Goal: Task Accomplishment & Management: Use online tool/utility

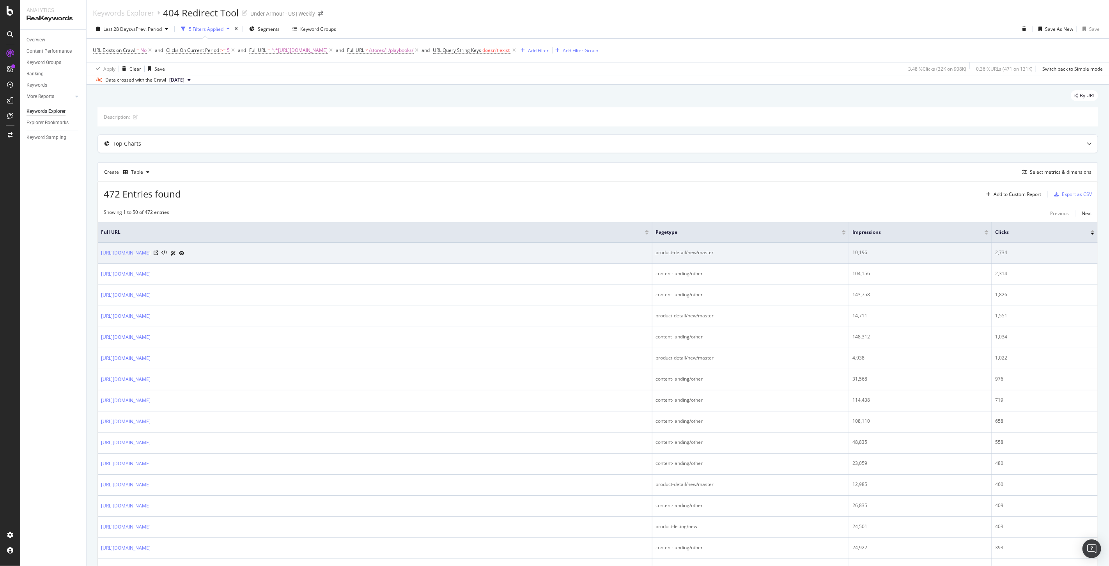
drag, startPoint x: 349, startPoint y: 260, endPoint x: 278, endPoint y: 260, distance: 70.6
click at [278, 260] on td "[URL][DOMAIN_NAME]" at bounding box center [375, 253] width 555 height 21
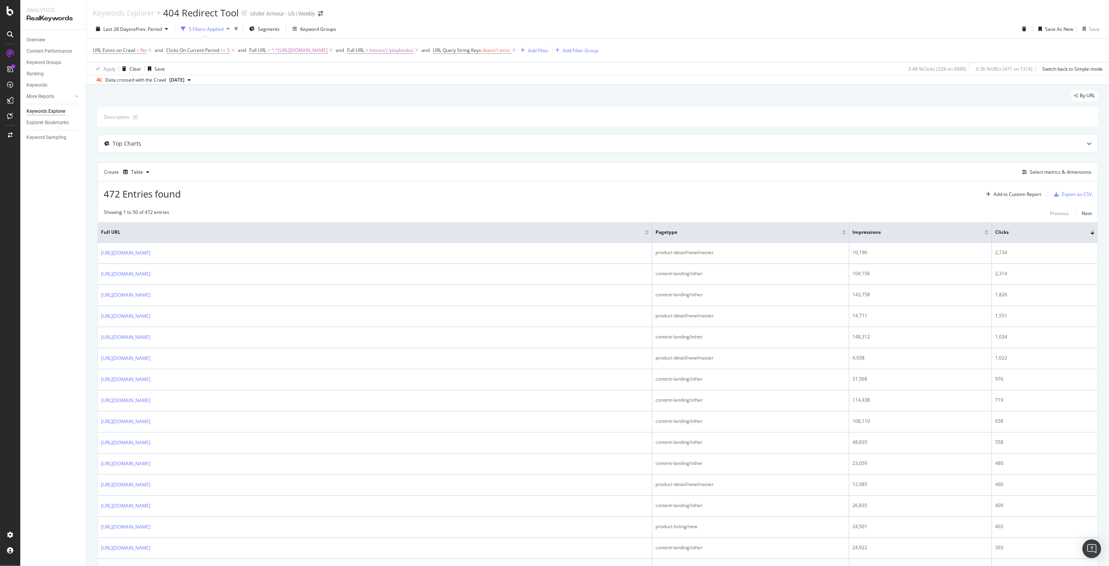
copy div "6011477.html"
click at [394, 184] on div "472 Entries found Add to Custom Report Export as CSV" at bounding box center [598, 190] width 1000 height 19
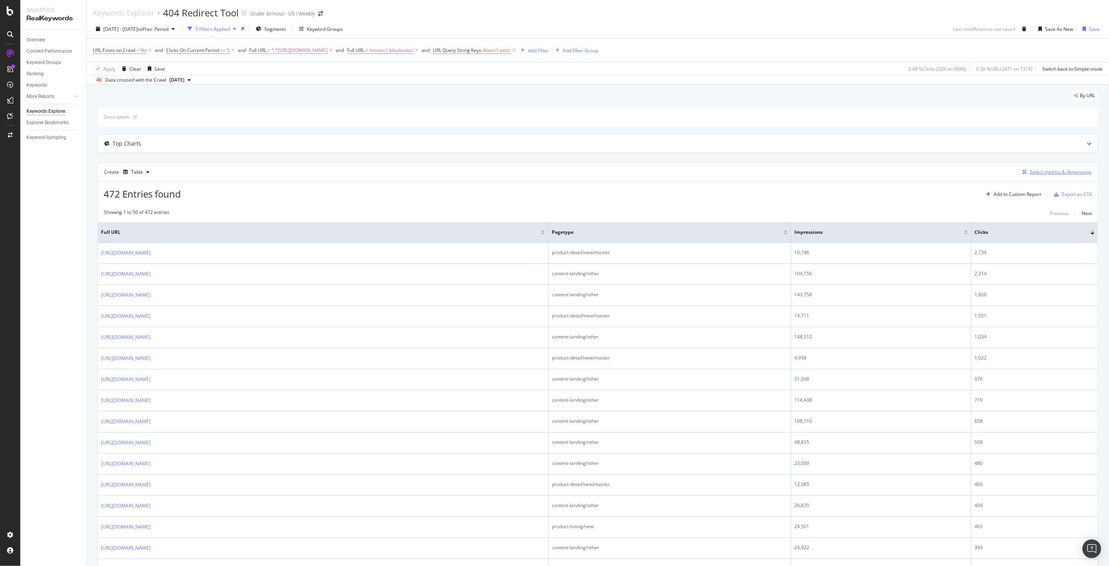
click at [1052, 175] on div "Select metrics & dimensions" at bounding box center [1061, 171] width 62 height 7
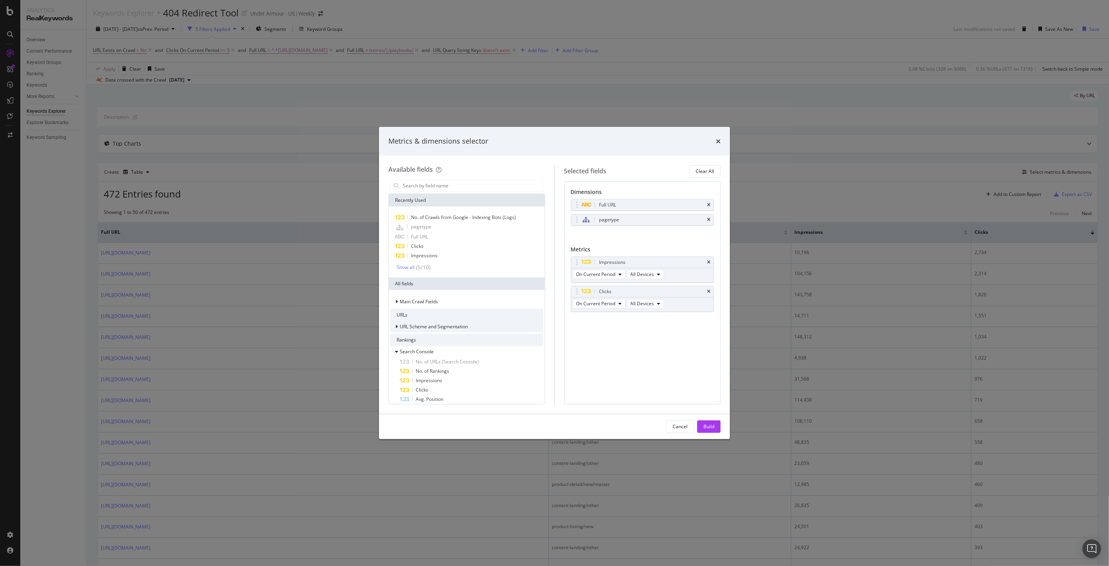
scroll to position [43, 0]
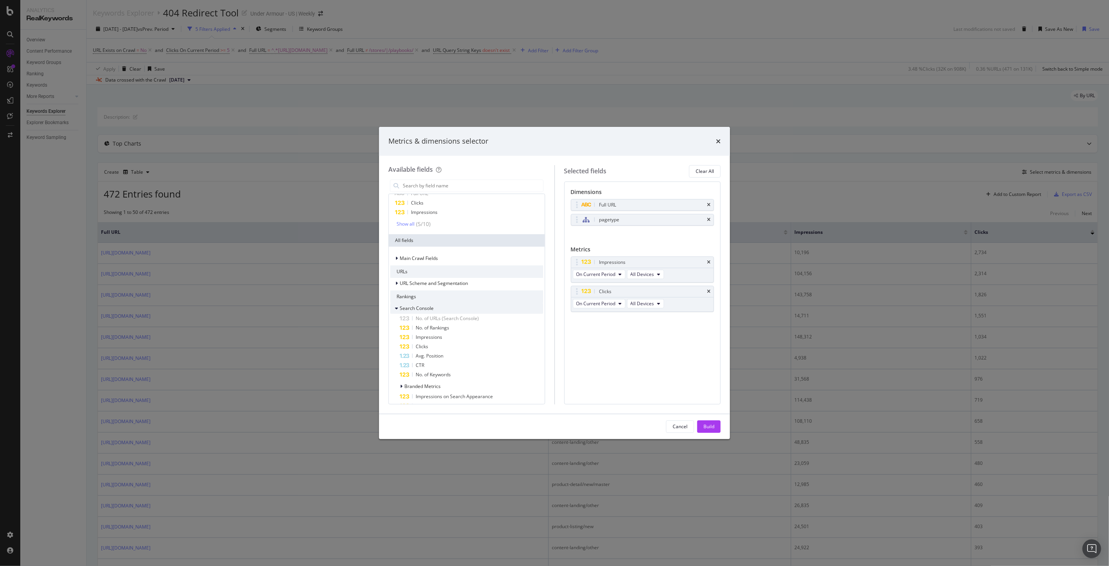
click at [398, 307] on icon "modal" at bounding box center [396, 308] width 3 height 5
click at [398, 307] on div "modal" at bounding box center [397, 308] width 5 height 8
click at [398, 285] on div "modal" at bounding box center [397, 283] width 5 height 8
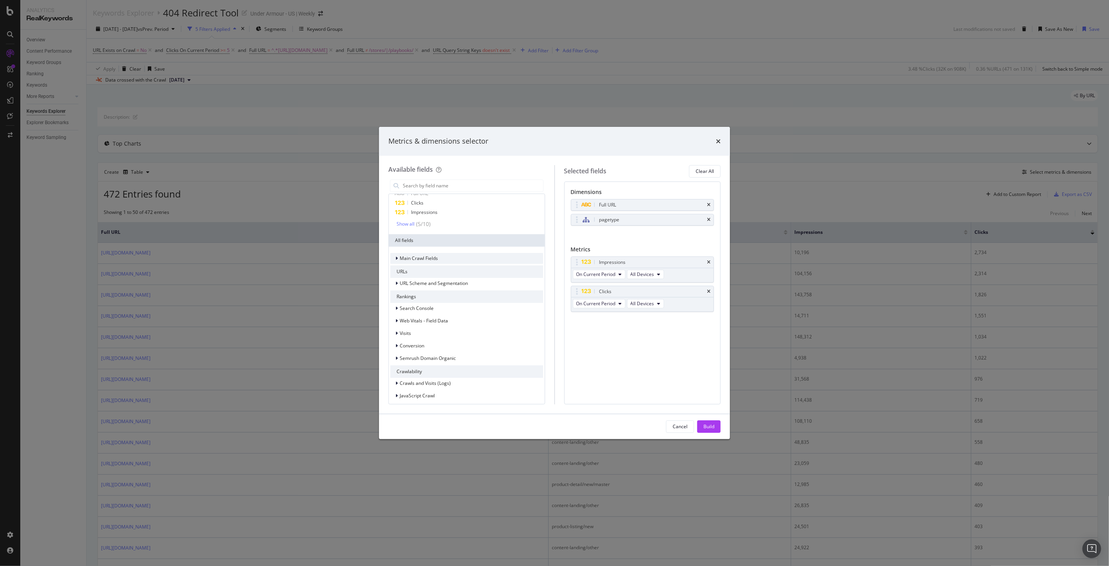
click at [400, 257] on span "Main Crawl Fields" at bounding box center [419, 258] width 38 height 7
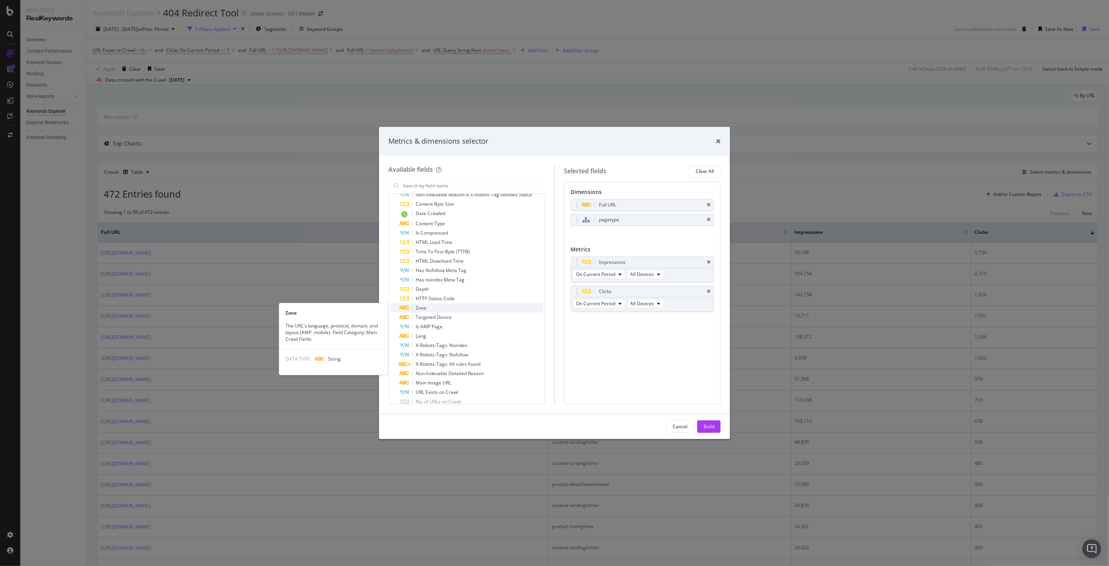
scroll to position [130, 0]
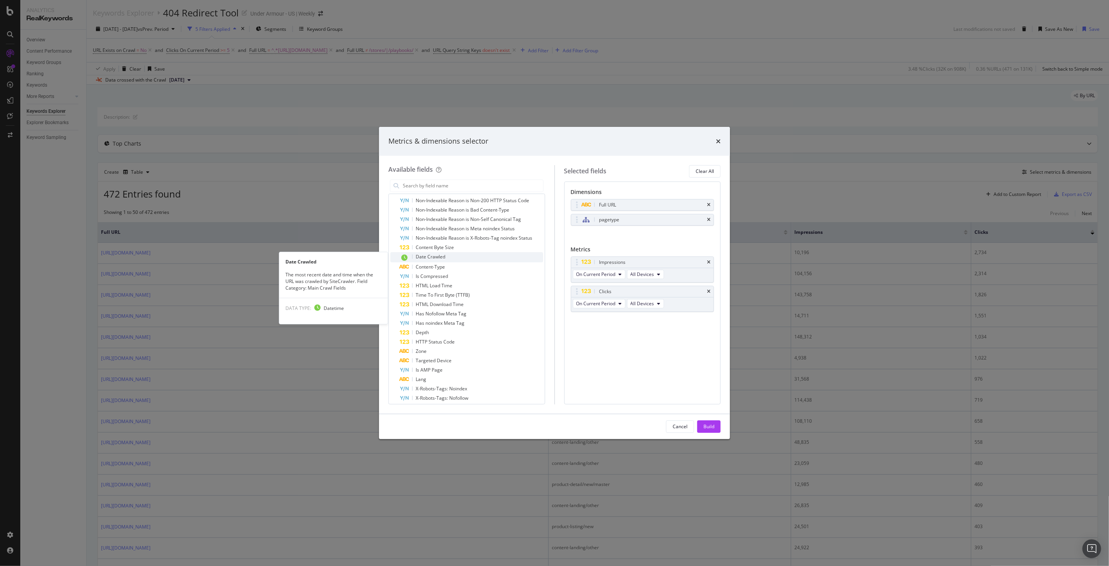
click at [429, 259] on div "Date Crawled" at bounding box center [472, 257] width 144 height 10
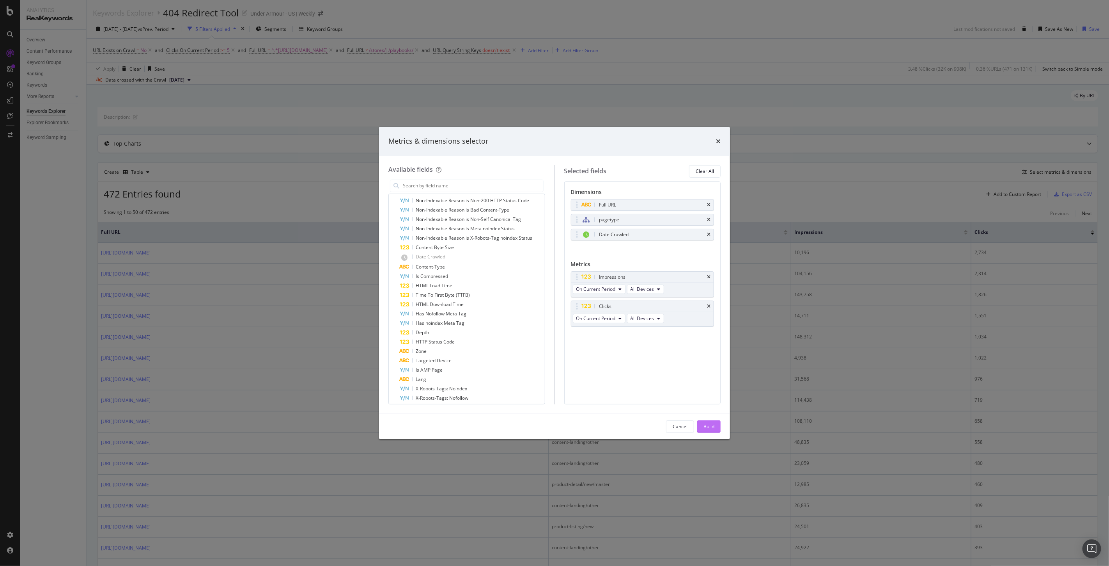
click at [709, 431] on div "Build" at bounding box center [709, 426] width 11 height 12
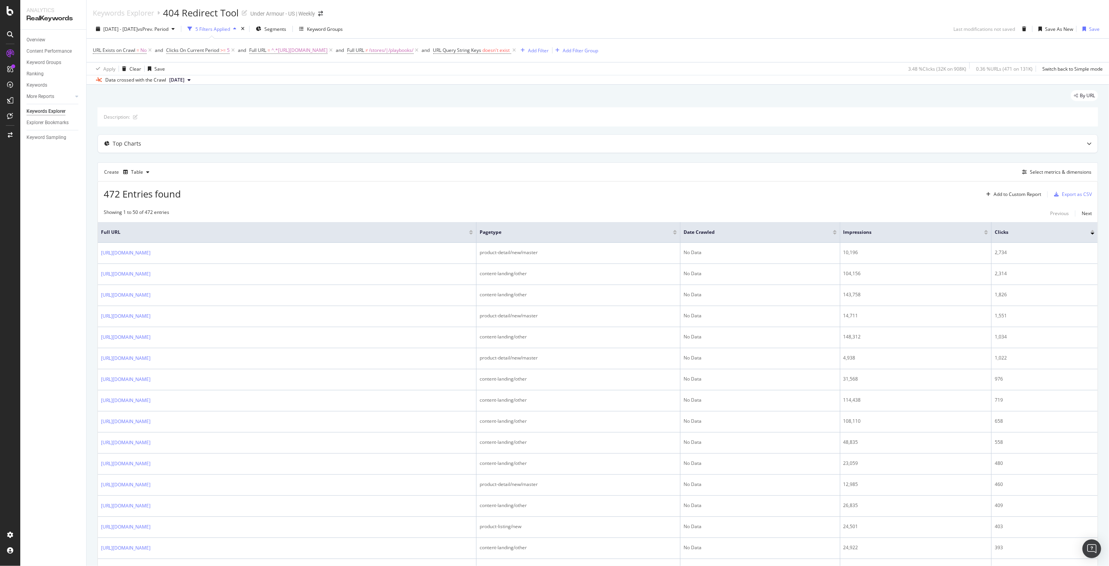
click at [837, 233] on div at bounding box center [835, 233] width 4 height 2
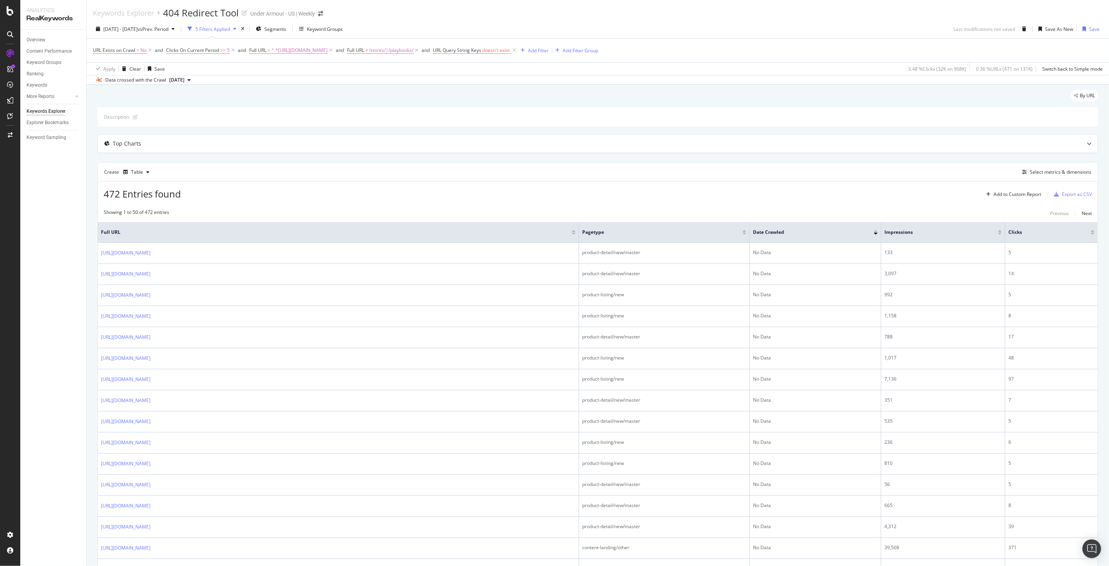
click at [875, 232] on div at bounding box center [876, 233] width 4 height 2
click at [875, 230] on div at bounding box center [876, 231] width 4 height 2
click at [194, 78] on button "[DATE]" at bounding box center [180, 79] width 28 height 9
click at [246, 74] on div "Apply Clear Save 3.48 % Clicks ( 32K on 908K ) 0.36 % URLs ( 471 on 131K ) Swit…" at bounding box center [598, 68] width 1023 height 13
click at [168, 28] on span "vs Prev. Period" at bounding box center [153, 29] width 31 height 7
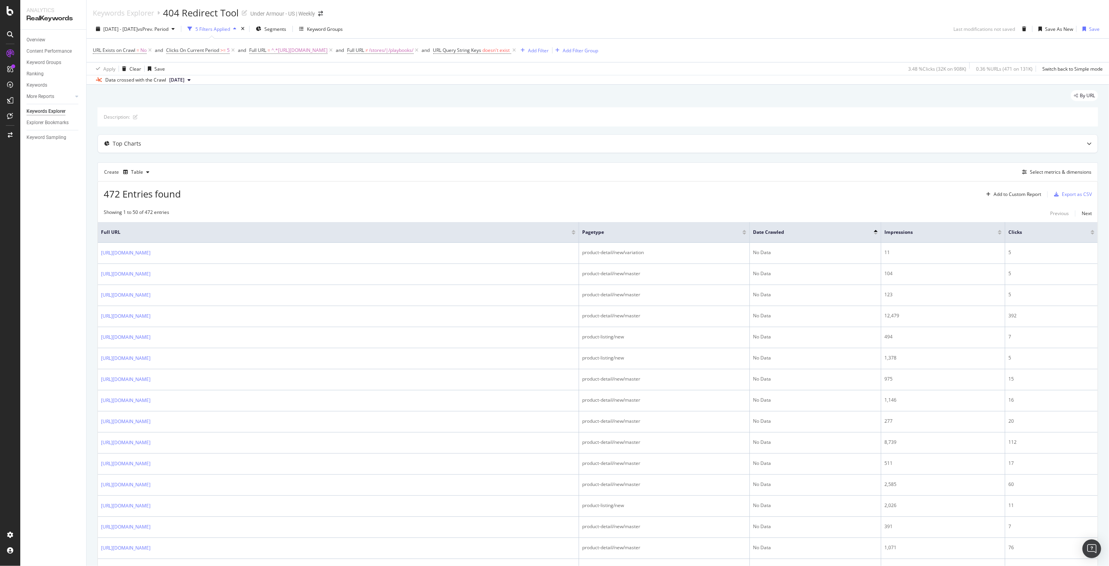
click at [410, 198] on div "472 Entries found Add to Custom Report Export as CSV" at bounding box center [598, 190] width 1000 height 19
click at [1048, 175] on div "Select metrics & dimensions" at bounding box center [1061, 171] width 62 height 7
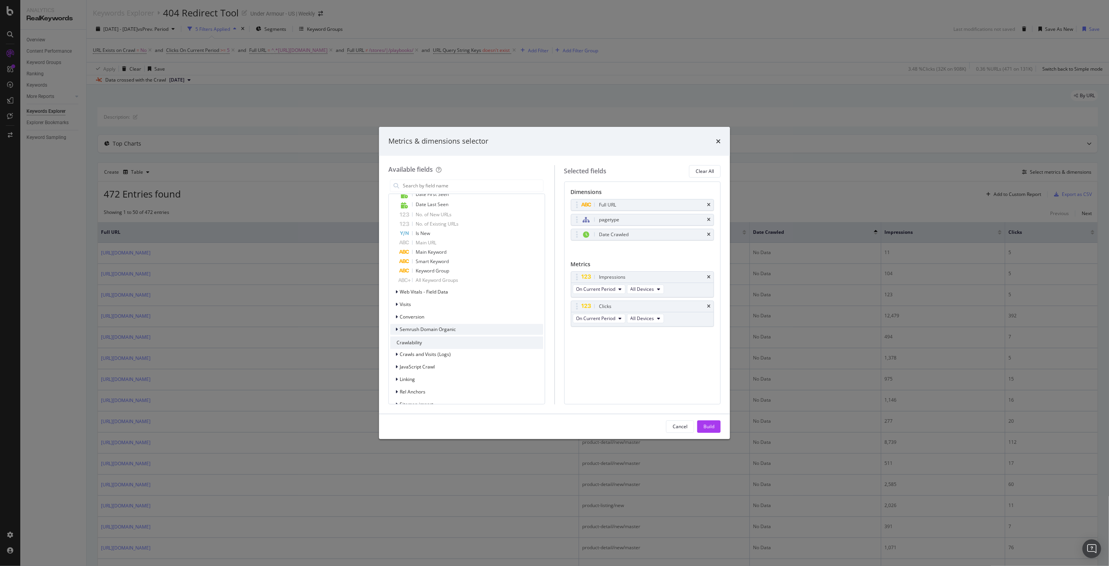
scroll to position [650, 0]
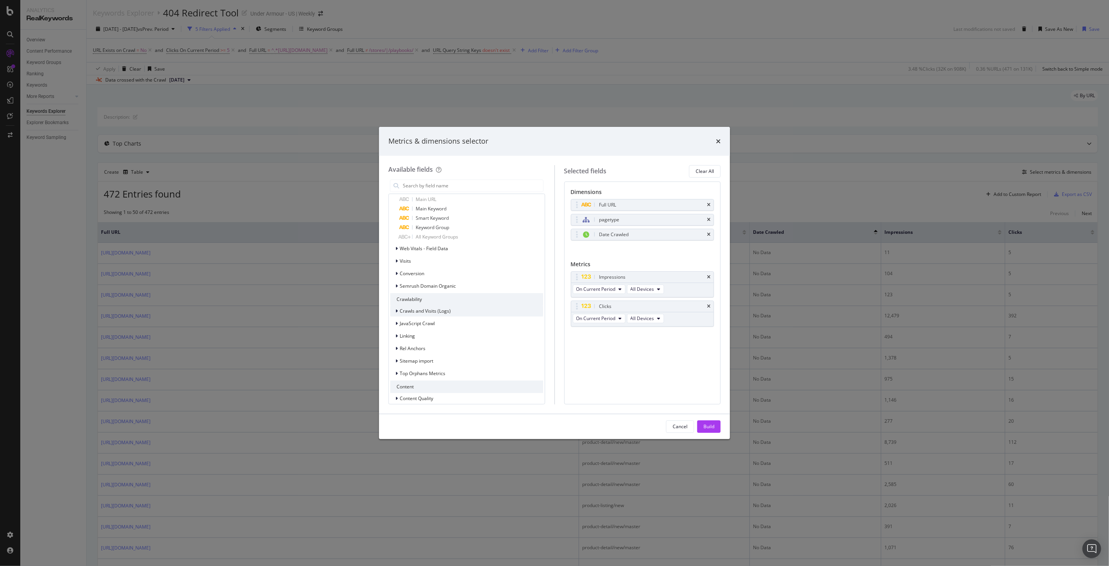
click at [396, 311] on icon "modal" at bounding box center [396, 311] width 2 height 5
click at [403, 318] on div "modal" at bounding box center [402, 322] width 5 height 8
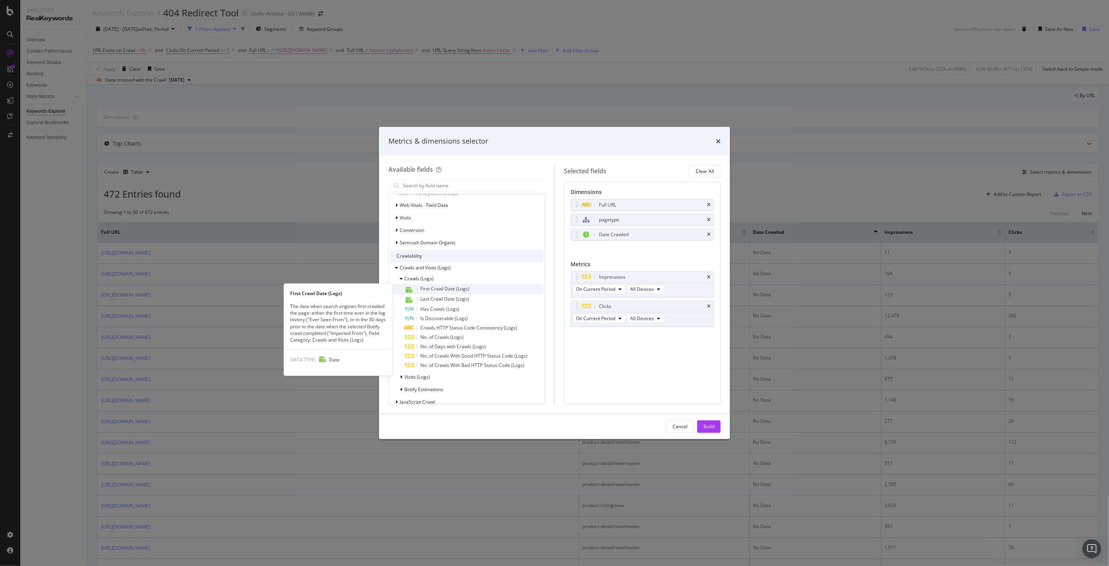
click at [453, 289] on span "First Crawl Date (Logs)" at bounding box center [444, 288] width 49 height 7
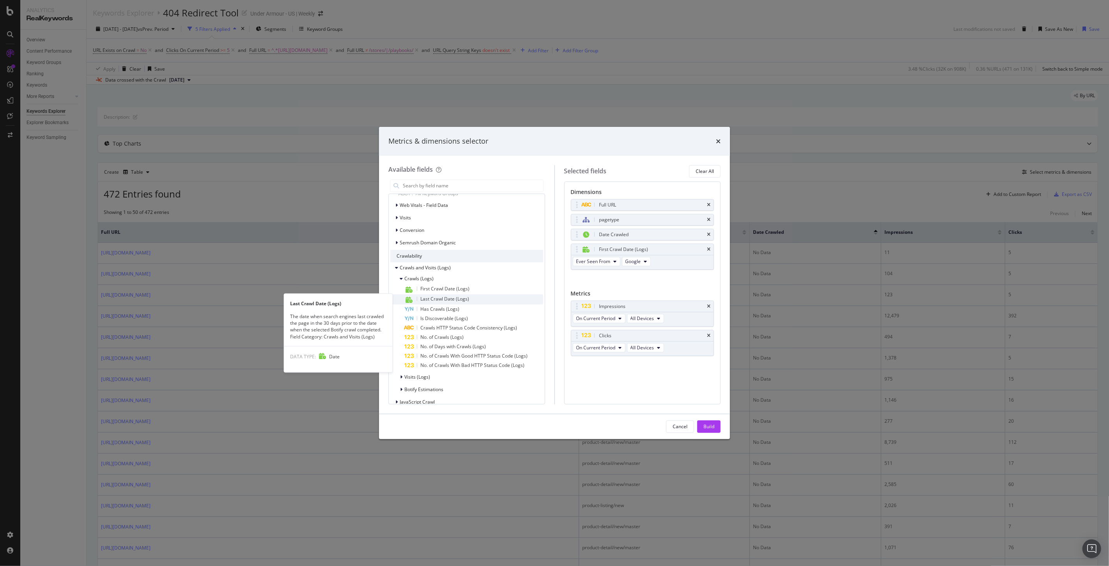
click at [449, 297] on span "Last Crawl Date (Logs)" at bounding box center [444, 298] width 49 height 7
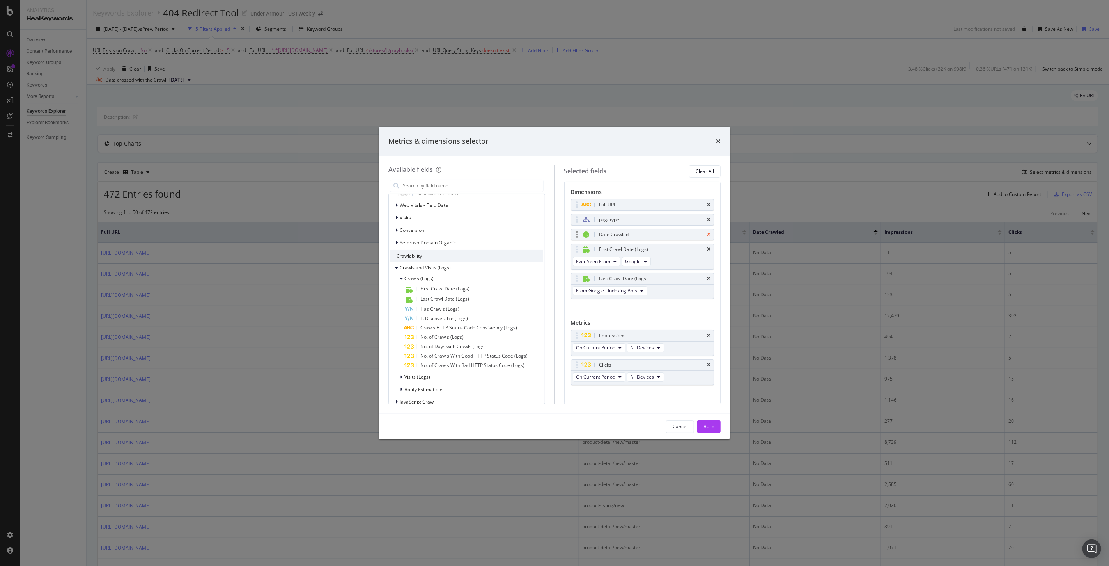
click at [707, 235] on icon "times" at bounding box center [709, 234] width 4 height 5
click at [715, 423] on button "Build" at bounding box center [708, 426] width 23 height 12
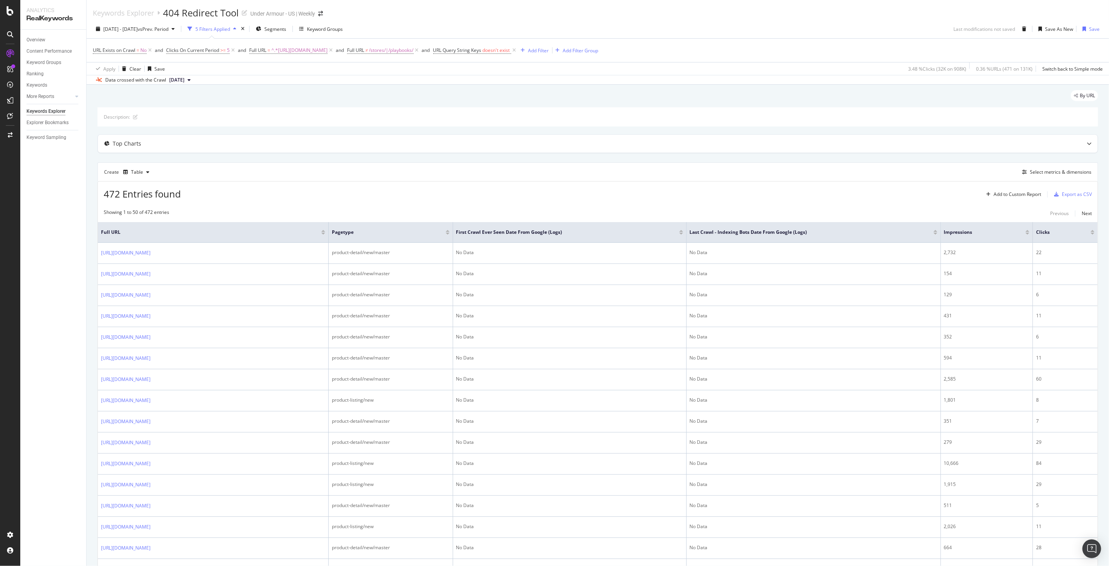
click at [683, 233] on div at bounding box center [681, 233] width 4 height 2
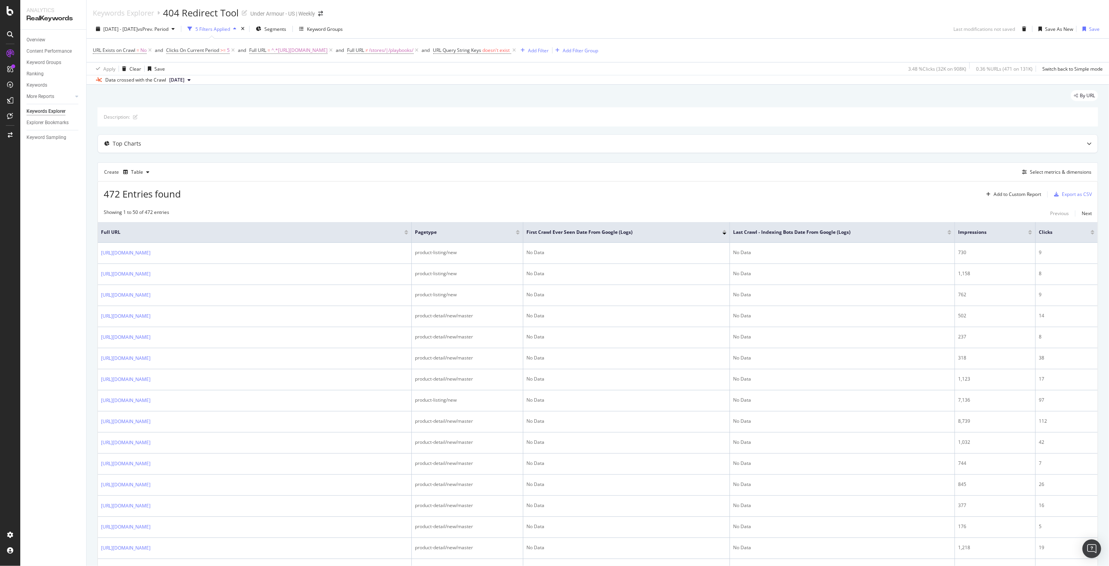
click at [724, 231] on div at bounding box center [725, 231] width 4 height 2
click at [1091, 234] on div at bounding box center [1093, 233] width 4 height 2
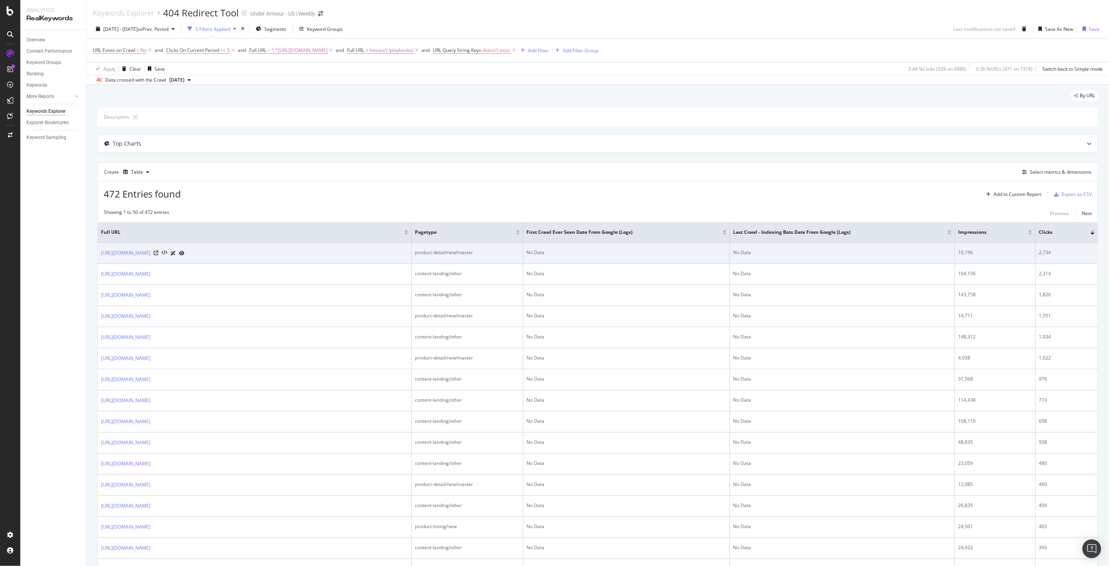
drag, startPoint x: 313, startPoint y: 260, endPoint x: 279, endPoint y: 258, distance: 34.4
click at [279, 258] on td "https://www.underarmour.com/en-us/p/football/ua_blur_pro_justin_jefferson_pe/60…" at bounding box center [255, 253] width 314 height 21
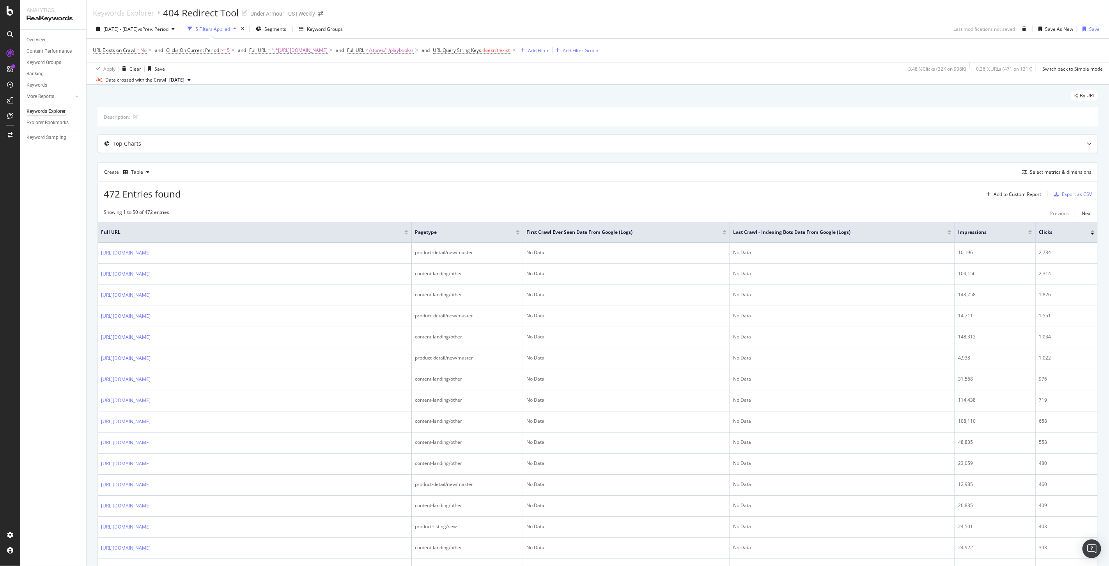
copy div "6011477.html"
click at [558, 192] on div "472 Entries found Add to Custom Report Export as CSV" at bounding box center [598, 190] width 1000 height 19
click at [168, 32] on span "vs Prev. Period" at bounding box center [153, 29] width 31 height 7
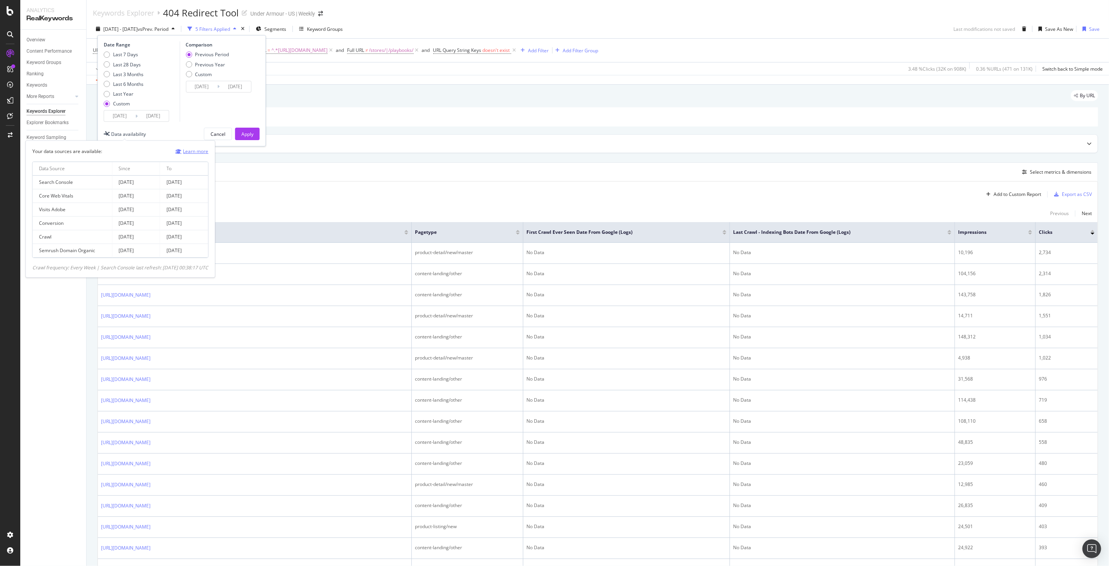
click at [209, 149] on link "Learn more" at bounding box center [192, 151] width 33 height 8
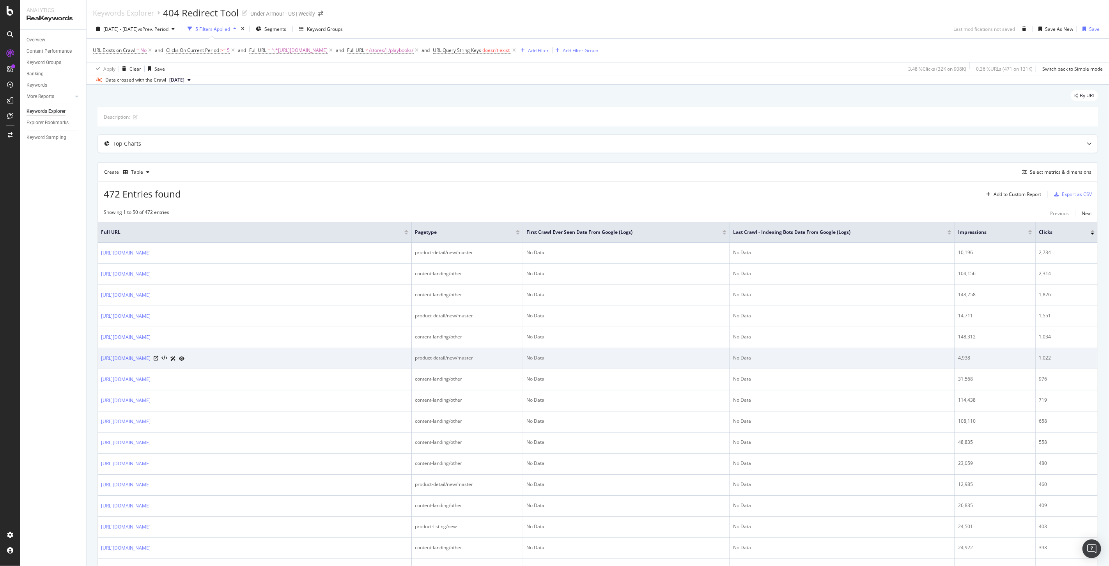
drag, startPoint x: 356, startPoint y: 361, endPoint x: 99, endPoint y: 358, distance: 257.4
click at [99, 358] on td "https://www.underarmour.com/en-us/p/football/ua_blur_pro_justin_jefferson_pe_me…" at bounding box center [255, 358] width 314 height 21
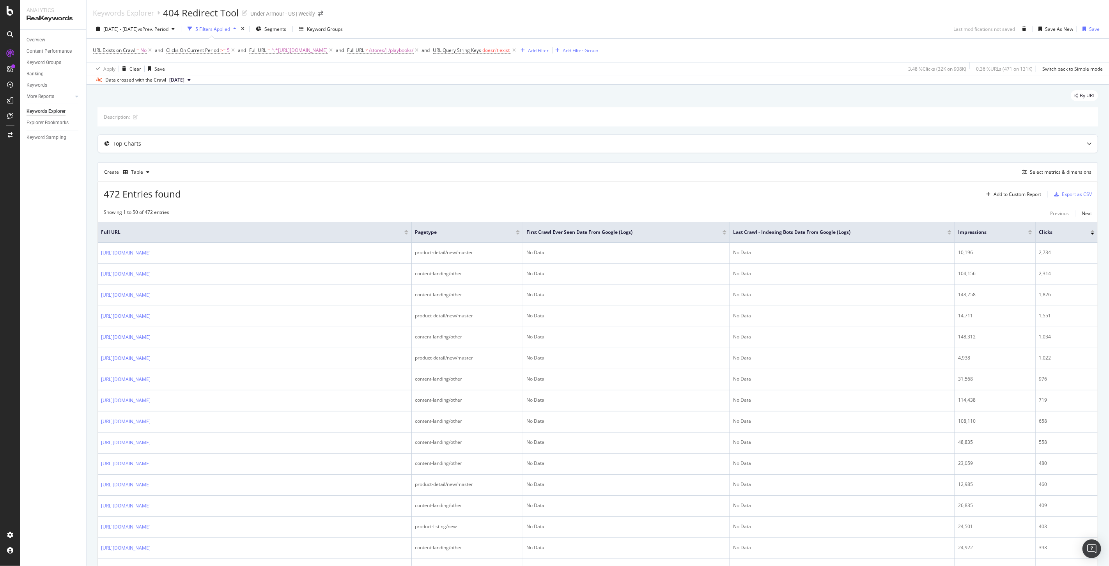
copy link "https://www.underarmour.com/en-us/p/football/ua_blur_pro_justin_jefferson_pe_me…"
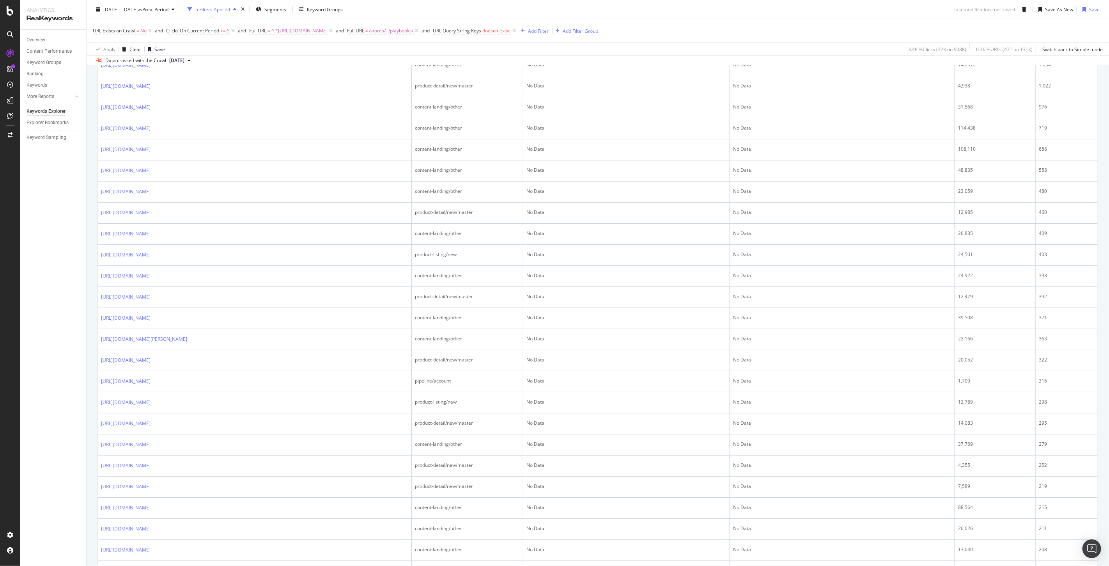
scroll to position [55, 0]
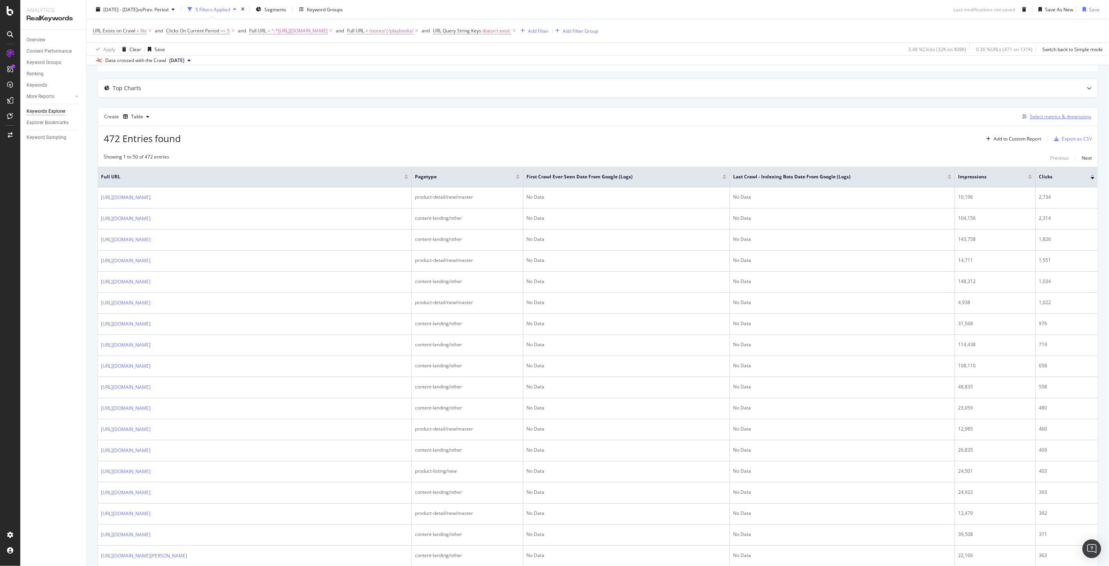
click at [1043, 118] on div "Select metrics & dimensions" at bounding box center [1061, 116] width 62 height 7
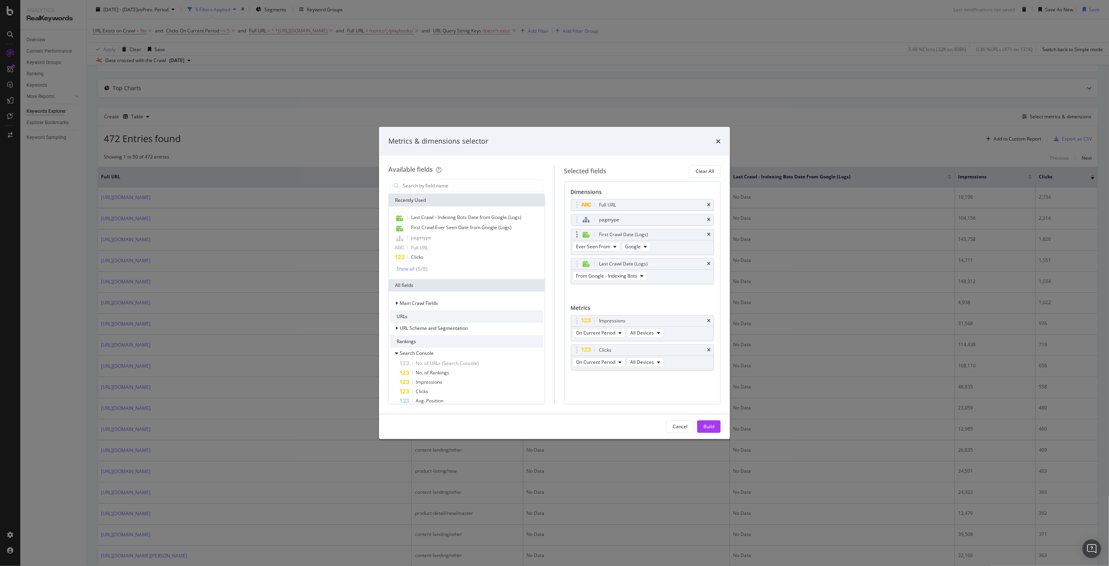
click at [706, 236] on div "First Crawl Date (Logs)" at bounding box center [642, 234] width 143 height 11
click at [708, 236] on icon "times" at bounding box center [709, 234] width 4 height 5
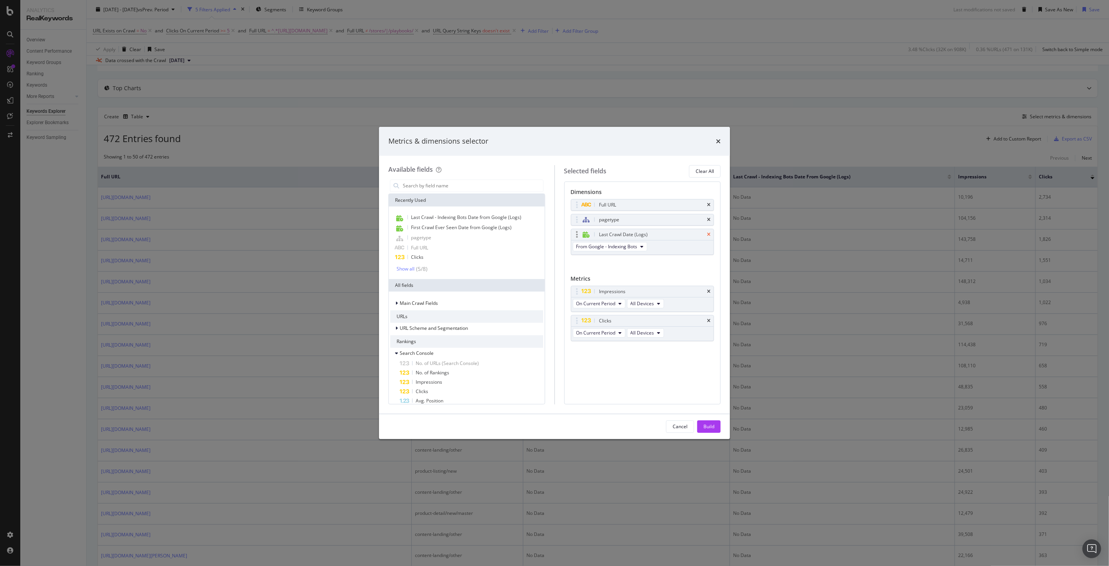
click at [708, 236] on icon "times" at bounding box center [709, 234] width 4 height 5
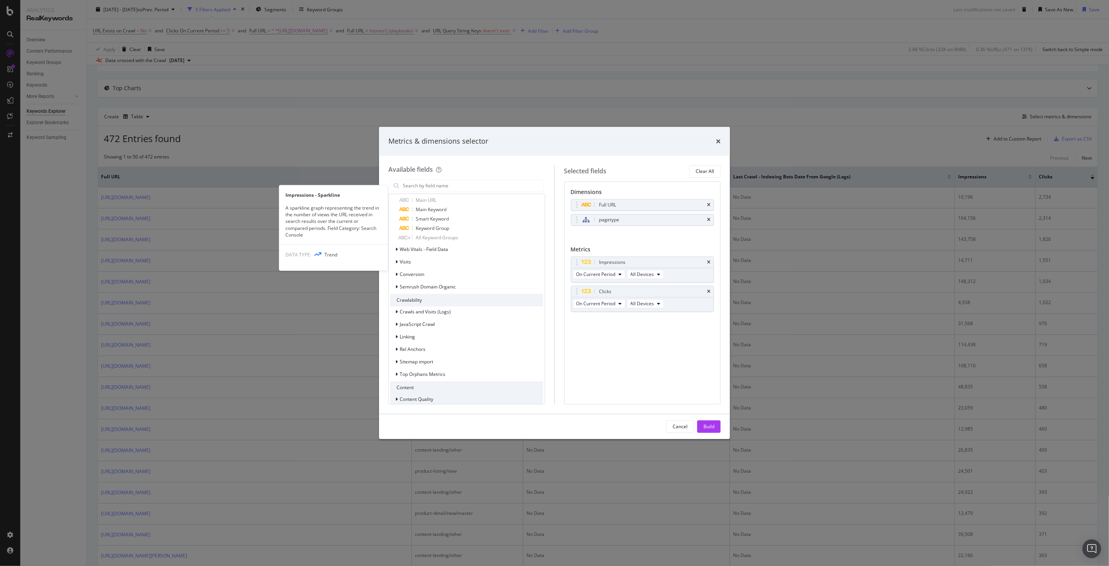
scroll to position [731, 0]
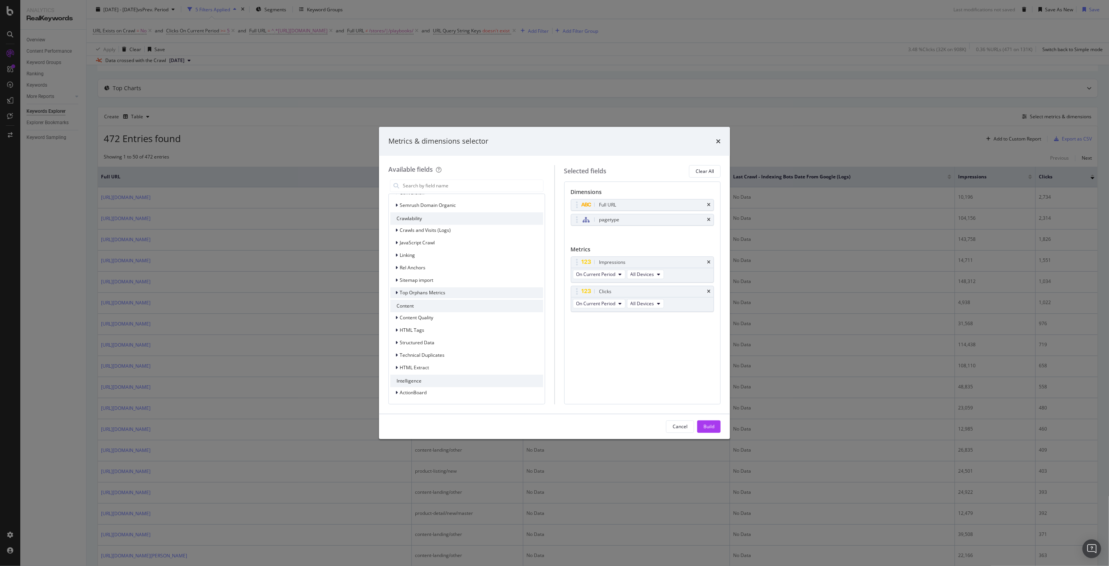
click at [418, 290] on span "Top Orphans Metrics" at bounding box center [423, 292] width 46 height 7
click at [415, 302] on span "Search Engines Orphans: Crawls" at bounding box center [439, 303] width 71 height 7
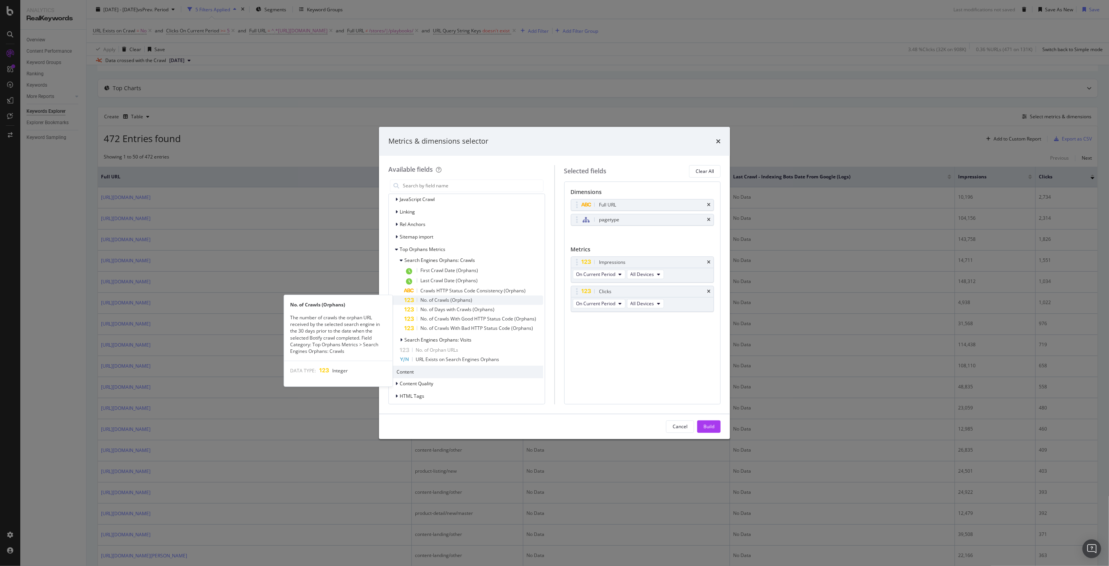
scroll to position [818, 0]
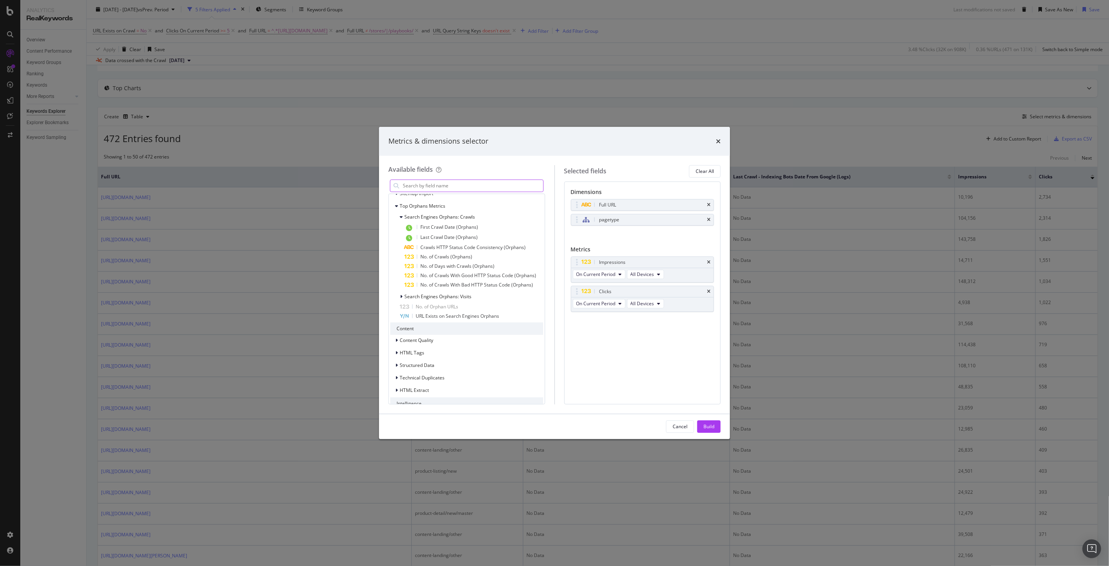
click at [438, 186] on input "modal" at bounding box center [472, 186] width 141 height 12
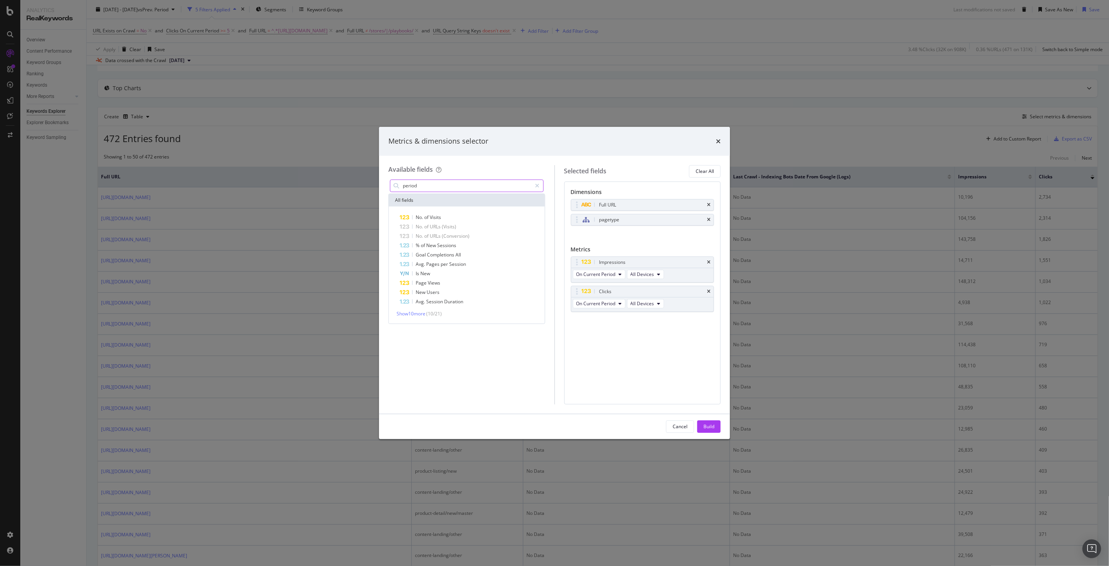
scroll to position [0, 0]
type input "period"
click at [418, 317] on div "Show 10 more ( 10 / 21 )" at bounding box center [466, 313] width 153 height 8
click at [407, 314] on span "Show 10 more" at bounding box center [411, 313] width 29 height 7
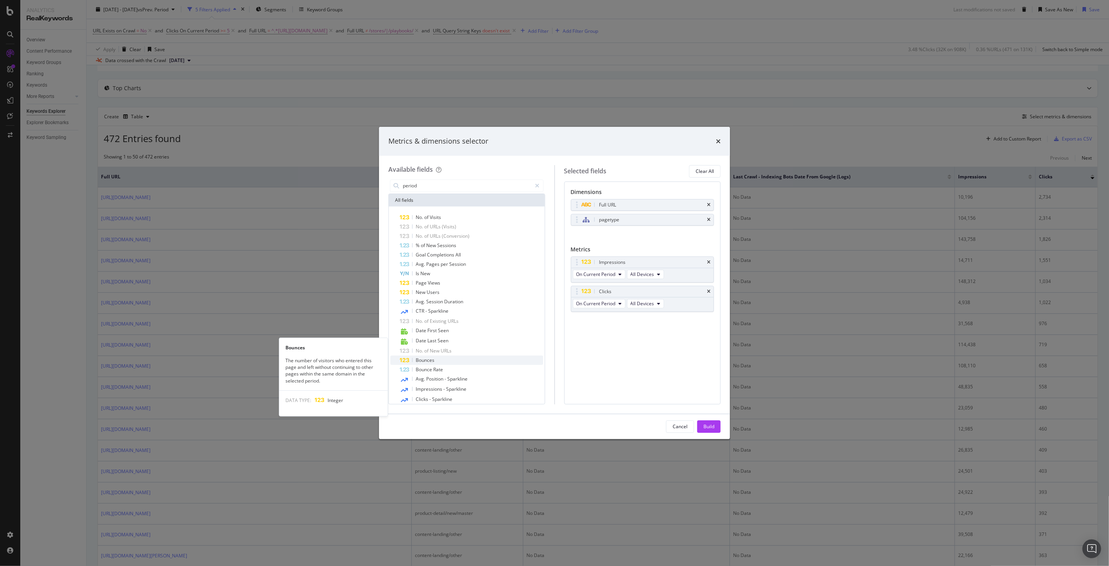
scroll to position [18, 0]
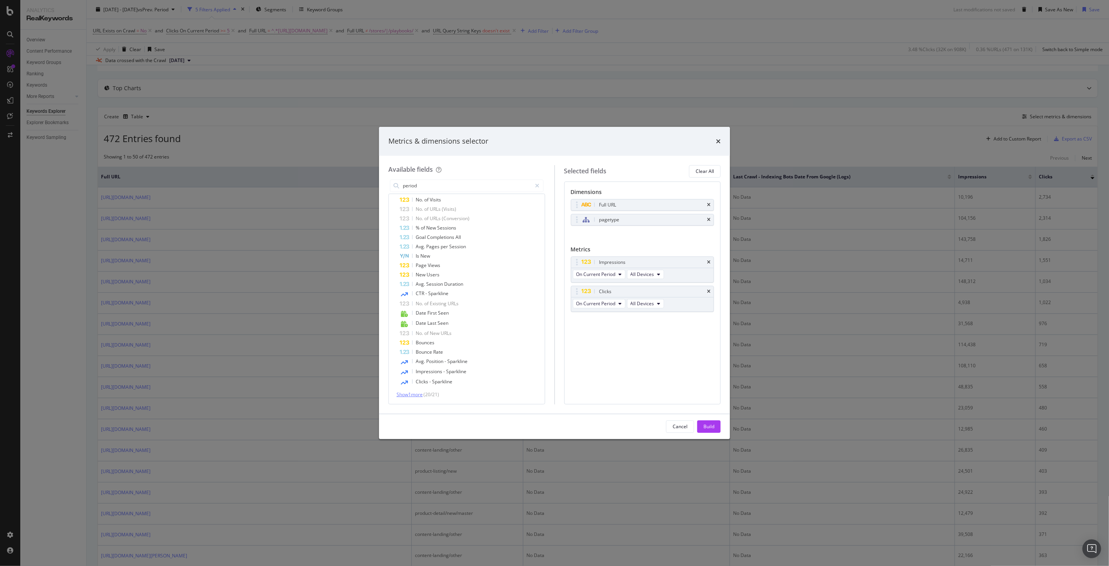
click at [410, 393] on span "Show 1 more" at bounding box center [410, 394] width 26 height 7
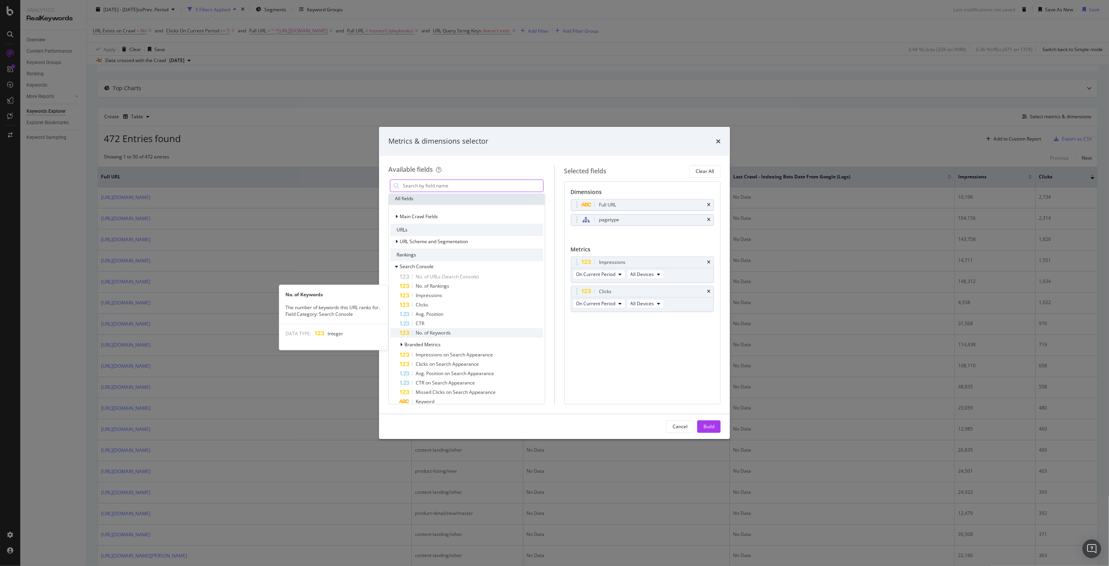
scroll to position [130, 0]
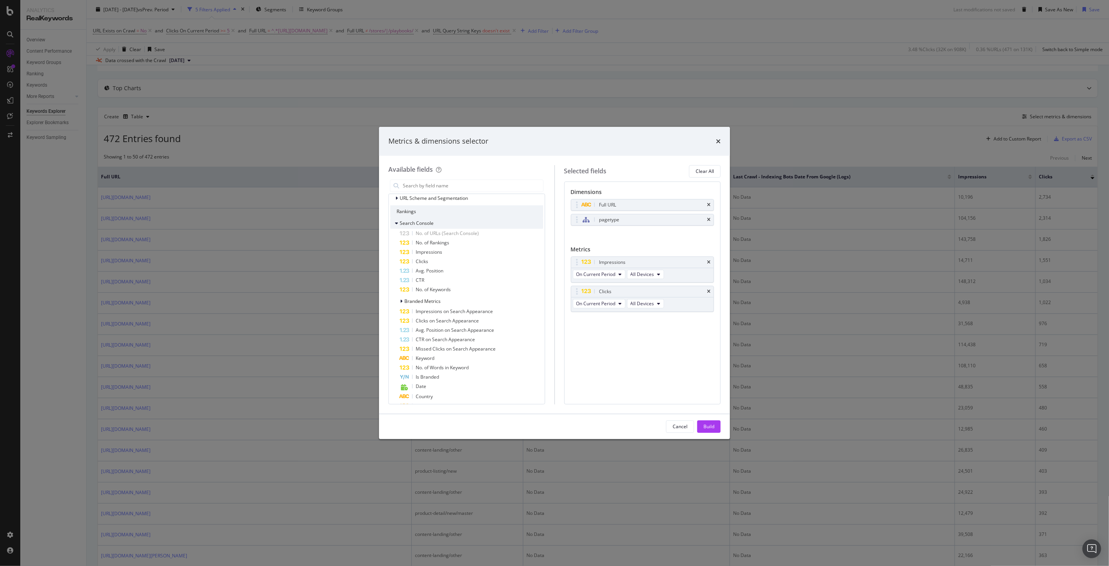
click at [395, 221] on icon "modal" at bounding box center [396, 223] width 3 height 5
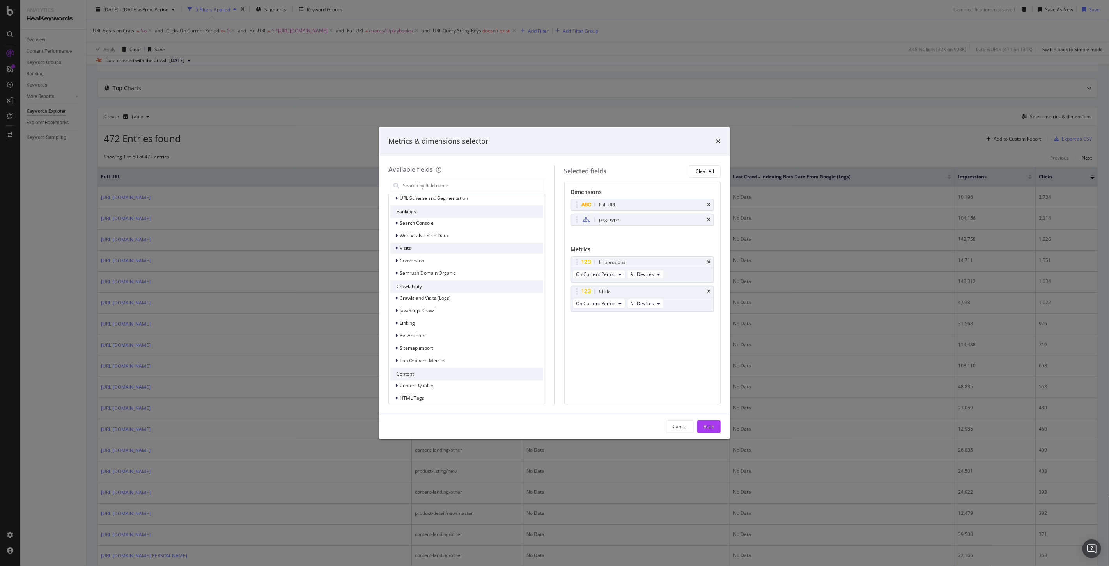
click at [396, 246] on icon "modal" at bounding box center [396, 248] width 2 height 5
click at [396, 246] on icon "modal" at bounding box center [396, 248] width 3 height 5
click at [396, 358] on icon "modal" at bounding box center [396, 360] width 2 height 5
click at [400, 328] on div "modal" at bounding box center [402, 328] width 5 height 8
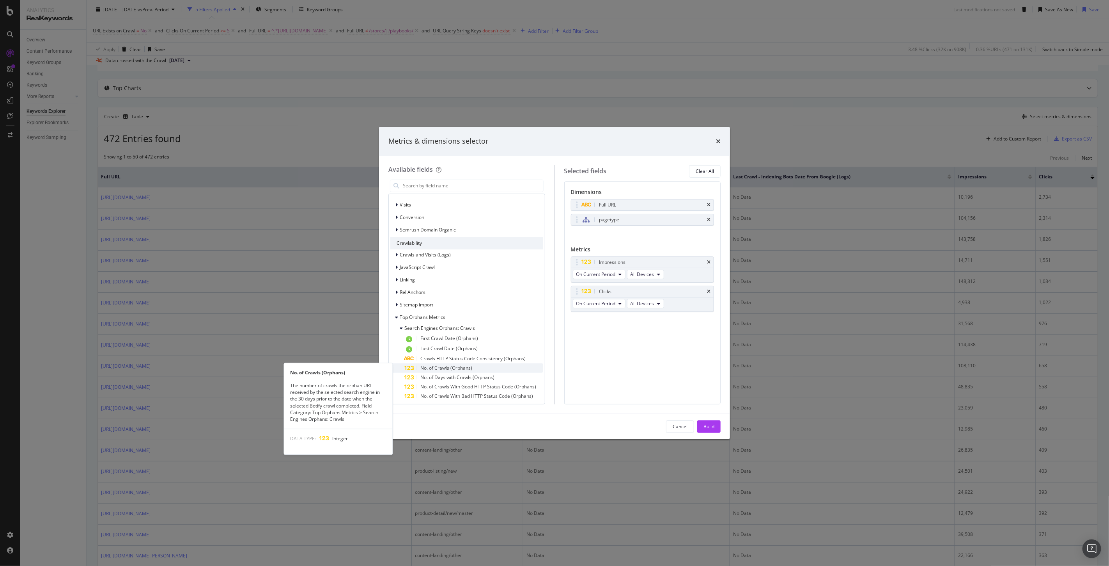
click at [453, 368] on span "No. of Crawls (Orphans)" at bounding box center [446, 367] width 52 height 7
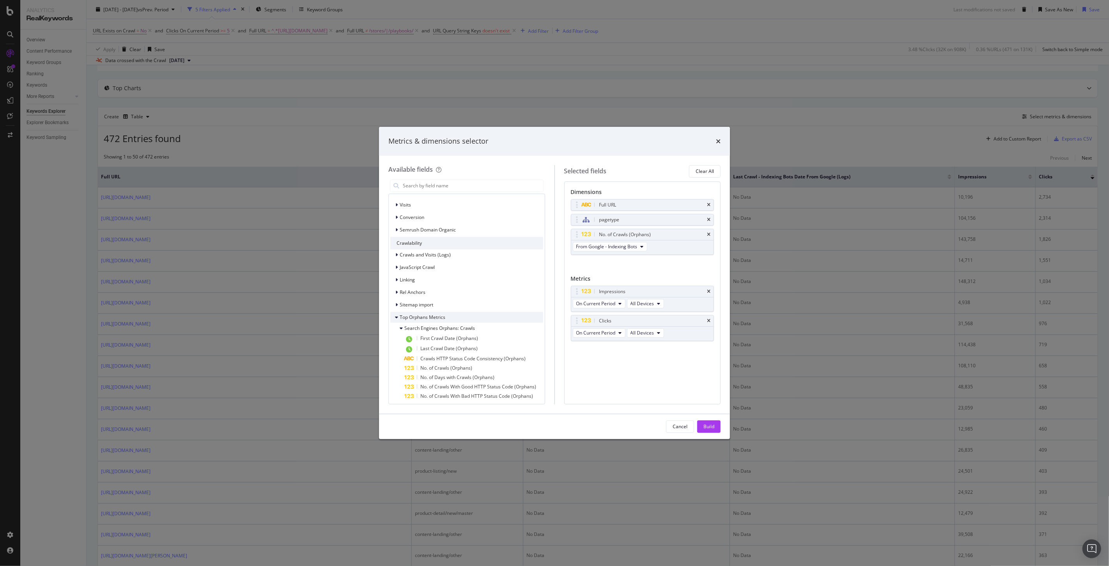
click at [394, 314] on div "Top Orphans Metrics" at bounding box center [417, 317] width 55 height 8
click at [391, 253] on div "Crawls and Visits (Logs)" at bounding box center [420, 255] width 60 height 8
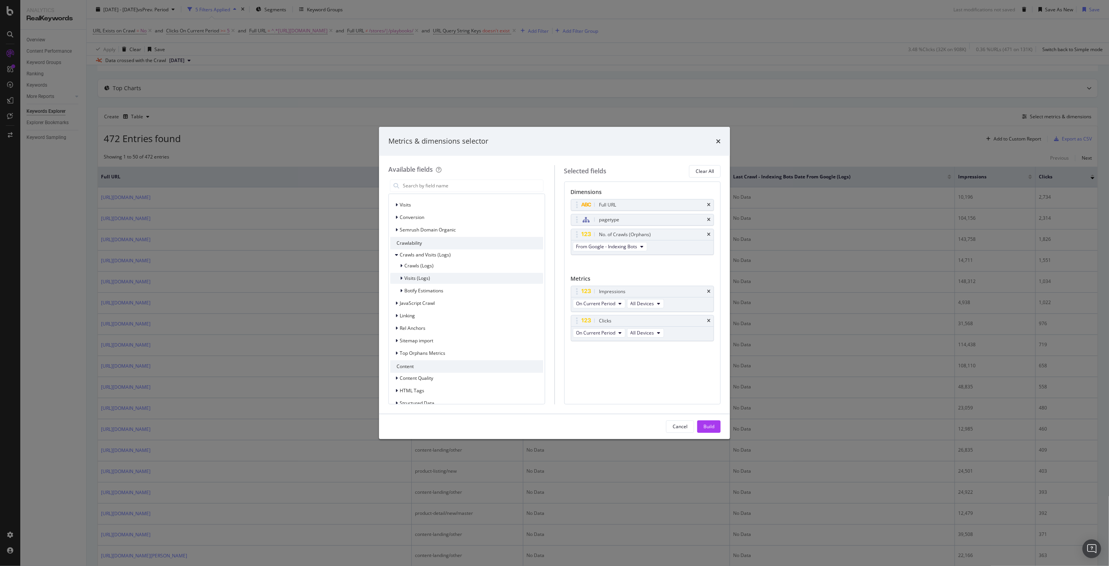
click at [404, 278] on span "Visits (Logs)" at bounding box center [417, 278] width 26 height 7
click at [424, 329] on span "No. of Visits (Logs)" at bounding box center [440, 327] width 40 height 7
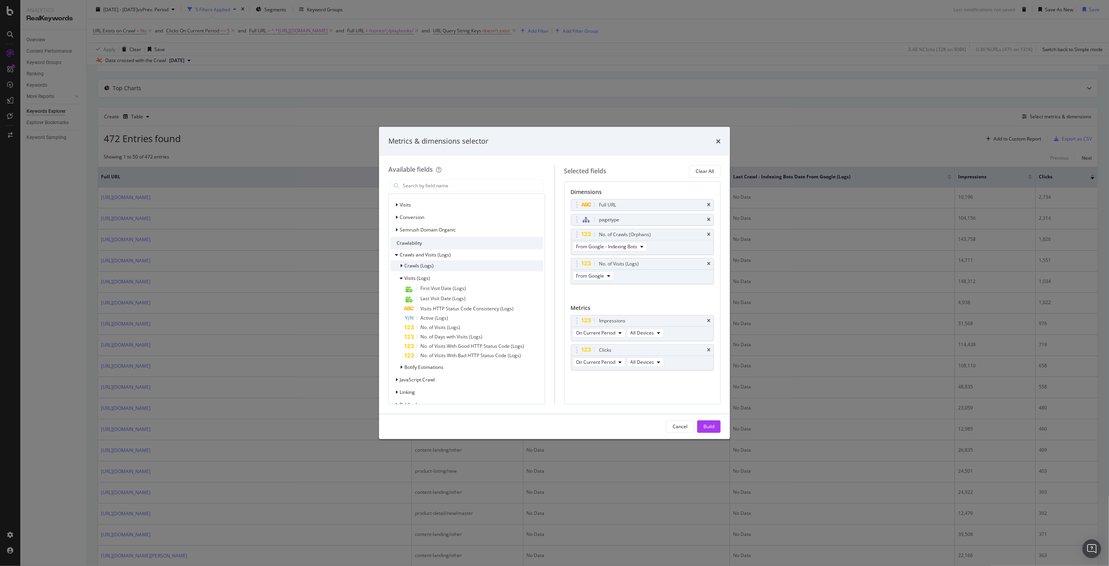
click at [400, 262] on div "modal" at bounding box center [402, 266] width 5 height 8
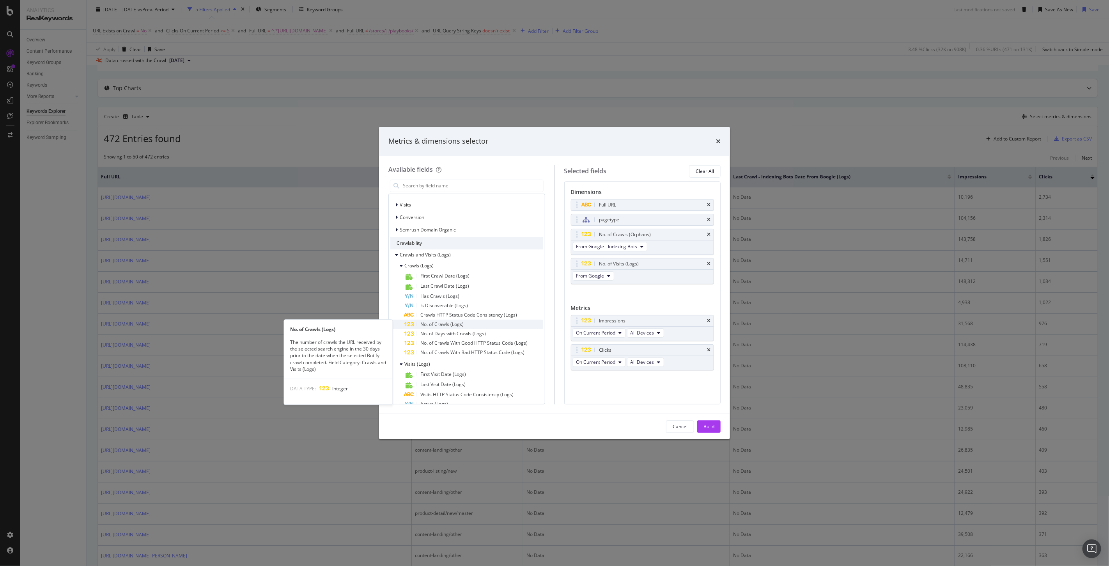
click at [447, 325] on span "No. of Crawls (Logs)" at bounding box center [441, 324] width 43 height 7
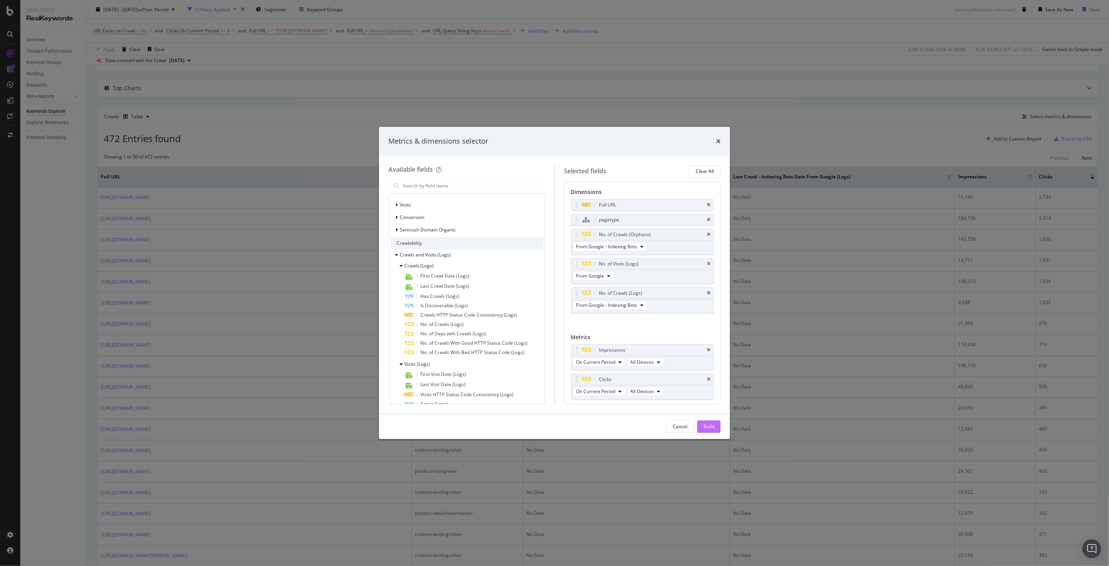
click at [715, 430] on button "Build" at bounding box center [708, 426] width 23 height 12
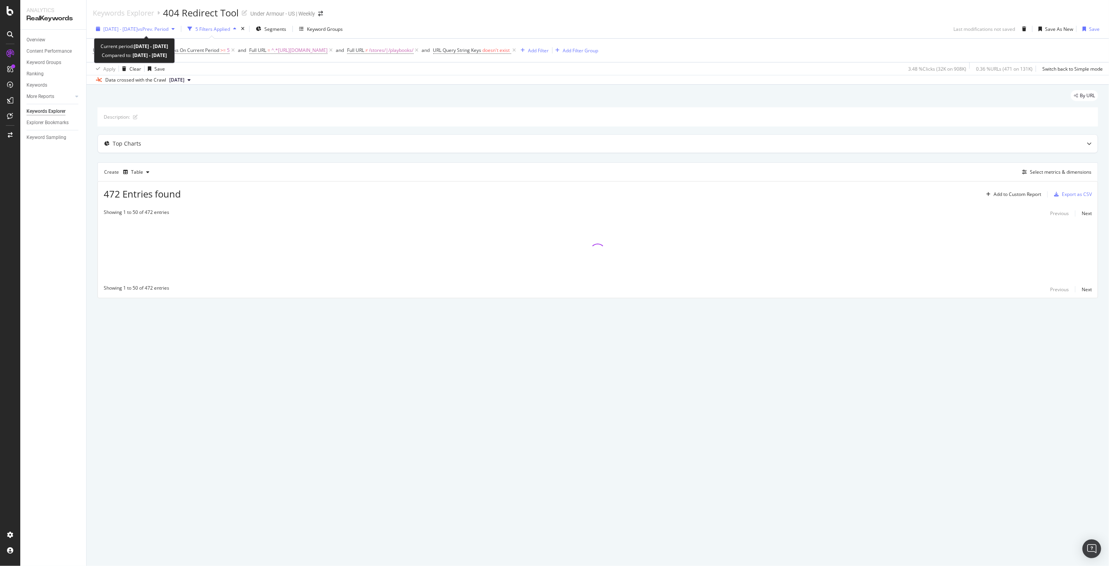
click at [129, 29] on span "2025 Jul. 27th - Aug. 23rd" at bounding box center [120, 29] width 34 height 7
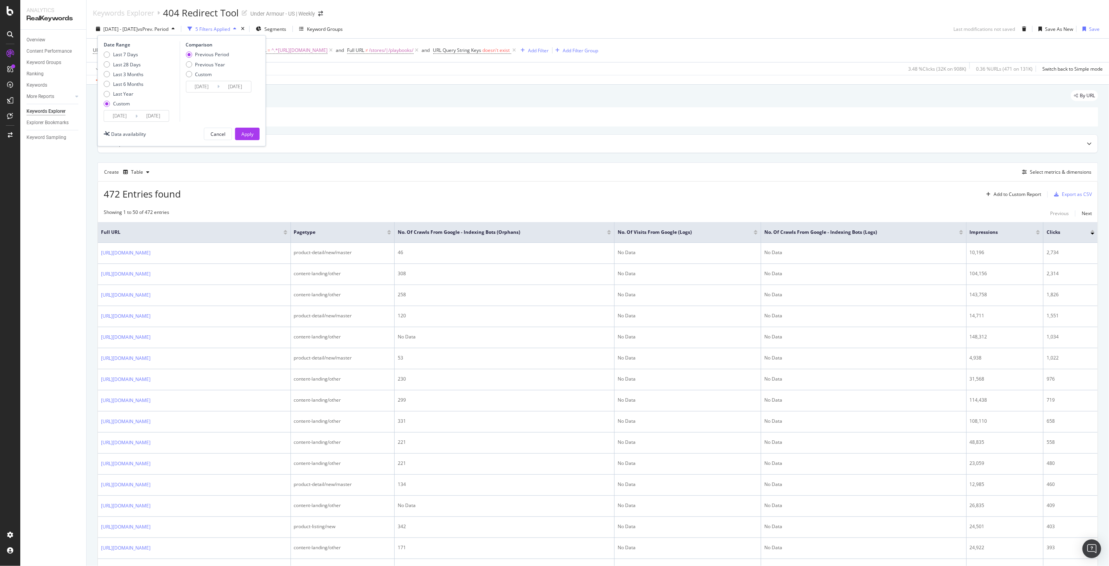
click at [444, 123] on div "Description:" at bounding box center [598, 116] width 1001 height 19
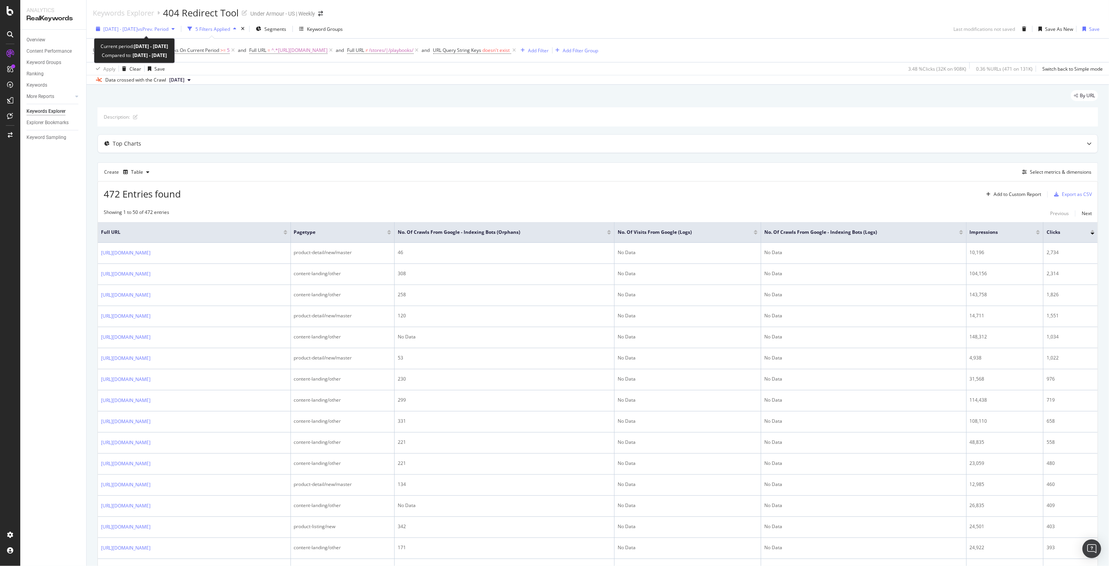
click at [138, 30] on span "2025 Jul. 27th - Aug. 23rd" at bounding box center [120, 29] width 34 height 7
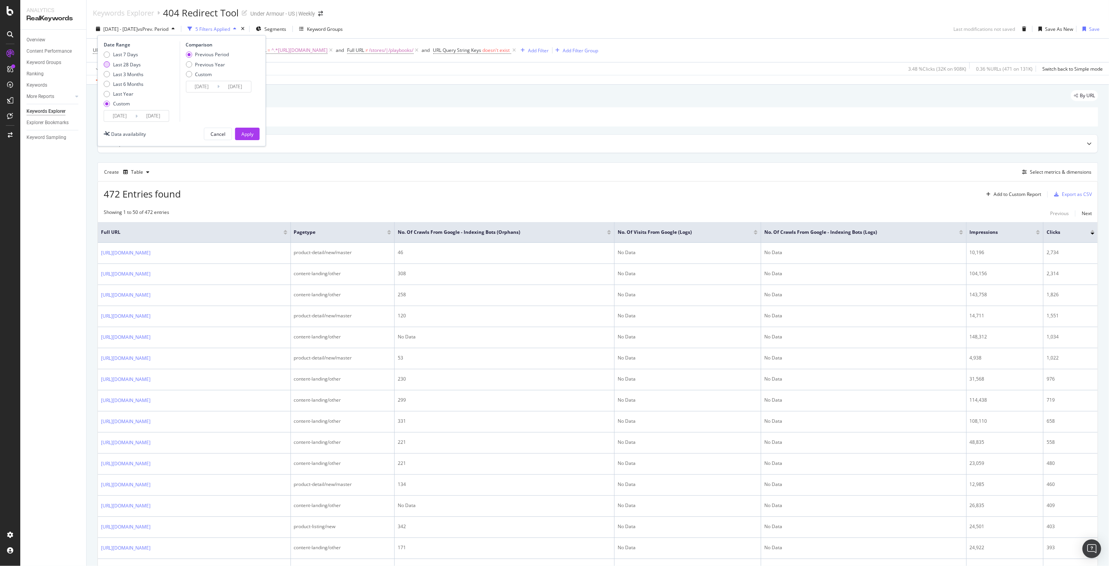
click at [112, 66] on div "Last 28 Days" at bounding box center [124, 64] width 40 height 7
type input "2025/07/28"
type input "2025/08/24"
type input "2025/06/30"
type input "2025/07/27"
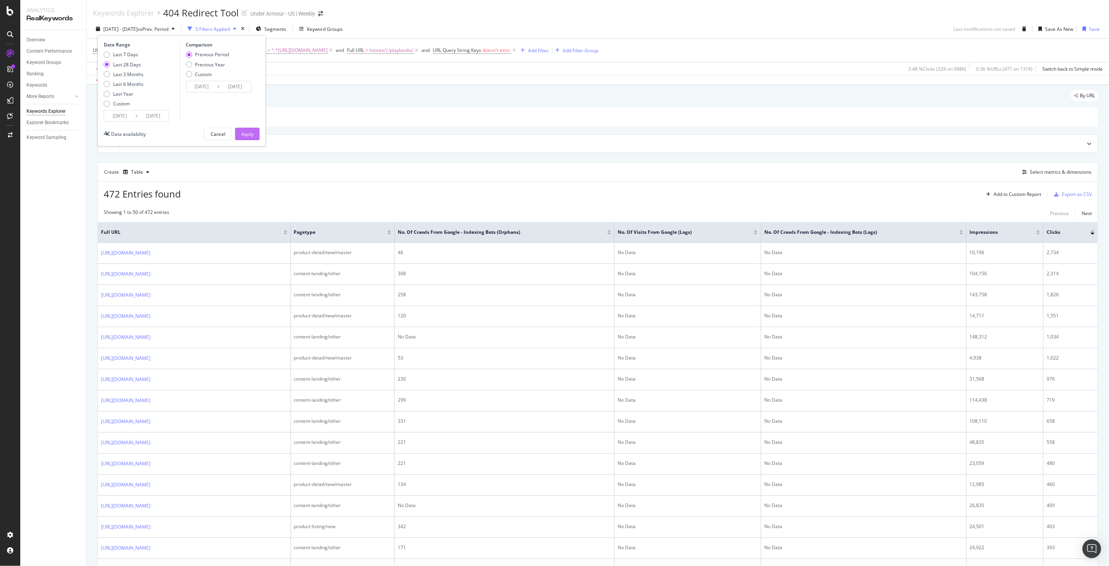
click at [246, 134] on div "Apply" at bounding box center [247, 134] width 12 height 7
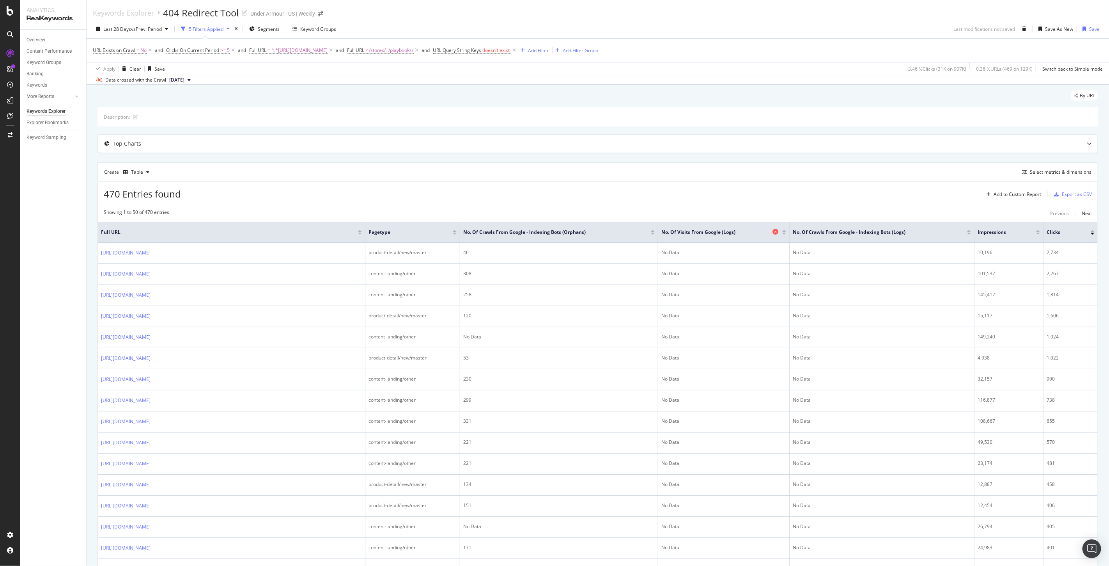
click at [778, 232] on icon at bounding box center [776, 232] width 6 height 6
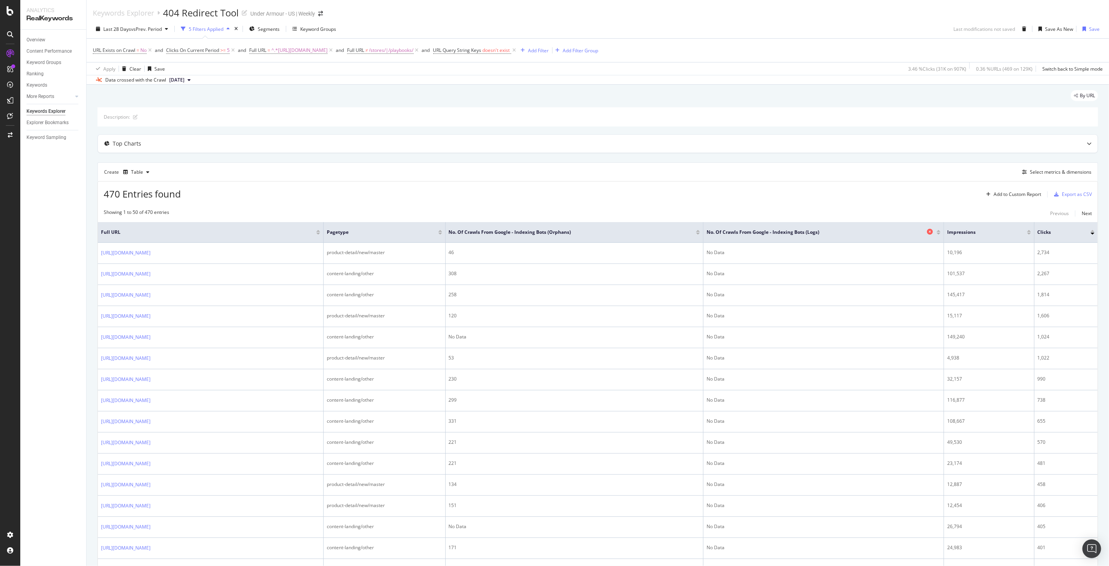
click at [933, 229] on icon at bounding box center [930, 232] width 6 height 6
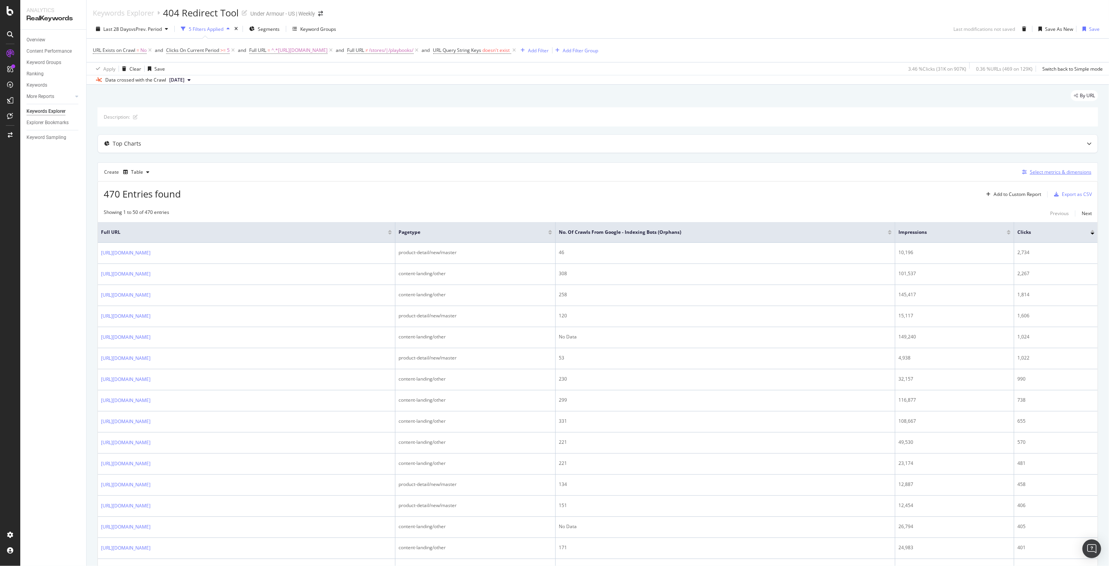
click at [1047, 170] on div "Select metrics & dimensions" at bounding box center [1061, 171] width 62 height 7
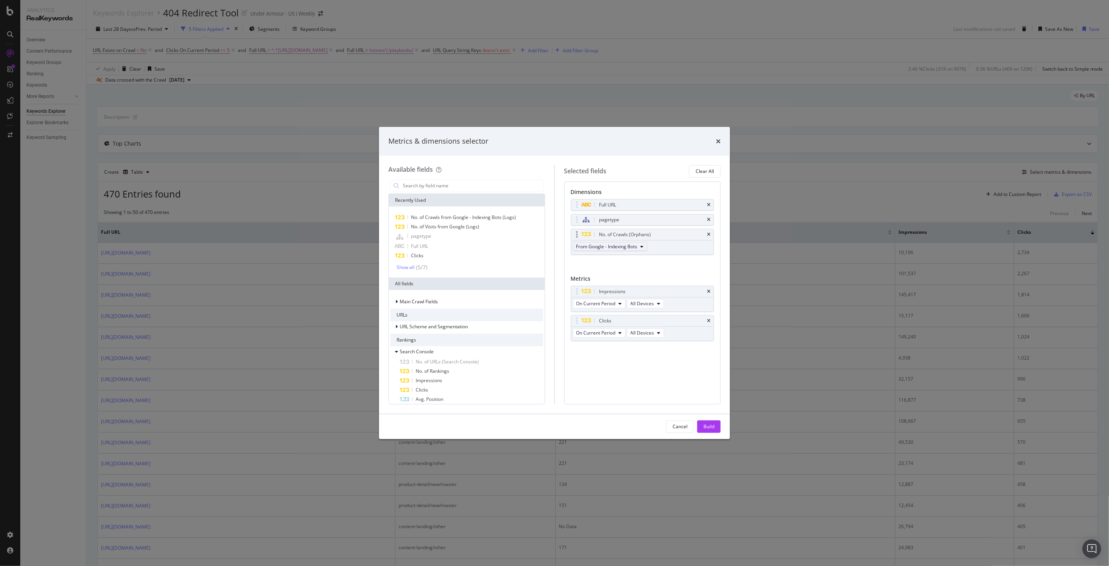
click at [580, 249] on span "From Google - Indexing Bots" at bounding box center [606, 246] width 61 height 7
click at [688, 277] on div "Metrics" at bounding box center [643, 280] width 144 height 11
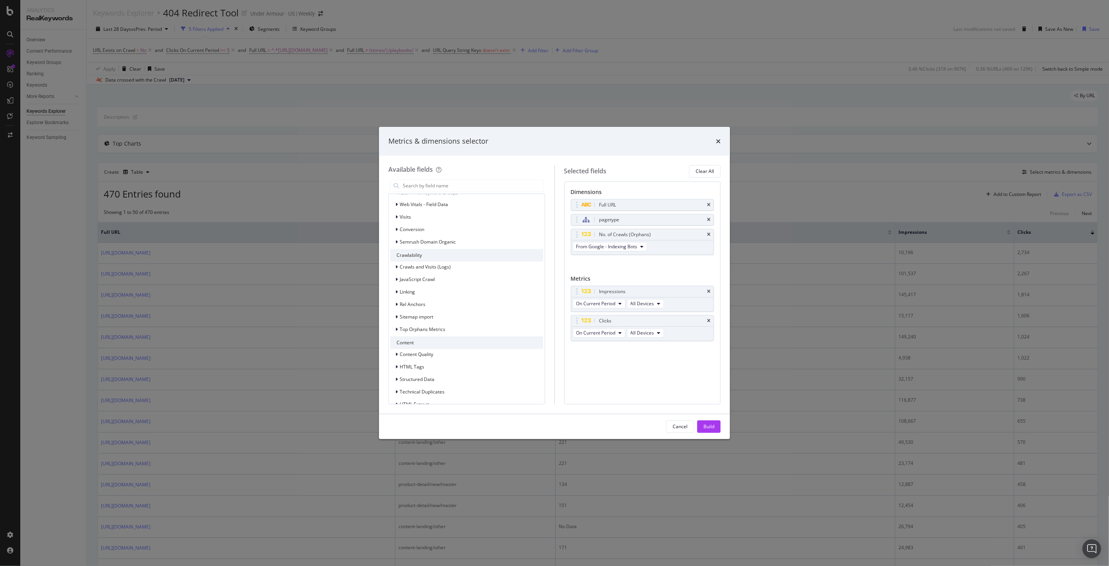
scroll to position [730, 0]
click at [397, 229] on icon "modal" at bounding box center [396, 230] width 2 height 5
click at [397, 229] on icon "modal" at bounding box center [396, 230] width 3 height 5
click at [394, 291] on div "Top Orphans Metrics" at bounding box center [417, 293] width 55 height 8
click at [403, 302] on icon "modal" at bounding box center [401, 303] width 2 height 5
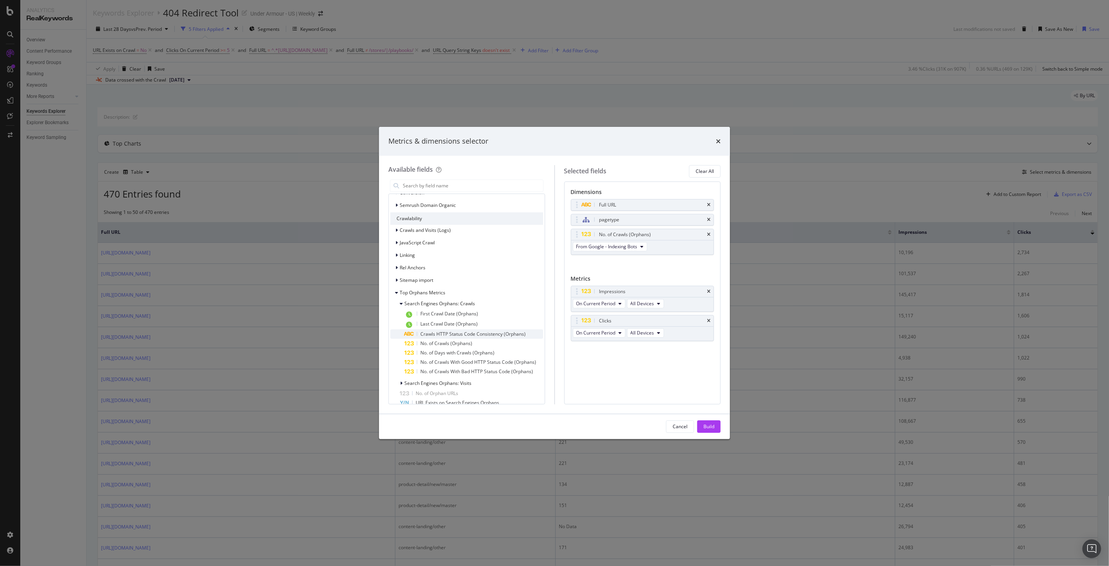
click at [481, 333] on span "Crawls HTTP Status Code Consistency (Orphans)" at bounding box center [472, 333] width 105 height 7
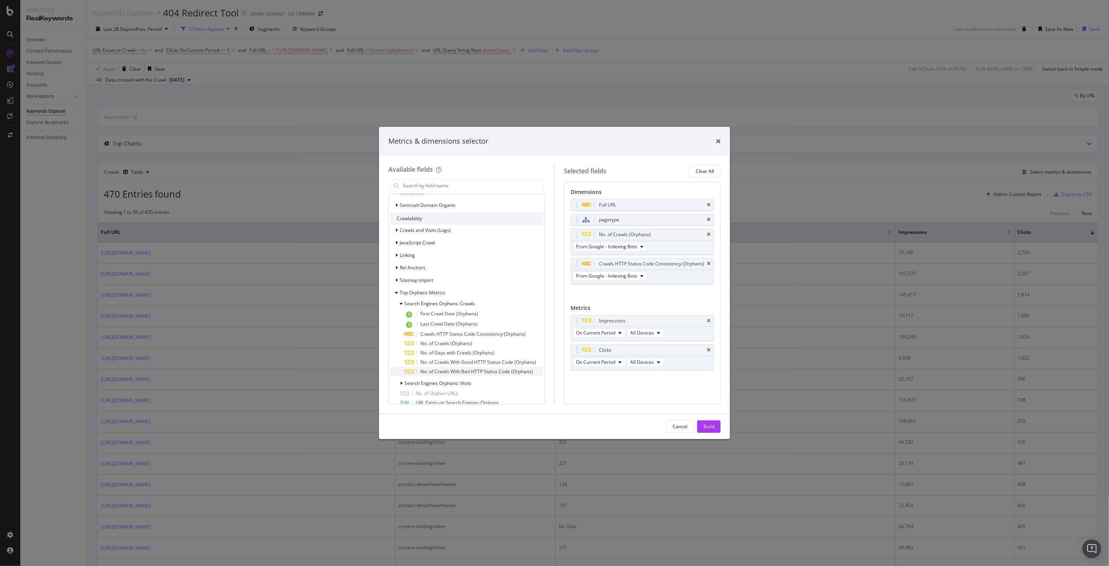
click at [509, 369] on span "No. of Crawls With Bad HTTP Status Code (Orphans)" at bounding box center [476, 371] width 113 height 7
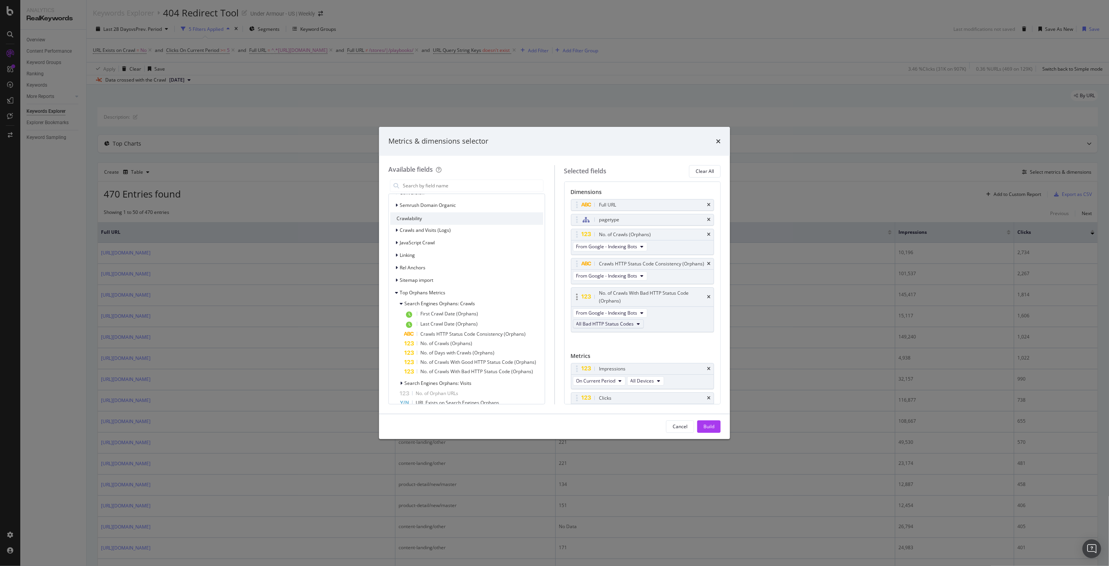
click at [626, 327] on span "All Bad HTTP Status Codes" at bounding box center [605, 323] width 58 height 7
click at [614, 375] on span "4xx HTTP Status Codes" at bounding box center [609, 374] width 59 height 7
click at [708, 427] on div "Build" at bounding box center [709, 426] width 11 height 7
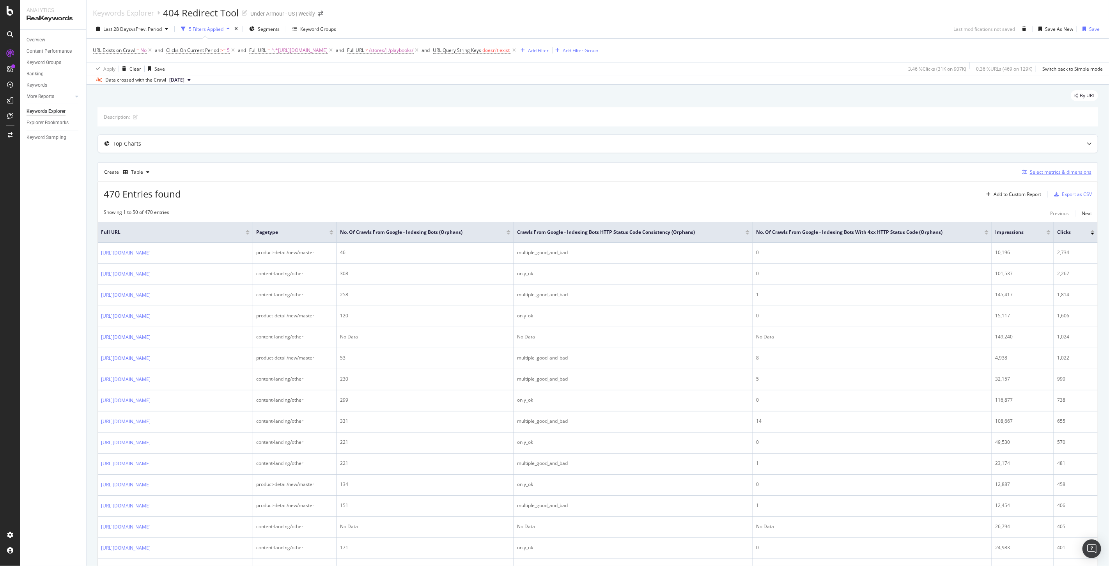
click at [1049, 174] on div "Select metrics & dimensions" at bounding box center [1061, 171] width 62 height 7
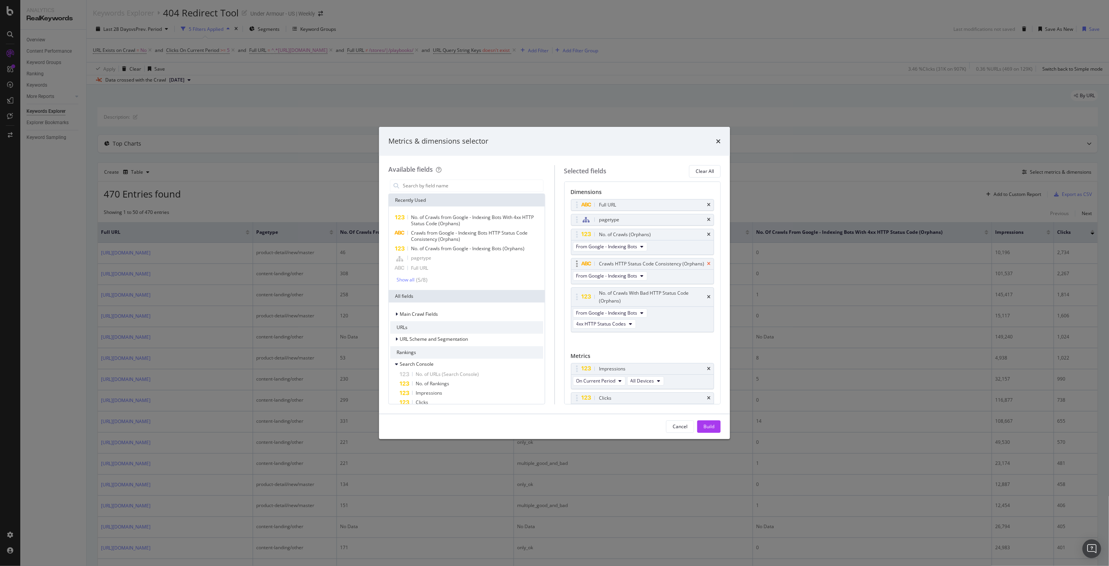
click at [707, 266] on icon "times" at bounding box center [709, 263] width 4 height 5
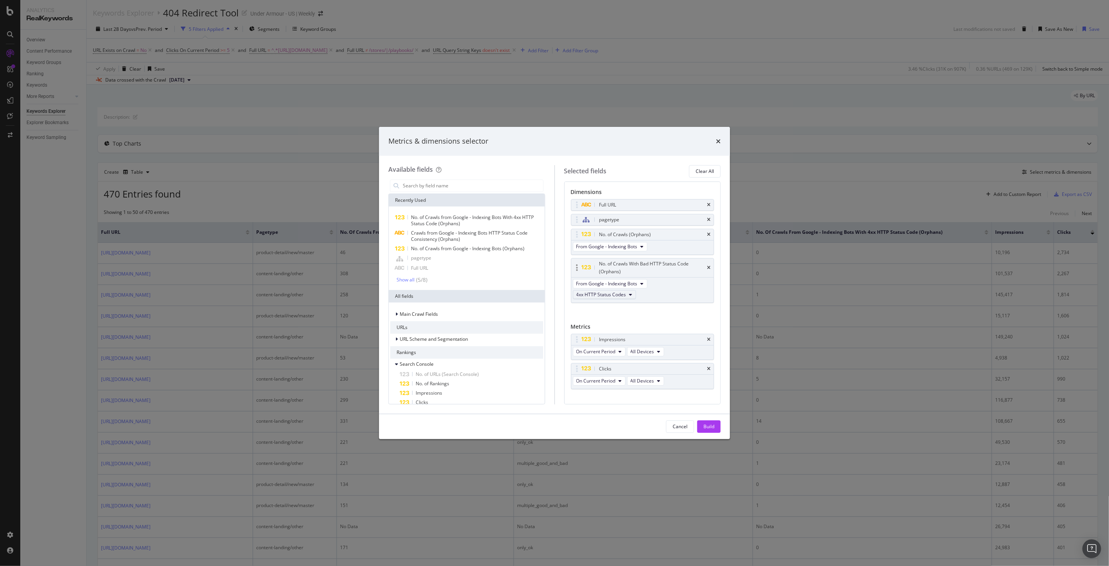
click at [606, 298] on span "4xx HTTP Status Codes" at bounding box center [601, 294] width 50 height 7
click at [691, 312] on div "Full URL pagetype No. of Crawls (Orphans) From Google - Indexing Bots No. of Cr…" at bounding box center [643, 259] width 144 height 121
click at [617, 294] on span "4xx HTTP Status Codes" at bounding box center [601, 294] width 50 height 7
click at [672, 313] on div "Full URL pagetype No. of Crawls (Orphans) From Google - Indexing Bots No. of Cr…" at bounding box center [643, 259] width 144 height 121
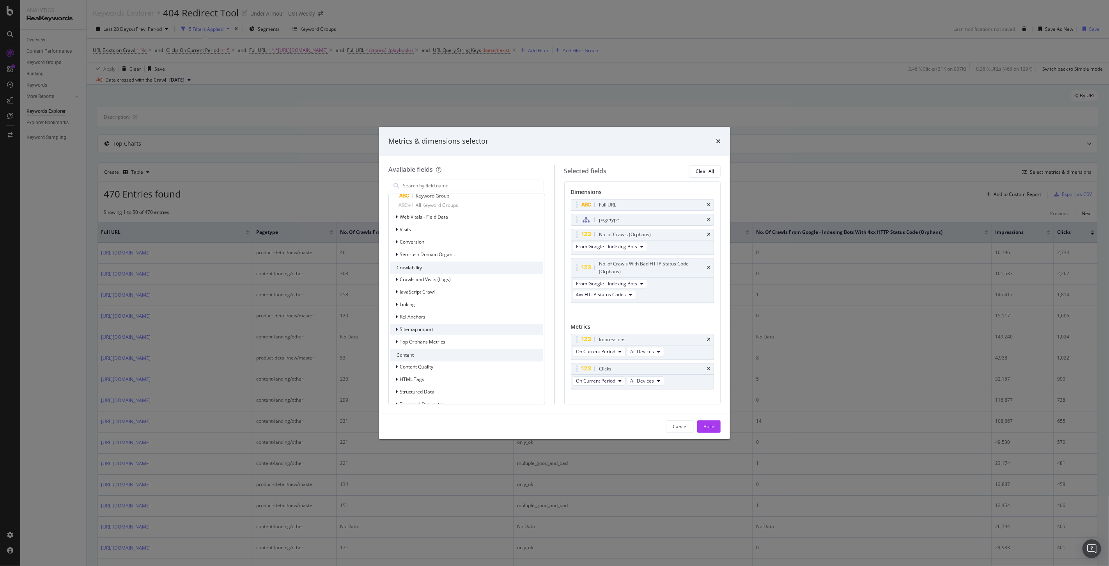
scroll to position [736, 0]
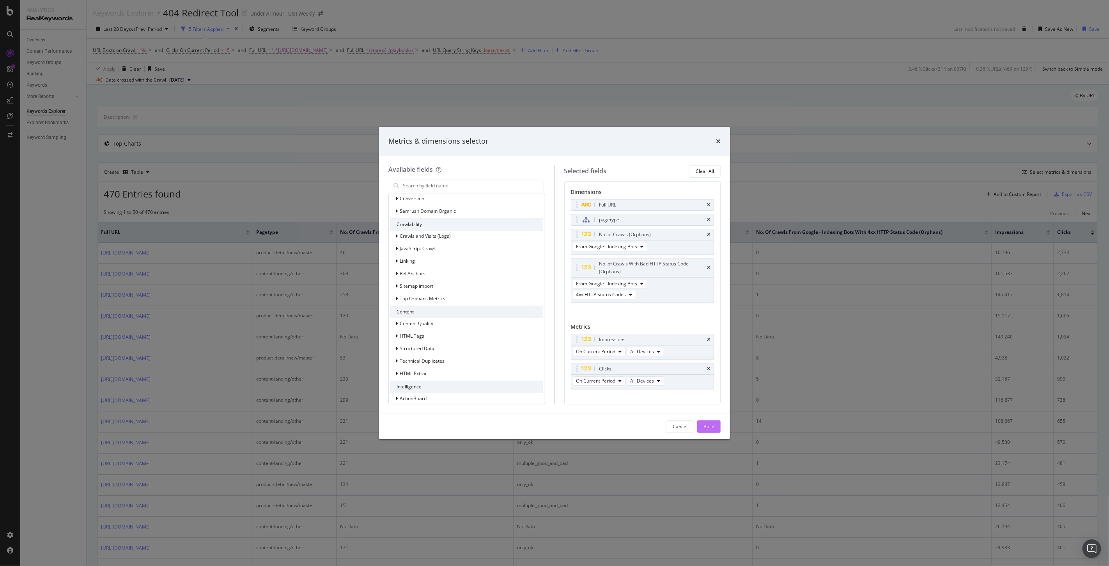
click at [711, 426] on div "Build" at bounding box center [709, 426] width 11 height 7
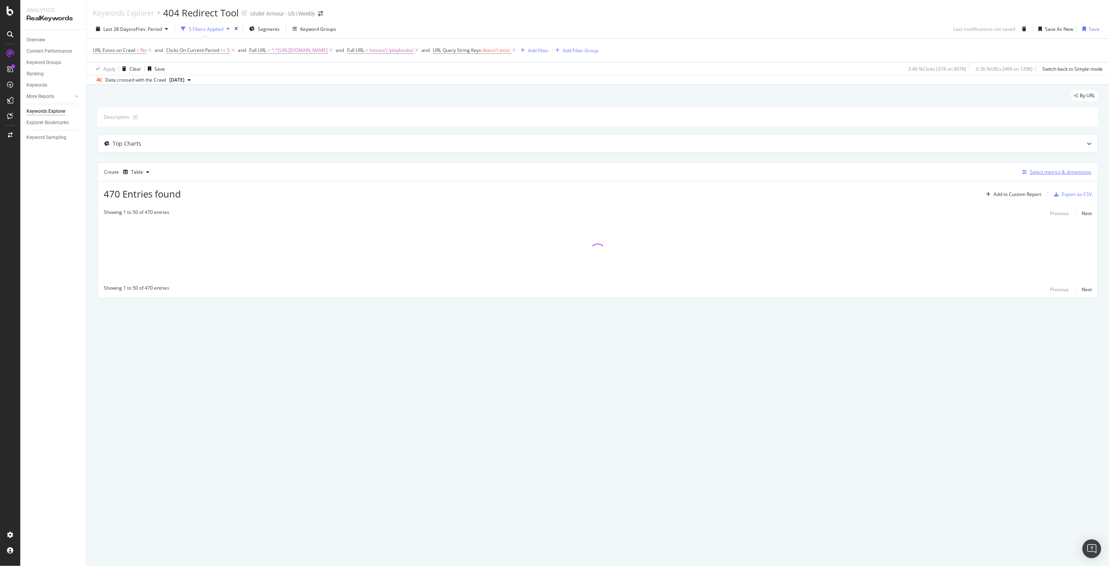
click at [1035, 171] on div "Select metrics & dimensions" at bounding box center [1061, 171] width 62 height 7
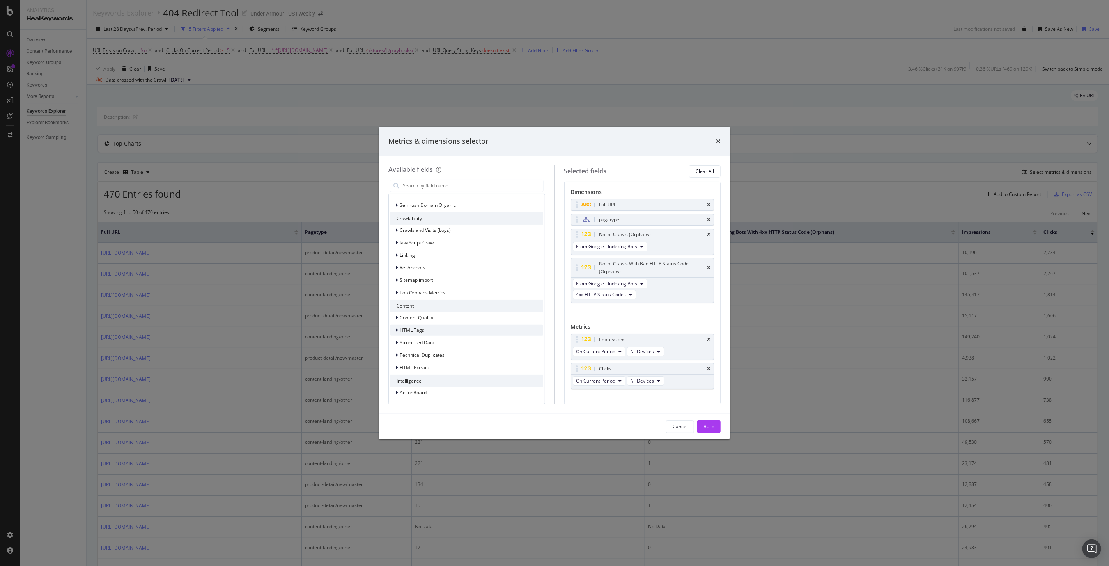
scroll to position [649, 0]
click at [401, 314] on span "Crawls and Visits (Logs)" at bounding box center [425, 316] width 51 height 7
click at [395, 314] on icon "modal" at bounding box center [396, 316] width 3 height 5
click at [391, 292] on div "Top Orphans Metrics" at bounding box center [417, 293] width 55 height 8
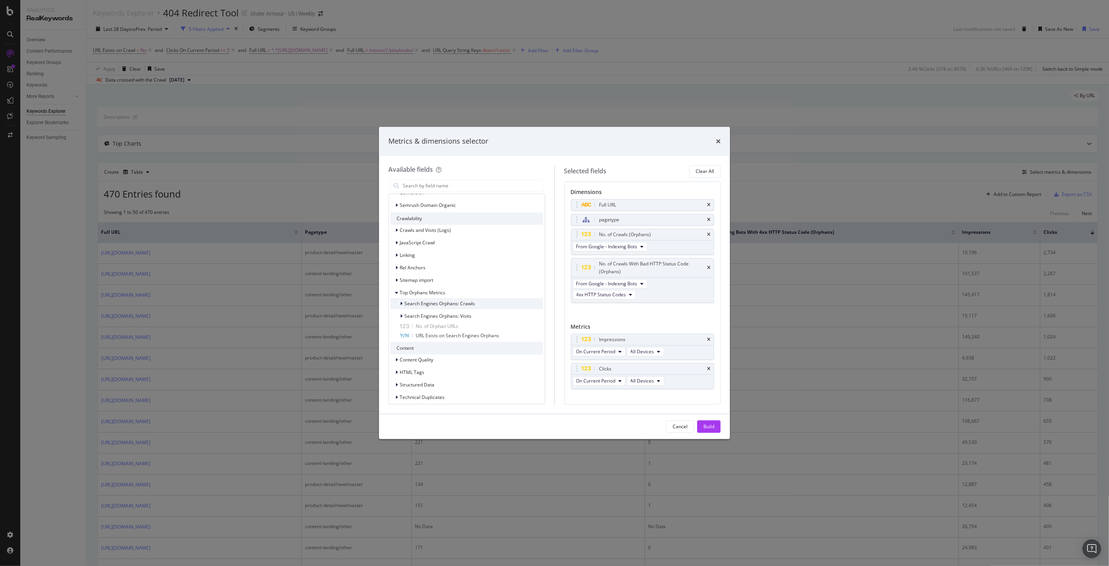
click at [402, 301] on icon "modal" at bounding box center [401, 303] width 2 height 5
click at [866, 97] on div "Metrics & dimensions selector Available fields Recently Used No. of Crawls from…" at bounding box center [554, 283] width 1109 height 566
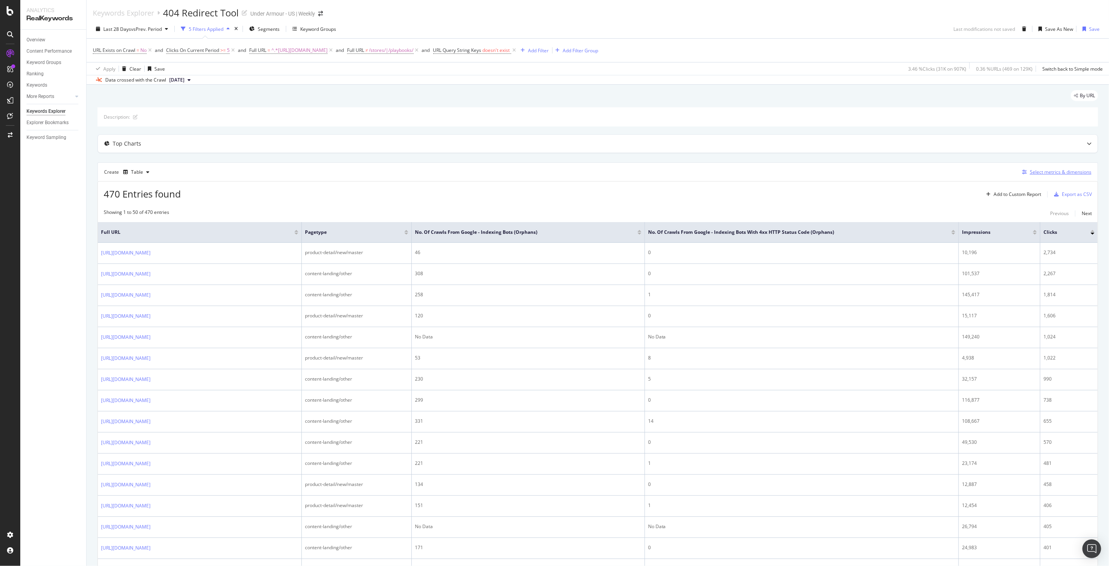
click at [1046, 176] on div "Select metrics & dimensions" at bounding box center [1055, 172] width 73 height 9
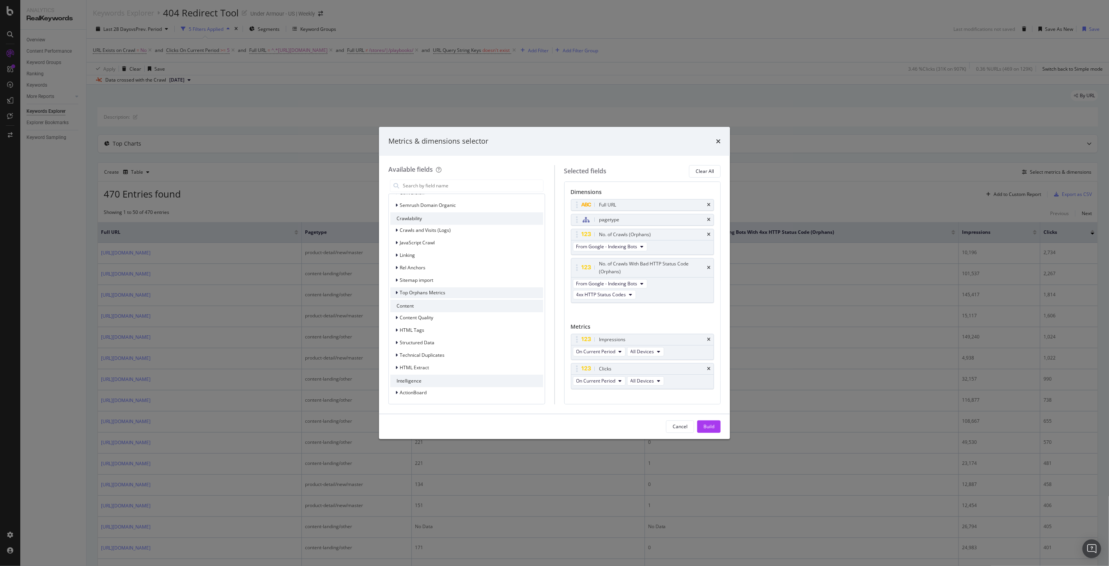
click at [396, 292] on icon "modal" at bounding box center [396, 292] width 2 height 5
click at [400, 303] on div "modal" at bounding box center [402, 304] width 5 height 8
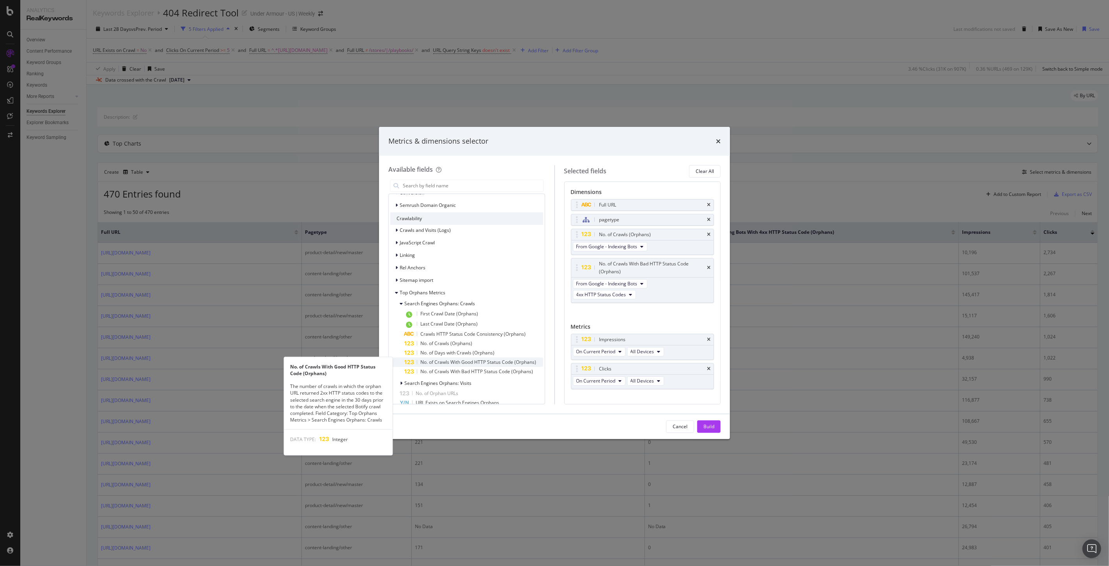
click at [491, 360] on span "No. of Crawls With Good HTTP Status Code (Orphans)" at bounding box center [478, 361] width 116 height 7
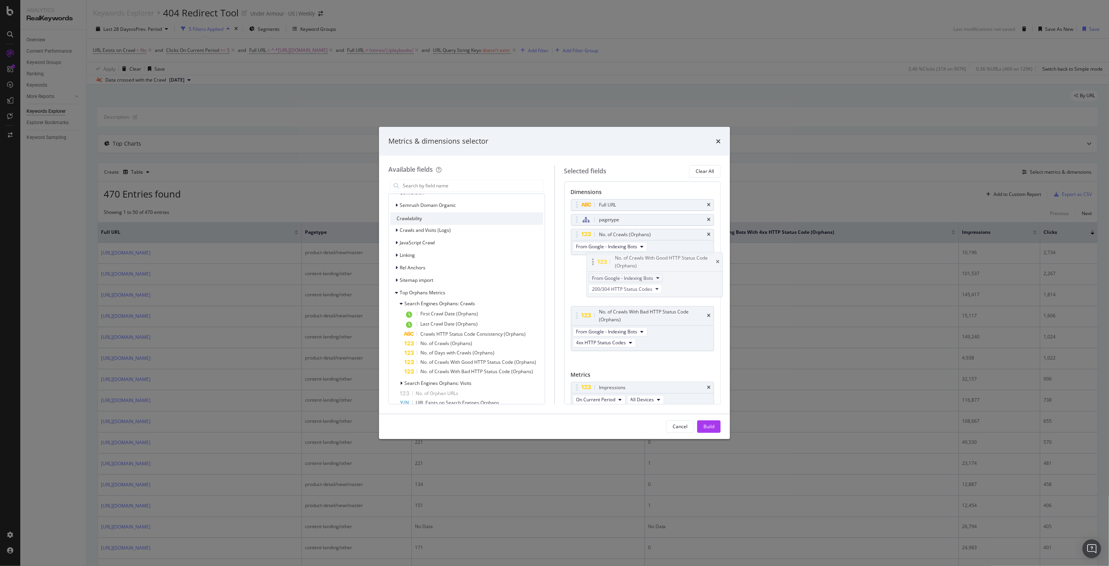
drag, startPoint x: 650, startPoint y: 310, endPoint x: 642, endPoint y: 280, distance: 31.5
click at [665, 258] on body "Analytics RealKeywords Overview Content Performance Keyword Groups Ranking Keyw…" at bounding box center [554, 283] width 1109 height 566
click at [601, 297] on span "200/304 HTTP Status Codes" at bounding box center [606, 294] width 60 height 7
click at [606, 326] on span "2xx HTTP Status Codes" at bounding box center [611, 322] width 62 height 7
click at [707, 426] on div "Build" at bounding box center [709, 426] width 11 height 7
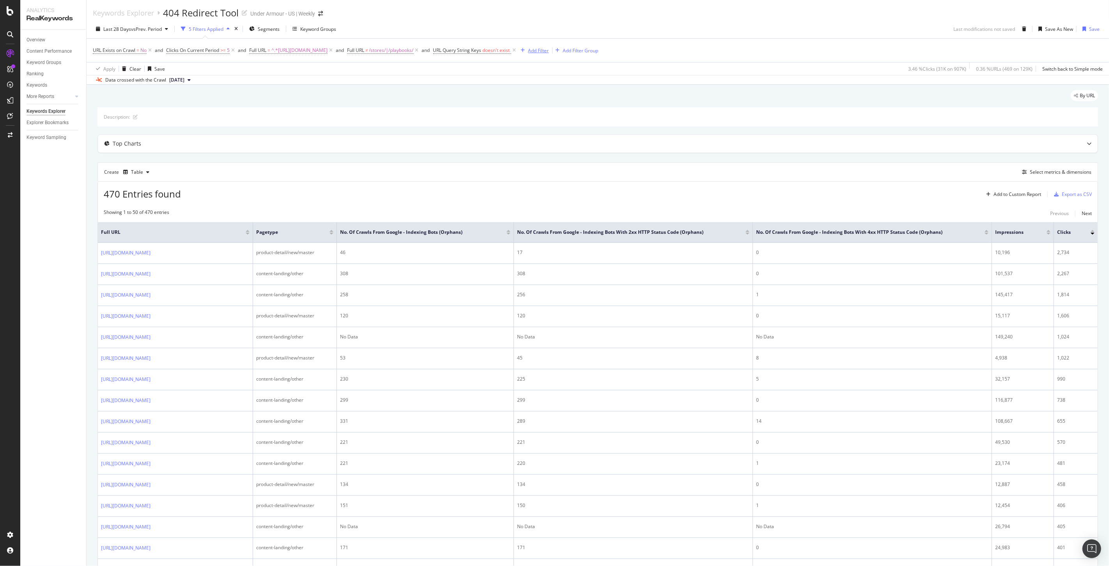
click at [549, 48] on div "Add Filter" at bounding box center [538, 50] width 21 height 7
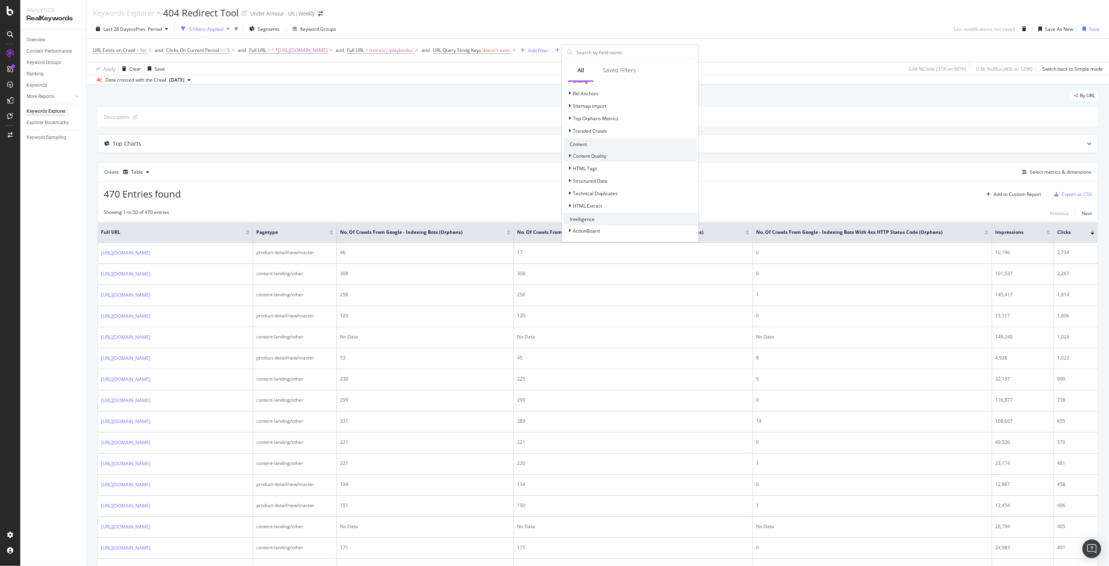
scroll to position [258, 0]
click at [575, 171] on span "Trended Crawls" at bounding box center [590, 174] width 34 height 7
click at [585, 159] on span "Top Orphans Metrics" at bounding box center [596, 161] width 46 height 7
click at [591, 169] on span "Search Engines Orphans: Crawls" at bounding box center [613, 172] width 71 height 7
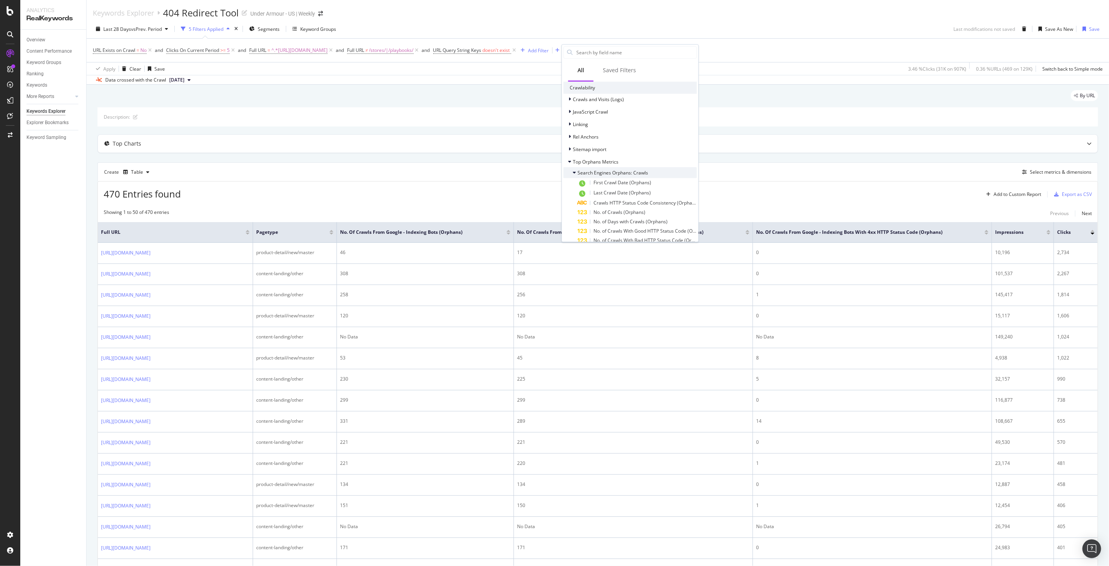
scroll to position [301, 0]
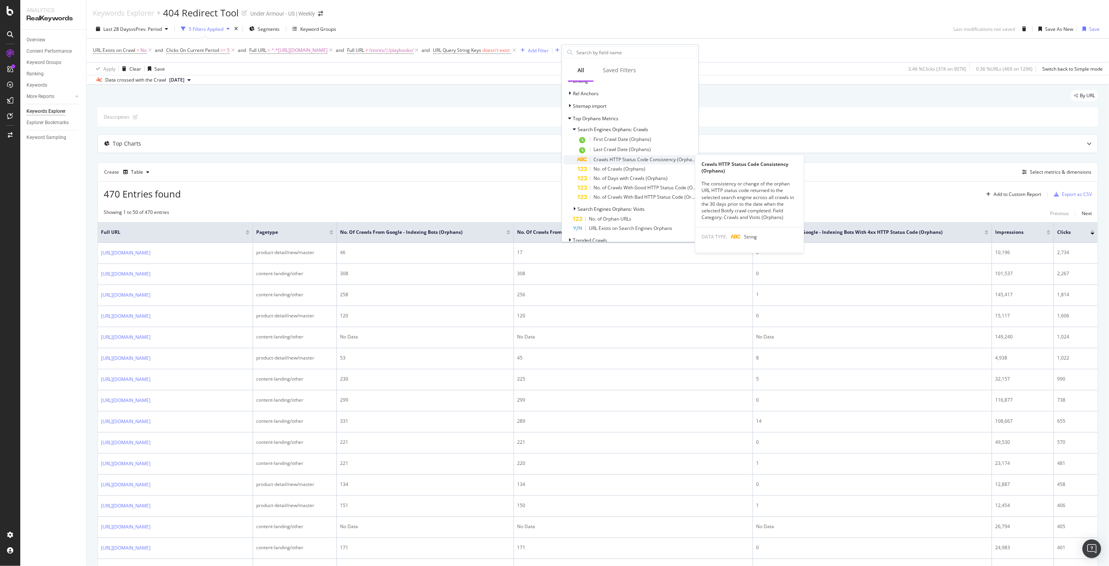
click at [658, 158] on span "Crawls HTTP Status Code Consistency (Orphans)" at bounding box center [646, 159] width 105 height 7
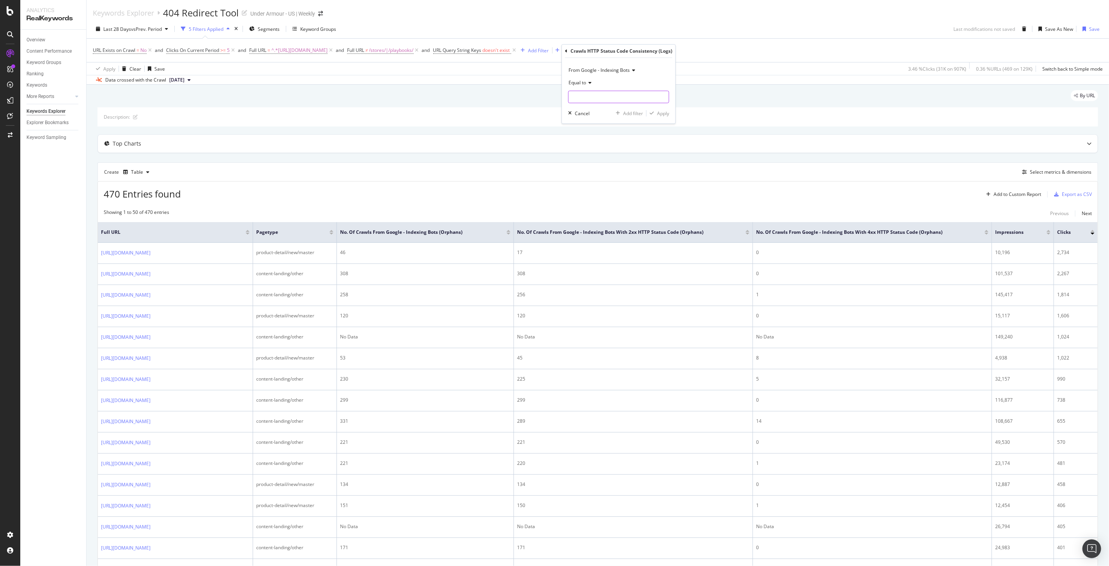
click at [605, 94] on input "text" at bounding box center [619, 96] width 100 height 12
click at [605, 132] on span "only_4xx" at bounding box center [604, 132] width 67 height 7
type input "only_4xx"
click at [659, 113] on div "Apply" at bounding box center [663, 113] width 12 height 7
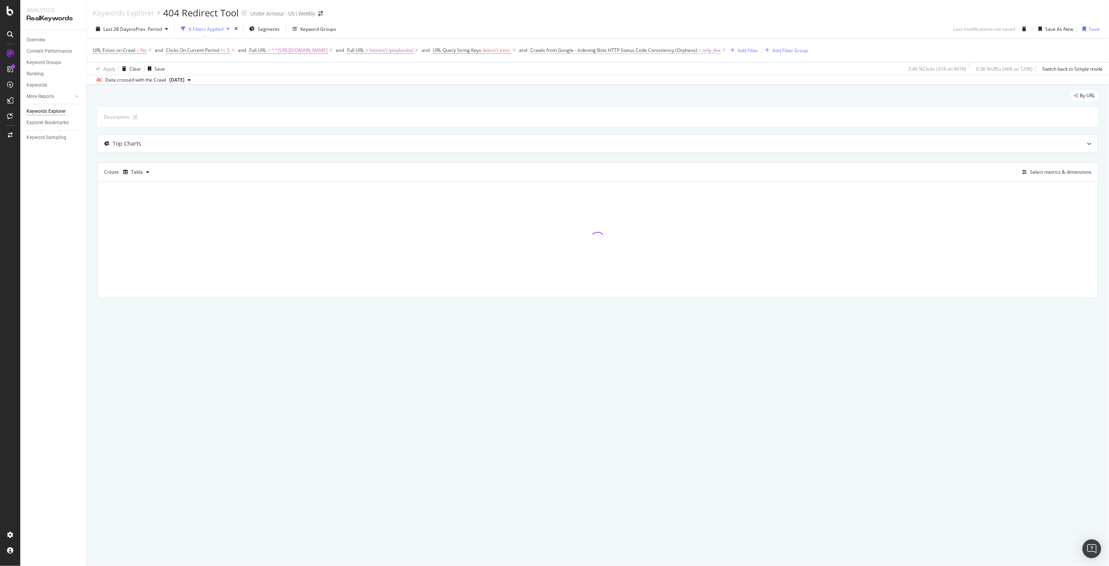
click at [644, 47] on span "Crawls from Google - Indexing Bots HTTP Status Code Consistency (Orphans)" at bounding box center [614, 50] width 167 height 7
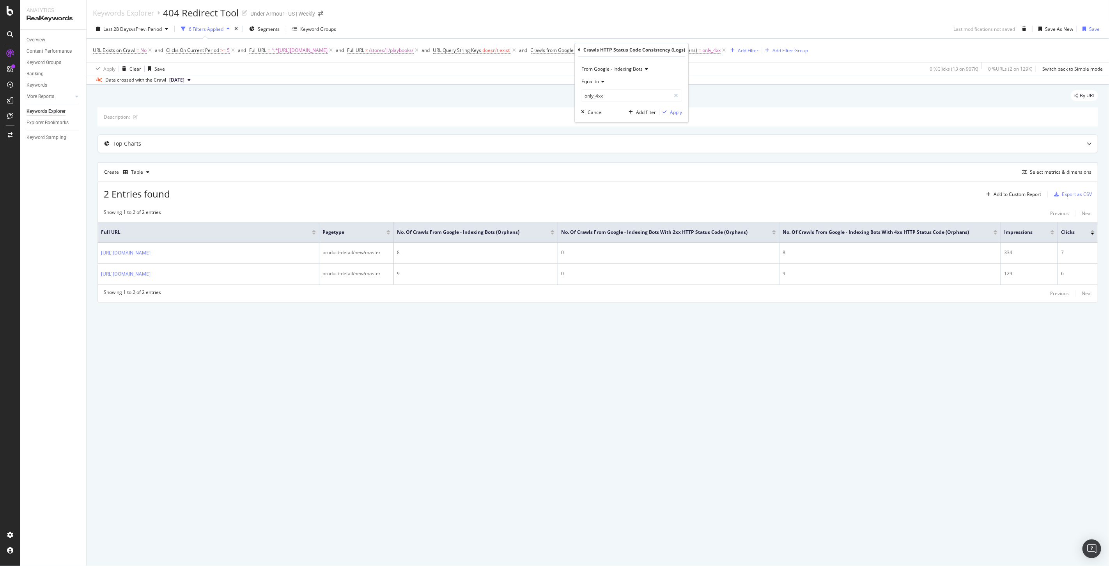
click at [711, 164] on div "Create Table Select metrics & dimensions" at bounding box center [598, 171] width 1001 height 19
click at [728, 50] on icon at bounding box center [724, 50] width 7 height 8
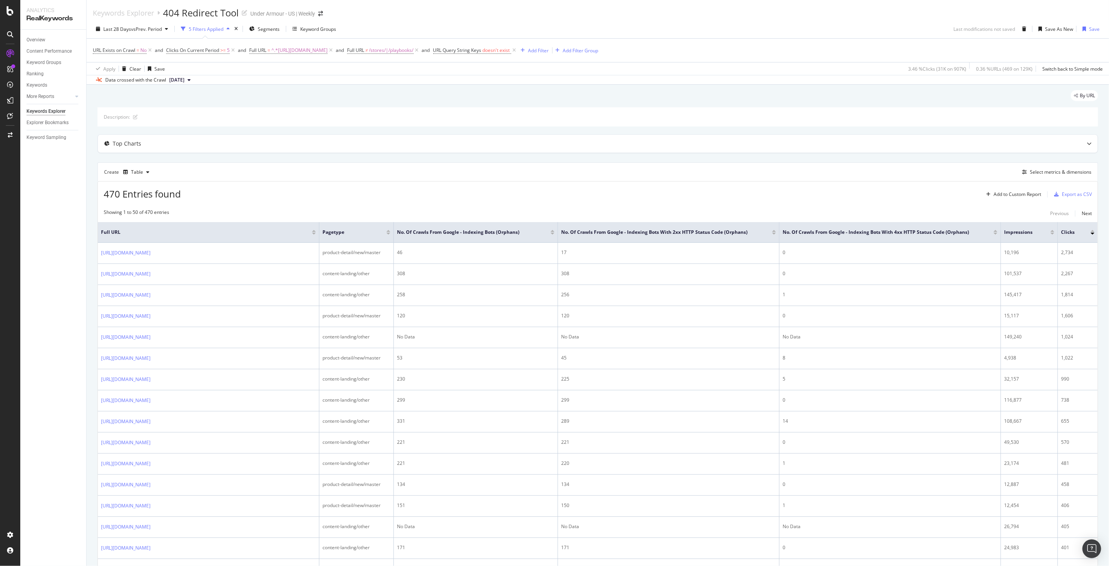
click at [184, 80] on span "[DATE]" at bounding box center [176, 79] width 15 height 7
click at [1051, 175] on div "Select metrics & dimensions" at bounding box center [1061, 171] width 62 height 7
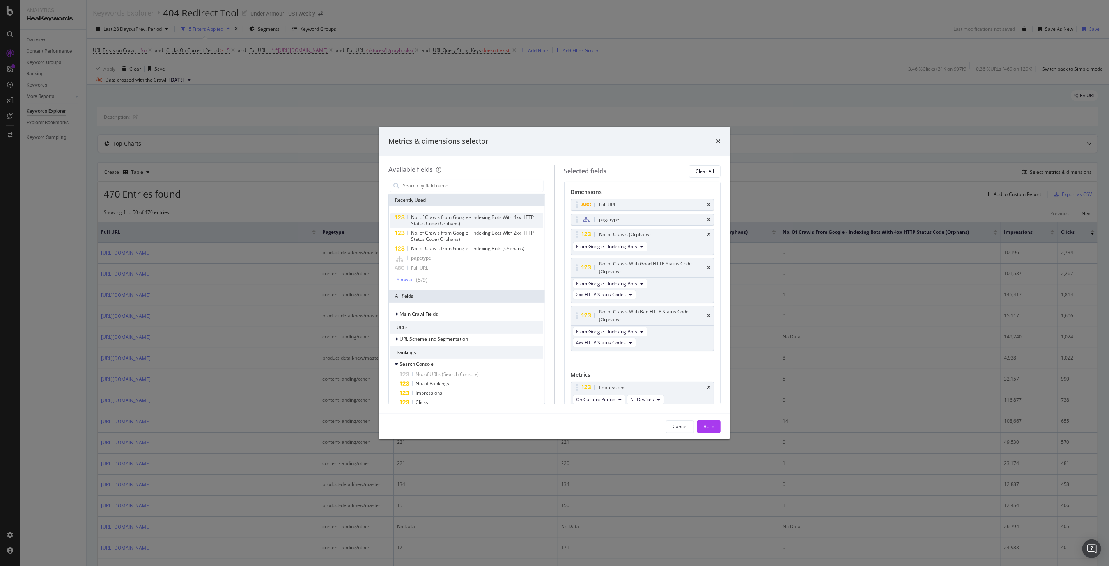
click at [411, 220] on span "No. of Crawls from Google - Indexing Bots With 4xx HTTP Status Code (Orphans)" at bounding box center [472, 220] width 123 height 13
click at [707, 361] on icon "times" at bounding box center [709, 359] width 4 height 5
click at [396, 365] on icon "modal" at bounding box center [396, 364] width 3 height 5
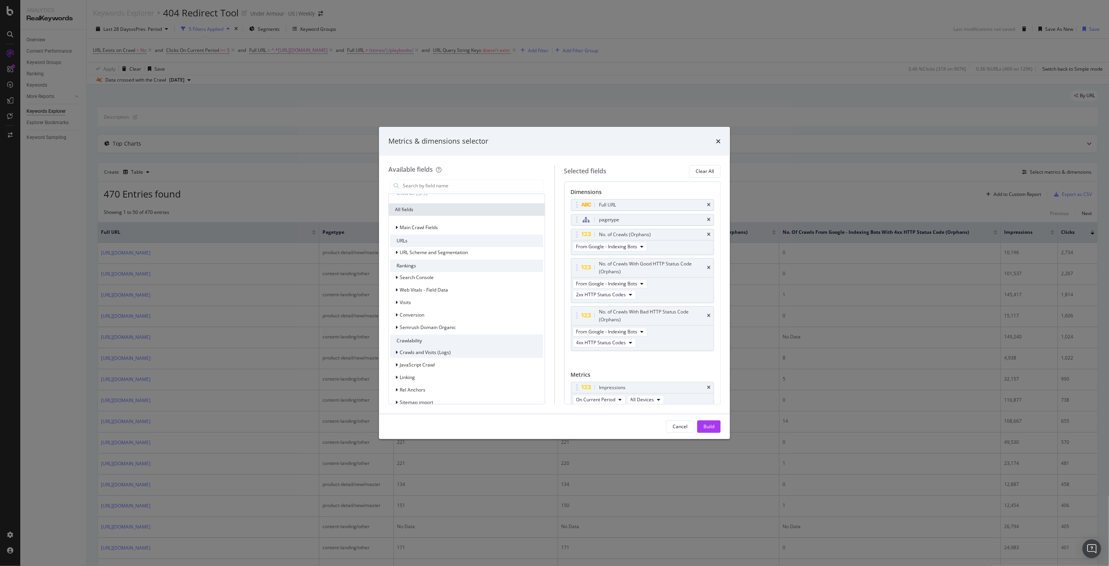
click at [394, 354] on div "Crawls and Visits (Logs)" at bounding box center [420, 352] width 60 height 8
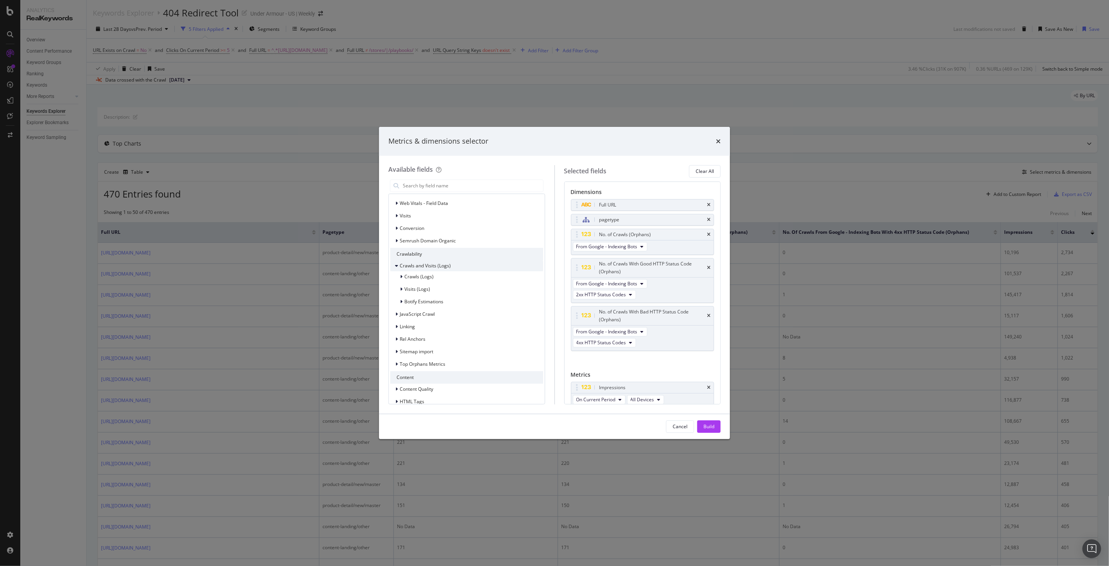
click at [396, 264] on icon "modal" at bounding box center [396, 265] width 3 height 5
click at [395, 263] on div "modal" at bounding box center [397, 266] width 5 height 8
click at [402, 278] on icon "modal" at bounding box center [401, 276] width 2 height 5
click at [720, 140] on icon "times" at bounding box center [718, 141] width 5 height 6
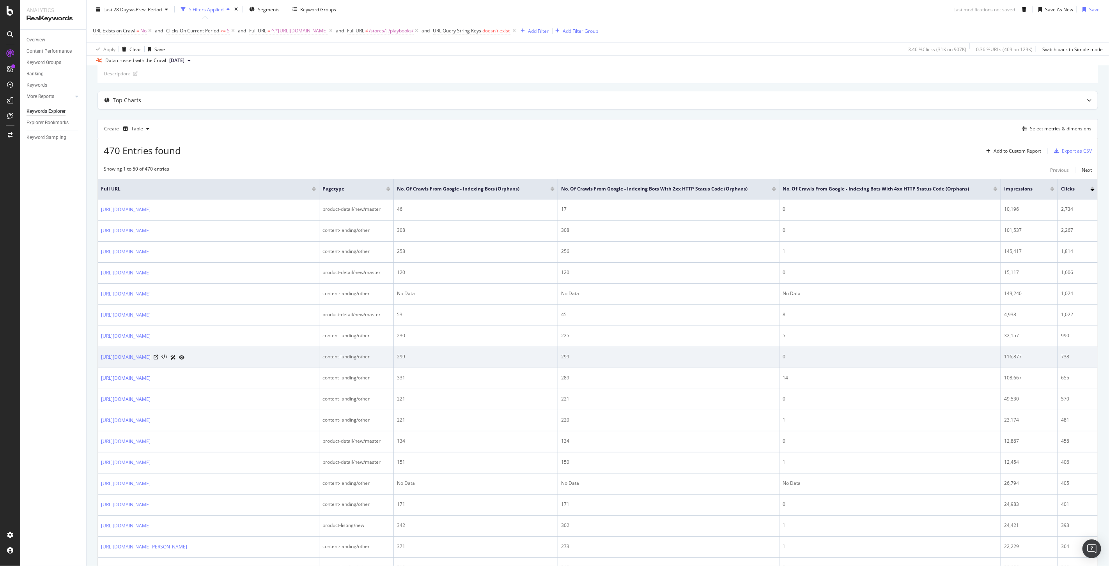
scroll to position [0, 0]
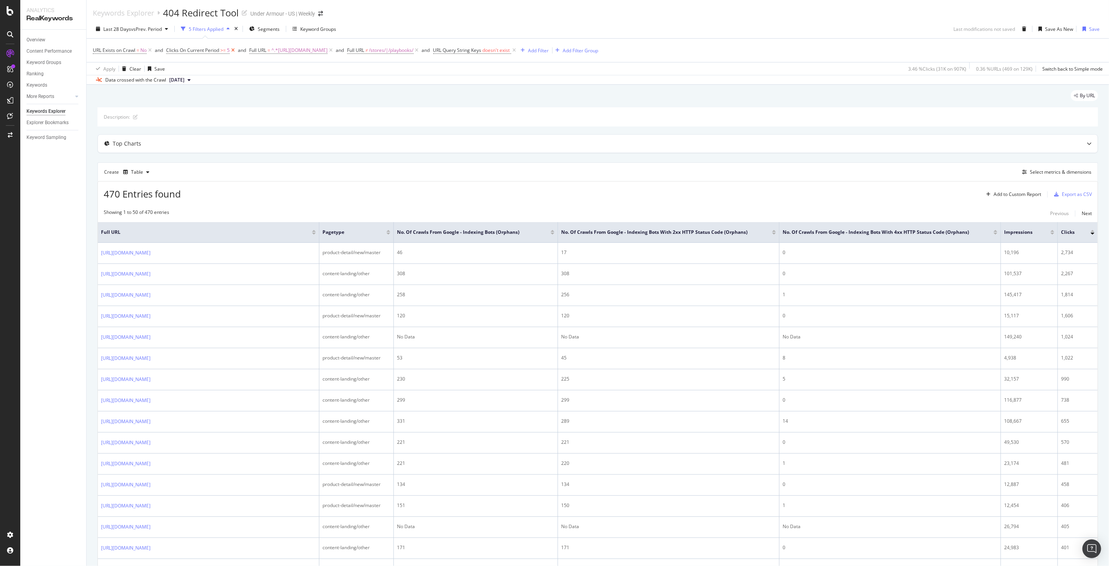
click at [232, 50] on icon at bounding box center [233, 50] width 7 height 8
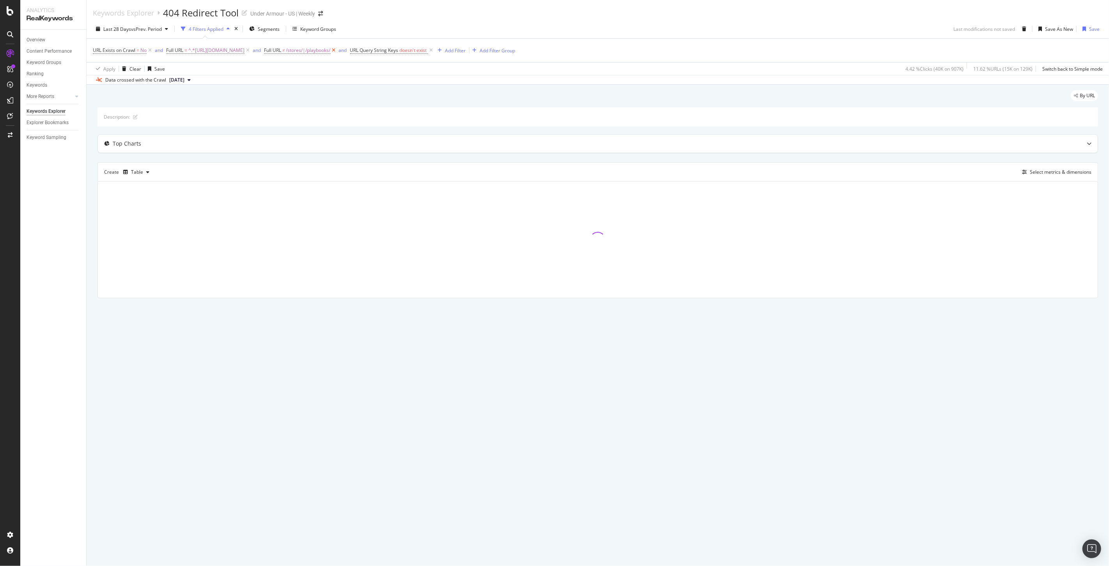
click at [337, 50] on icon at bounding box center [334, 50] width 7 height 8
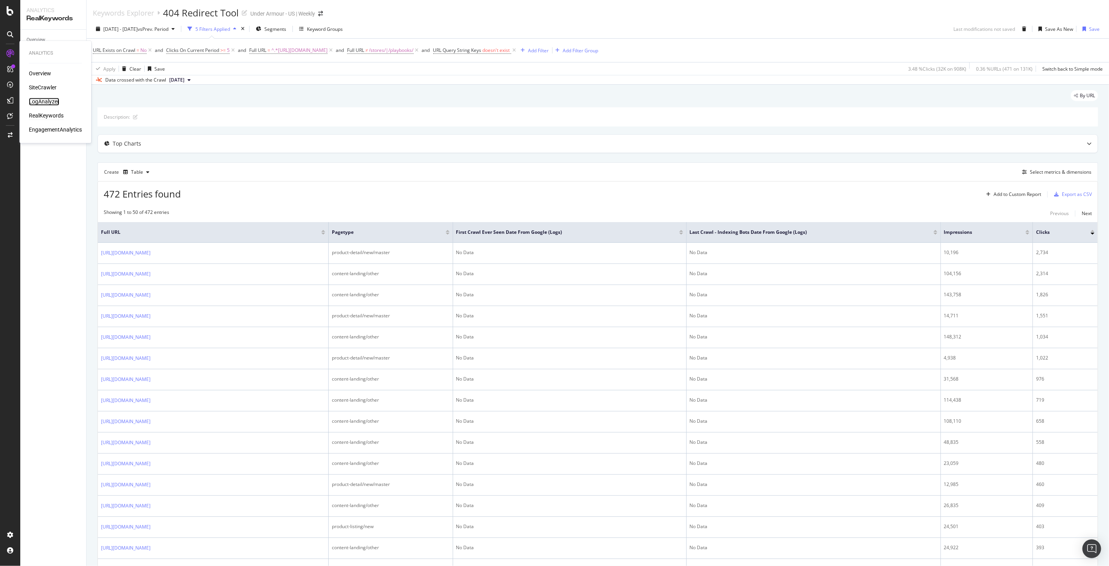
click at [44, 101] on div "LogAnalyzer" at bounding box center [44, 102] width 30 height 8
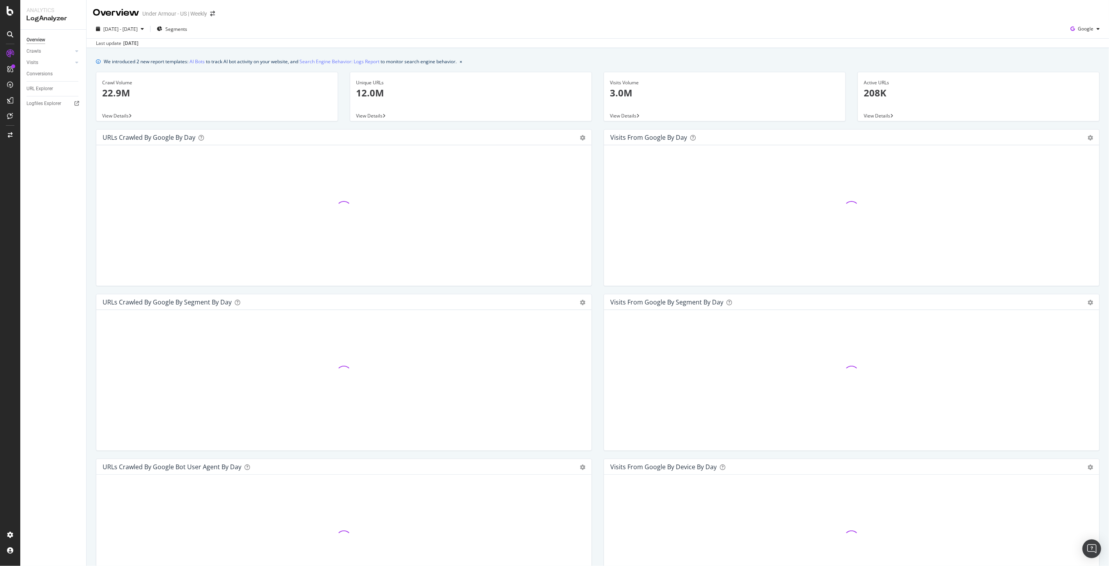
click at [44, 99] on div "Logfiles Explorer" at bounding box center [57, 103] width 60 height 11
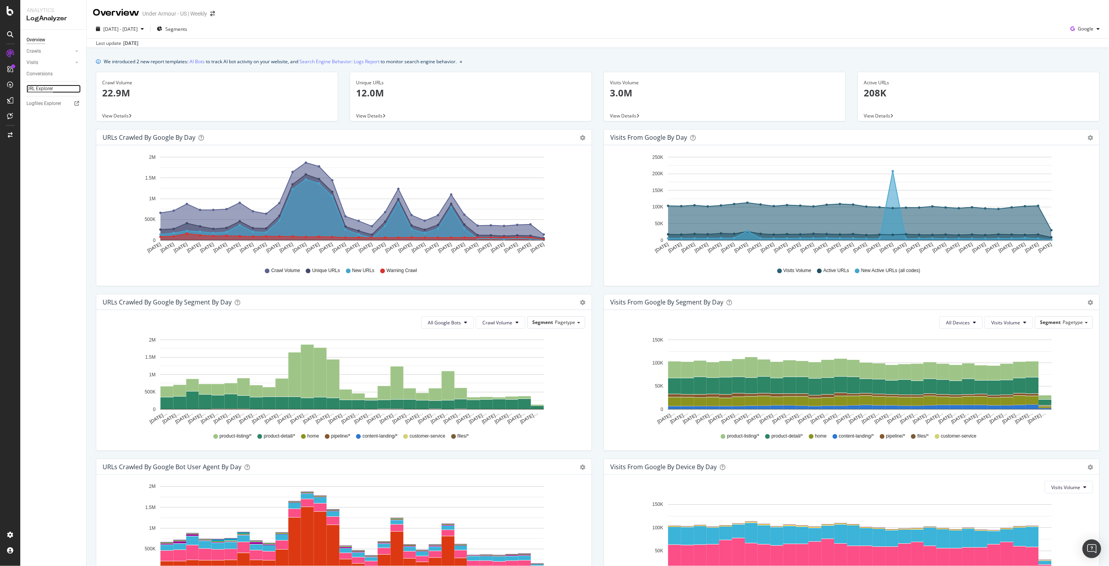
click at [39, 89] on div "URL Explorer" at bounding box center [40, 89] width 27 height 8
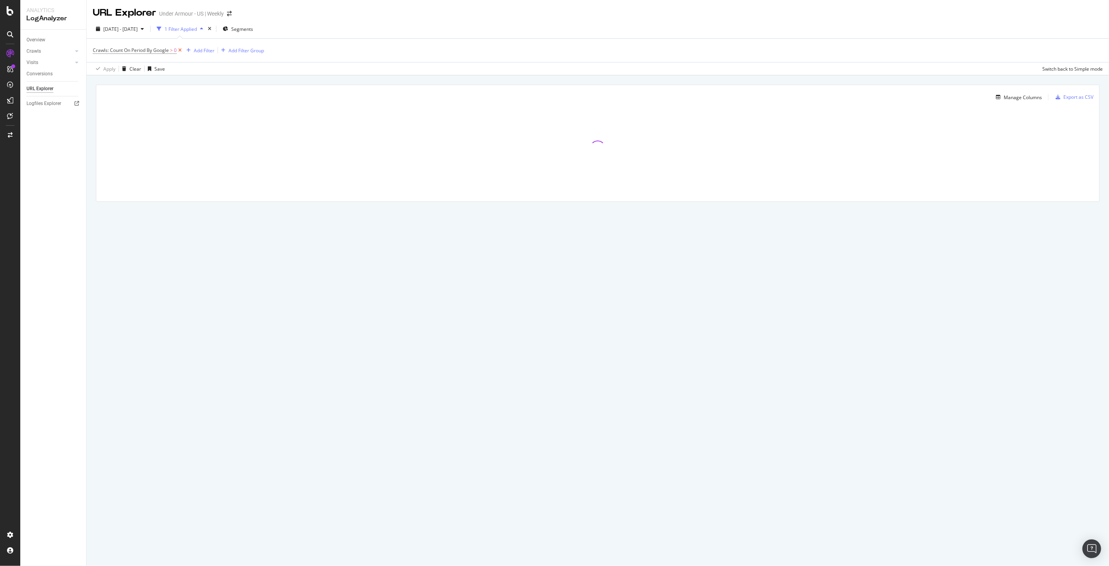
click at [177, 52] on icon at bounding box center [180, 50] width 7 height 8
click at [110, 54] on div "Add Filter Add Filter Group" at bounding box center [133, 50] width 81 height 10
click at [108, 48] on div "Add Filter" at bounding box center [113, 50] width 21 height 7
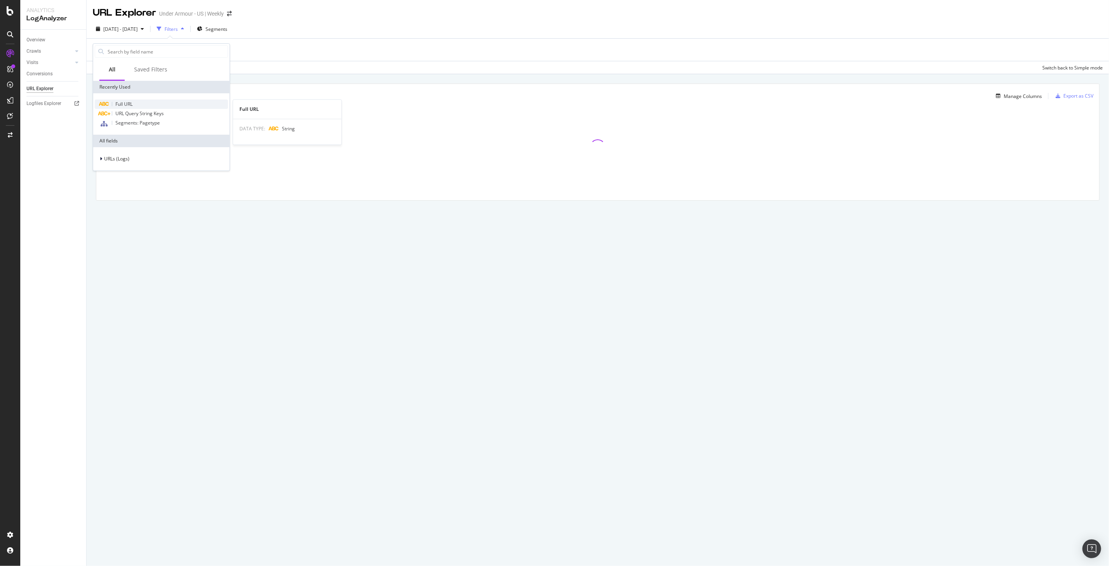
click at [115, 105] on span "Full URL" at bounding box center [123, 104] width 17 height 7
click at [117, 82] on input "text" at bounding box center [142, 83] width 85 height 12
paste input "6011477.html"
drag, startPoint x: 121, startPoint y: 81, endPoint x: 201, endPoint y: 76, distance: 79.7
click at [201, 76] on body "Analytics LogAnalyzer Overview Crawls Daily Distribution Segments Distribution …" at bounding box center [554, 283] width 1109 height 566
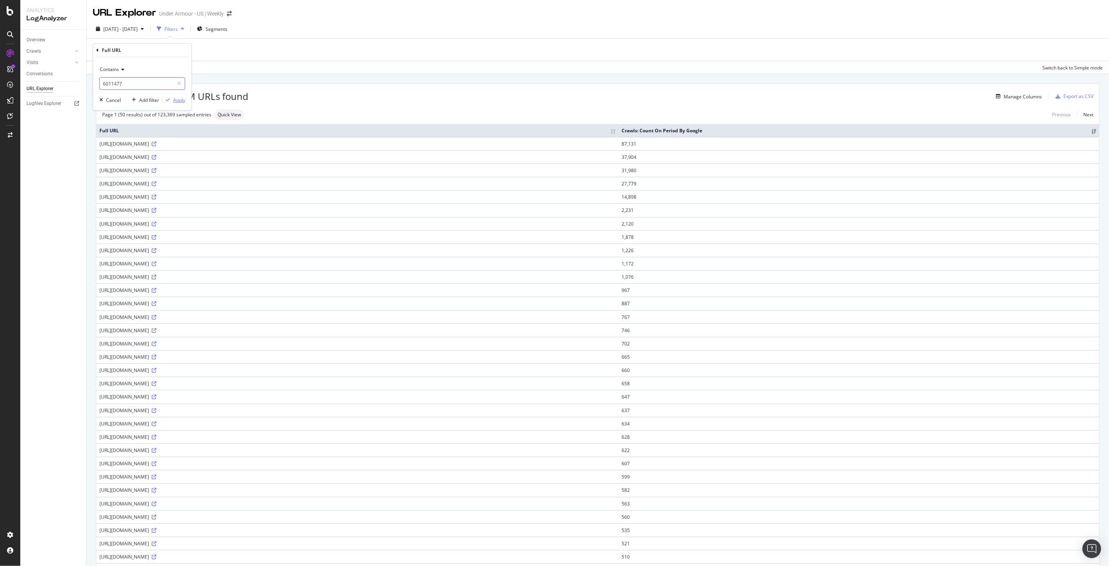
type input "6011477"
click at [179, 101] on div "Apply" at bounding box center [179, 100] width 12 height 7
click at [1006, 95] on div "Manage Columns" at bounding box center [1023, 97] width 38 height 7
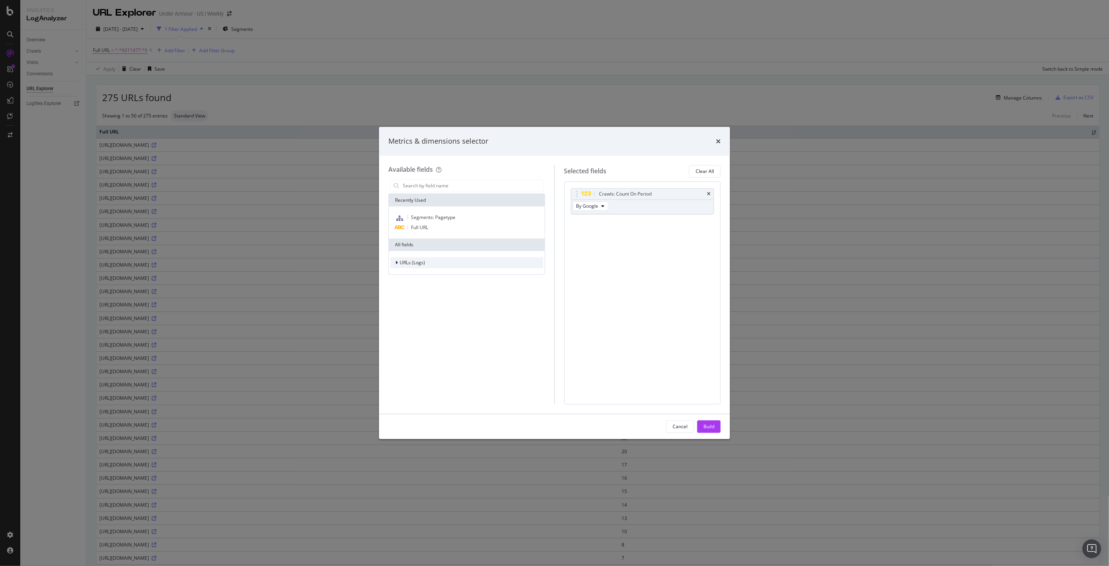
click at [404, 262] on span "URLs (Logs)" at bounding box center [412, 262] width 25 height 7
click at [411, 309] on span "Visits" at bounding box center [409, 310] width 11 height 7
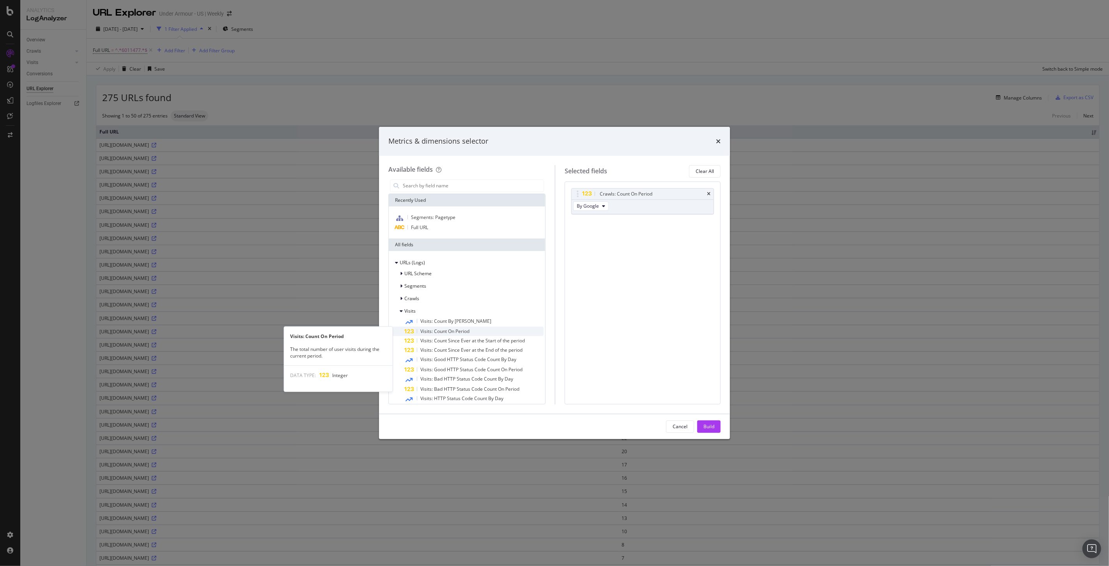
click at [462, 332] on span "Visits: Count On Period" at bounding box center [444, 331] width 49 height 7
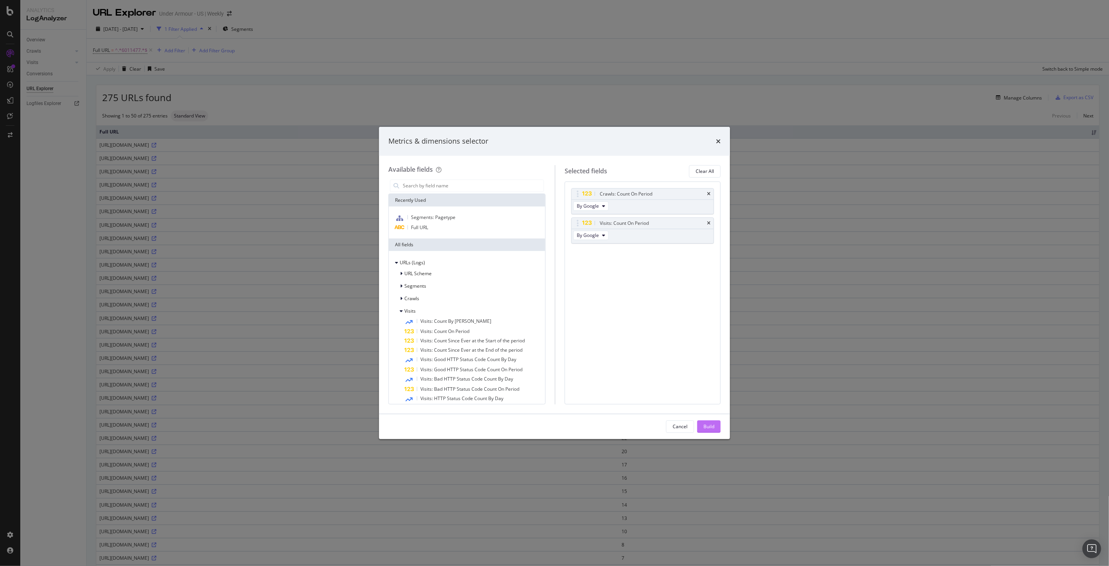
click at [710, 429] on div "Build" at bounding box center [709, 426] width 11 height 7
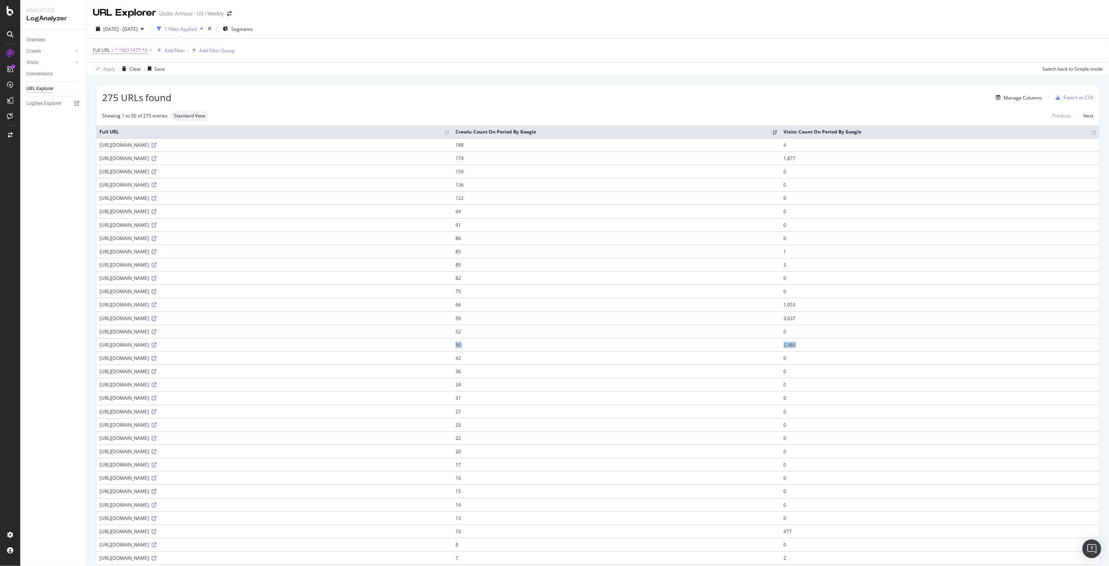
drag, startPoint x: 979, startPoint y: 348, endPoint x: 373, endPoint y: 346, distance: 606.1
click at [373, 346] on tr "https://www.underarmour.com/en-us/p/football/ua_blur_pro_justin_jefferson_pe/60…" at bounding box center [597, 344] width 1003 height 13
click at [116, 51] on span "^.*6011477.*$" at bounding box center [131, 50] width 32 height 11
paste input "[URL][DOMAIN_NAME]"
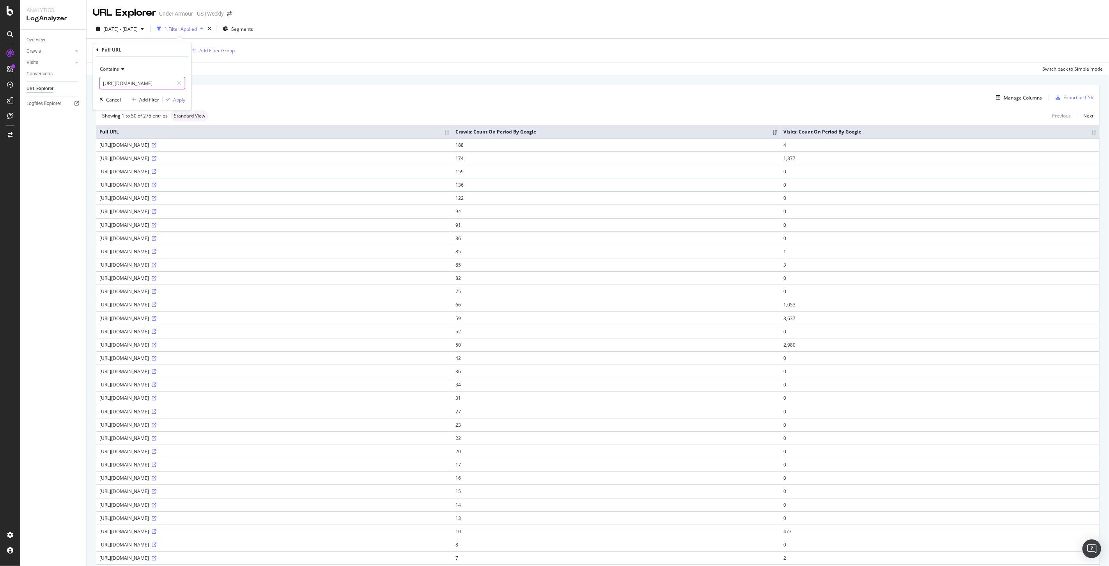
type input "[URL][DOMAIN_NAME]"
click at [122, 68] on icon at bounding box center [121, 69] width 5 height 5
click at [114, 89] on div "Equal to" at bounding box center [142, 85] width 83 height 10
click at [177, 102] on div "Apply" at bounding box center [179, 99] width 12 height 7
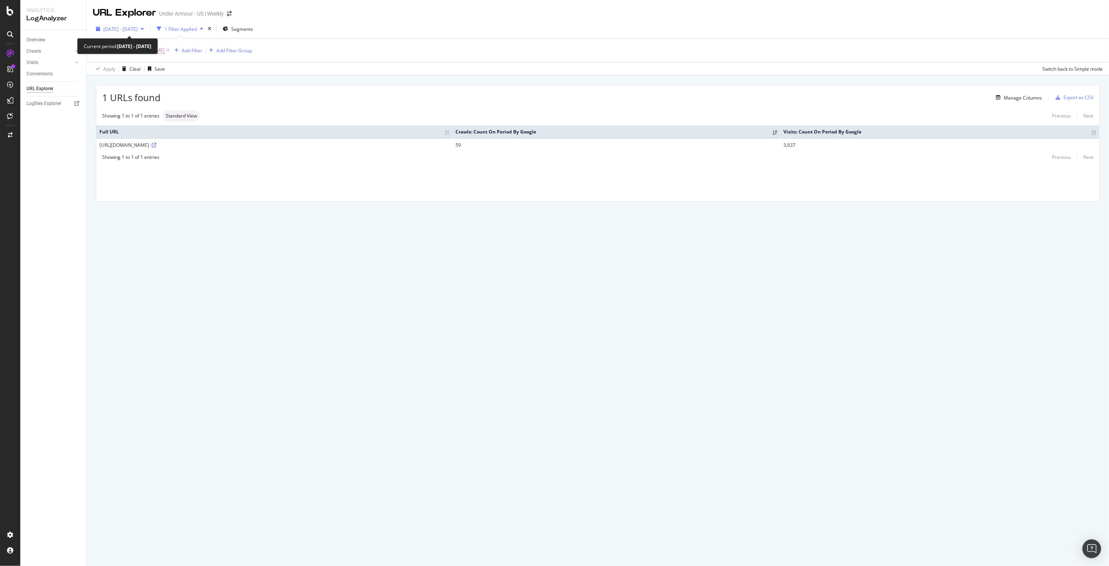
click at [138, 30] on span "2025 Jul. 29th - Aug. 27th" at bounding box center [120, 29] width 34 height 7
click at [106, 79] on div "Last 7 Days Last 28 Days Last 3 Months Custom" at bounding box center [124, 70] width 40 height 39
click at [108, 81] on div "Custom" at bounding box center [107, 84] width 6 height 6
click at [119, 96] on input "2025/07/31" at bounding box center [119, 96] width 31 height 11
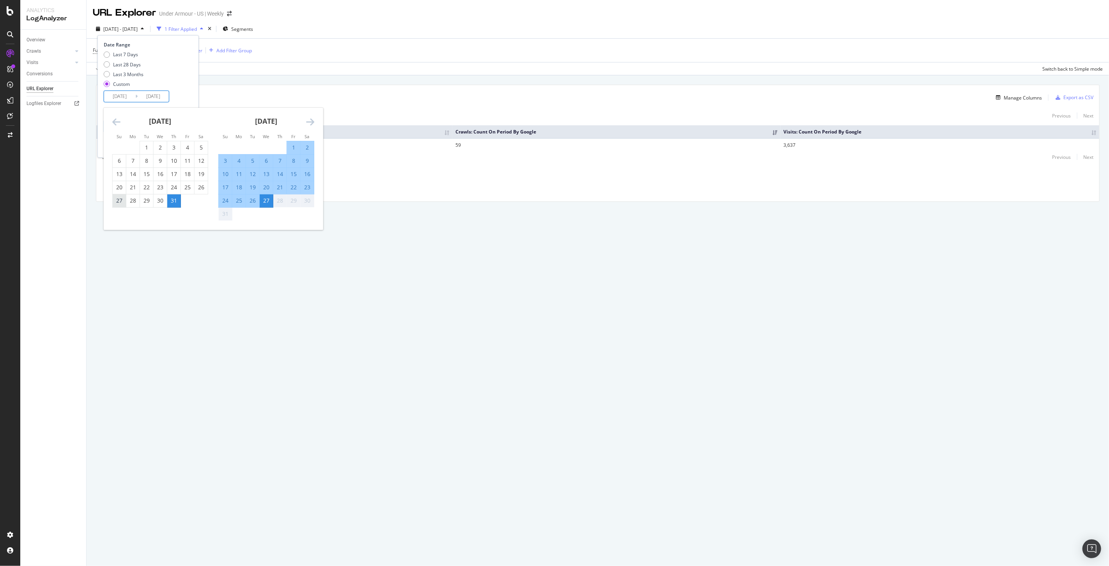
click at [120, 202] on div "27" at bounding box center [119, 201] width 13 height 8
type input "2025/07/27"
click at [309, 188] on div "23" at bounding box center [307, 187] width 13 height 8
type input "2025/08/23"
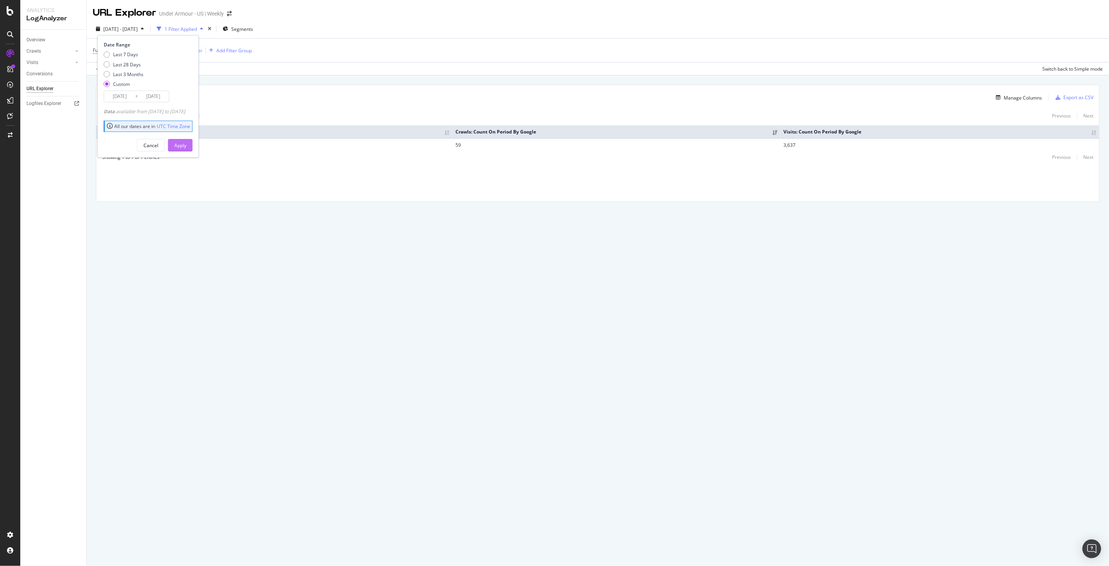
click at [186, 145] on div "Apply" at bounding box center [180, 145] width 12 height 7
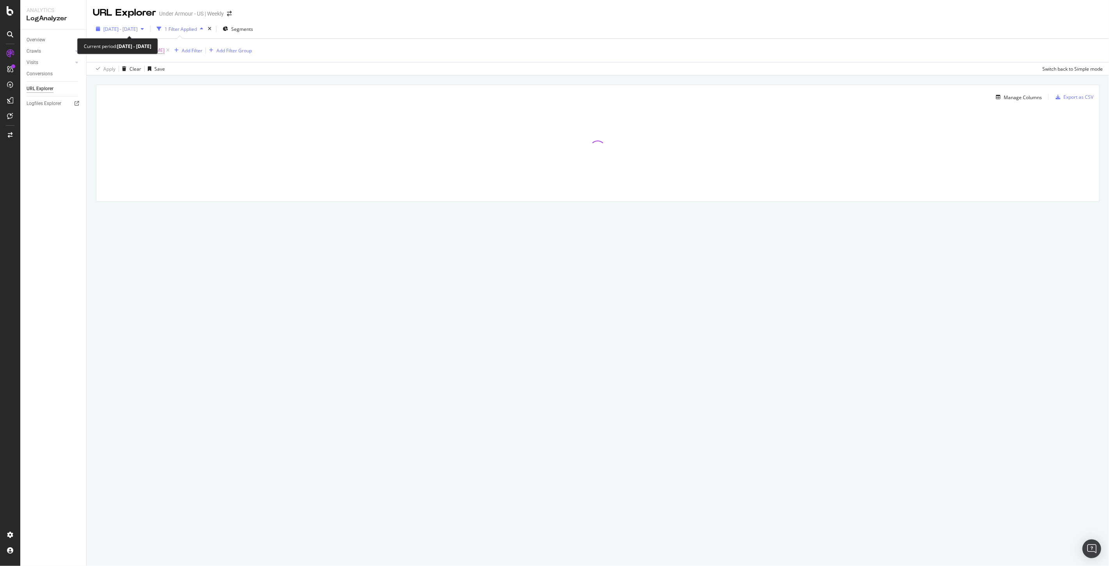
click at [134, 29] on span "2025 Jul. 27th - Aug. 23rd" at bounding box center [120, 29] width 34 height 7
click at [146, 98] on input "2025/08/23" at bounding box center [153, 96] width 31 height 11
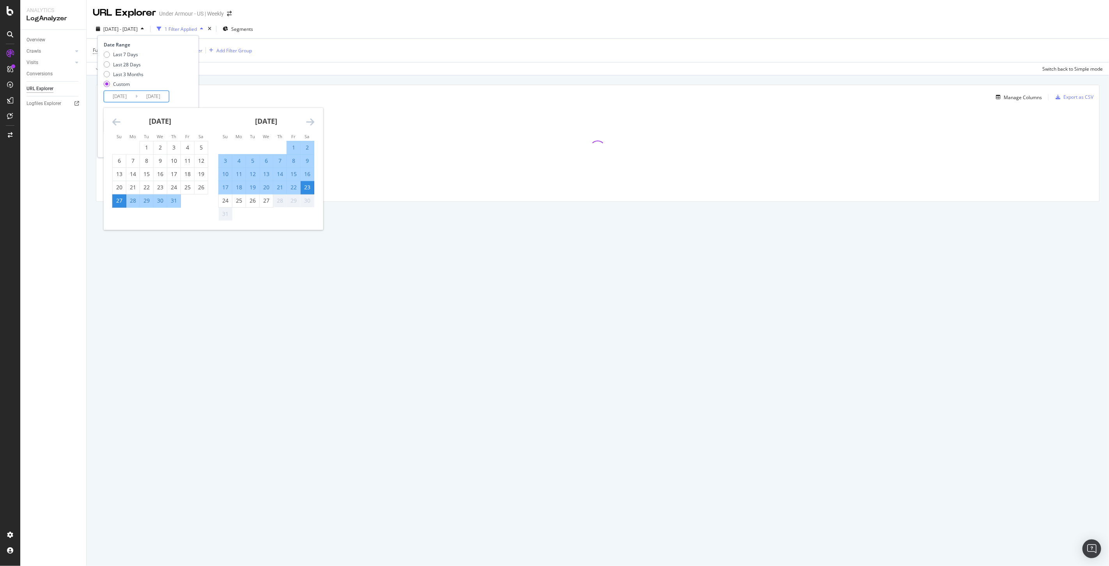
click at [128, 199] on div "28" at bounding box center [132, 201] width 13 height 8
type input "2025/07/28"
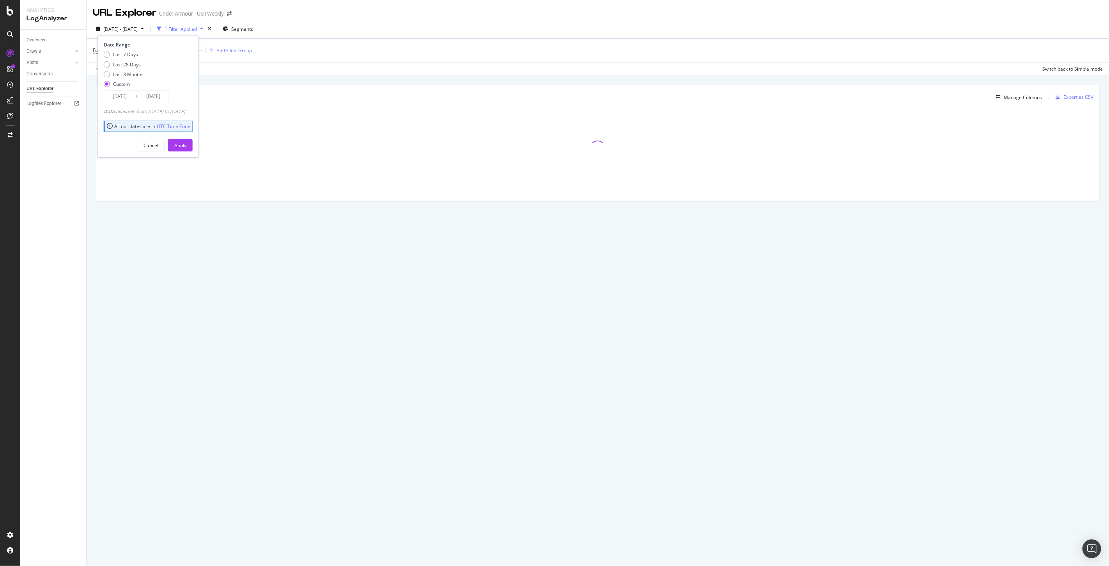
click at [157, 103] on div "Date Range Last 7 Days Last 28 Days Last 3 Months Custom 2025/07/27 Navigate fo…" at bounding box center [148, 96] width 101 height 122
click at [154, 99] on input "2025/07/28" at bounding box center [153, 96] width 31 height 11
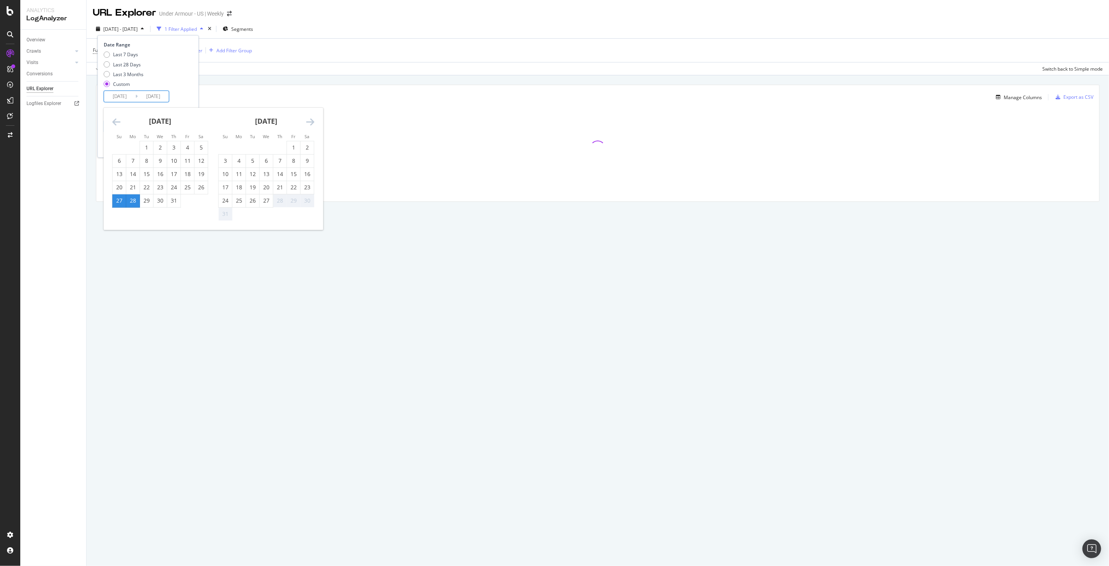
click at [133, 199] on div "28" at bounding box center [132, 201] width 13 height 8
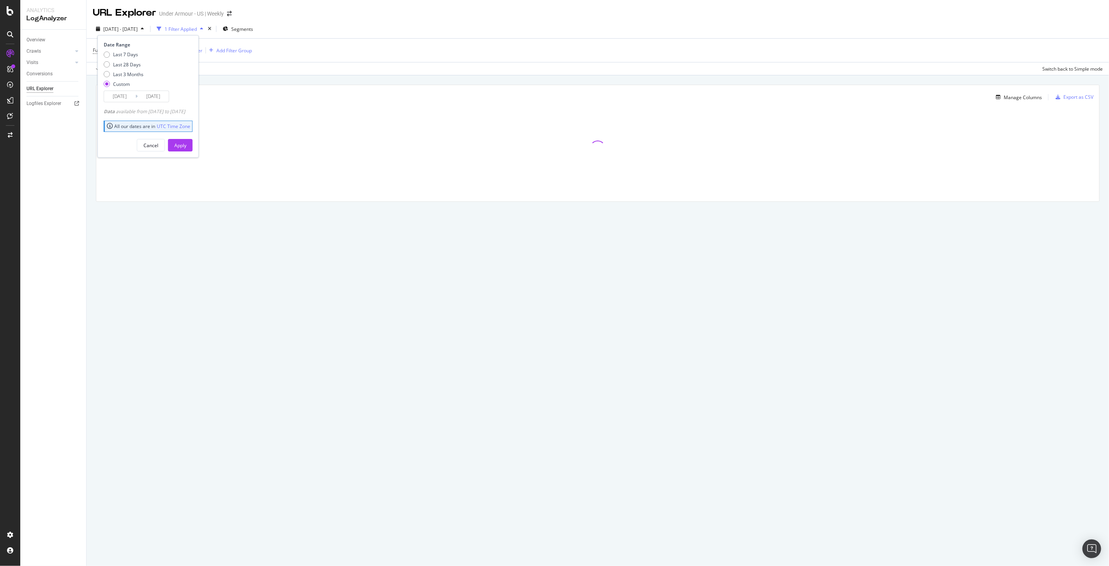
click at [123, 94] on input "2025/07/27" at bounding box center [119, 96] width 31 height 11
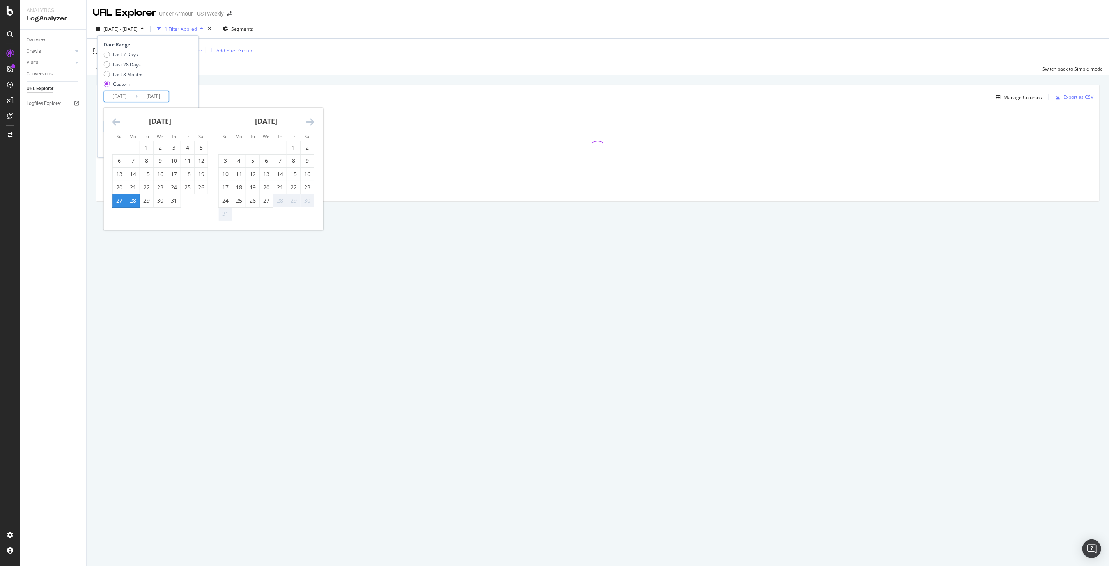
click at [131, 201] on div "28" at bounding box center [132, 201] width 13 height 8
type input "2025/07/28"
click at [227, 197] on div "24" at bounding box center [225, 201] width 13 height 8
type input "2025/08/24"
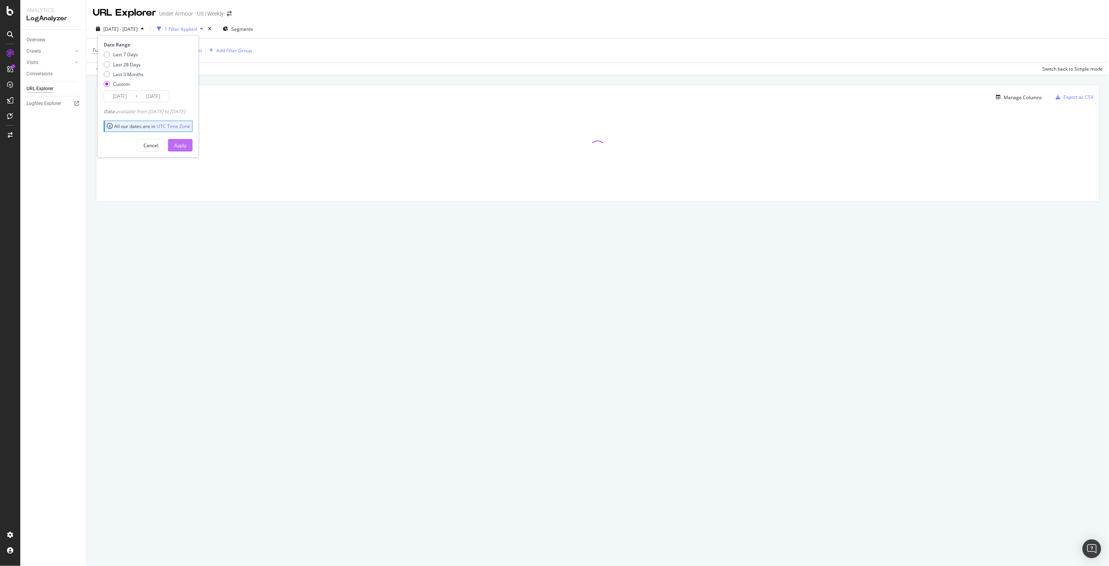
click at [186, 146] on div "Apply" at bounding box center [180, 145] width 12 height 7
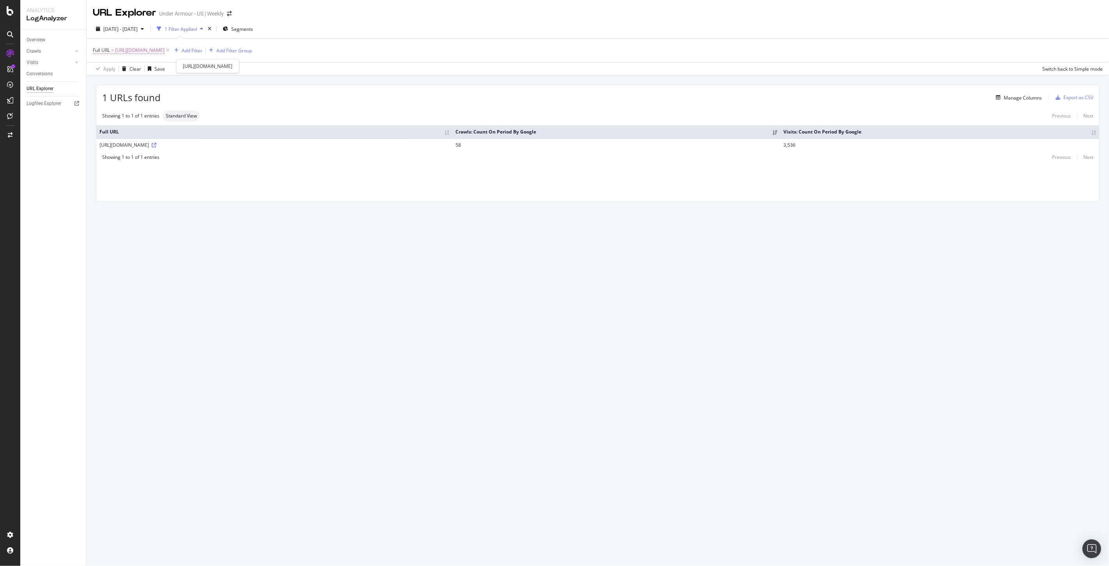
click at [165, 51] on span "[URL][DOMAIN_NAME]" at bounding box center [140, 50] width 50 height 11
click at [142, 90] on div "Equal to https://www.underarmour.com/en-us/p/football/ua_blur_pro_justin_jeffer…" at bounding box center [142, 83] width 98 height 53
click at [134, 82] on input "[URL][DOMAIN_NAME]" at bounding box center [137, 83] width 74 height 12
click at [131, 82] on input "[URL][DOMAIN_NAME]" at bounding box center [137, 83] width 74 height 12
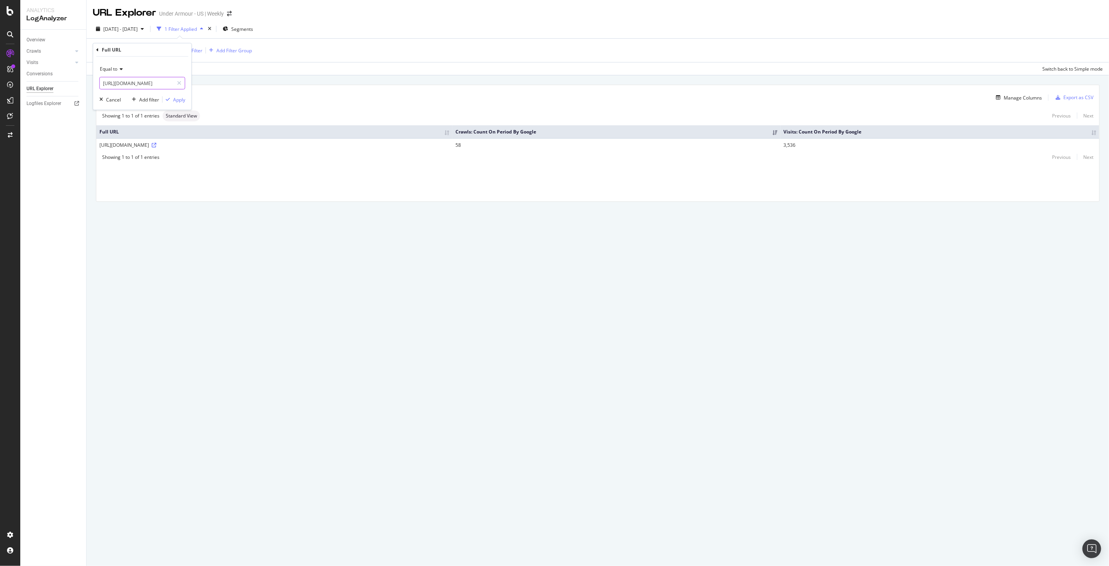
drag, startPoint x: 123, startPoint y: 82, endPoint x: 328, endPoint y: 93, distance: 205.4
click at [354, 95] on body "Analytics LogAnalyzer Overview Crawls Daily Distribution Segments Distribution …" at bounding box center [554, 283] width 1109 height 566
click at [143, 80] on input "[URL][DOMAIN_NAME]" at bounding box center [137, 83] width 74 height 12
drag, startPoint x: 158, startPoint y: 83, endPoint x: 142, endPoint y: 84, distance: 16.5
click at [142, 84] on input "[URL][DOMAIN_NAME]" at bounding box center [137, 83] width 74 height 12
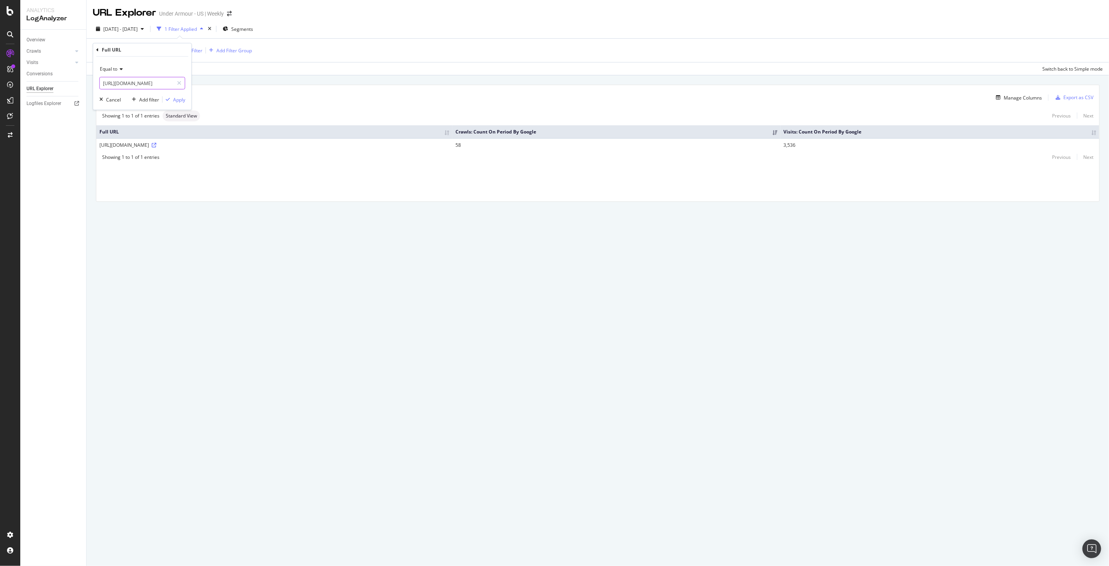
scroll to position [0, 0]
click at [133, 28] on span "[DATE] - [DATE]" at bounding box center [120, 29] width 34 height 7
click at [117, 99] on input "2025/07/28" at bounding box center [119, 96] width 31 height 11
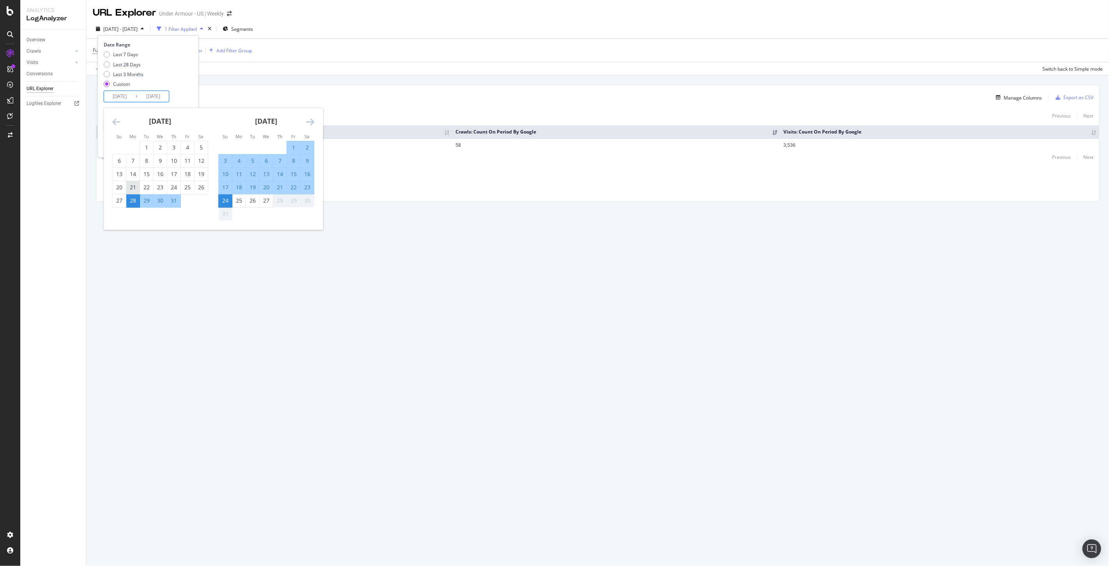
click at [133, 188] on div "21" at bounding box center [132, 187] width 13 height 8
type input "2025/07/21"
click at [282, 187] on div "21" at bounding box center [279, 187] width 13 height 8
type input "2025/08/21"
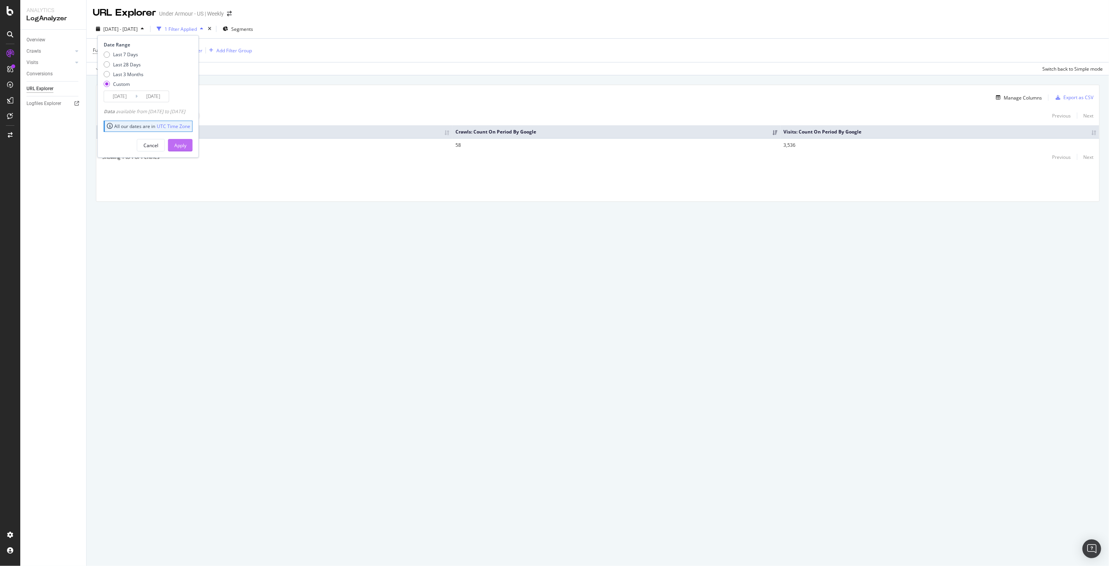
click at [186, 147] on div "Apply" at bounding box center [180, 145] width 12 height 7
click at [137, 30] on span "2025 Jul. 21st - Aug. 21st" at bounding box center [120, 29] width 34 height 7
click at [158, 99] on input "2025/08/21" at bounding box center [153, 96] width 31 height 11
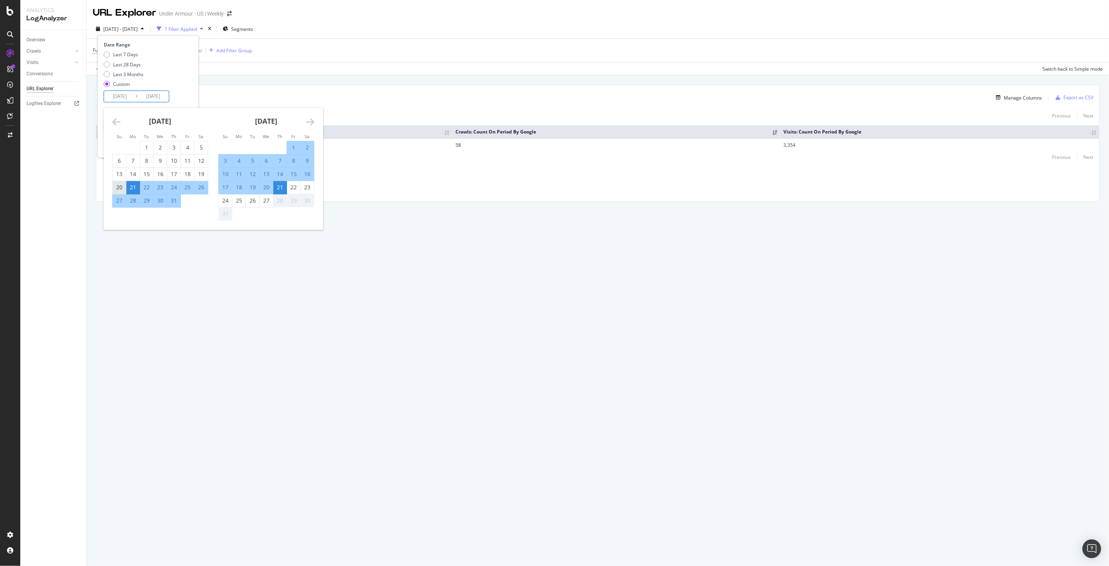
click at [115, 185] on div "20" at bounding box center [119, 187] width 13 height 8
type input "2025/07/20"
click at [267, 188] on div "20" at bounding box center [266, 187] width 13 height 8
type input "2025/08/20"
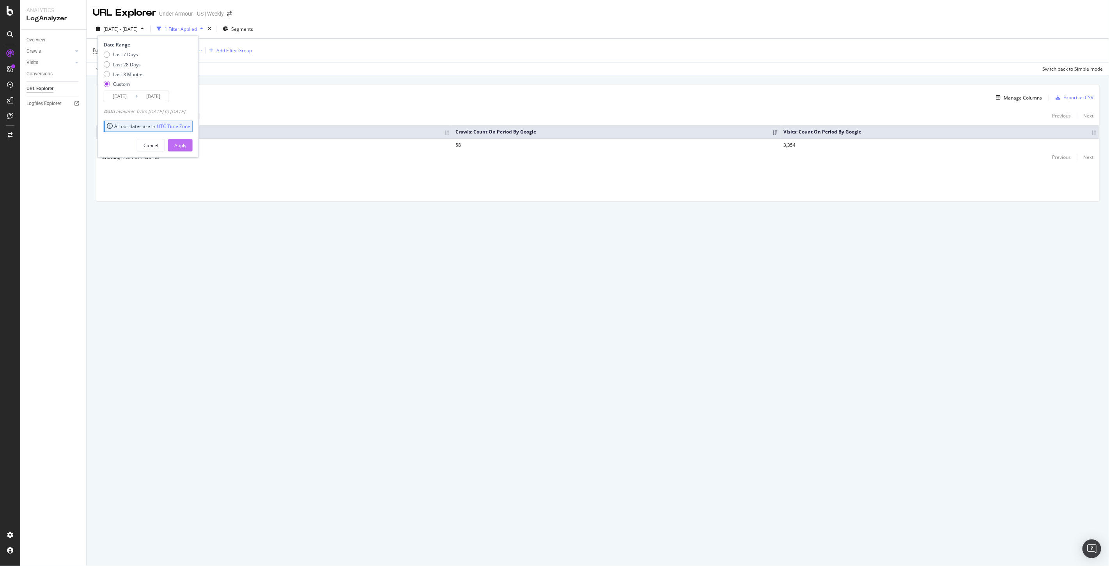
click at [186, 148] on div "Apply" at bounding box center [180, 145] width 12 height 7
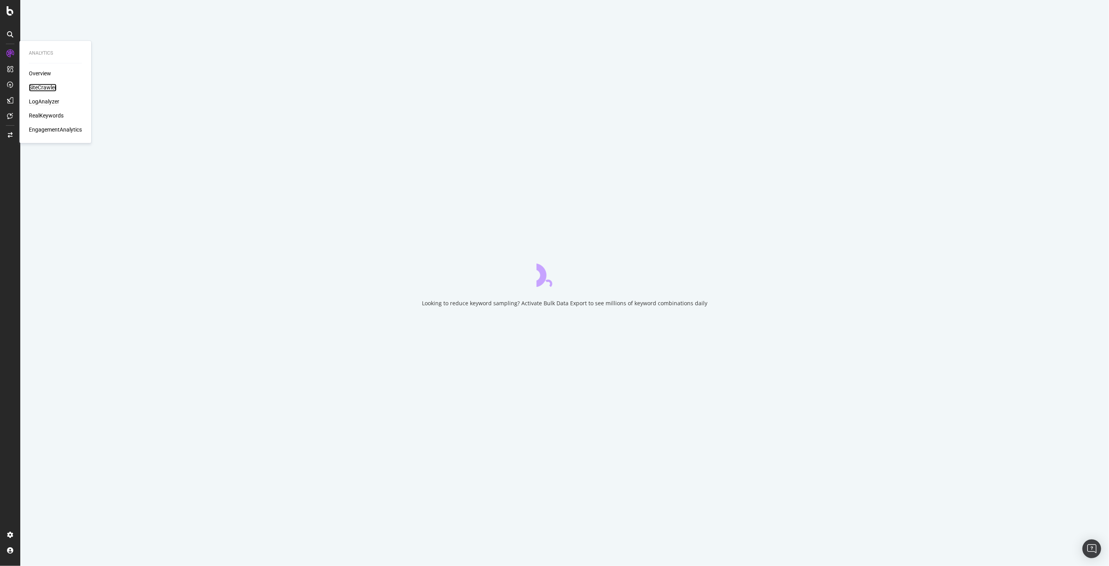
click at [41, 86] on div "SiteCrawler" at bounding box center [43, 88] width 28 height 8
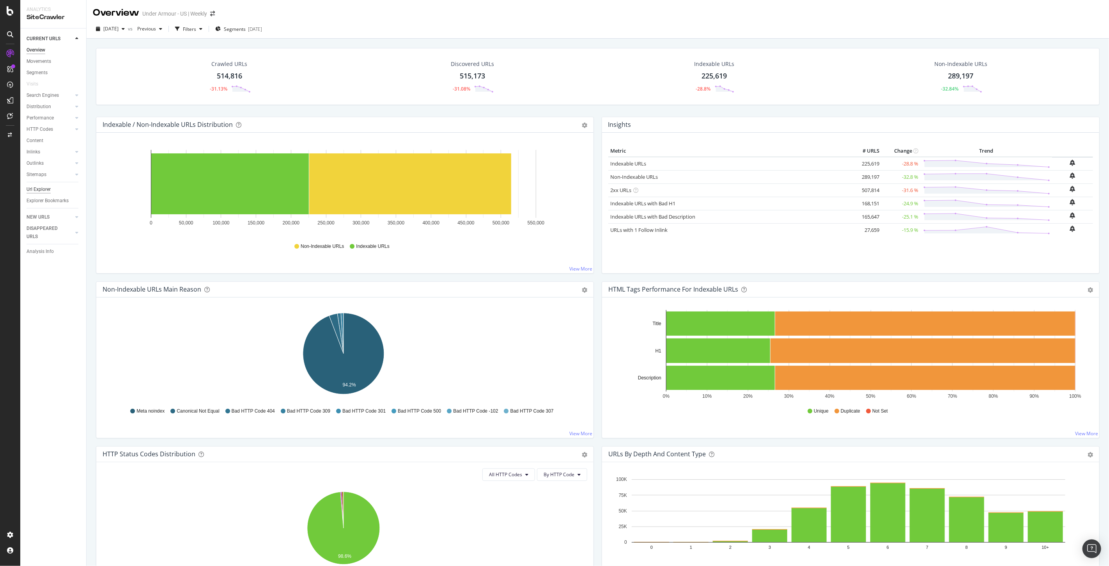
click at [32, 190] on div "Url Explorer" at bounding box center [39, 189] width 24 height 8
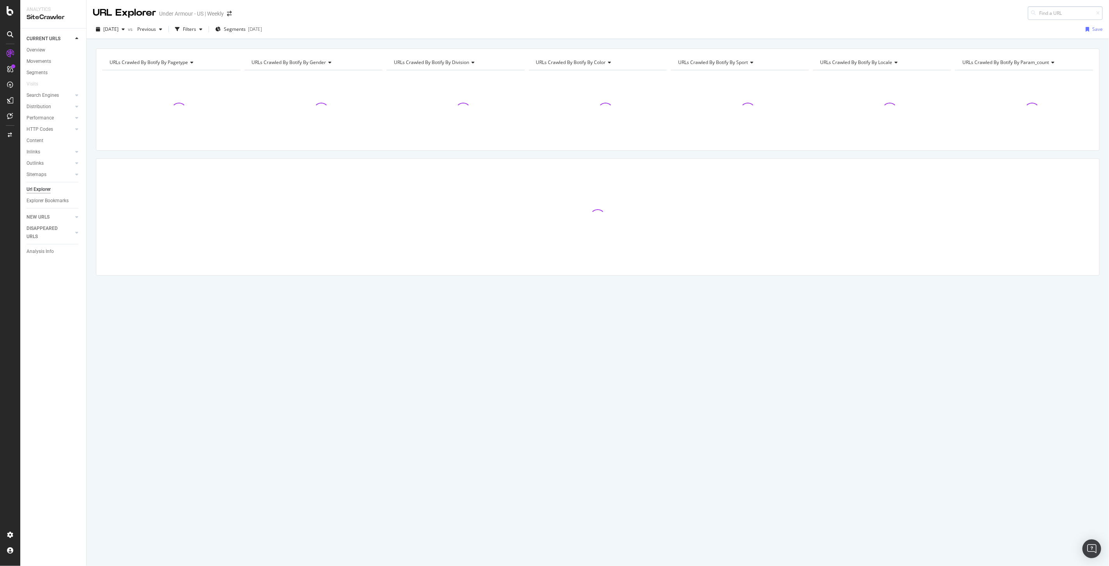
click at [1054, 14] on input at bounding box center [1065, 13] width 75 height 14
type input "6011477"
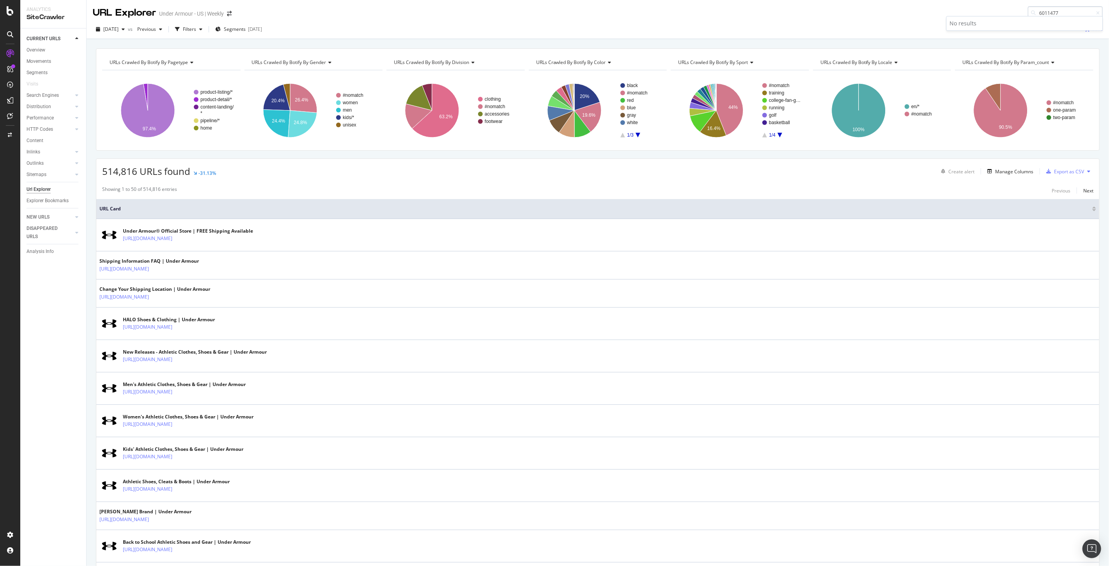
click at [1068, 12] on input "6011477" at bounding box center [1065, 13] width 75 height 14
click at [206, 33] on div "Filters" at bounding box center [189, 29] width 34 height 12
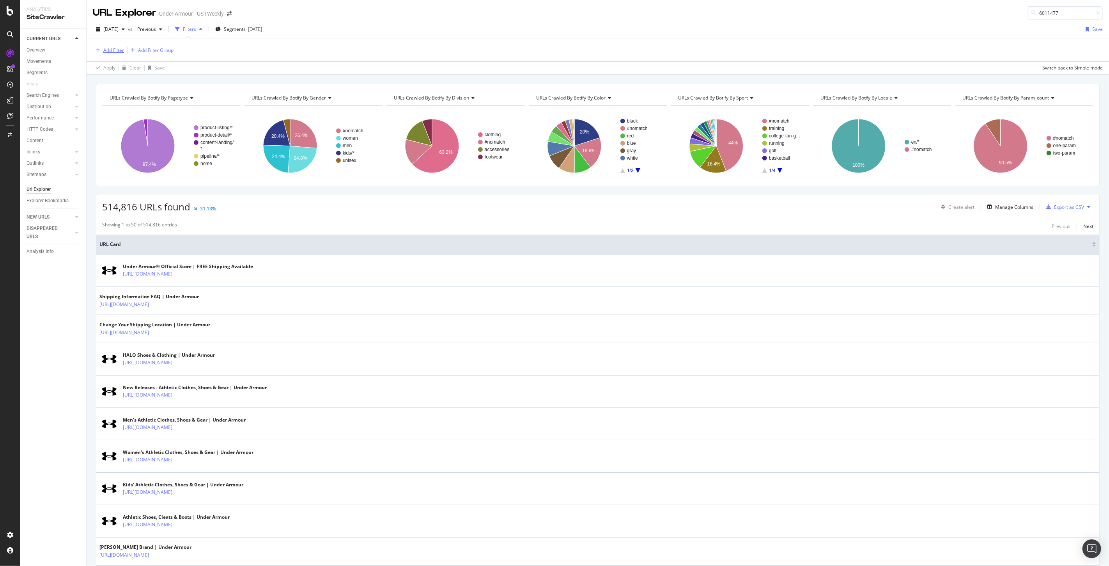
click at [96, 48] on icon "button" at bounding box center [98, 50] width 4 height 5
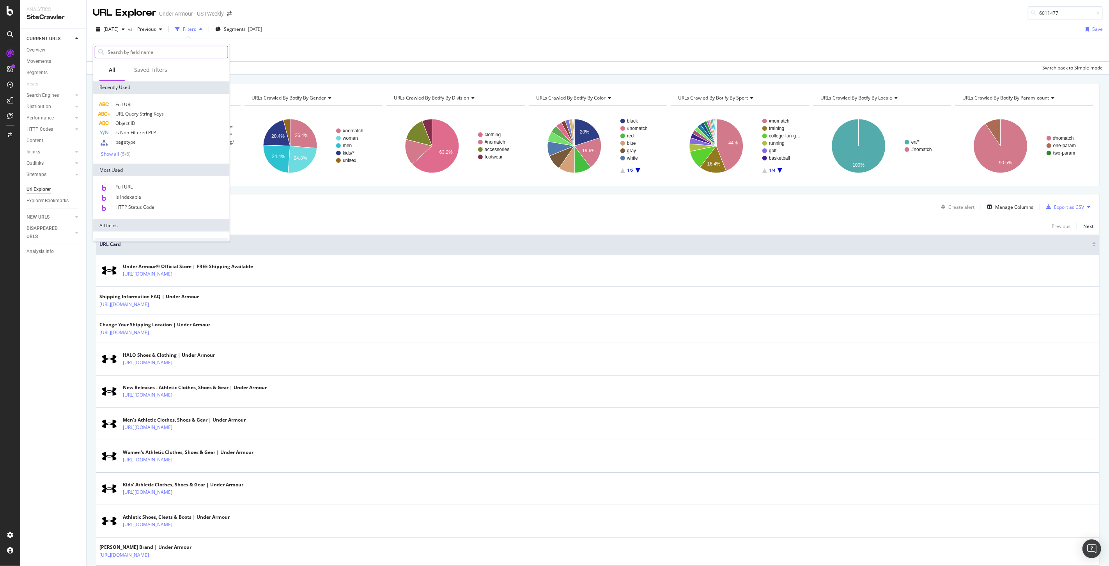
click at [112, 47] on input "text" at bounding box center [167, 52] width 121 height 12
click at [124, 101] on span "Full URL" at bounding box center [123, 104] width 17 height 7
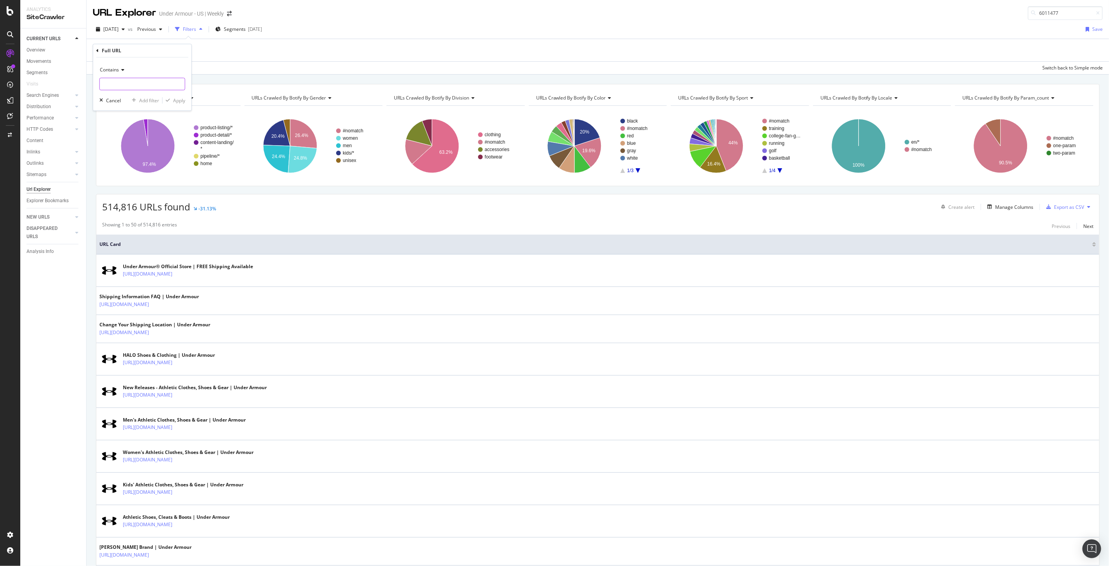
click at [129, 88] on input "text" at bounding box center [142, 84] width 85 height 12
paste input "6011477"
type input "6011477"
click at [182, 101] on div "Apply" at bounding box center [179, 100] width 12 height 7
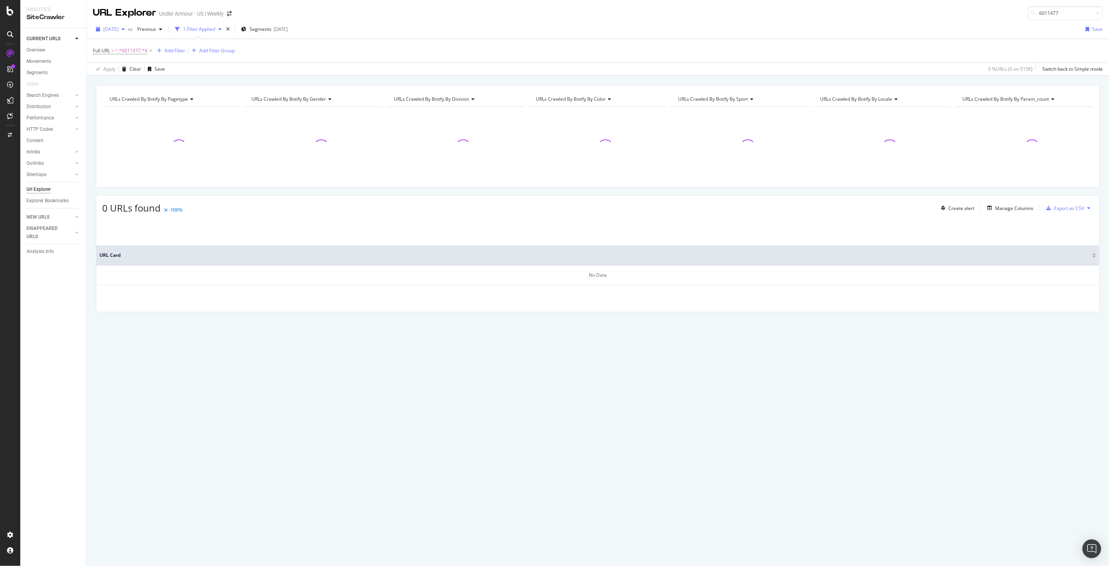
click at [119, 28] on span "[DATE]" at bounding box center [110, 29] width 15 height 7
click at [123, 73] on div "[DATE]" at bounding box center [125, 71] width 42 height 7
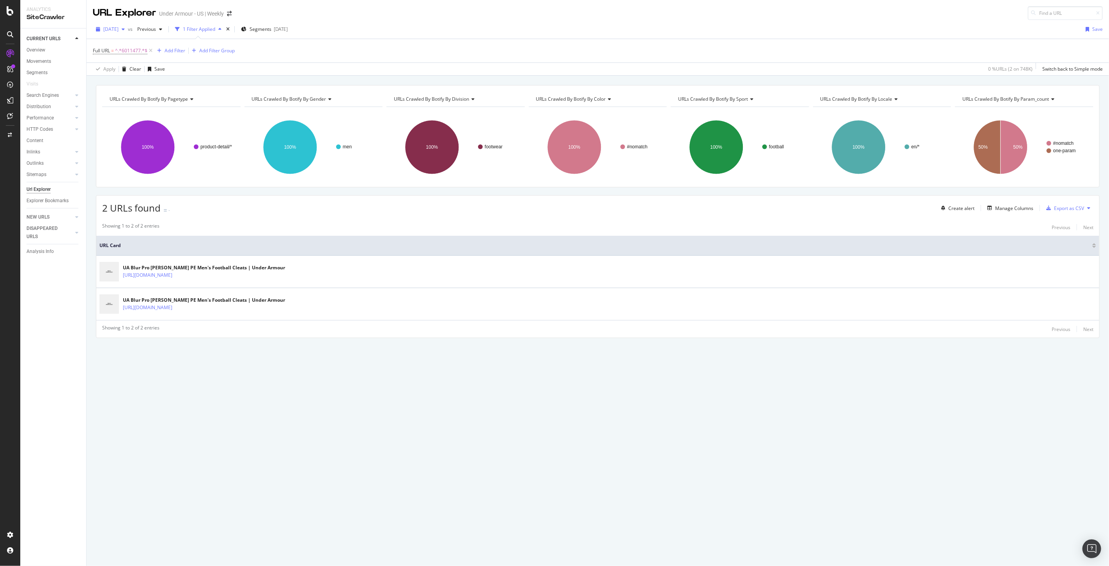
click at [117, 29] on span "[DATE]" at bounding box center [110, 29] width 15 height 7
click at [260, 445] on div "URLs Crawled By Botify By pagetype Chart (by Value) Table Expand Export as CSV …" at bounding box center [598, 321] width 1023 height 490
click at [1004, 207] on div "Manage Columns" at bounding box center [1014, 208] width 38 height 7
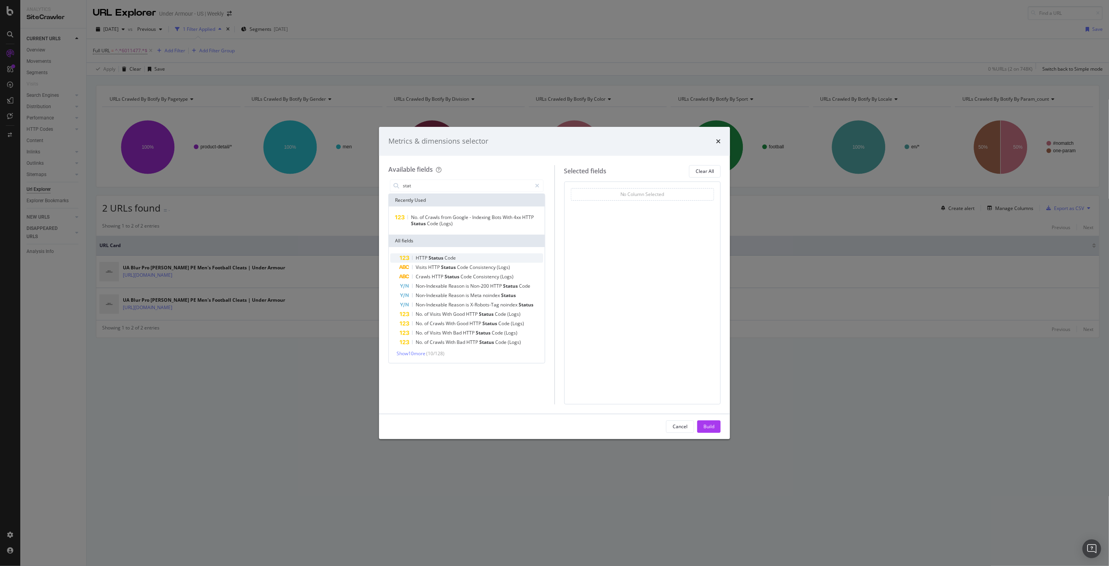
type input "stat"
click at [445, 255] on span "Code" at bounding box center [450, 257] width 11 height 7
click at [712, 426] on div "Build" at bounding box center [709, 426] width 11 height 7
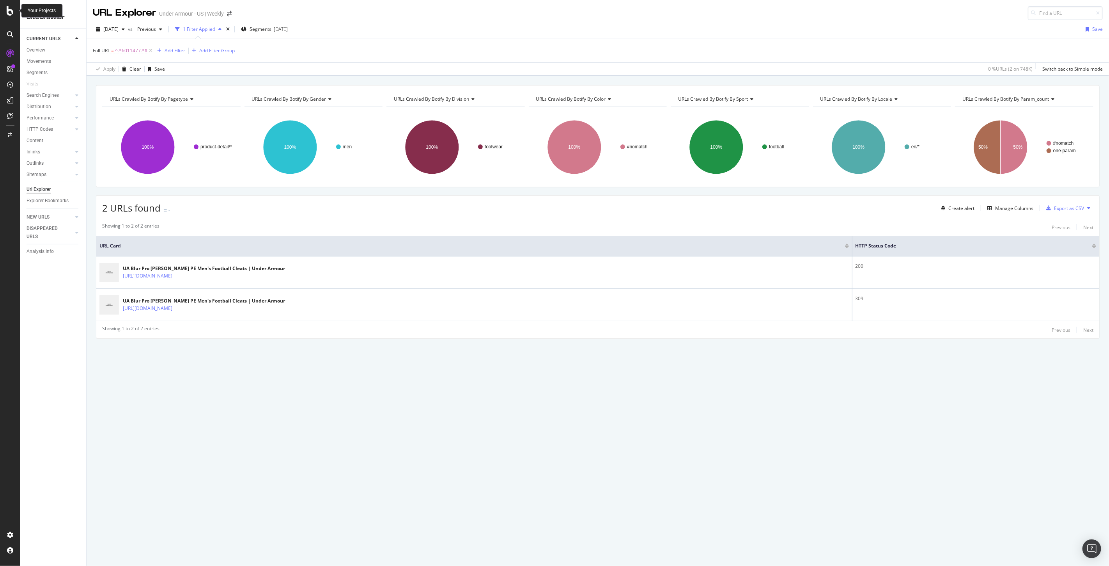
click at [11, 8] on icon at bounding box center [10, 10] width 7 height 9
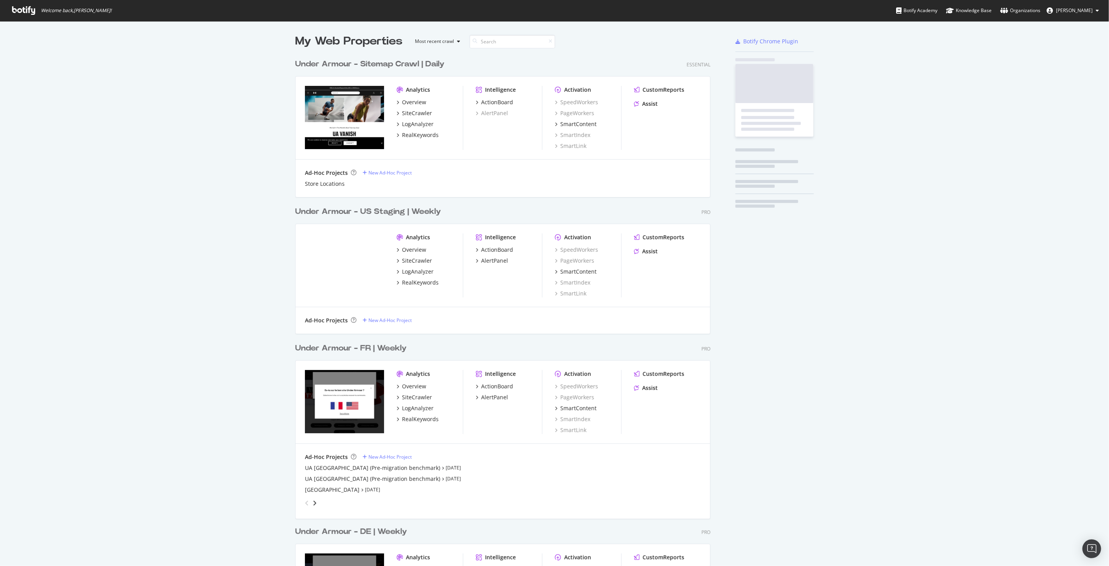
scroll to position [559, 1096]
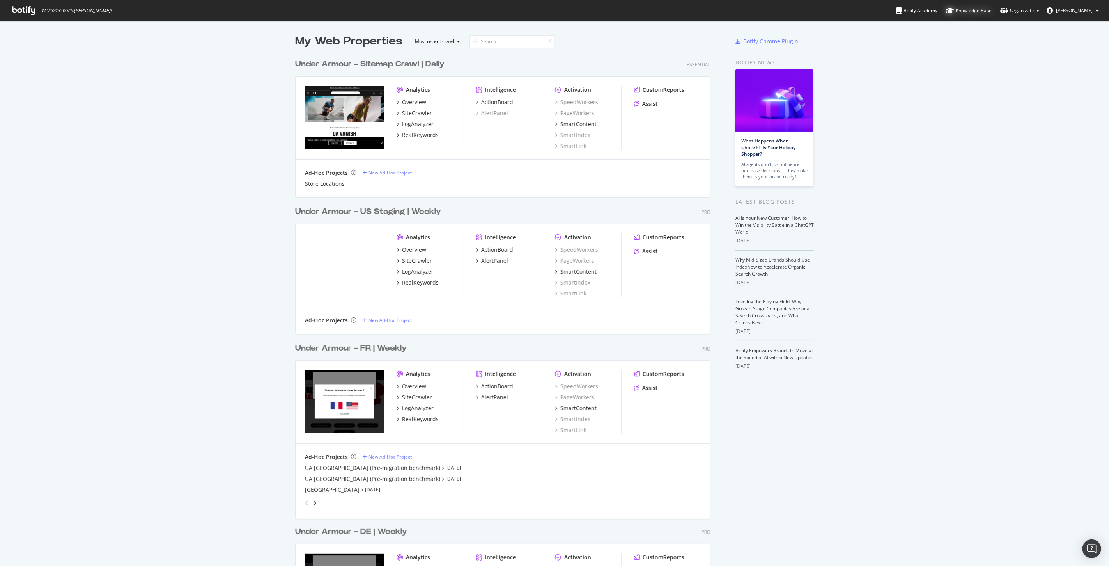
click at [982, 8] on div "Knowledge Base" at bounding box center [969, 11] width 46 height 8
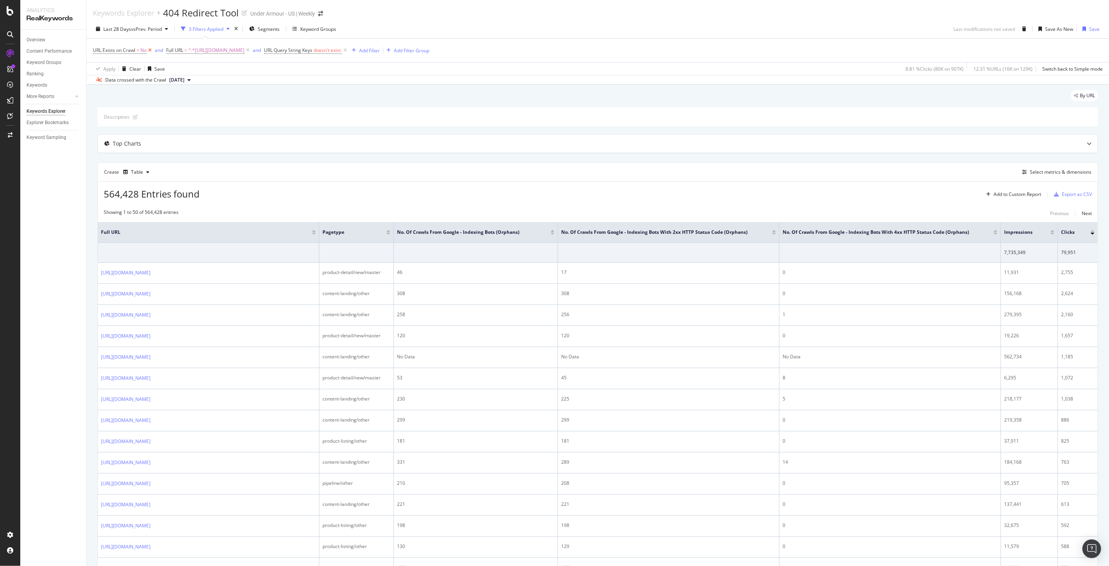
click at [151, 48] on icon at bounding box center [150, 50] width 7 height 8
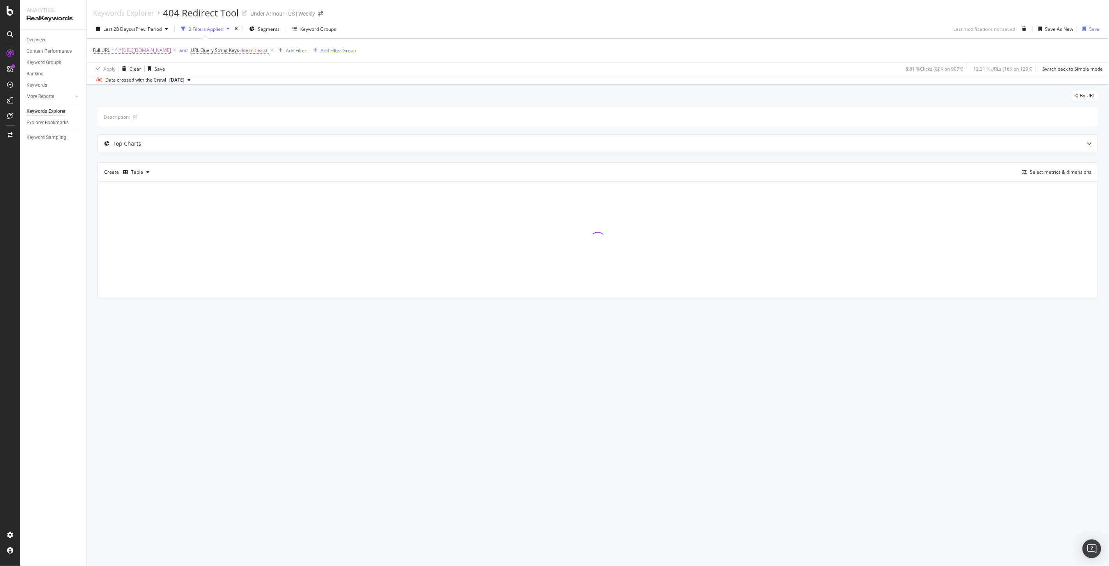
click at [356, 49] on div "Add Filter Group" at bounding box center [338, 50] width 35 height 7
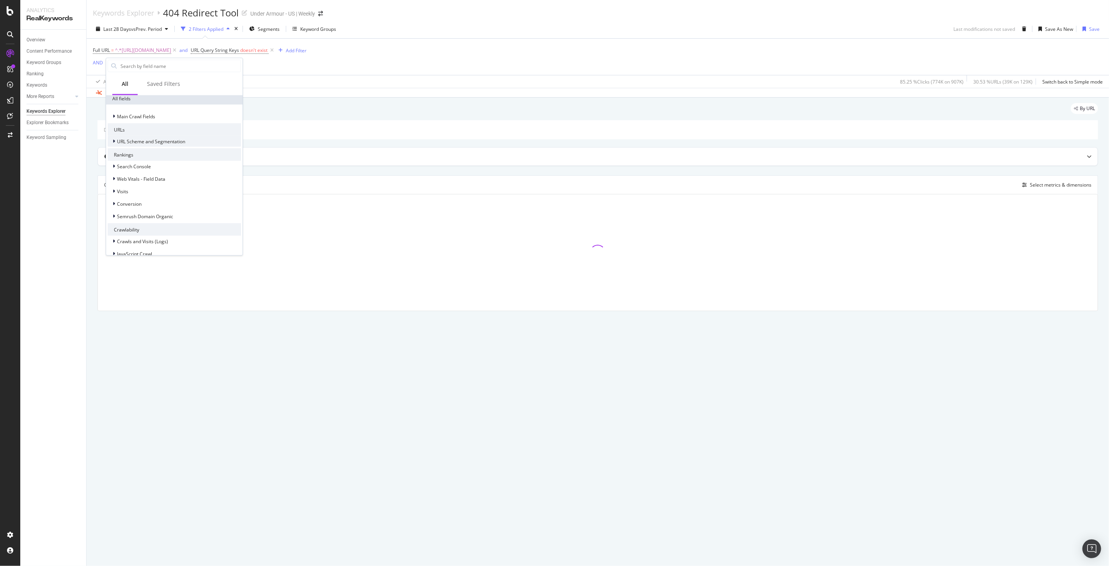
scroll to position [216, 0]
click at [113, 156] on icon at bounding box center [114, 154] width 2 height 5
click at [118, 165] on icon at bounding box center [118, 165] width 2 height 5
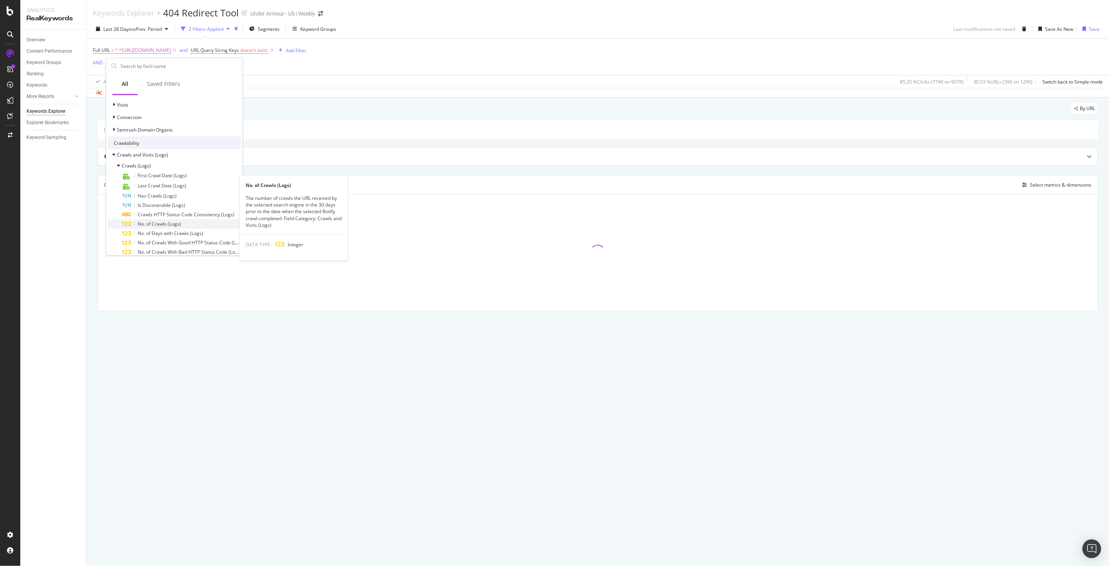
scroll to position [260, 0]
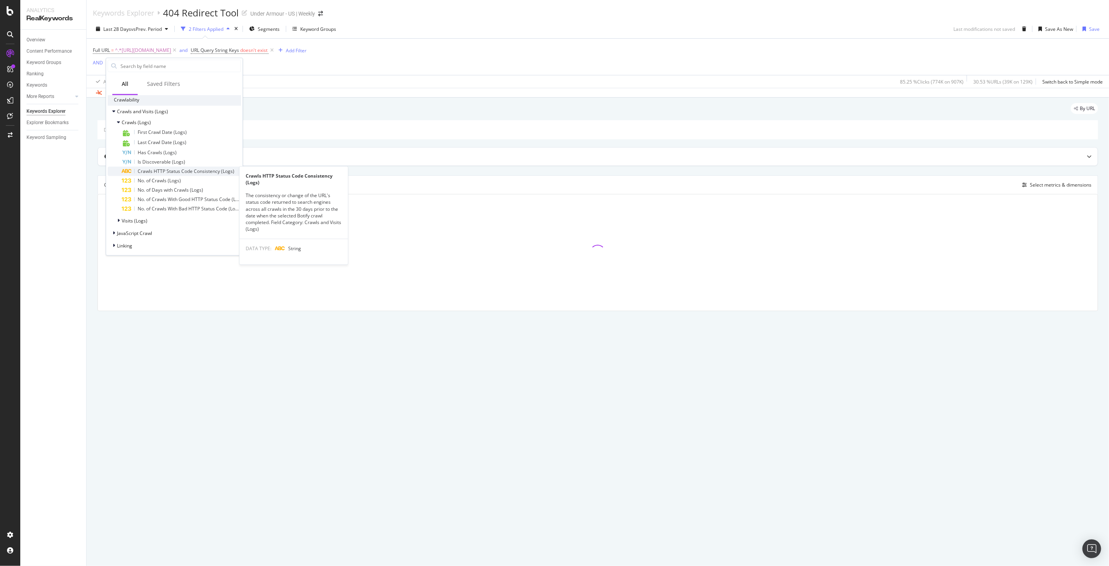
click at [196, 169] on span "Crawls HTTP Status Code Consistency (Logs)" at bounding box center [186, 171] width 97 height 7
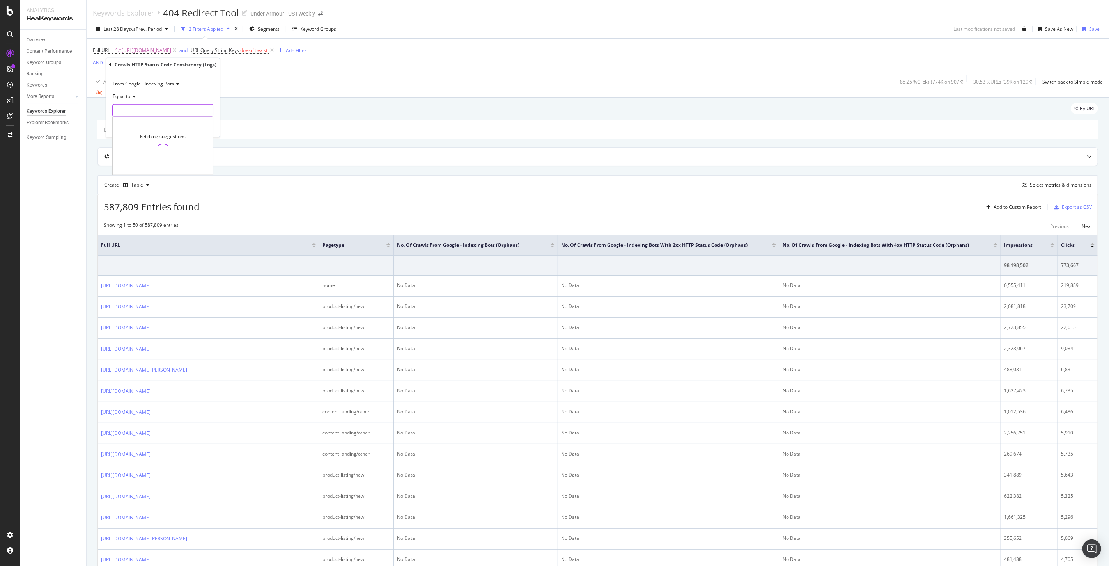
click at [143, 107] on input "text" at bounding box center [163, 110] width 100 height 12
click at [126, 144] on span "only_4xx" at bounding box center [148, 145] width 67 height 7
type input "only_4xx"
click at [207, 126] on div "Apply" at bounding box center [207, 126] width 12 height 7
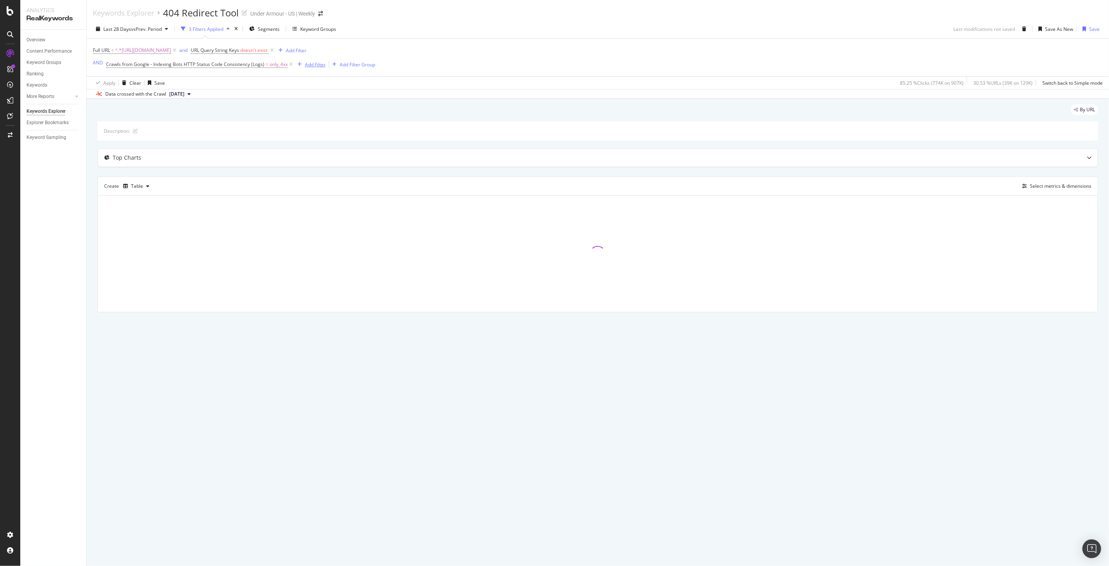
click at [309, 67] on div "Add Filter" at bounding box center [315, 64] width 21 height 7
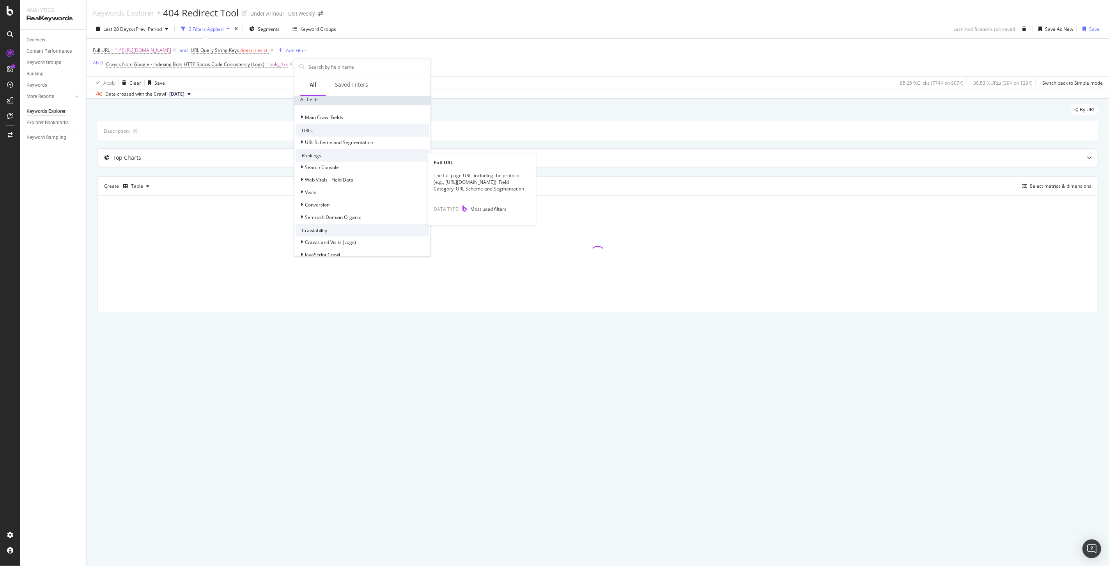
scroll to position [301, 0]
click at [303, 131] on div at bounding box center [302, 133] width 5 height 8
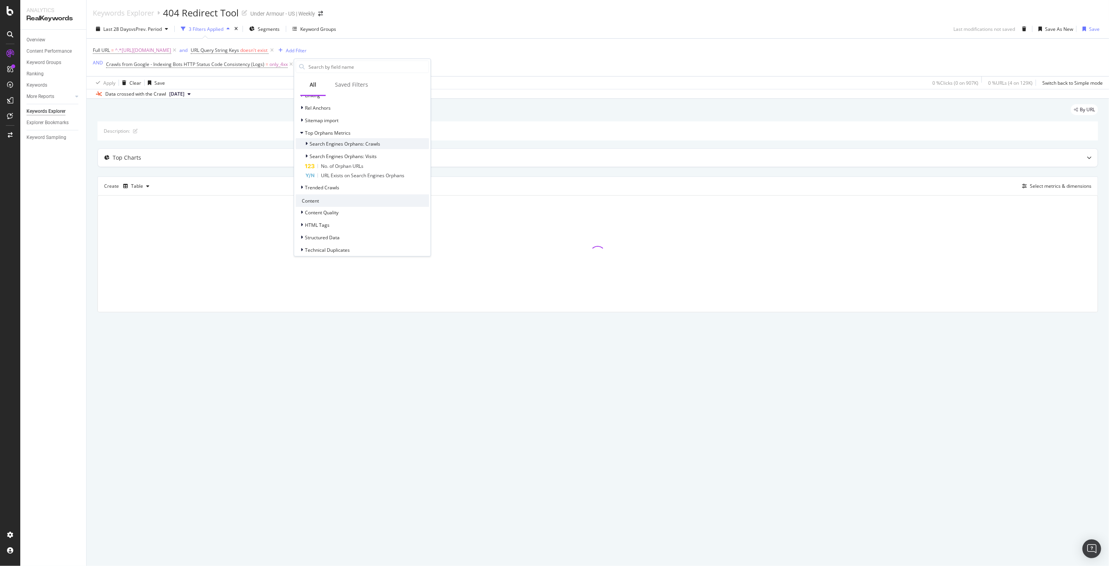
click at [309, 144] on div at bounding box center [307, 144] width 5 height 8
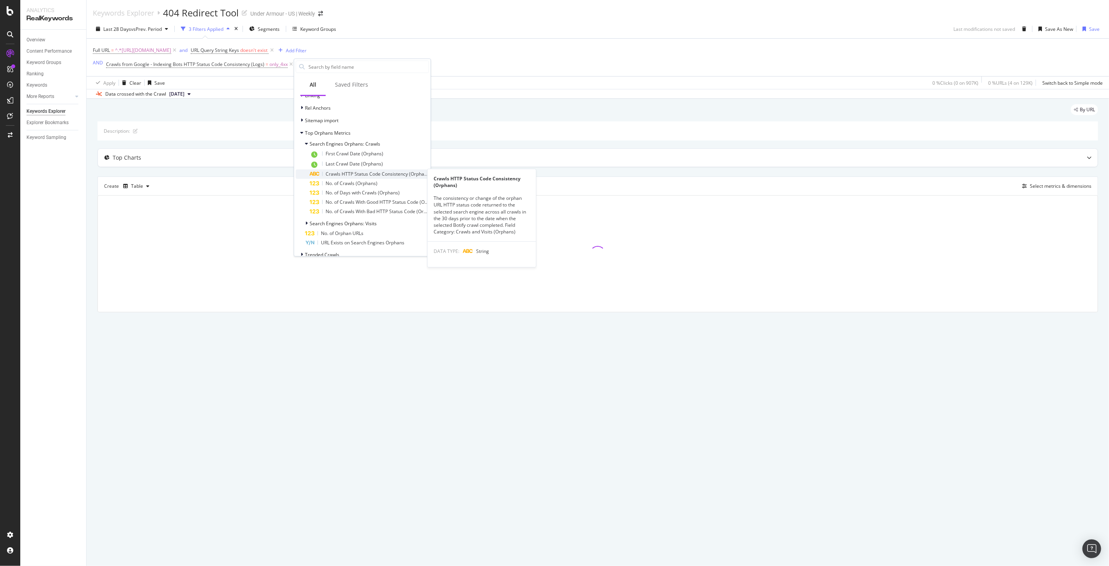
click at [375, 172] on span "Crawls HTTP Status Code Consistency (Orphans)" at bounding box center [378, 173] width 105 height 7
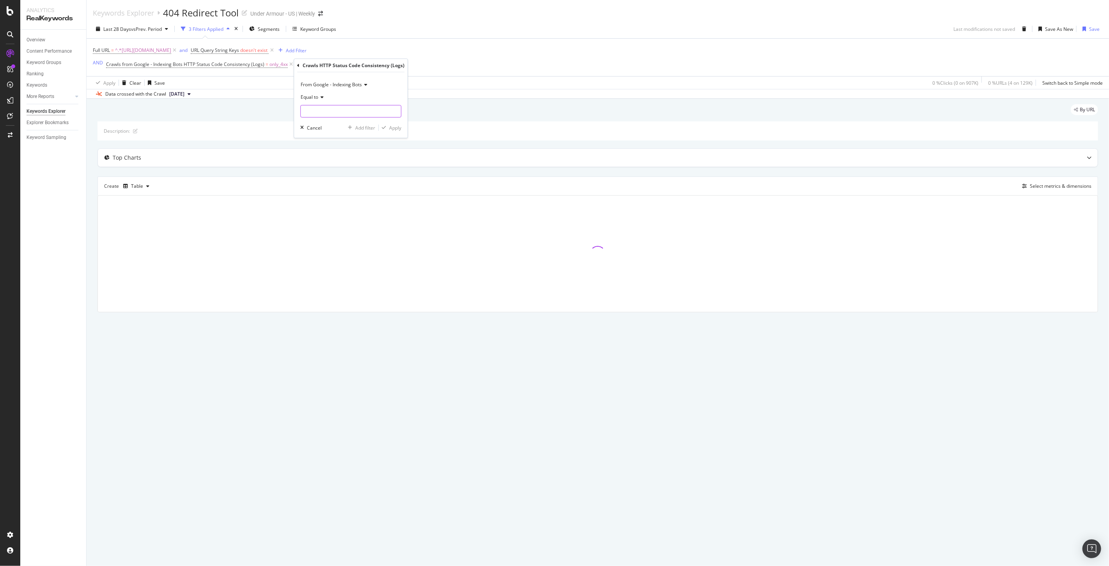
click at [330, 110] on input "text" at bounding box center [351, 111] width 100 height 12
click at [314, 146] on span "only_4xx" at bounding box center [336, 146] width 67 height 7
type input "only_4xx"
click at [395, 128] on div "Apply" at bounding box center [395, 127] width 12 height 7
click at [298, 67] on div "and" at bounding box center [300, 64] width 8 height 7
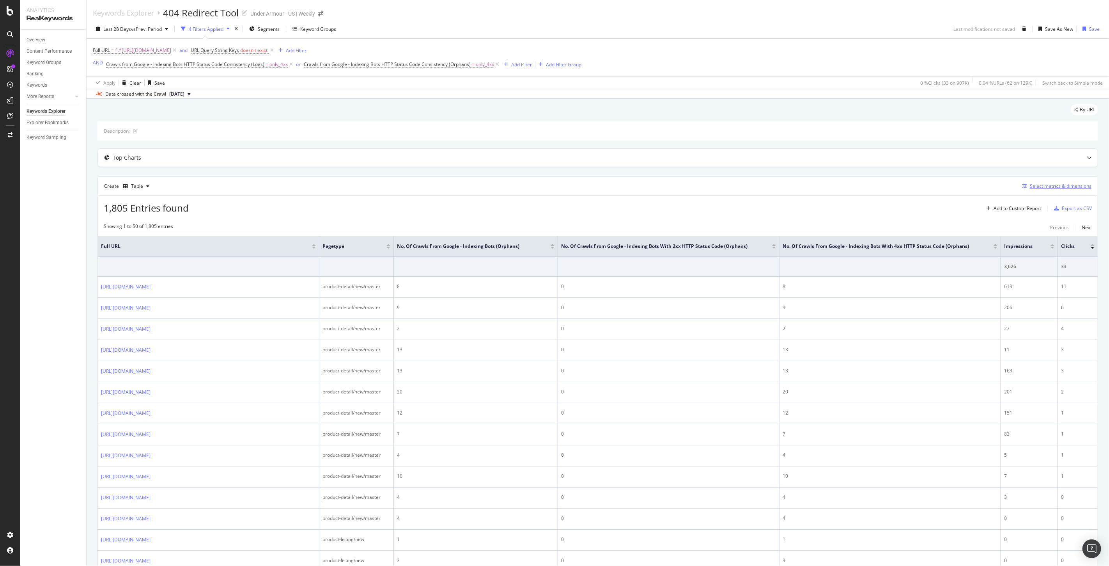
click at [1046, 187] on div "Select metrics & dimensions" at bounding box center [1061, 186] width 62 height 7
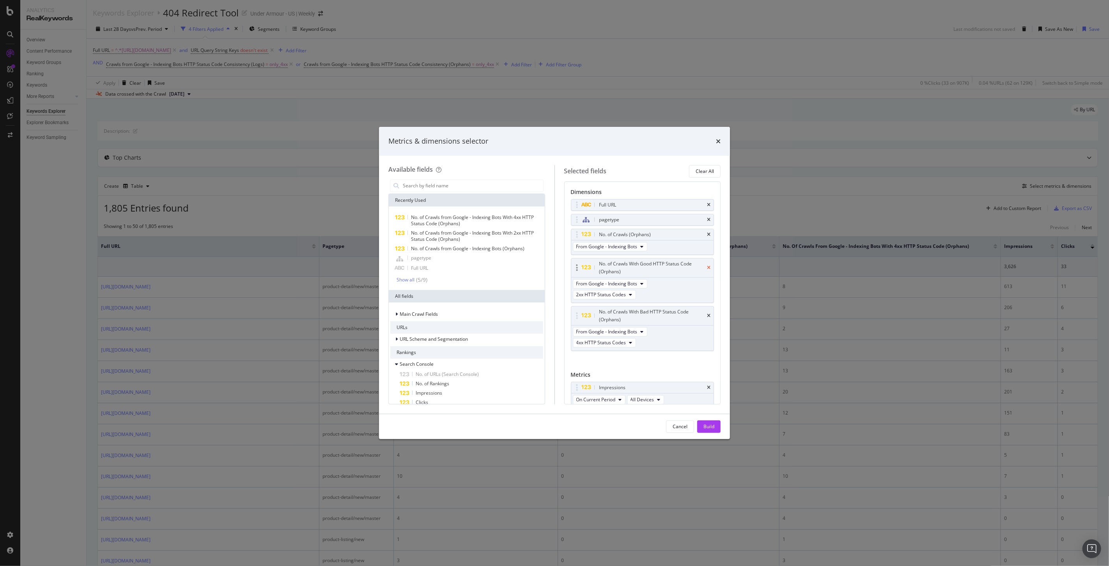
click at [707, 268] on icon "times" at bounding box center [709, 267] width 4 height 5
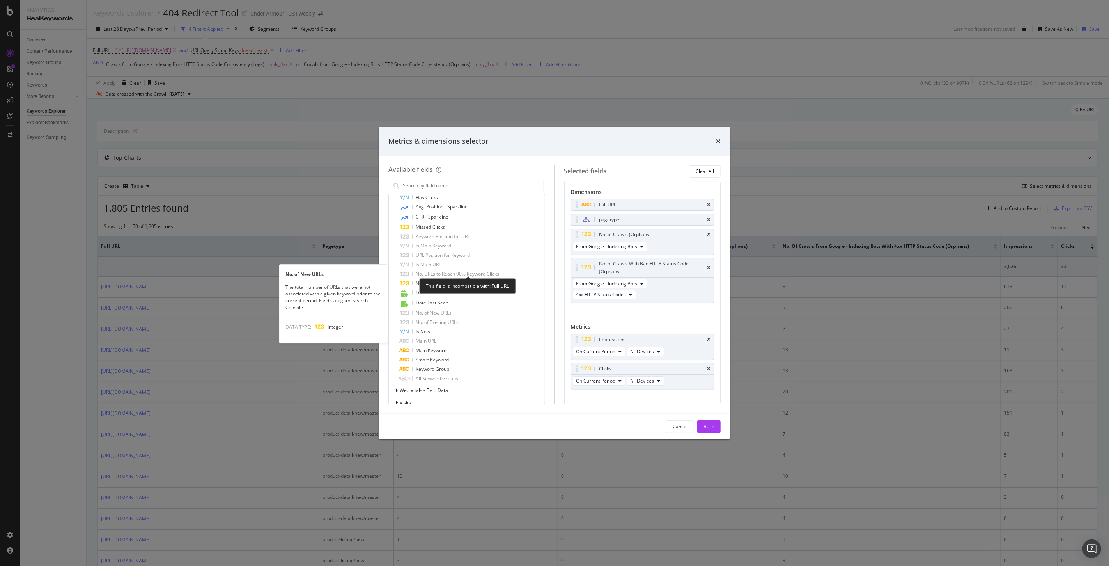
scroll to position [650, 0]
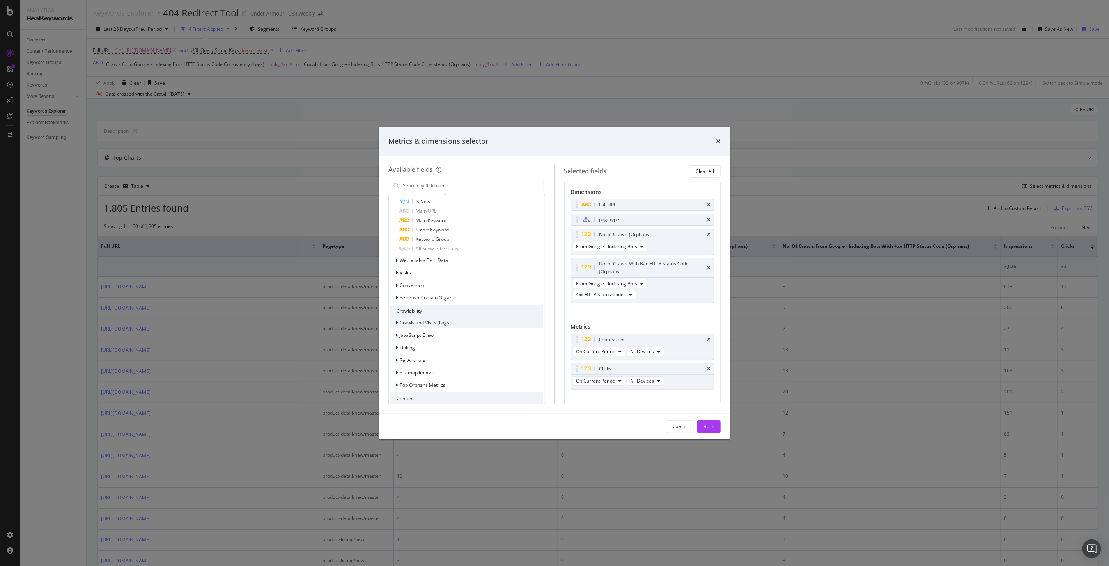
click at [398, 321] on icon "modal" at bounding box center [396, 322] width 2 height 5
click at [400, 332] on icon "modal" at bounding box center [401, 333] width 2 height 5
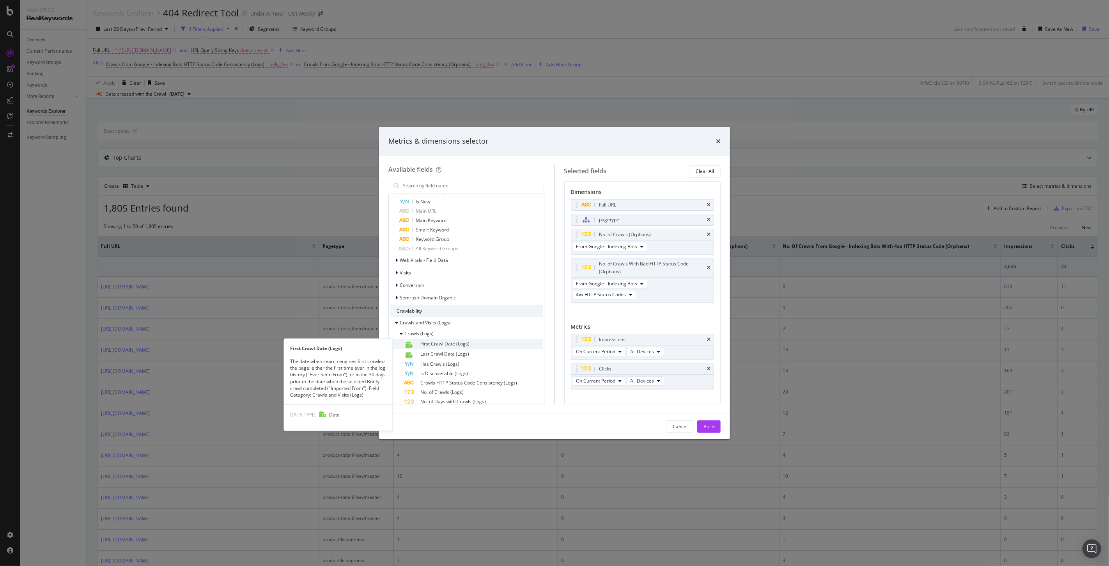
scroll to position [693, 0]
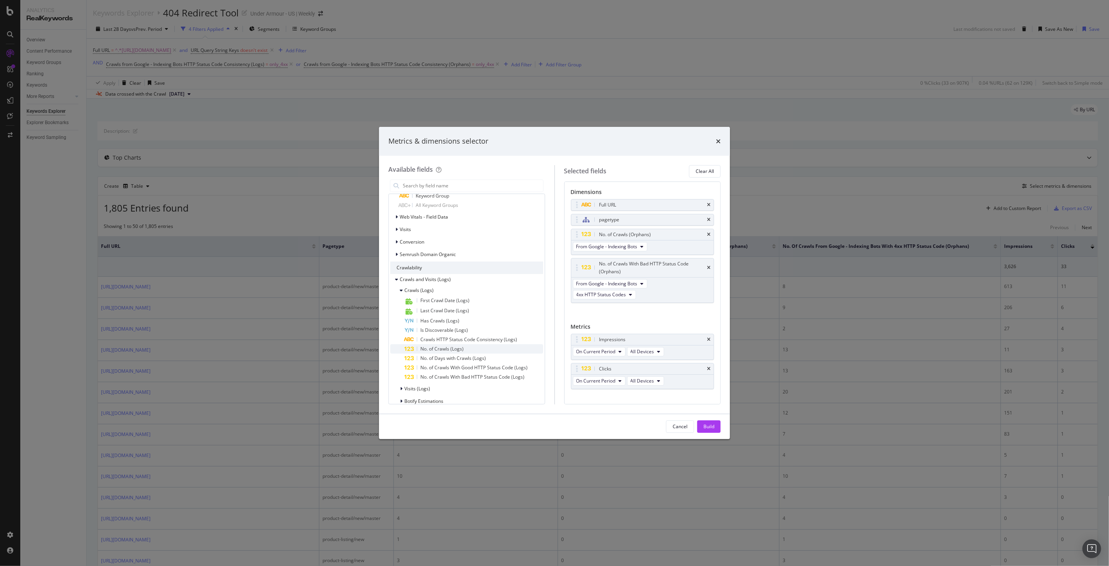
click at [453, 346] on span "No. of Crawls (Logs)" at bounding box center [441, 348] width 43 height 7
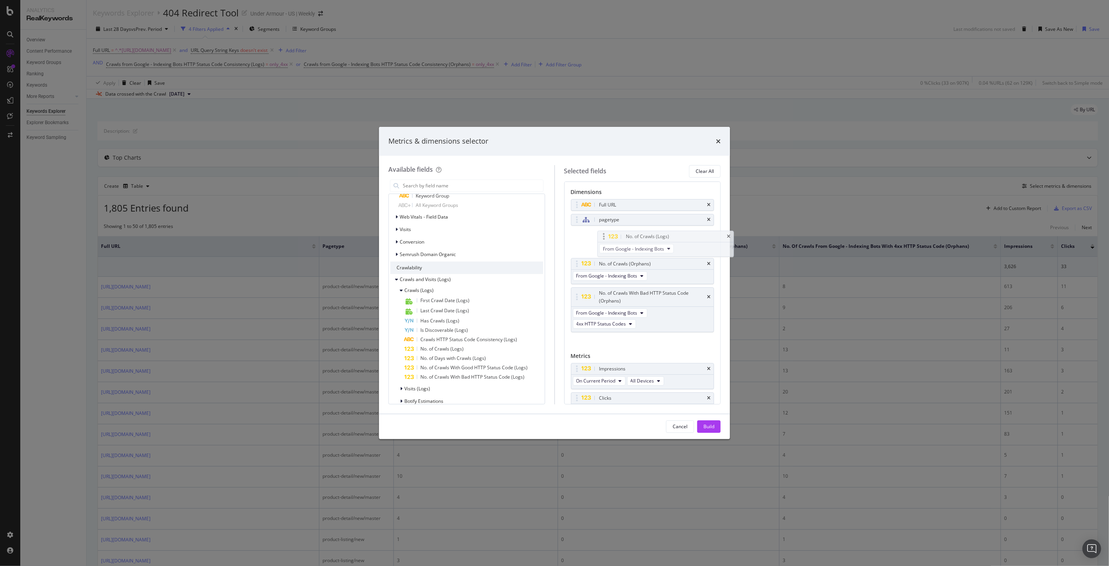
drag, startPoint x: 576, startPoint y: 311, endPoint x: 603, endPoint y: 236, distance: 79.8
click at [603, 236] on body "Analytics RealKeywords Overview Content Performance Keyword Groups Ranking Keyw…" at bounding box center [554, 283] width 1109 height 566
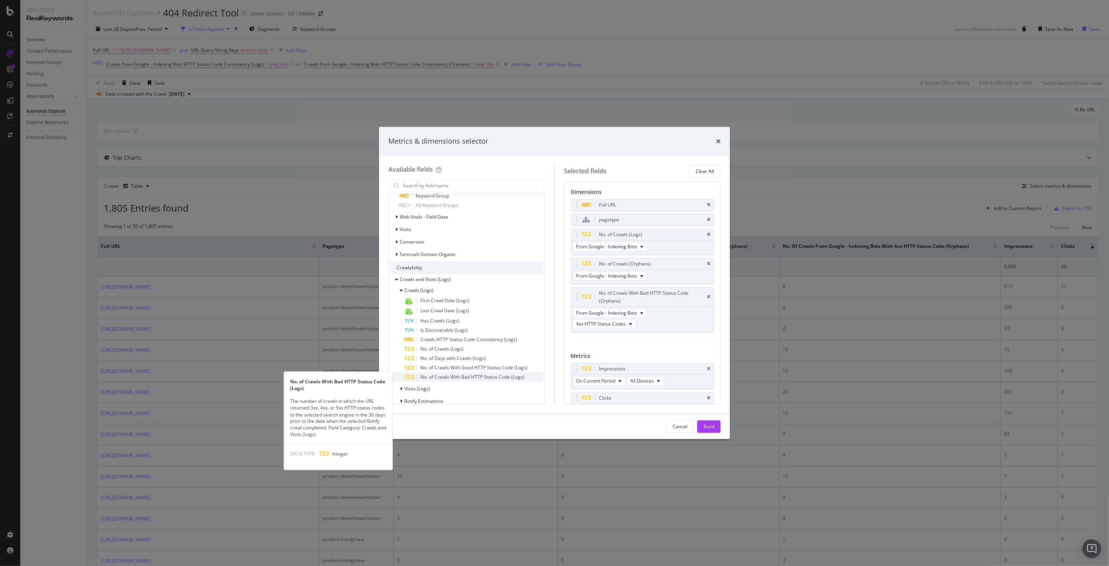
click at [486, 374] on span "No. of Crawls With Bad HTTP Status Code (Logs)" at bounding box center [472, 376] width 104 height 7
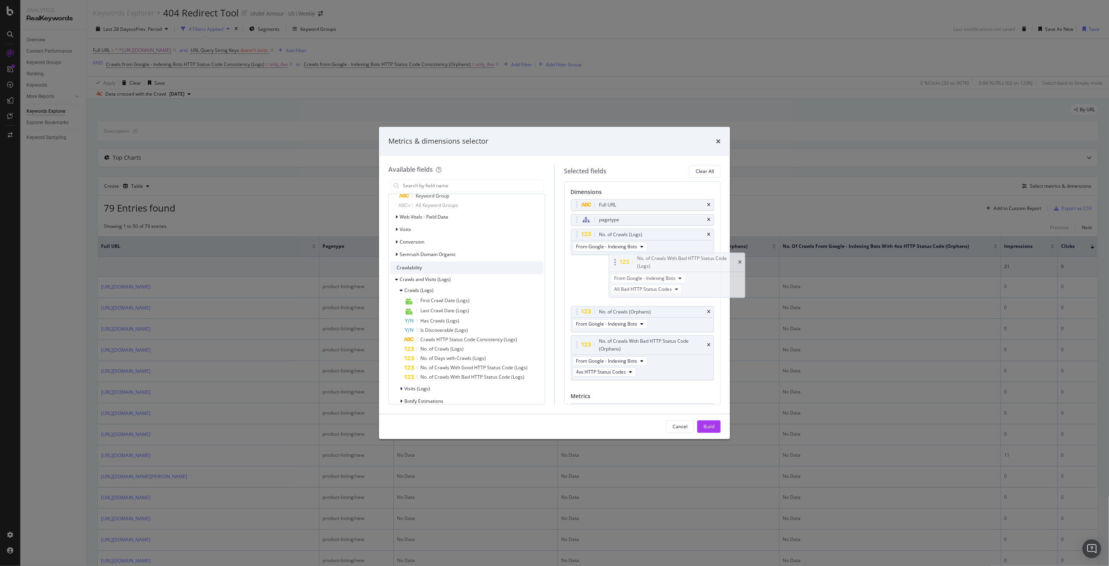
drag, startPoint x: 576, startPoint y: 342, endPoint x: 614, endPoint y: 259, distance: 91.3
click at [614, 259] on body "Analytics RealKeywords Overview Content Performance Keyword Groups Ranking Keyw…" at bounding box center [554, 283] width 1109 height 566
click at [599, 290] on span "All Bad HTTP Status Codes" at bounding box center [605, 286] width 58 height 7
click at [598, 335] on span "4xx HTTP Status Codes" at bounding box center [609, 337] width 59 height 7
click at [711, 427] on div "Build" at bounding box center [709, 426] width 11 height 7
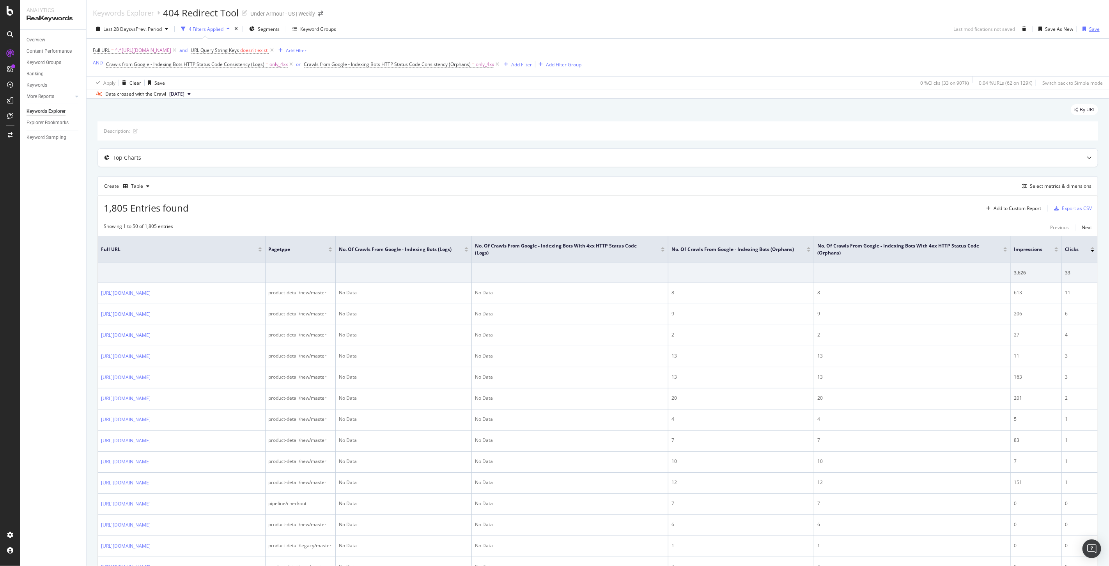
click at [1089, 32] on div "Save" at bounding box center [1094, 29] width 11 height 7
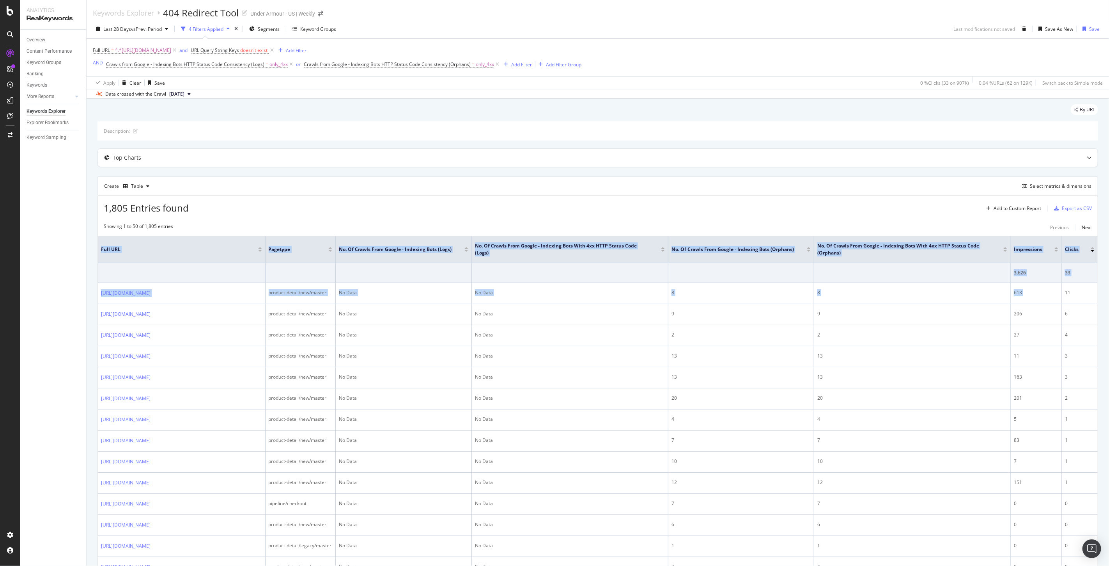
scroll to position [0, 25]
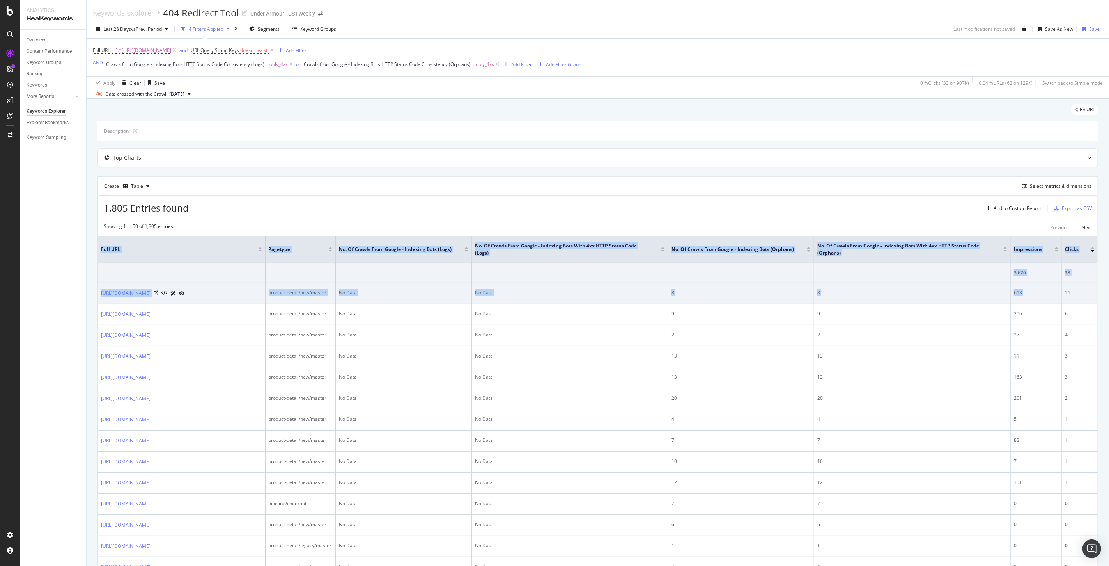
drag, startPoint x: 1082, startPoint y: 294, endPoint x: 1030, endPoint y: 300, distance: 52.1
click at [1108, 302] on div "Keywords Explorer 404 Redirect Tool Under Armour - [GEOGRAPHIC_DATA] | Weekly L…" at bounding box center [598, 283] width 1023 height 566
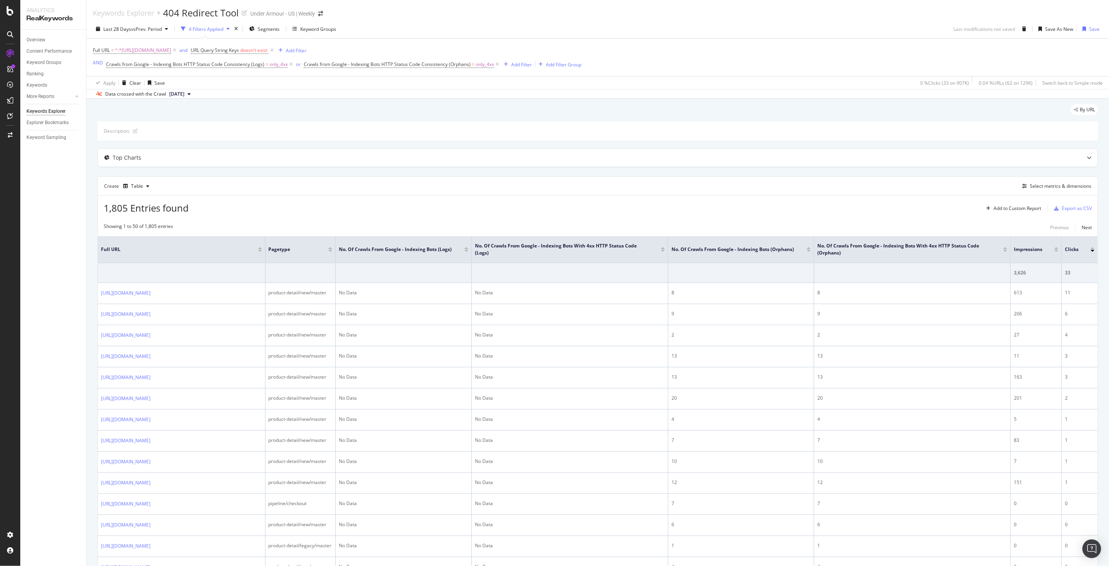
click at [693, 208] on div "1,805 Entries found Add to Custom Report Export as CSV" at bounding box center [598, 204] width 1000 height 19
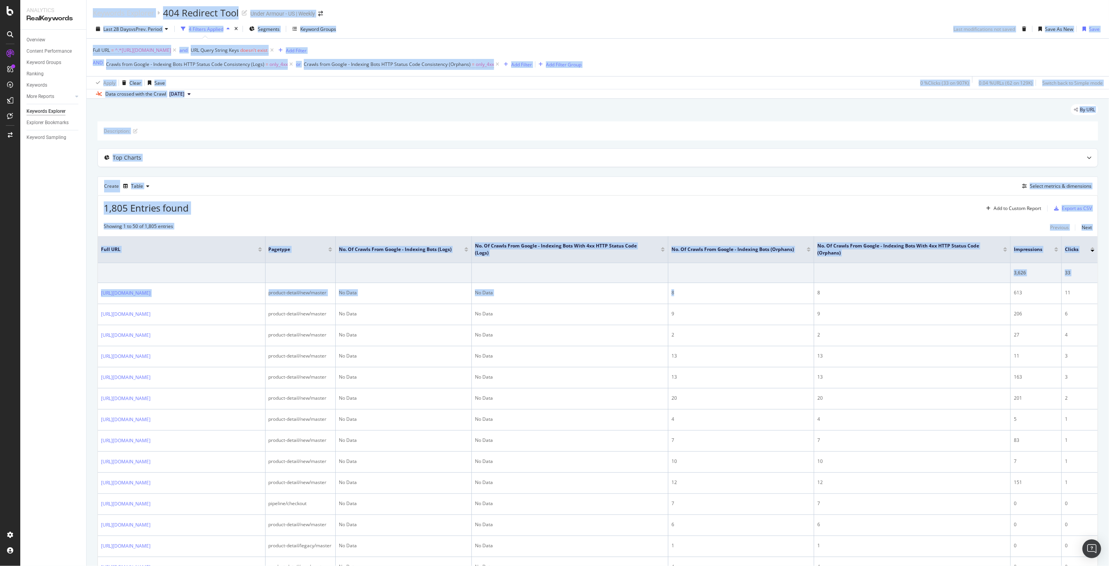
scroll to position [0, 0]
drag, startPoint x: 692, startPoint y: 291, endPoint x: 62, endPoint y: 276, distance: 630.1
click at [62, 276] on div "Analytics RealKeywords Overview Content Performance Keyword Groups Ranking Keyw…" at bounding box center [564, 283] width 1089 height 566
click at [360, 203] on div "1,805 Entries found Add to Custom Report Export as CSV" at bounding box center [598, 204] width 1000 height 19
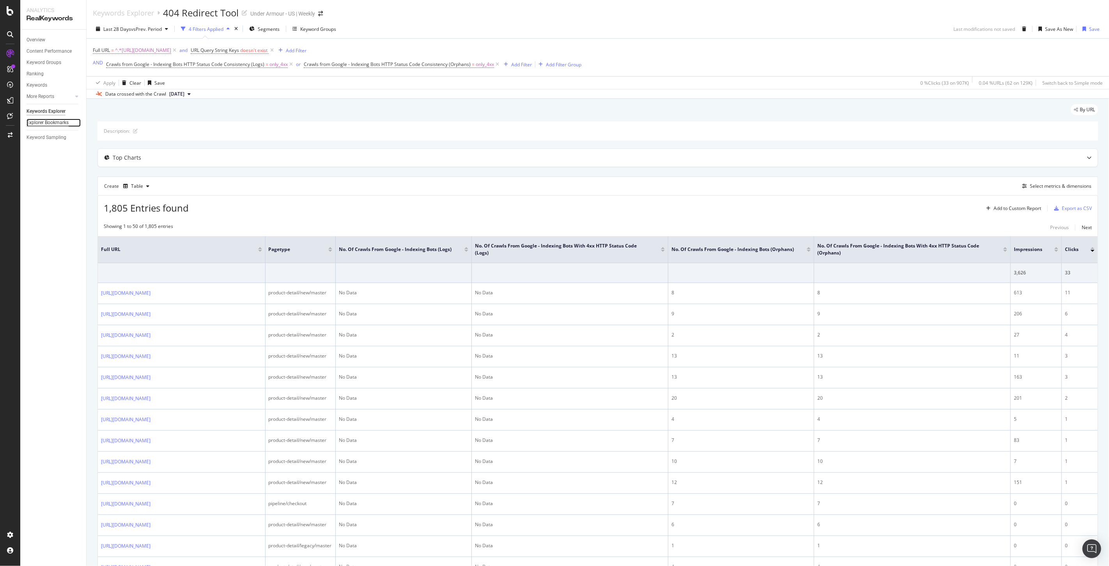
click at [51, 121] on div "Explorer Bookmarks" at bounding box center [48, 123] width 42 height 8
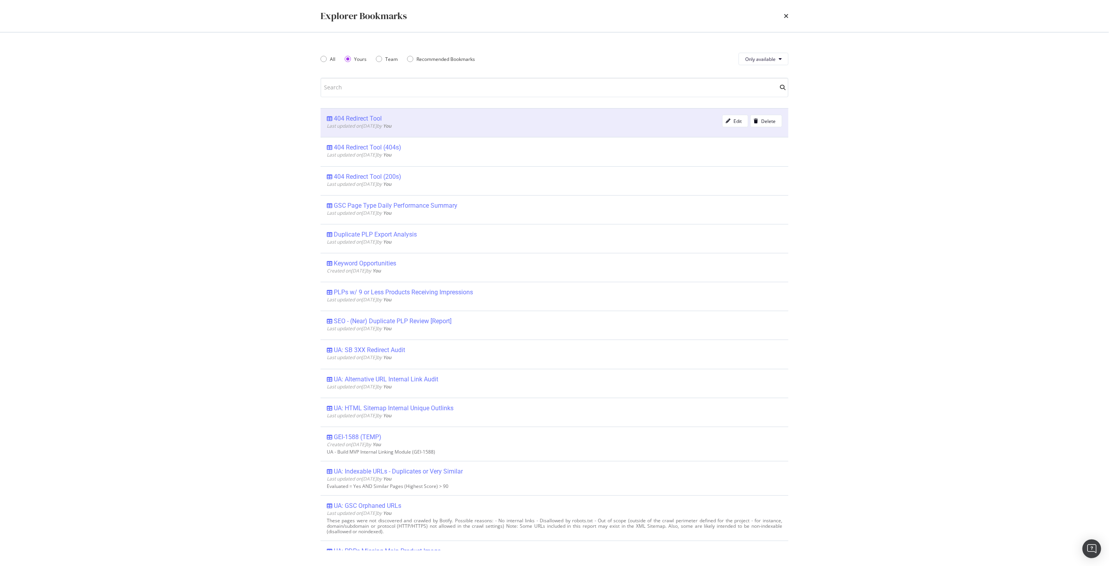
click at [359, 115] on div "404 Redirect Tool" at bounding box center [358, 119] width 48 height 8
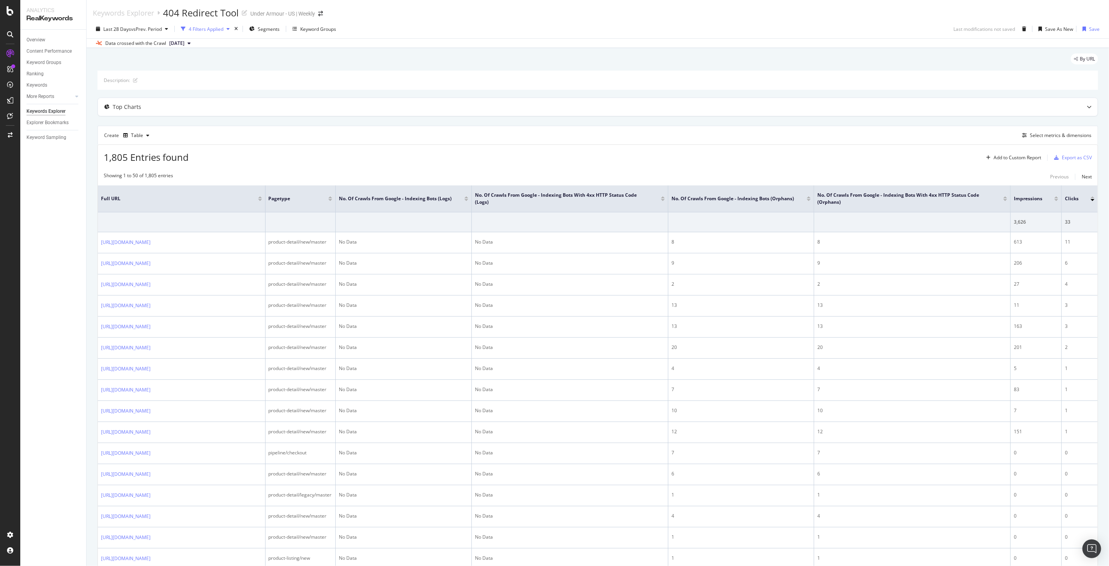
click at [218, 32] on div "4 Filters Applied" at bounding box center [206, 29] width 35 height 7
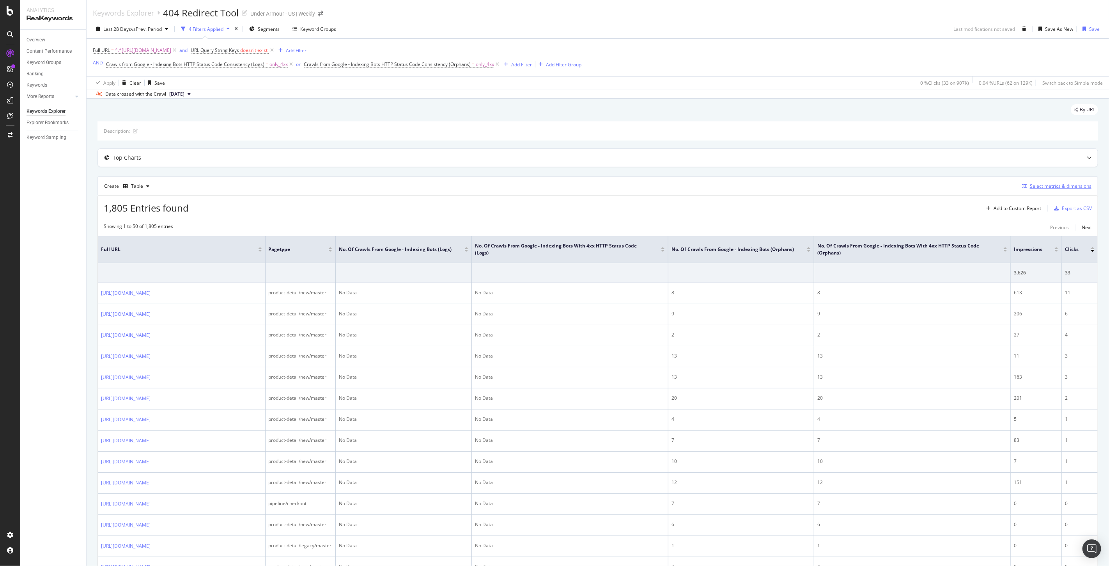
click at [1036, 185] on div "Select metrics & dimensions" at bounding box center [1061, 186] width 62 height 7
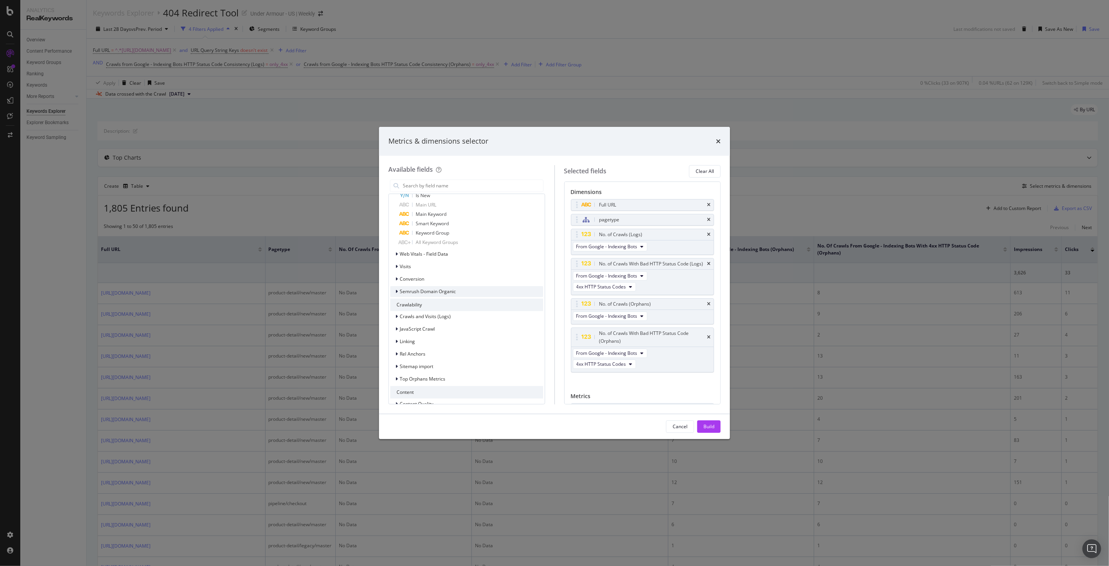
scroll to position [736, 0]
click at [397, 229] on icon "modal" at bounding box center [396, 230] width 2 height 5
click at [400, 252] on icon "modal" at bounding box center [401, 253] width 2 height 5
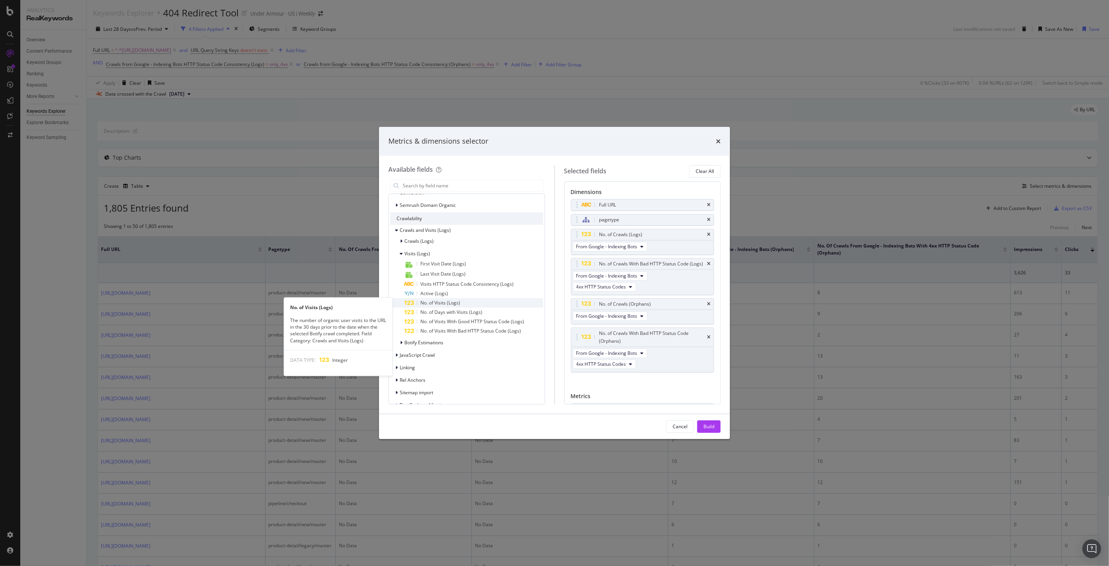
click at [441, 301] on span "No. of Visits (Logs)" at bounding box center [440, 302] width 40 height 7
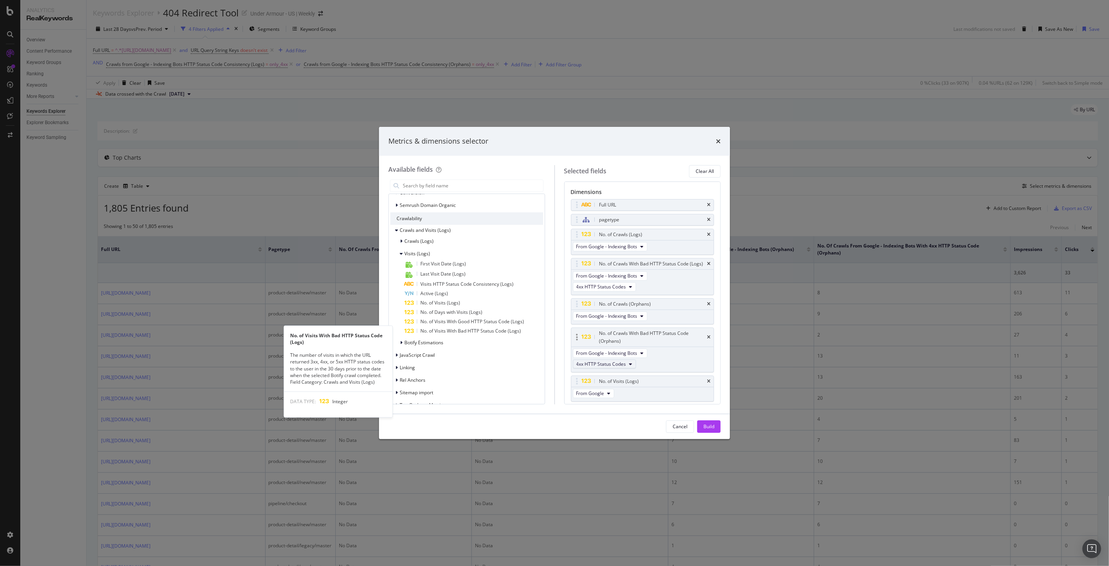
scroll to position [5, 0]
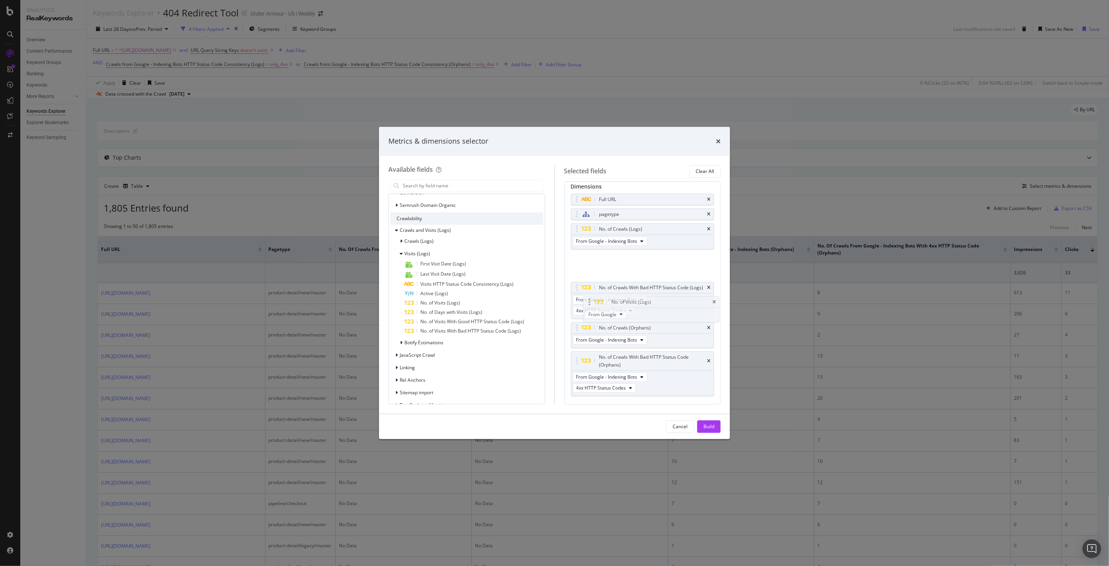
drag, startPoint x: 577, startPoint y: 379, endPoint x: 589, endPoint y: 297, distance: 82.4
click at [589, 297] on body "Analytics RealKeywords Overview Content Performance Keyword Groups Ranking Keyw…" at bounding box center [554, 283] width 1109 height 566
drag, startPoint x: 578, startPoint y: 256, endPoint x: 603, endPoint y: 305, distance: 55.3
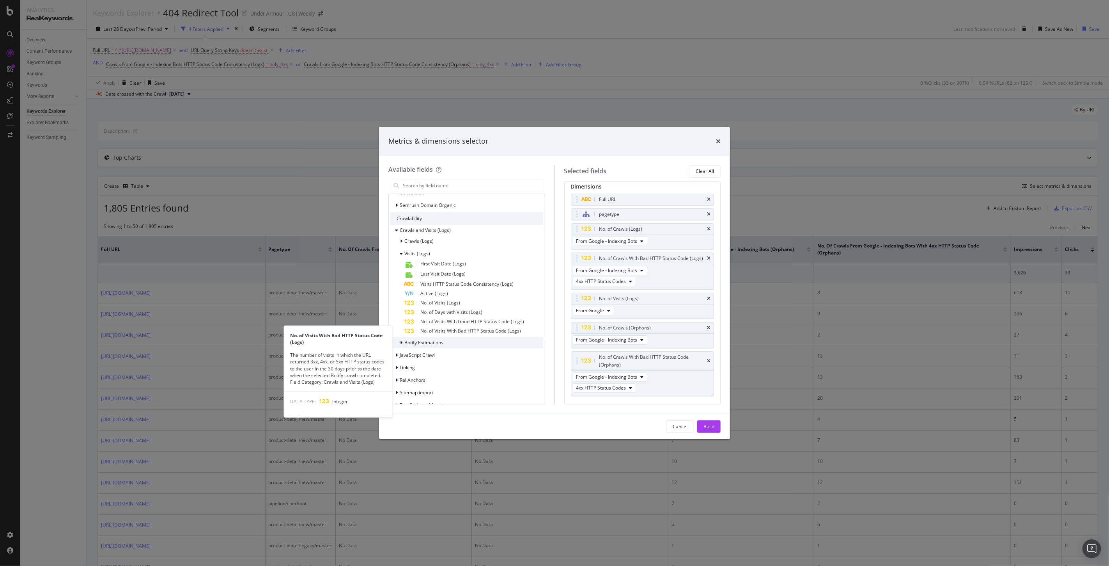
scroll to position [779, 0]
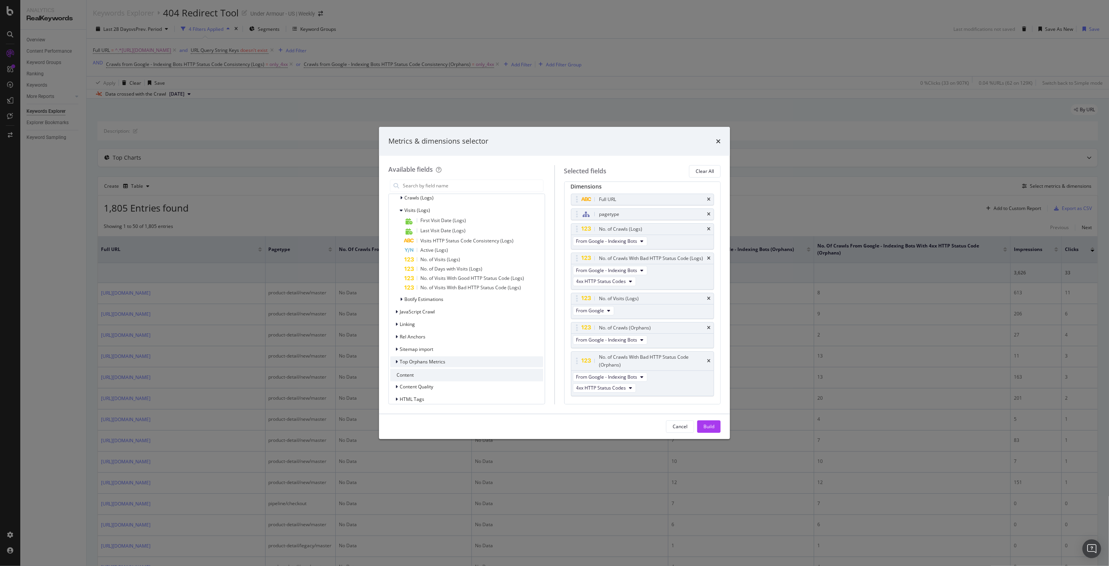
click at [395, 359] on icon "modal" at bounding box center [396, 361] width 2 height 5
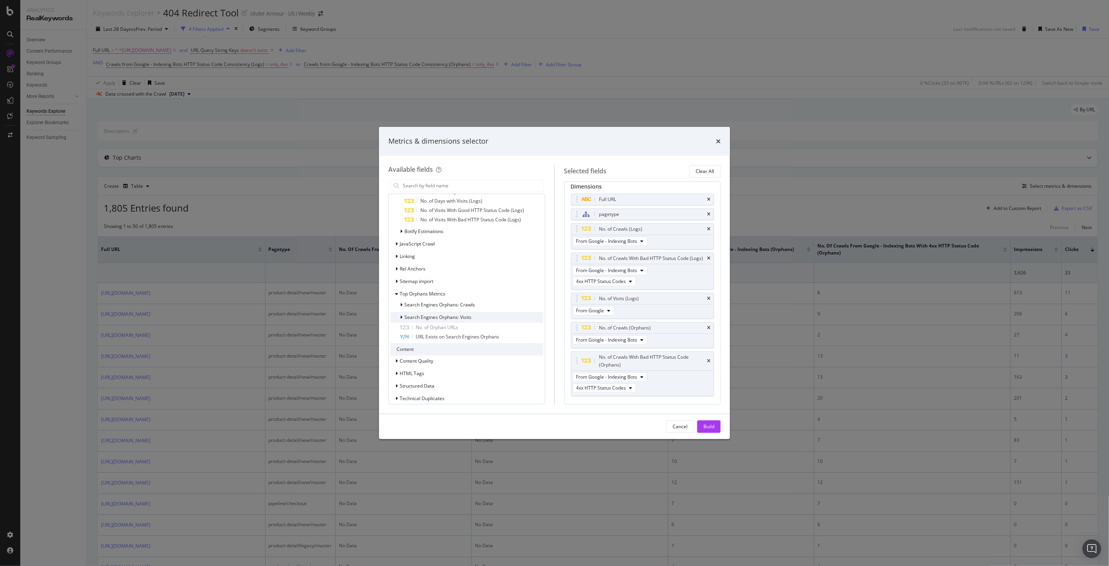
click at [398, 316] on div "Search Engines Orphans: Visits" at bounding box center [430, 317] width 81 height 8
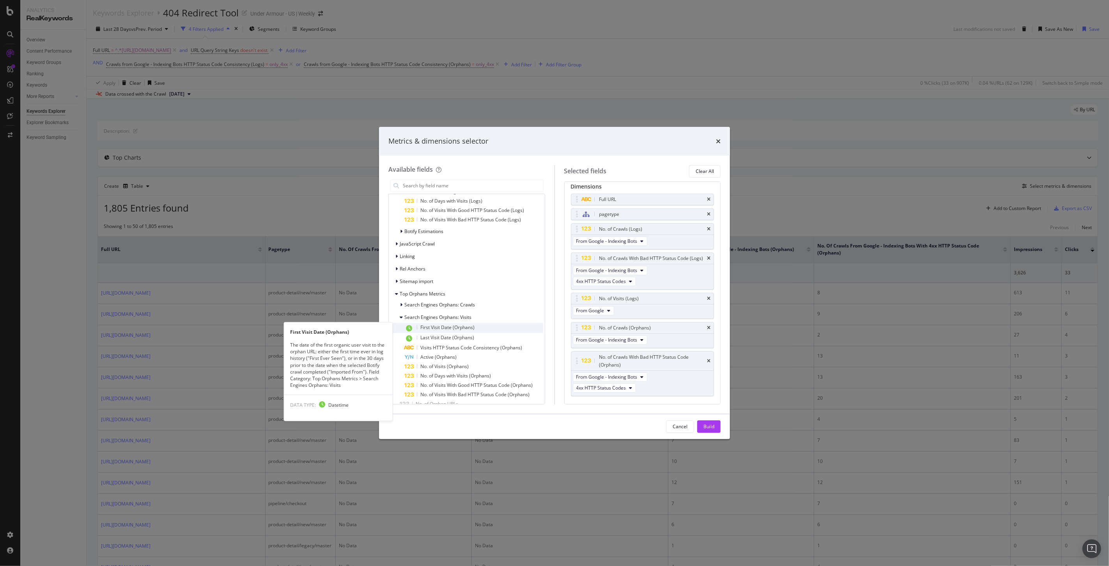
scroll to position [934, 0]
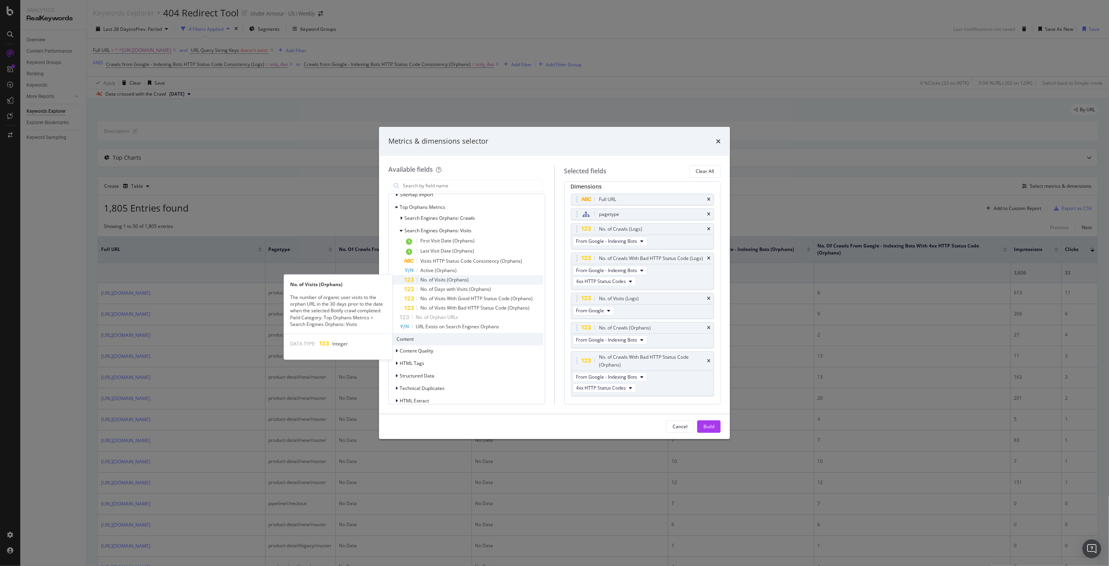
click at [427, 277] on span "No. of Visits (Orphans)" at bounding box center [444, 279] width 48 height 7
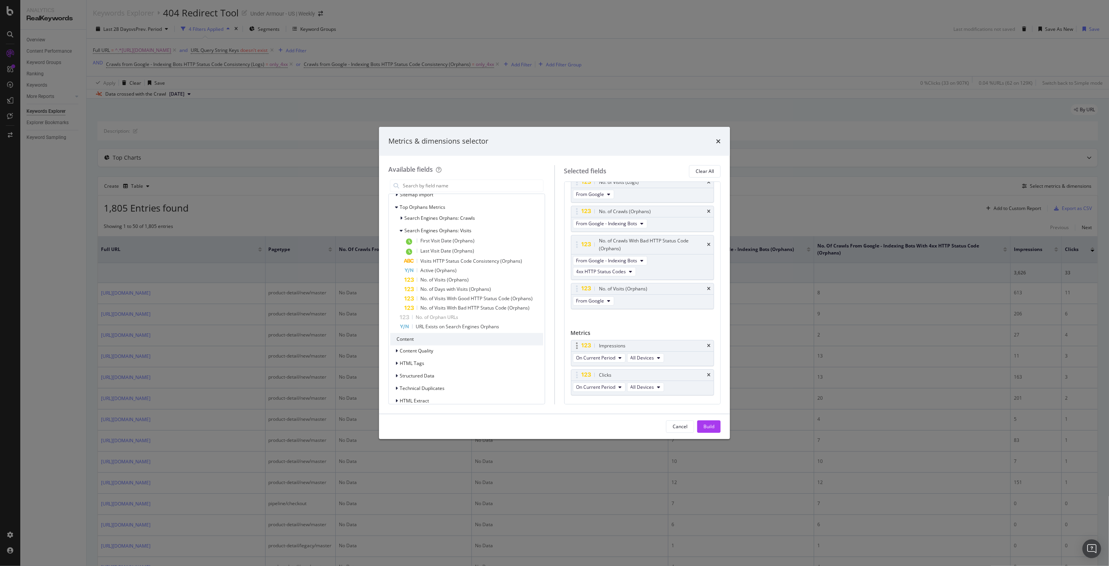
scroll to position [147, 0]
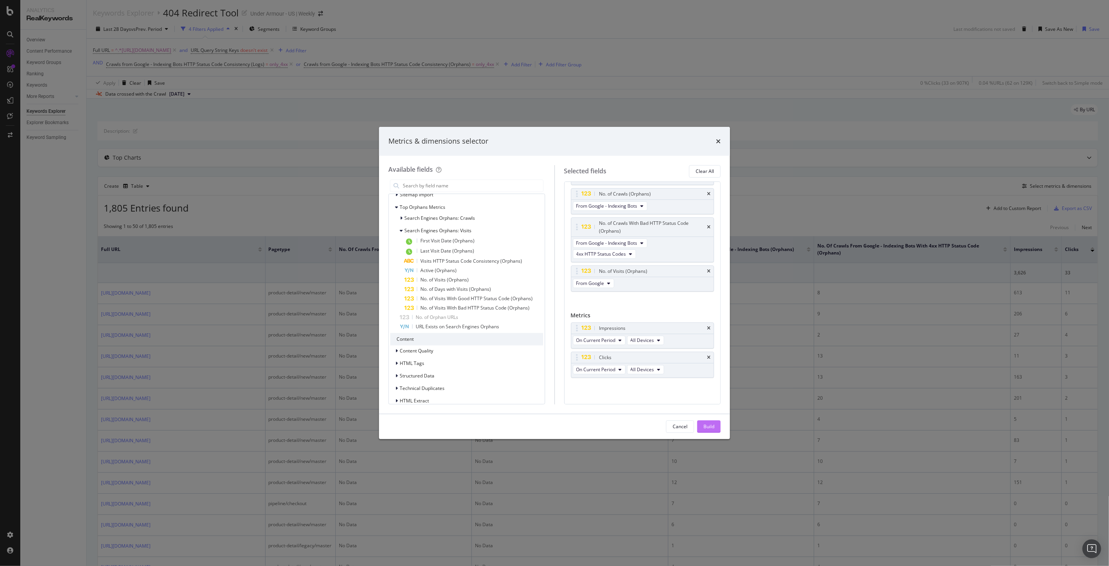
click at [715, 424] on div "Build" at bounding box center [709, 426] width 11 height 7
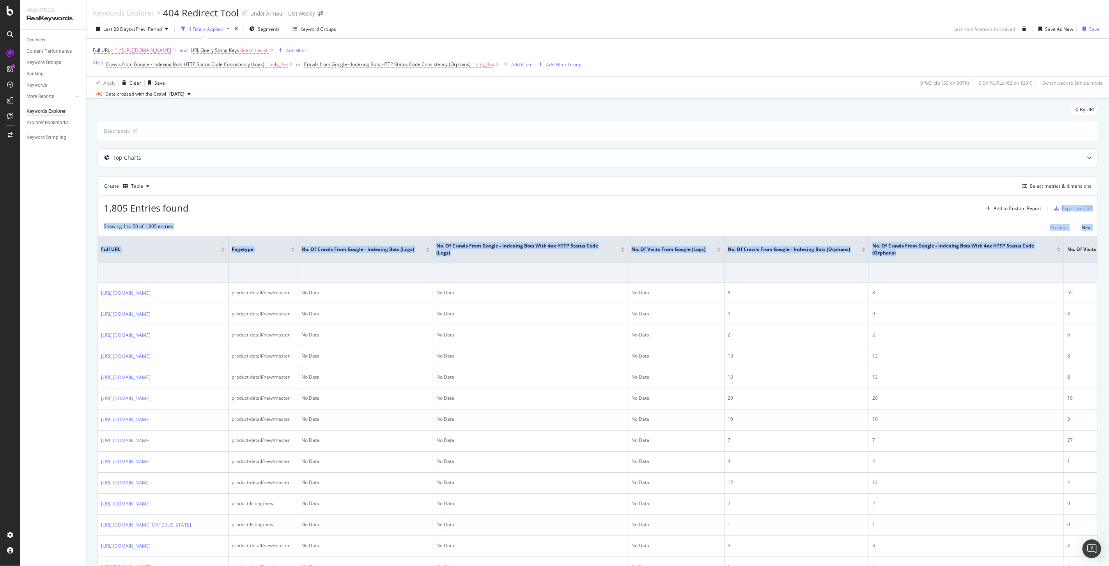
drag, startPoint x: 876, startPoint y: 215, endPoint x: 903, endPoint y: 219, distance: 27.3
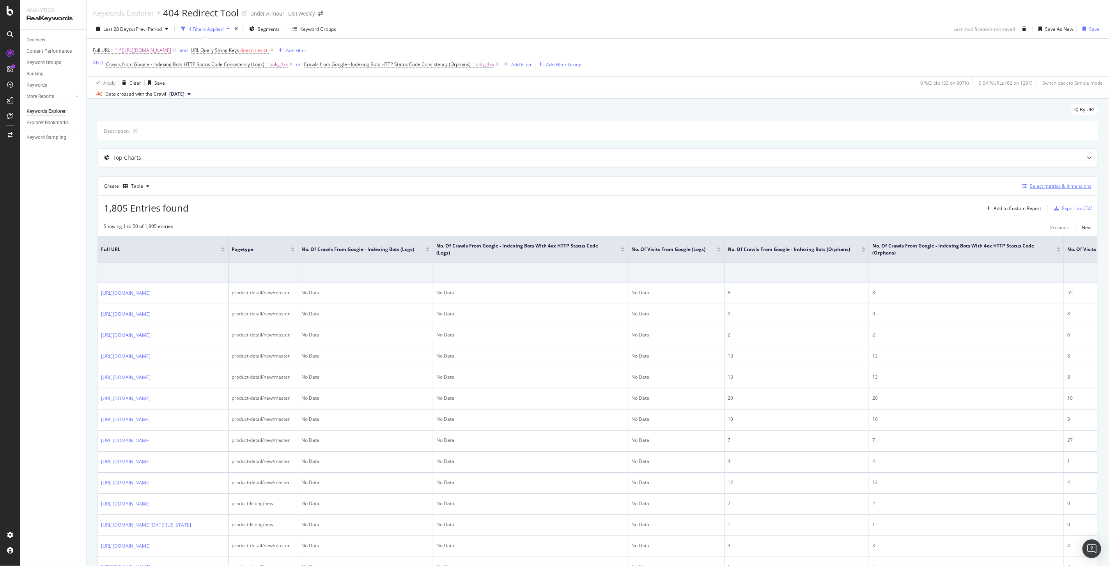
click at [1039, 189] on div "Select metrics & dimensions" at bounding box center [1061, 186] width 62 height 7
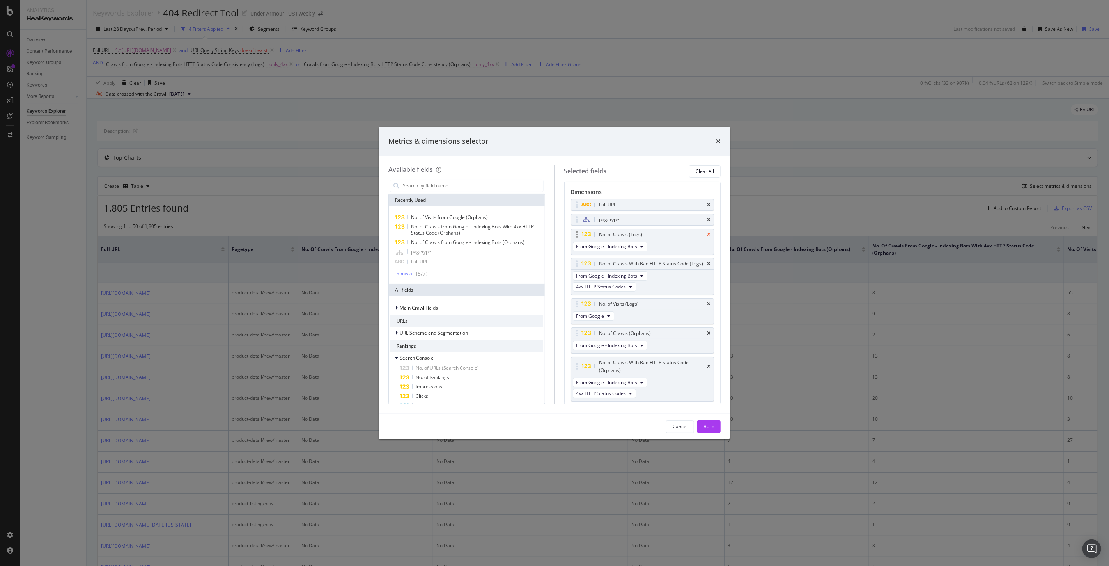
click at [707, 236] on icon "times" at bounding box center [709, 234] width 4 height 5
click at [707, 306] on icon "times" at bounding box center [709, 303] width 4 height 5
click at [706, 427] on div "Build" at bounding box center [709, 426] width 11 height 7
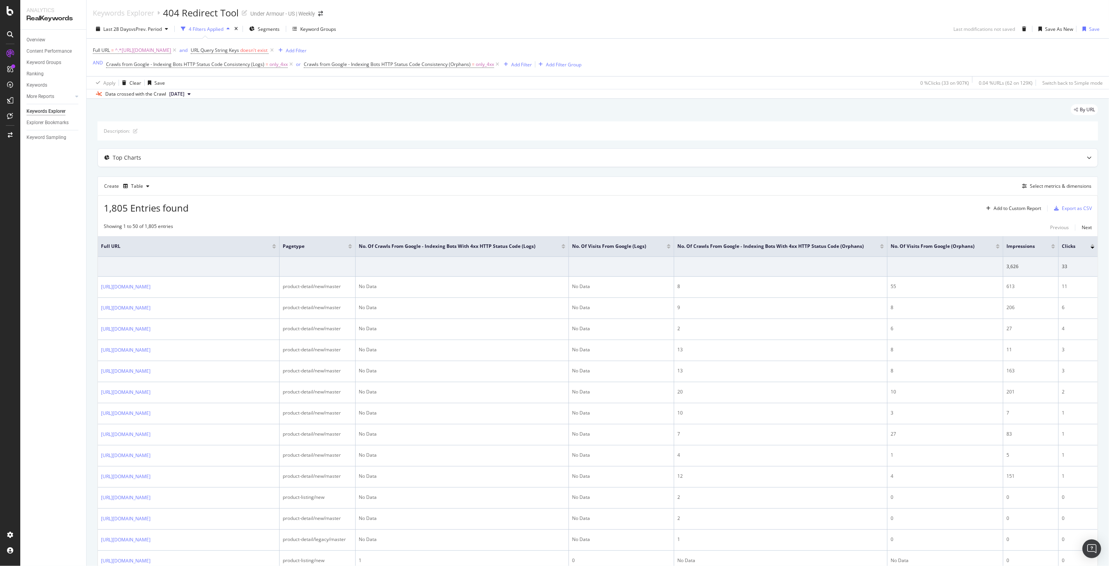
click at [996, 248] on div at bounding box center [998, 247] width 4 height 2
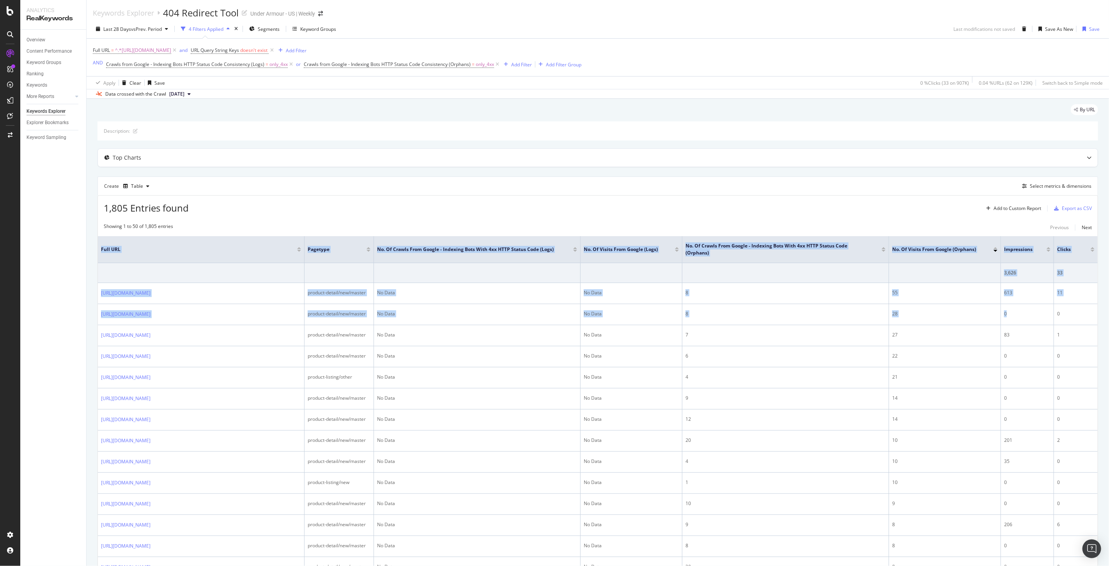
drag, startPoint x: 1056, startPoint y: 321, endPoint x: 1108, endPoint y: 362, distance: 66.2
click at [1109, 362] on div "Keywords Explorer 404 Redirect Tool Under Armour - US | Weekly Last 28 Days vs …" at bounding box center [598, 283] width 1023 height 566
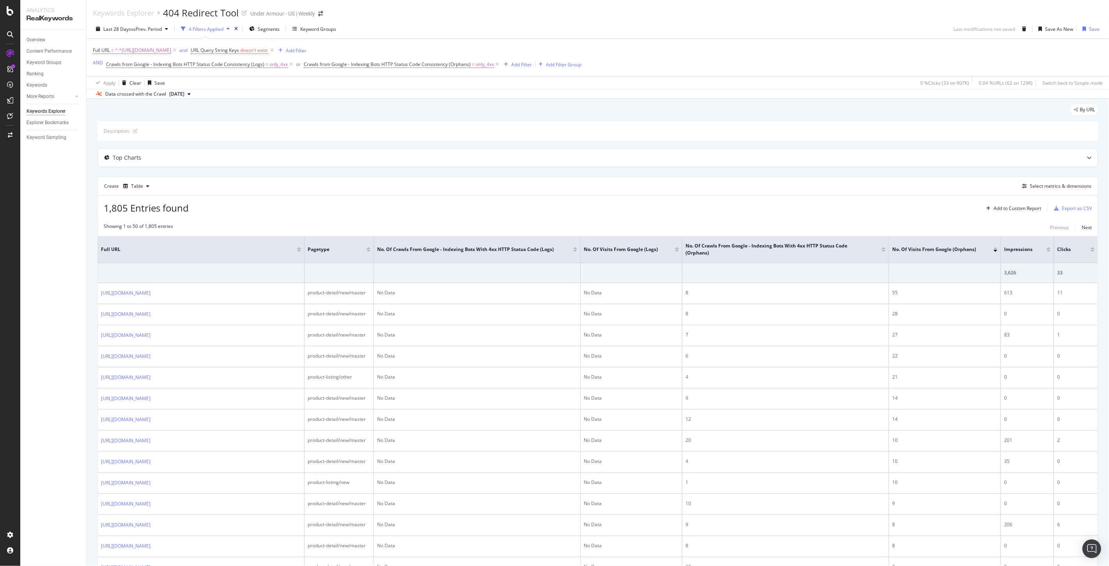
click at [804, 204] on div "1,805 Entries found Add to Custom Report Export as CSV" at bounding box center [598, 204] width 1000 height 19
drag, startPoint x: 952, startPoint y: 249, endPoint x: 893, endPoint y: 252, distance: 59.4
click at [893, 252] on span "No. of Visits from Google (Orphans)" at bounding box center [937, 249] width 90 height 7
copy span "No. of Visits from Google"
click at [949, 189] on div "Create Table Select metrics & dimensions" at bounding box center [598, 185] width 1001 height 19
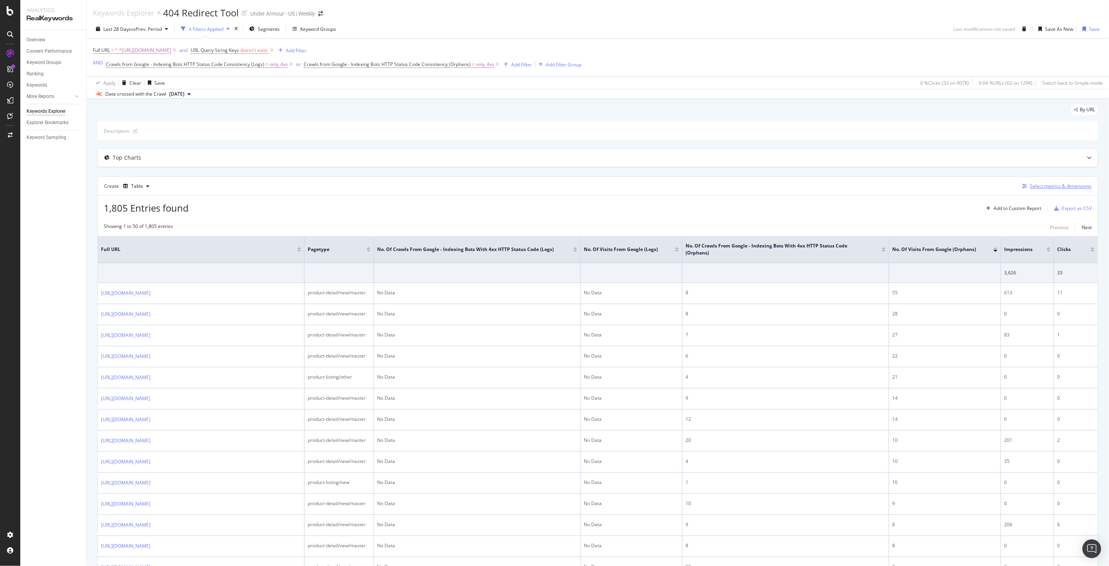
click at [1035, 182] on div "Select metrics & dimensions" at bounding box center [1055, 186] width 73 height 9
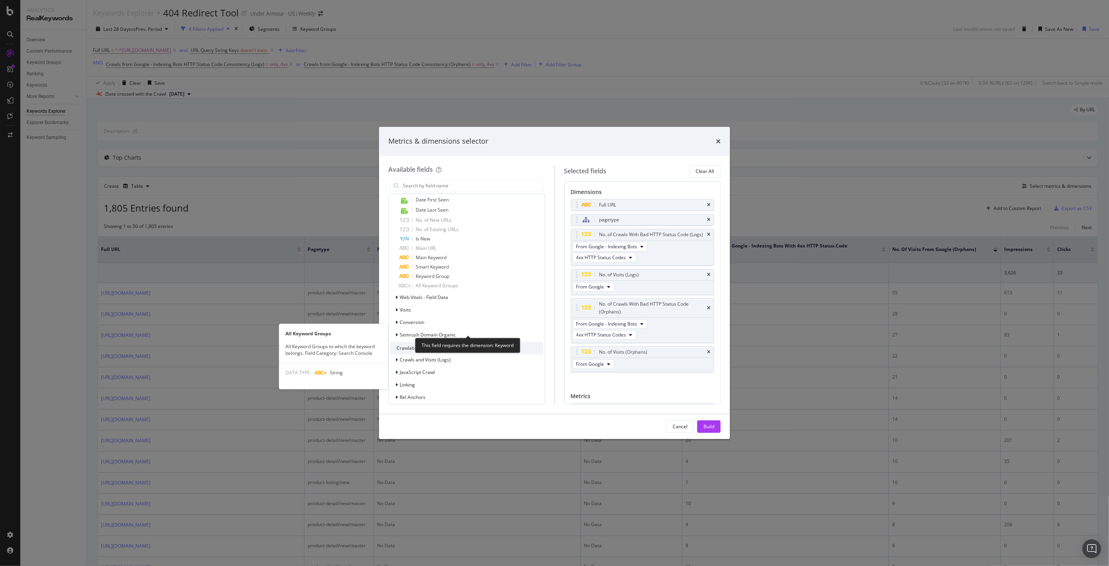
scroll to position [650, 0]
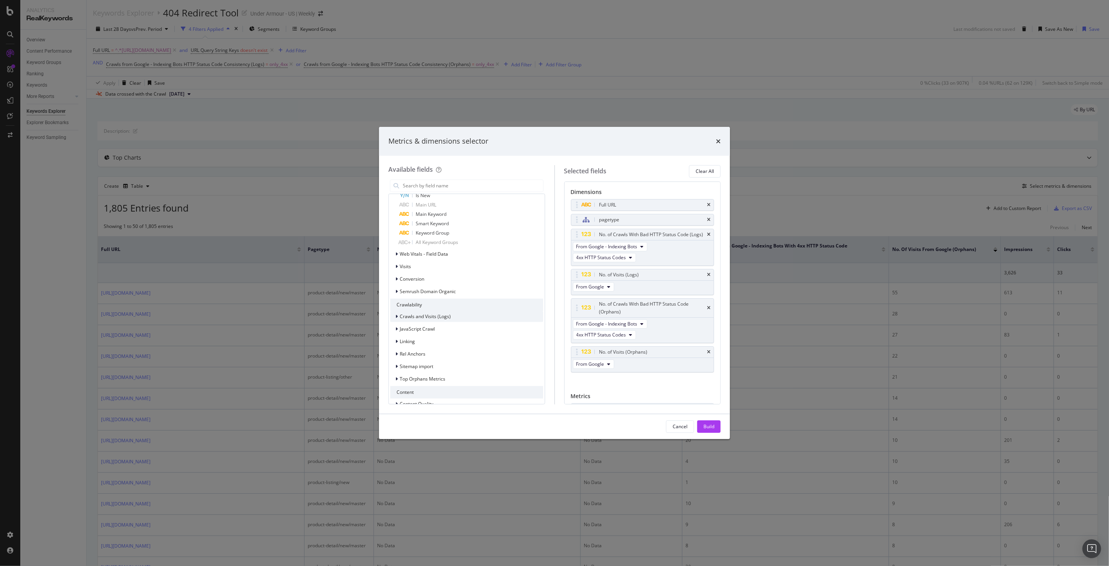
click at [395, 316] on icon "modal" at bounding box center [396, 316] width 2 height 5
click at [392, 317] on div "Crawls and Visits (Logs)" at bounding box center [420, 316] width 60 height 8
click at [395, 295] on div "modal" at bounding box center [397, 293] width 5 height 8
click at [394, 312] on div "Search Engines Orphans: Visits" at bounding box center [430, 316] width 81 height 8
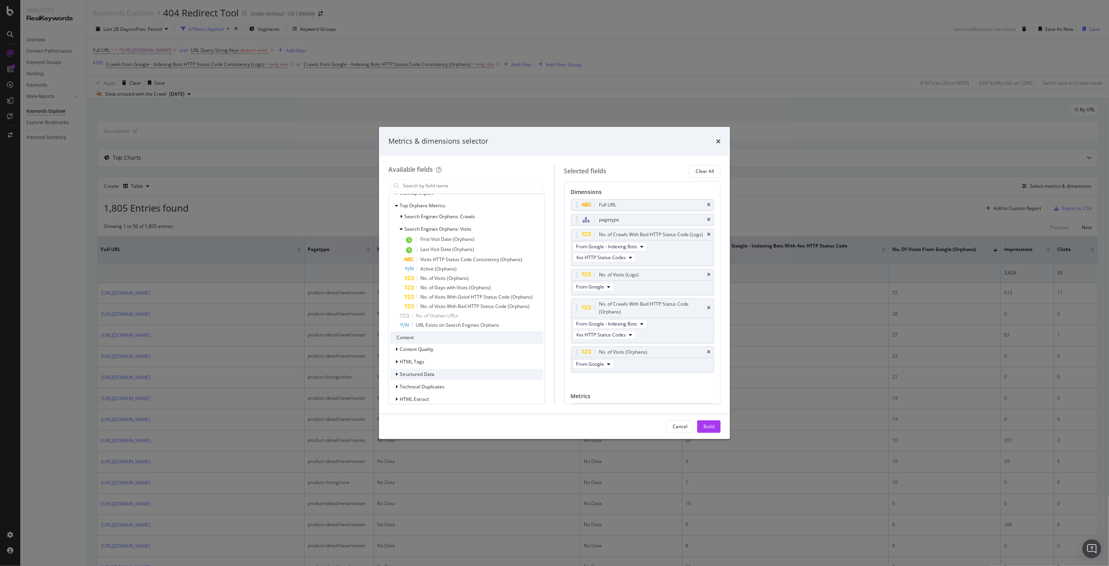
scroll to position [855, 0]
click at [718, 137] on div "times" at bounding box center [718, 141] width 5 height 10
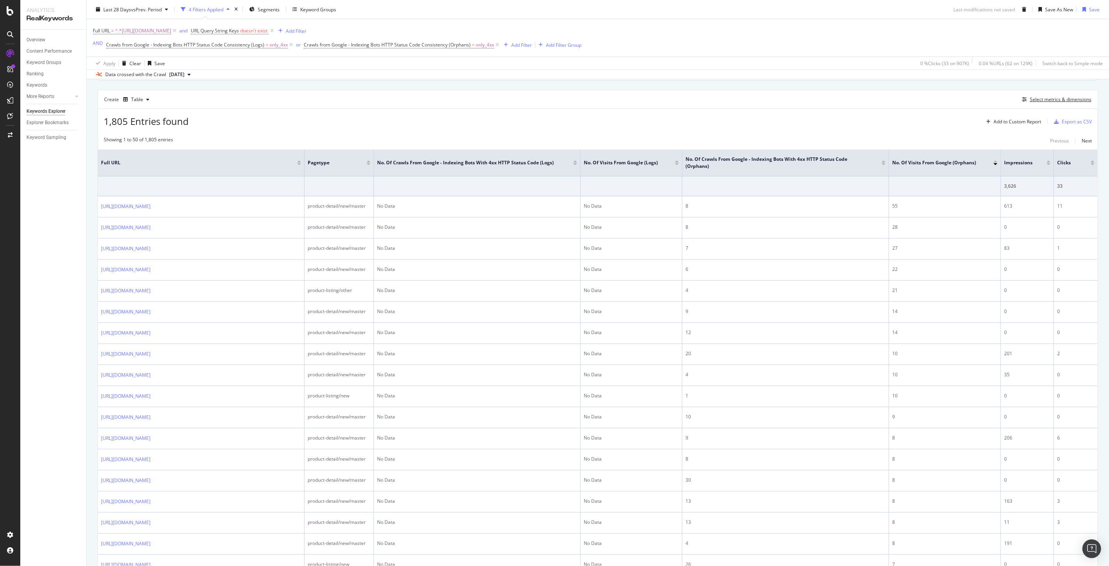
scroll to position [0, 0]
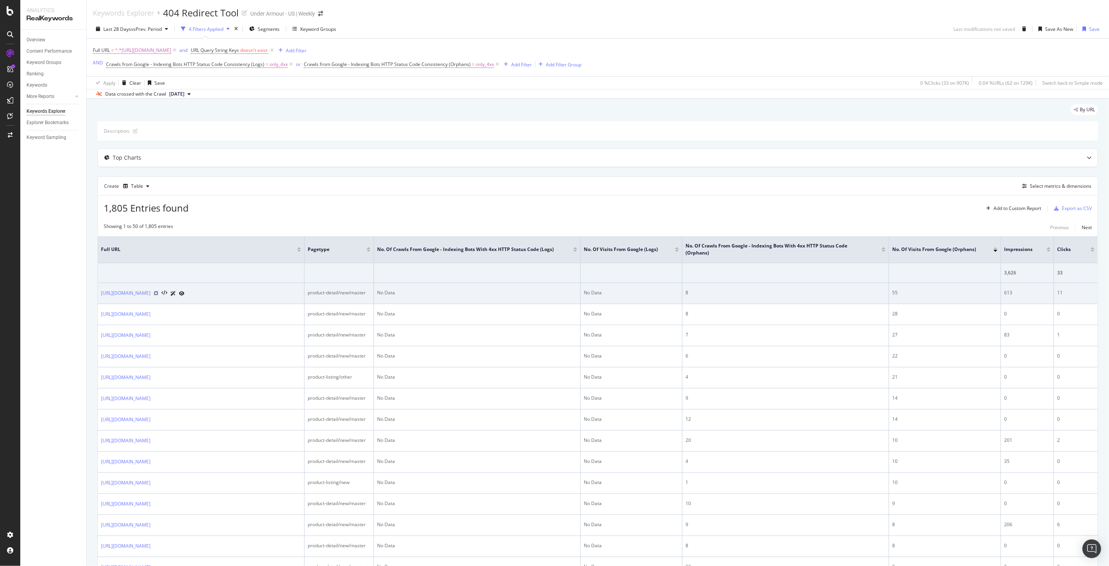
click at [158, 294] on icon at bounding box center [156, 293] width 5 height 5
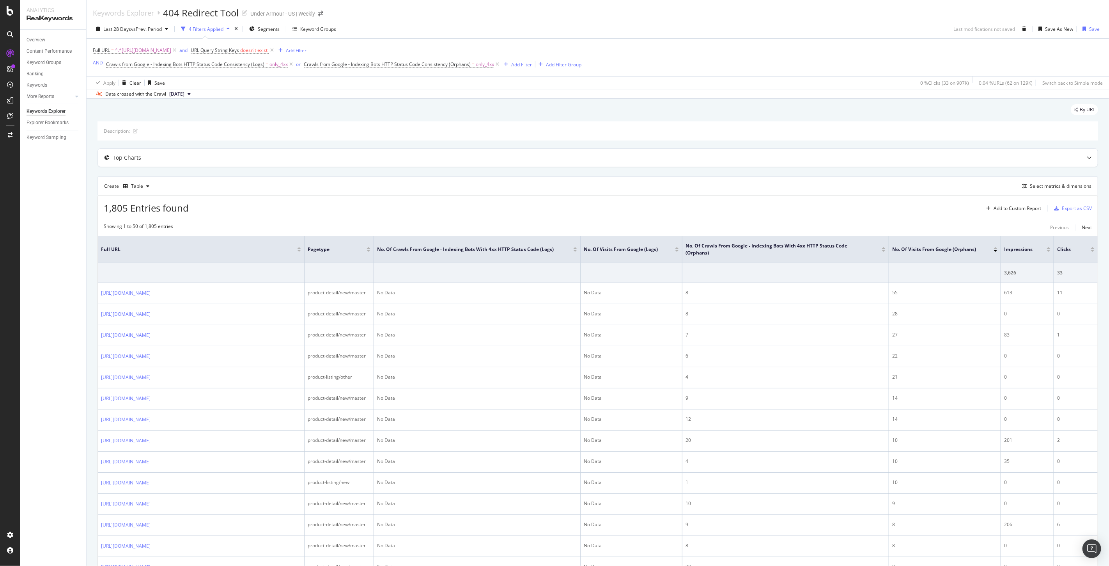
click at [676, 252] on div at bounding box center [677, 251] width 4 height 2
click at [1090, 27] on div "Save" at bounding box center [1094, 29] width 11 height 7
click at [883, 251] on div at bounding box center [884, 251] width 4 height 2
click at [996, 251] on div at bounding box center [996, 251] width 4 height 2
click at [1089, 29] on div "Save" at bounding box center [1094, 29] width 11 height 7
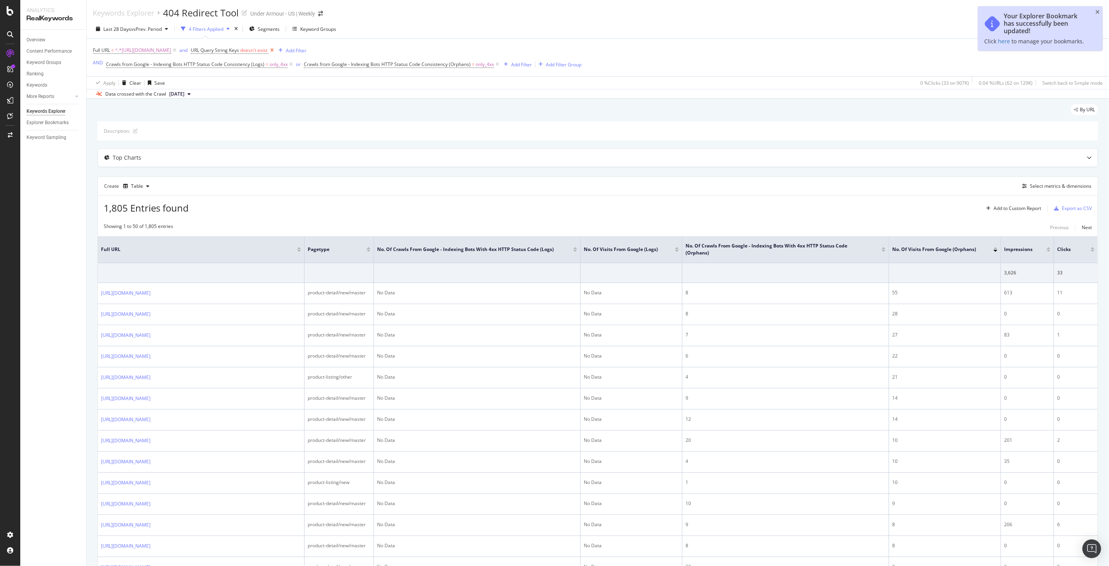
click at [275, 51] on icon at bounding box center [272, 50] width 7 height 8
click at [46, 122] on div "Explorer Bookmarks" at bounding box center [48, 123] width 42 height 8
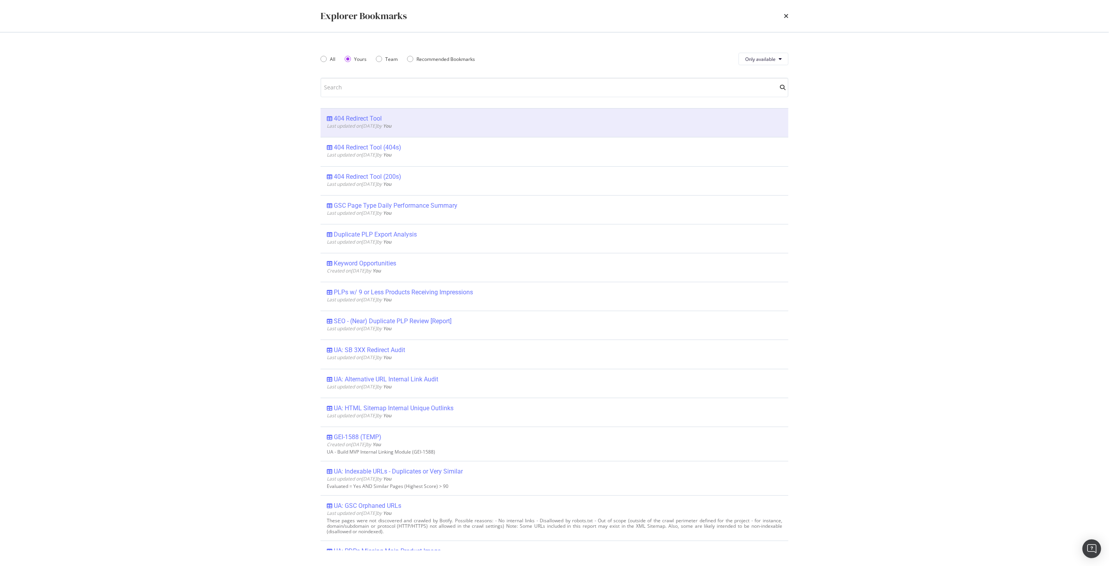
click at [371, 119] on div "404 Redirect Tool" at bounding box center [358, 119] width 48 height 8
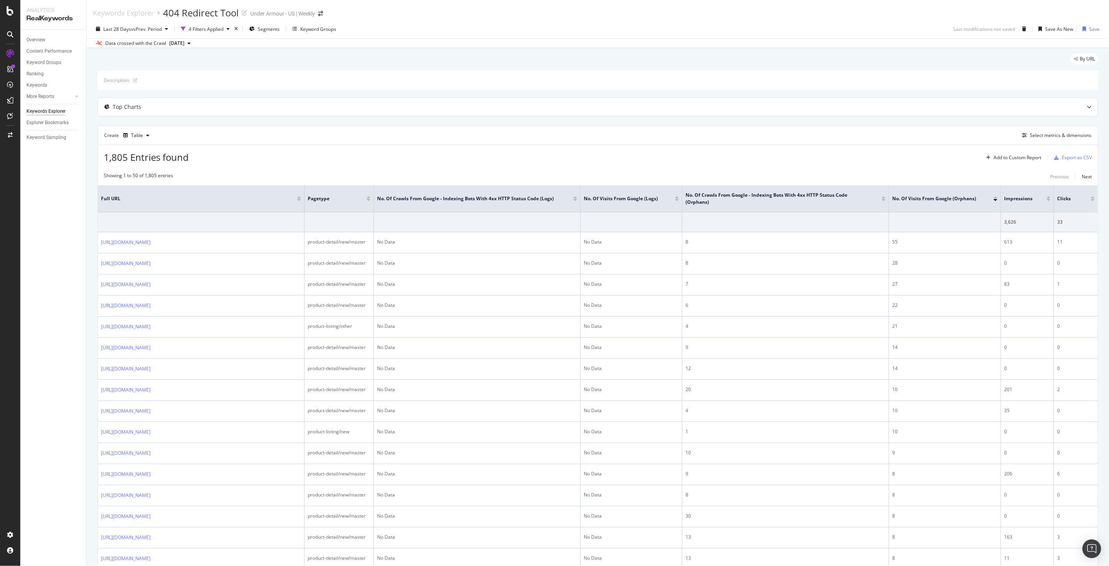
click at [194, 44] on button "[DATE]" at bounding box center [180, 43] width 28 height 9
click at [1041, 134] on div "Select metrics & dimensions" at bounding box center [1061, 135] width 62 height 7
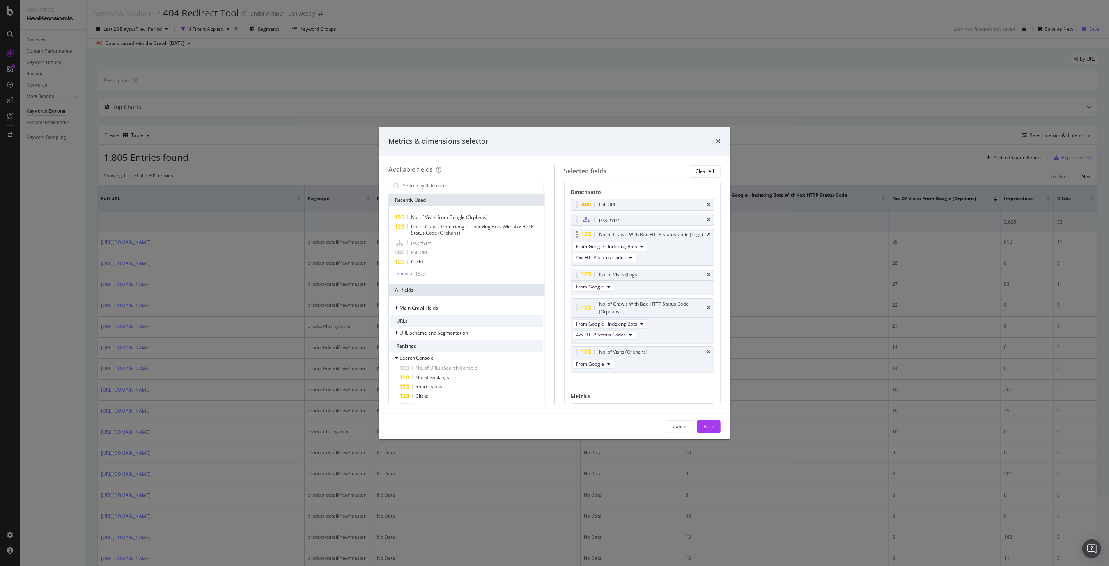
click at [704, 237] on div "No. of Crawls With Bad HTTP Status Code (Logs)" at bounding box center [642, 234] width 143 height 11
click at [707, 237] on icon "times" at bounding box center [709, 234] width 4 height 5
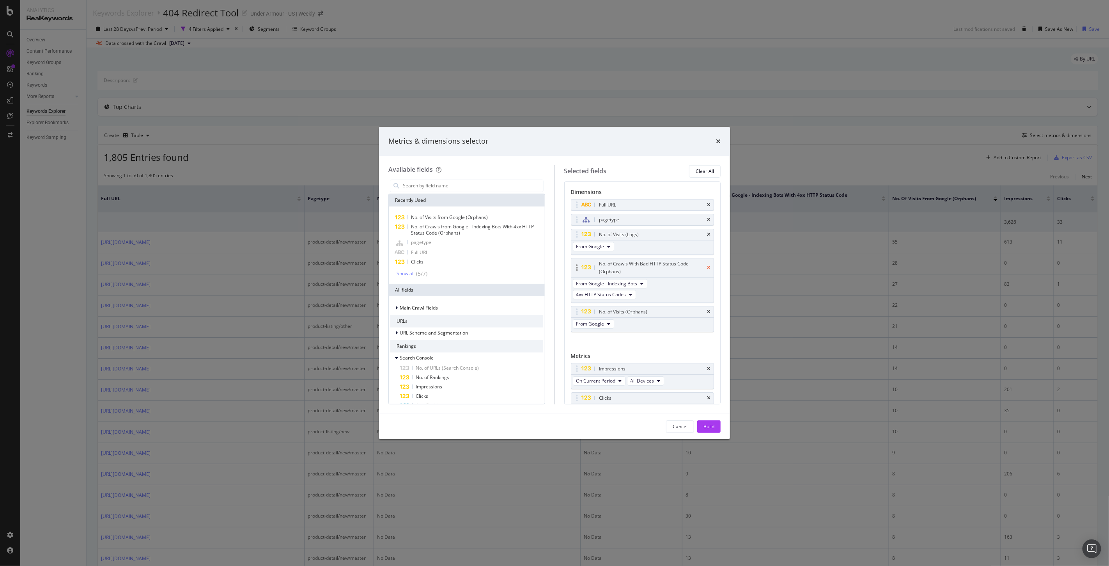
click at [707, 265] on icon "times" at bounding box center [709, 267] width 4 height 5
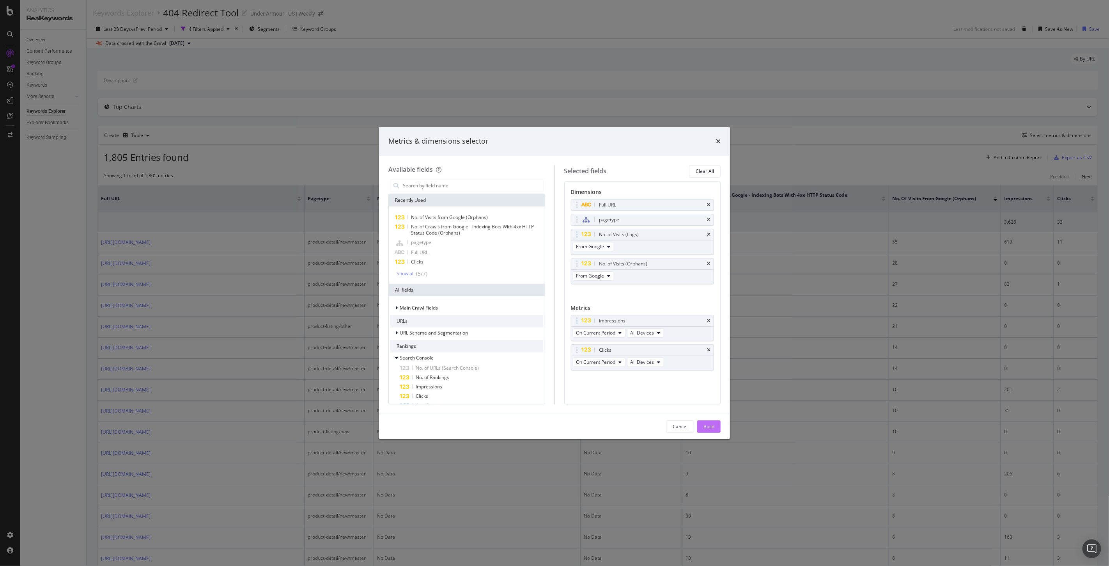
click at [704, 428] on div "Build" at bounding box center [709, 426] width 11 height 7
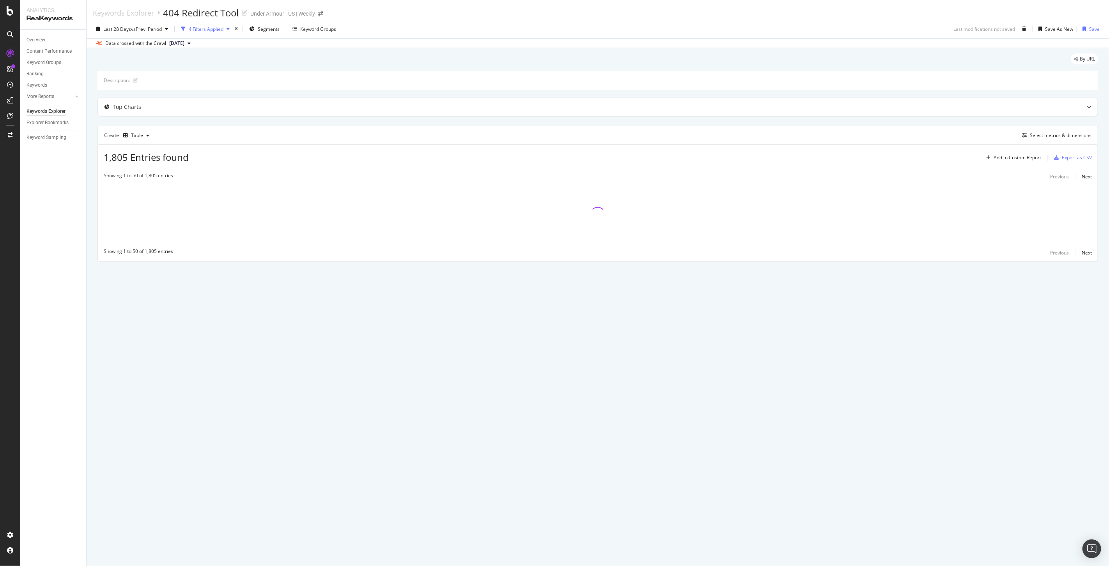
click at [196, 25] on div "4 Filters Applied" at bounding box center [205, 29] width 55 height 12
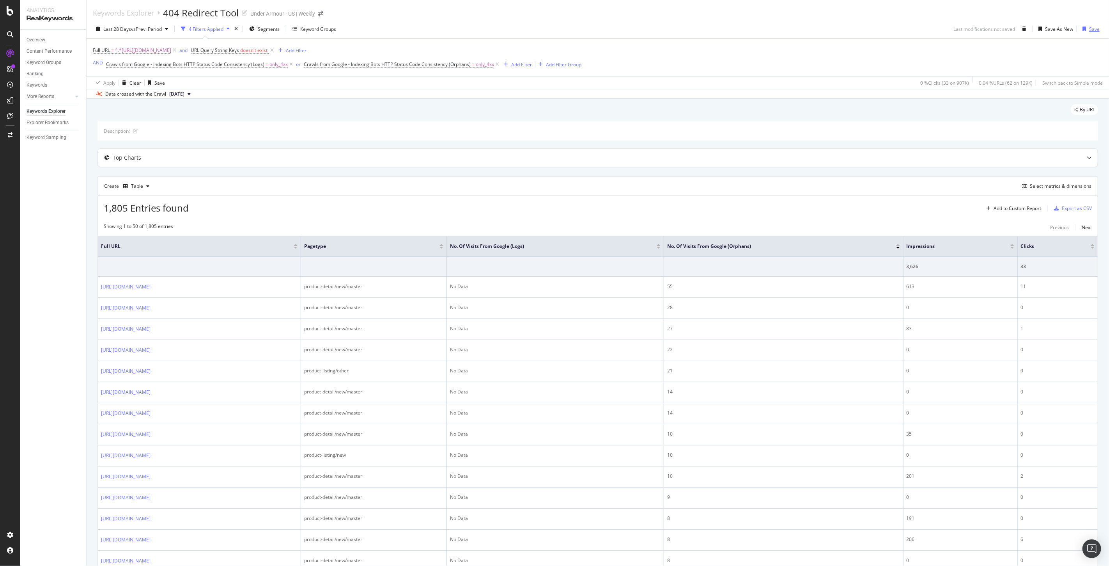
click at [1082, 28] on div "button" at bounding box center [1085, 29] width 10 height 5
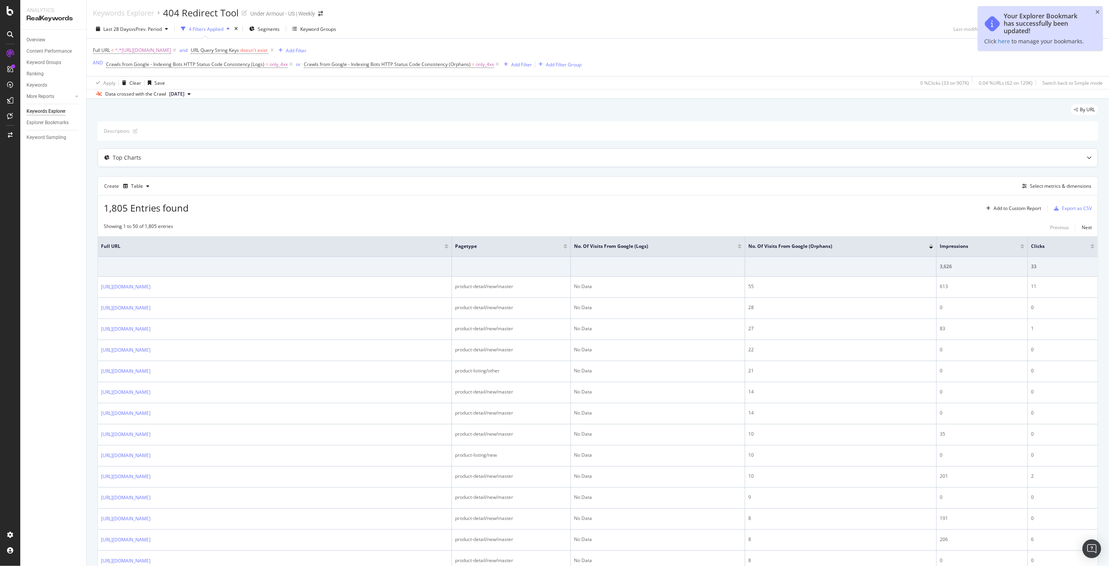
click at [750, 156] on div "Top Charts" at bounding box center [582, 158] width 969 height 8
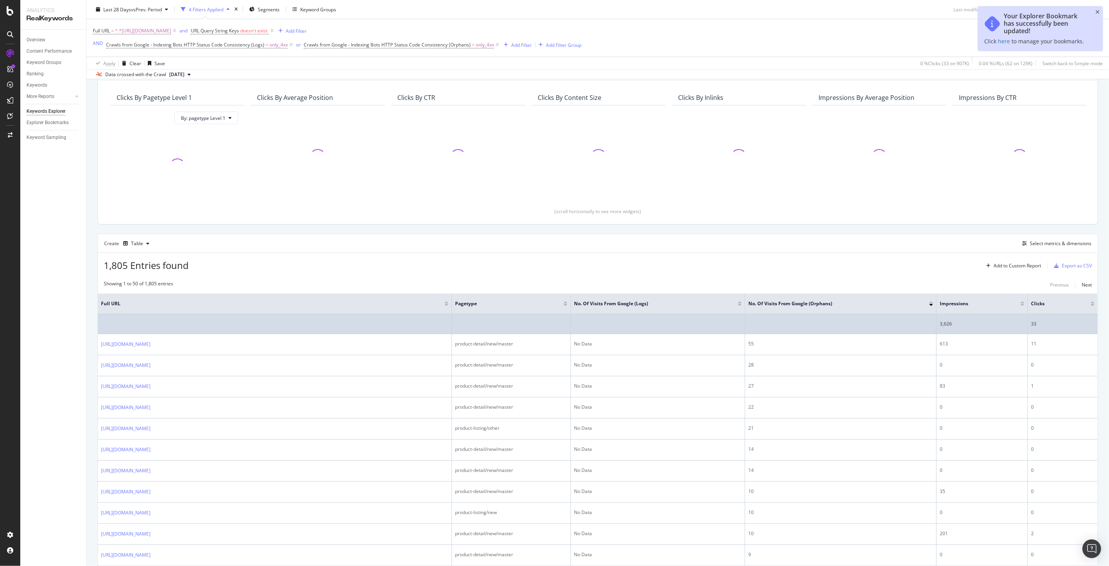
scroll to position [216, 0]
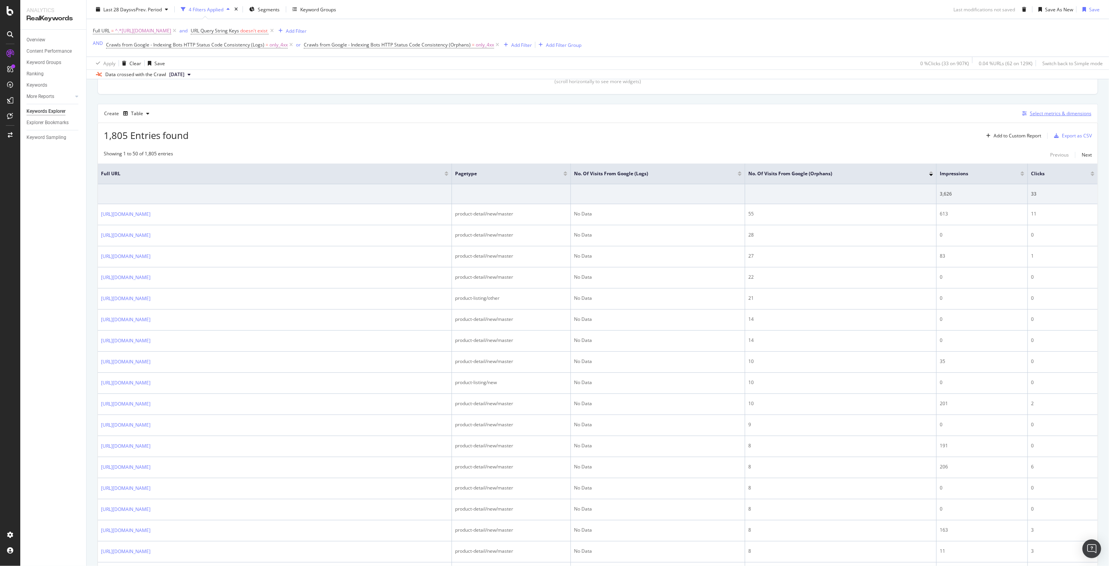
click at [1046, 115] on div "Select metrics & dimensions" at bounding box center [1061, 113] width 62 height 7
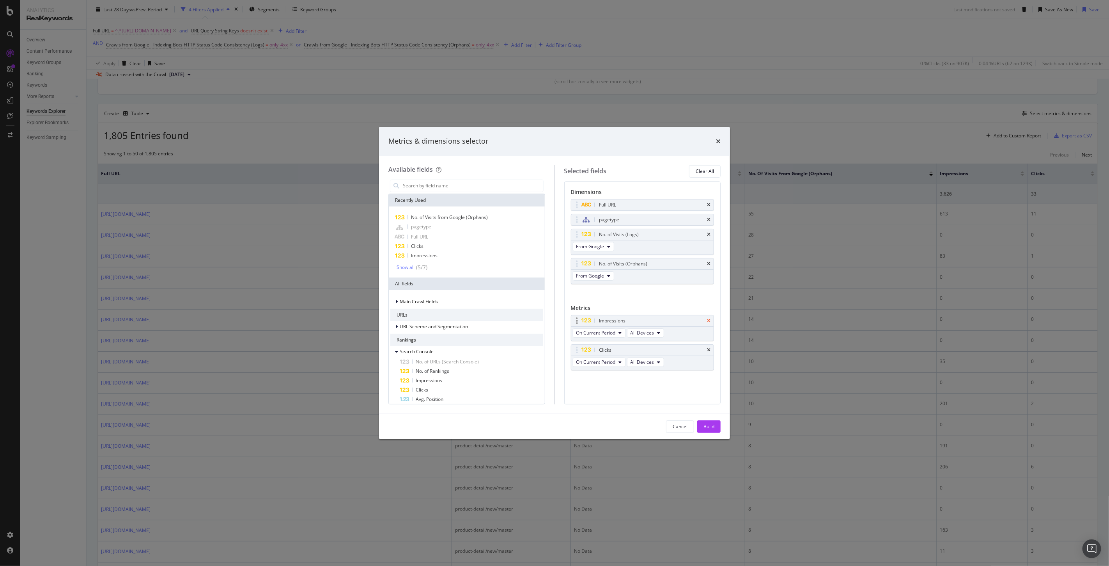
click at [710, 323] on icon "times" at bounding box center [709, 320] width 4 height 5
click at [709, 319] on icon "times" at bounding box center [709, 320] width 4 height 5
click at [707, 424] on div "Build" at bounding box center [709, 426] width 11 height 7
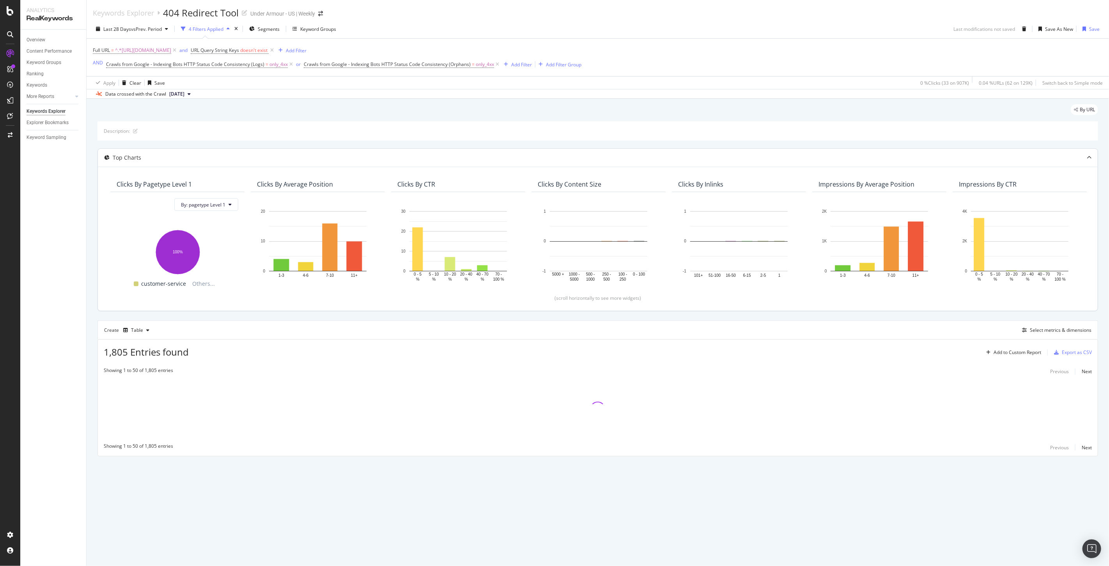
click at [1087, 157] on icon at bounding box center [1089, 157] width 5 height 5
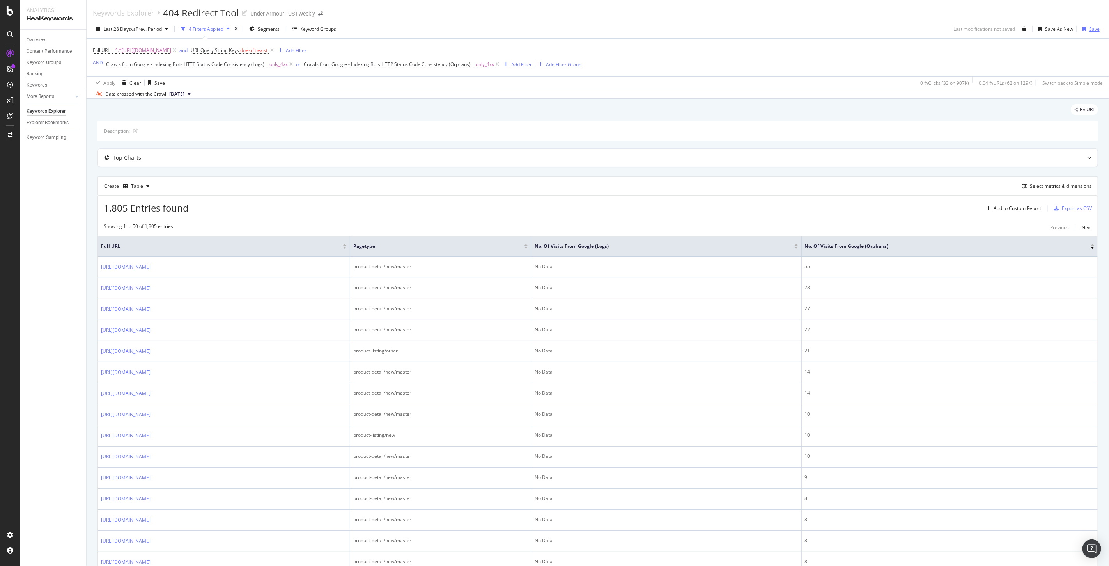
click at [1089, 30] on div "Save" at bounding box center [1094, 29] width 11 height 7
click at [1053, 192] on div "Create Table Select metrics & dimensions" at bounding box center [598, 185] width 1001 height 19
click at [1046, 186] on div "Select metrics & dimensions" at bounding box center [1061, 186] width 62 height 7
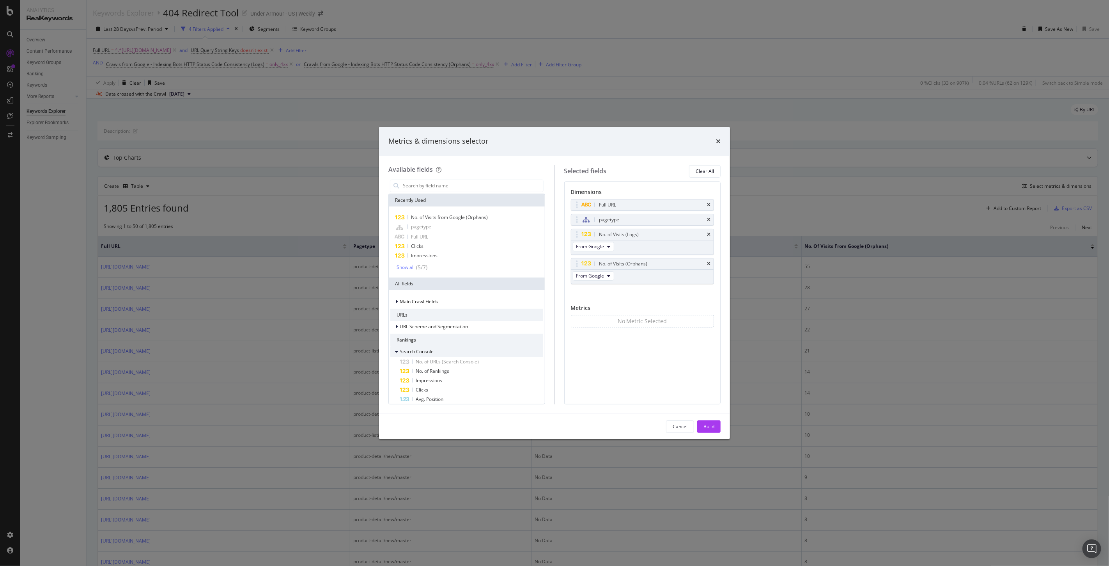
click at [397, 355] on div "modal" at bounding box center [397, 352] width 5 height 8
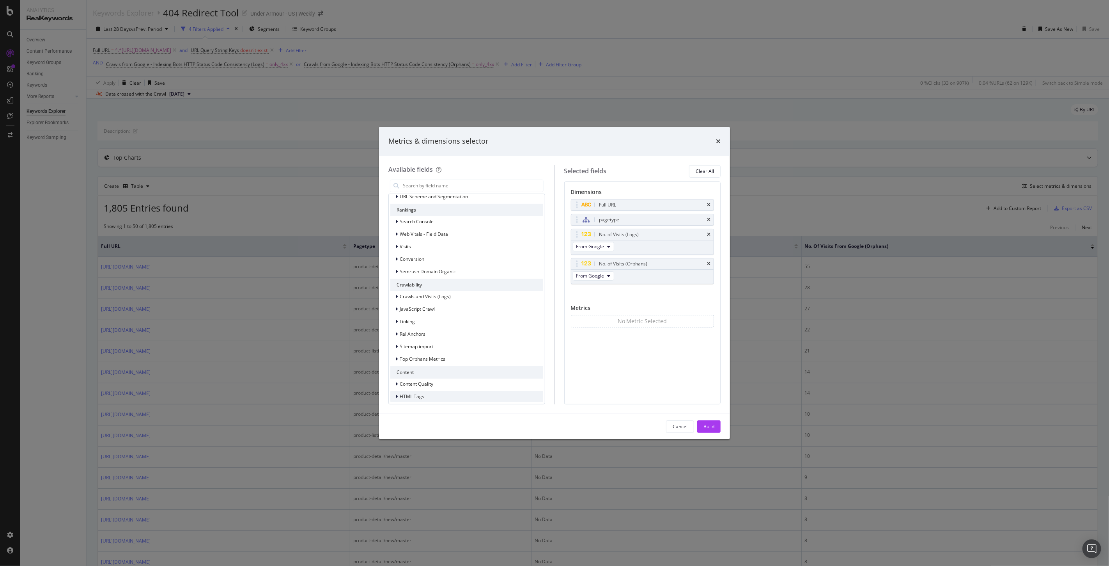
scroll to position [196, 0]
click at [395, 229] on div "modal" at bounding box center [397, 230] width 5 height 8
click at [402, 254] on icon "modal" at bounding box center [401, 253] width 2 height 5
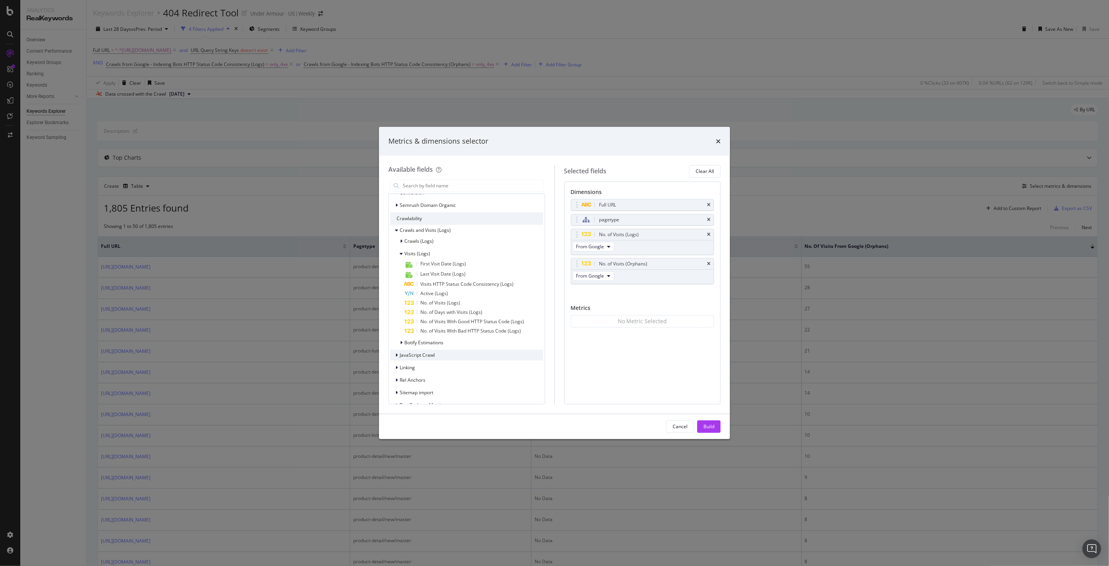
scroll to position [283, 0]
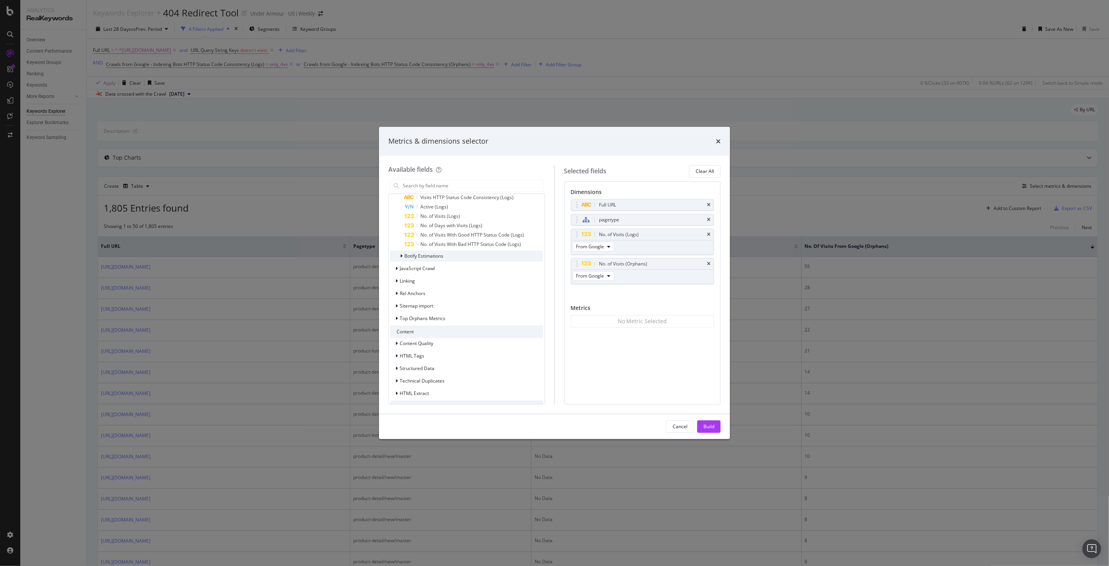
click at [400, 256] on icon "modal" at bounding box center [401, 256] width 2 height 5
click at [400, 256] on icon "modal" at bounding box center [401, 256] width 3 height 5
click at [395, 320] on div "modal" at bounding box center [397, 318] width 5 height 8
click at [396, 305] on icon "modal" at bounding box center [396, 305] width 2 height 5
click at [396, 305] on icon "modal" at bounding box center [396, 305] width 3 height 5
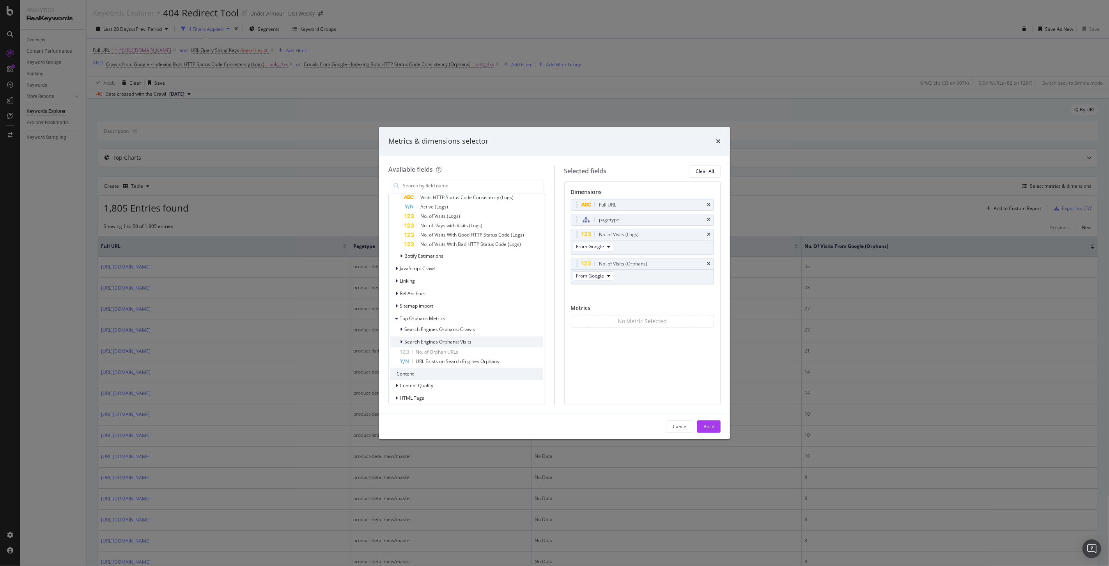
click at [403, 342] on div "modal" at bounding box center [402, 342] width 5 height 8
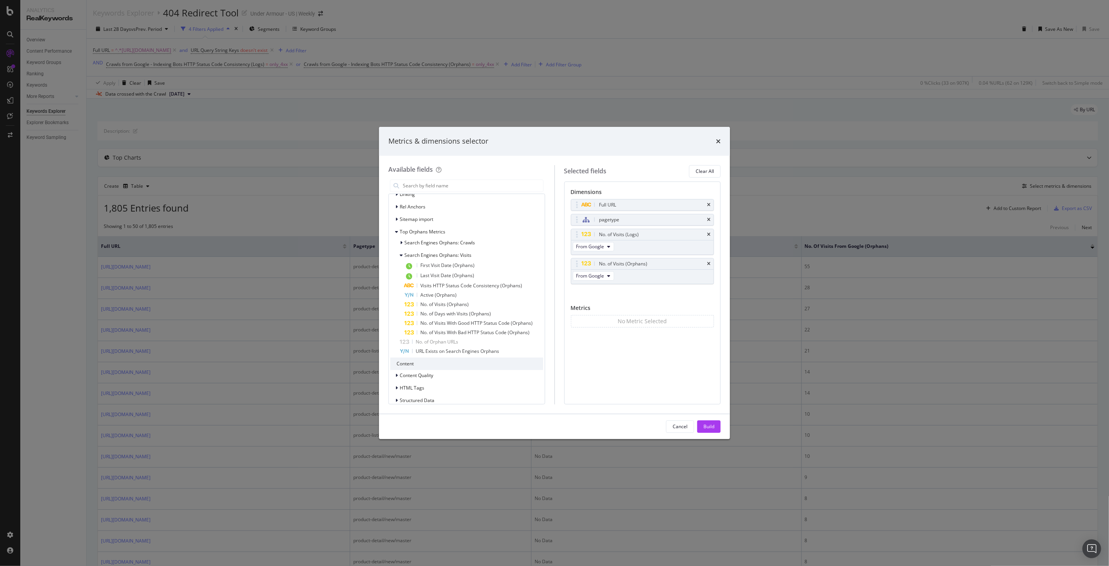
click at [722, 139] on div "Metrics & dimensions selector" at bounding box center [554, 141] width 351 height 29
click at [717, 140] on icon "times" at bounding box center [718, 141] width 5 height 6
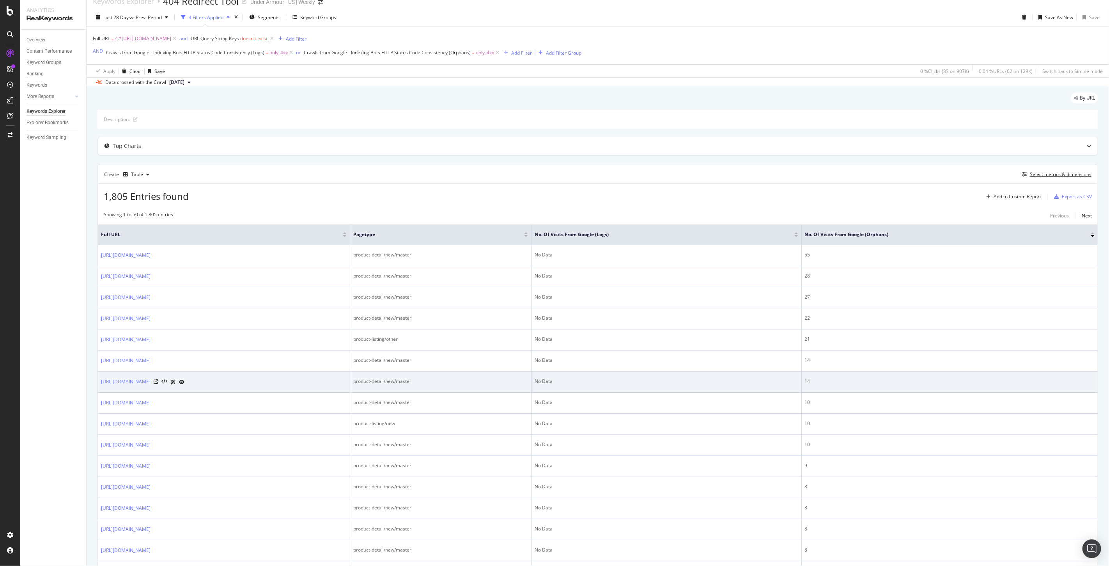
scroll to position [0, 0]
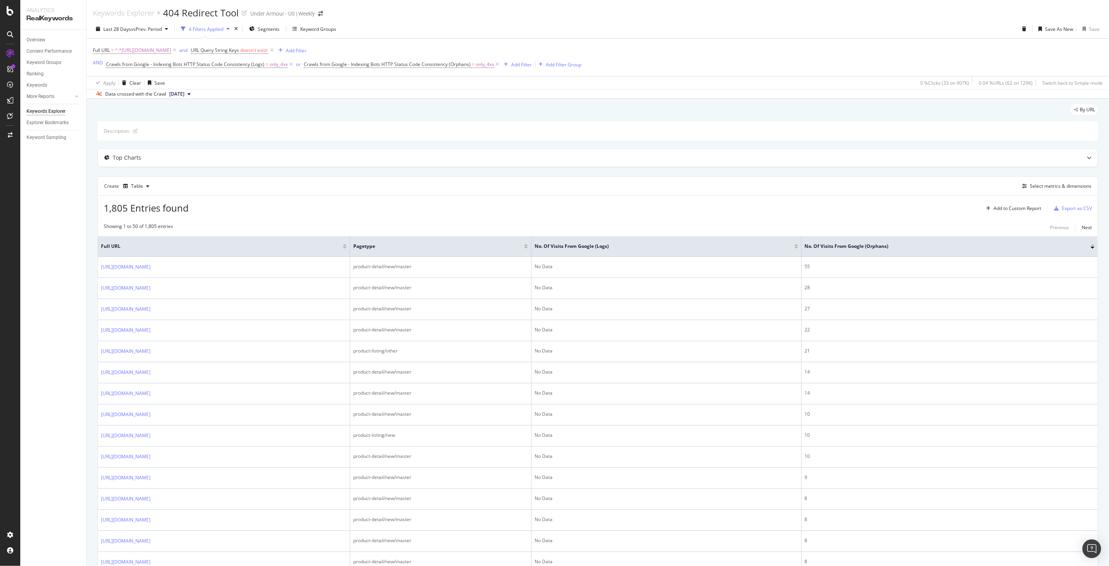
click at [184, 95] on span "[DATE]" at bounding box center [176, 93] width 15 height 7
click at [218, 135] on div "748K URLs" at bounding box center [206, 135] width 23 height 7
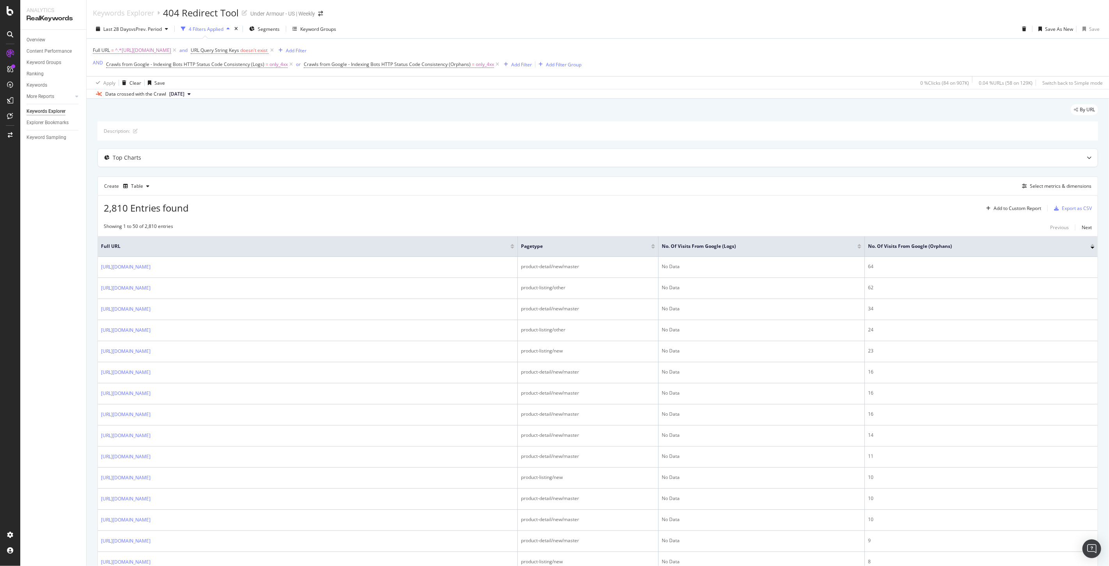
click at [184, 95] on span "[DATE]" at bounding box center [176, 93] width 15 height 7
click at [218, 122] on div "515K URLs" at bounding box center [206, 121] width 23 height 7
click at [184, 98] on span "[DATE]" at bounding box center [176, 93] width 15 height 7
click at [190, 134] on div "2025 Aug. 14th" at bounding box center [179, 135] width 22 height 7
click at [184, 94] on span "2025 Aug. 14th" at bounding box center [176, 93] width 15 height 7
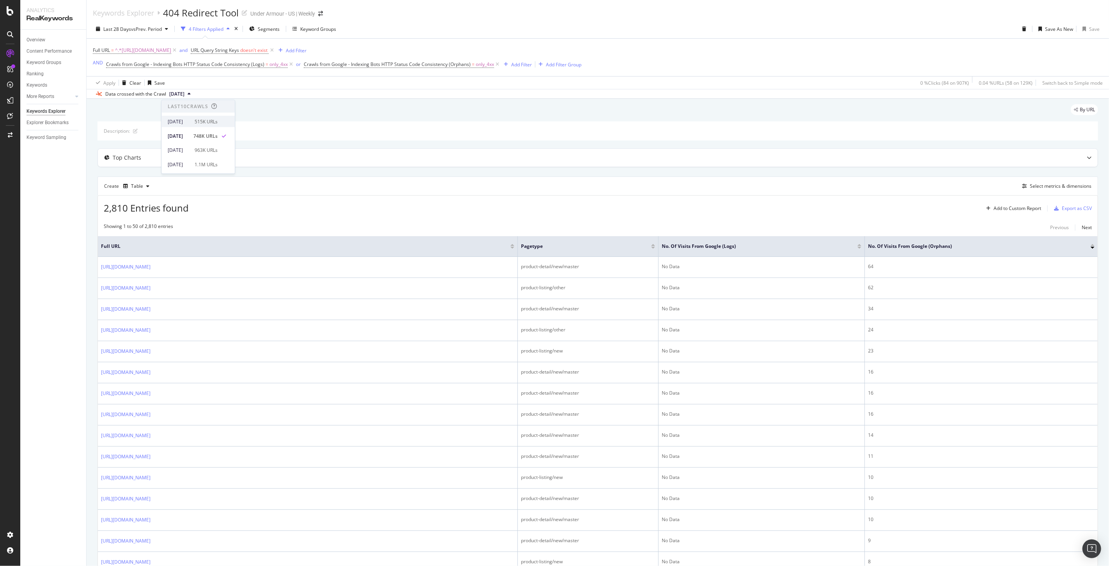
click at [213, 121] on div "515K URLs" at bounding box center [206, 121] width 23 height 7
click at [567, 67] on div "Add Filter Group" at bounding box center [563, 64] width 35 height 7
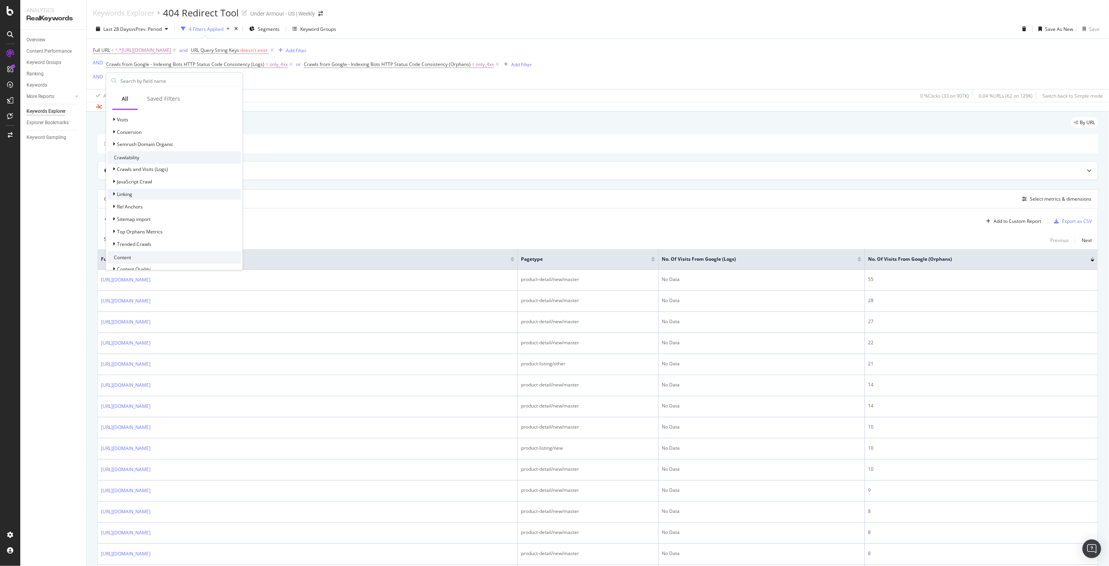
scroll to position [260, 0]
click at [117, 127] on span "Crawls and Visits (Logs)" at bounding box center [142, 125] width 51 height 7
click at [119, 145] on div at bounding box center [119, 149] width 5 height 8
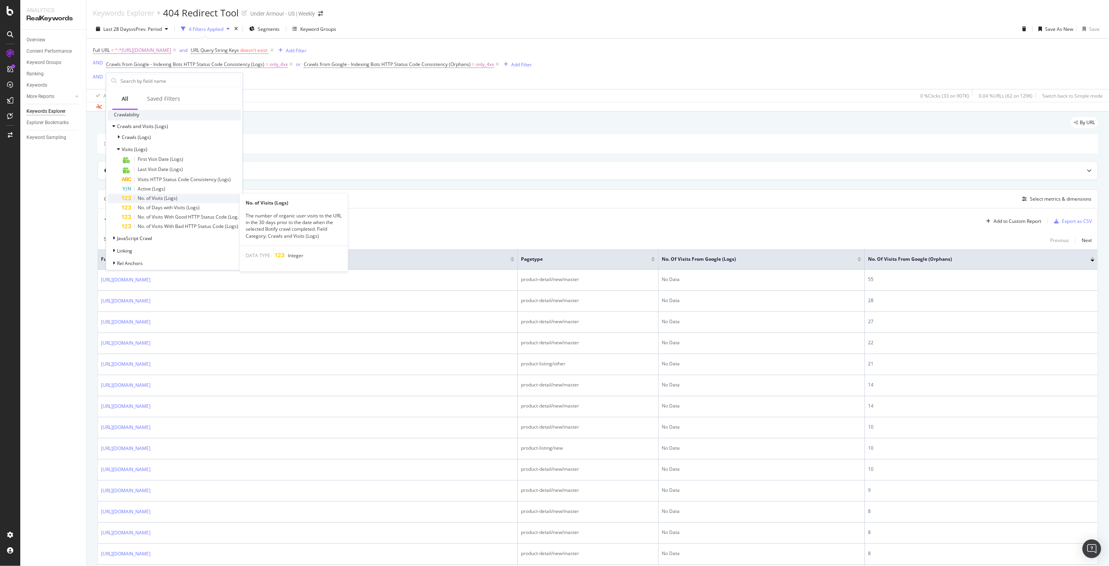
click at [168, 197] on span "No. of Visits (Logs)" at bounding box center [158, 198] width 40 height 7
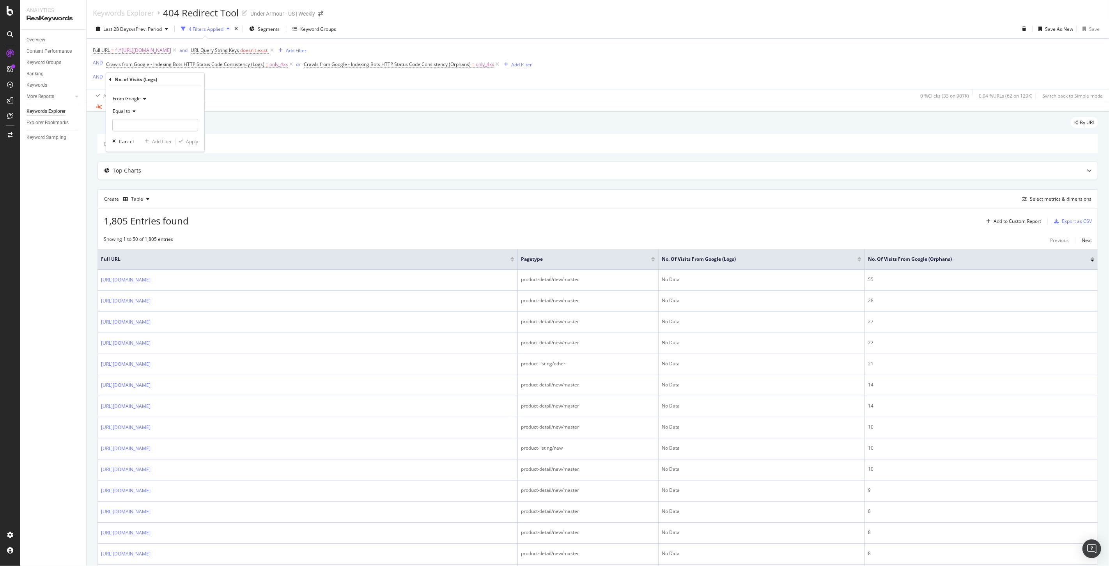
click at [114, 108] on span "Equal to" at bounding box center [122, 111] width 18 height 7
click at [134, 166] on span "Greater than" at bounding box center [130, 167] width 28 height 7
click at [133, 127] on input "number" at bounding box center [155, 125] width 86 height 12
type input "0"
click at [190, 145] on div "From Google Greater than 0 Cancel Add filter Apply" at bounding box center [155, 119] width 98 height 66
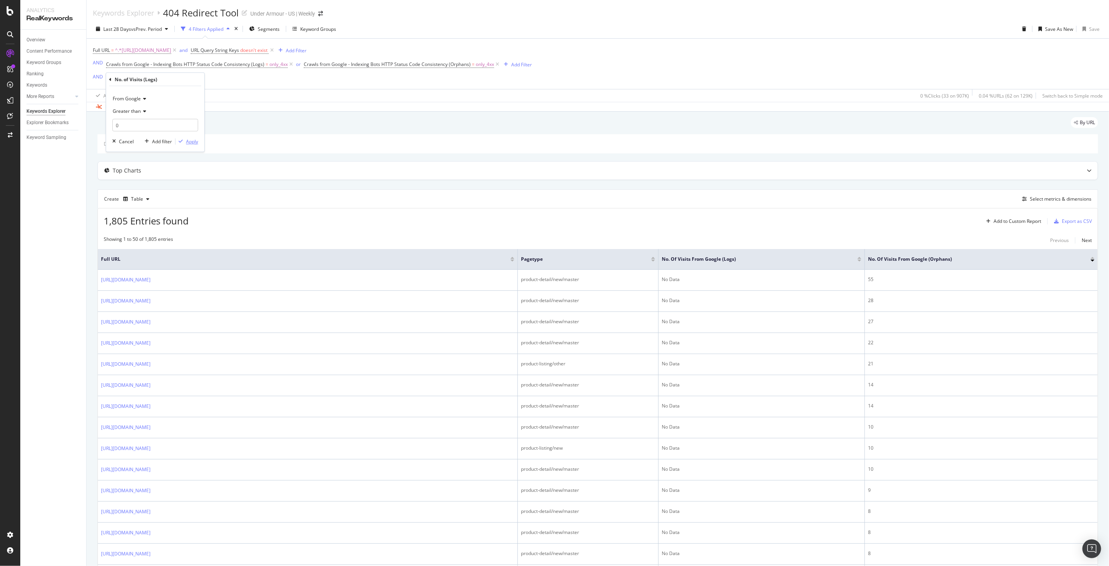
click at [190, 144] on div "Apply" at bounding box center [192, 141] width 12 height 7
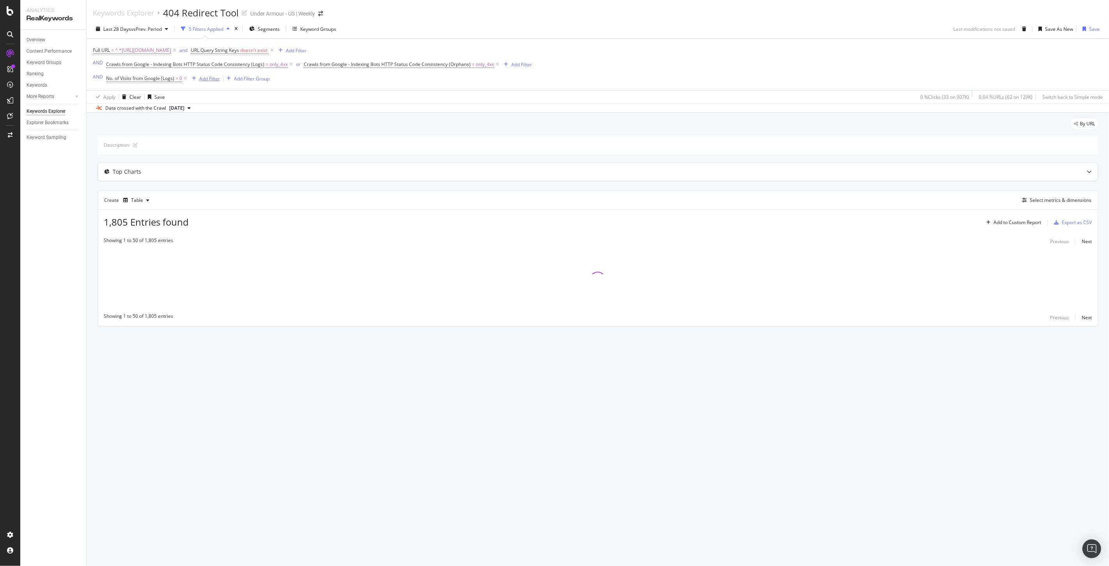
click at [207, 81] on div "Add Filter" at bounding box center [209, 78] width 21 height 7
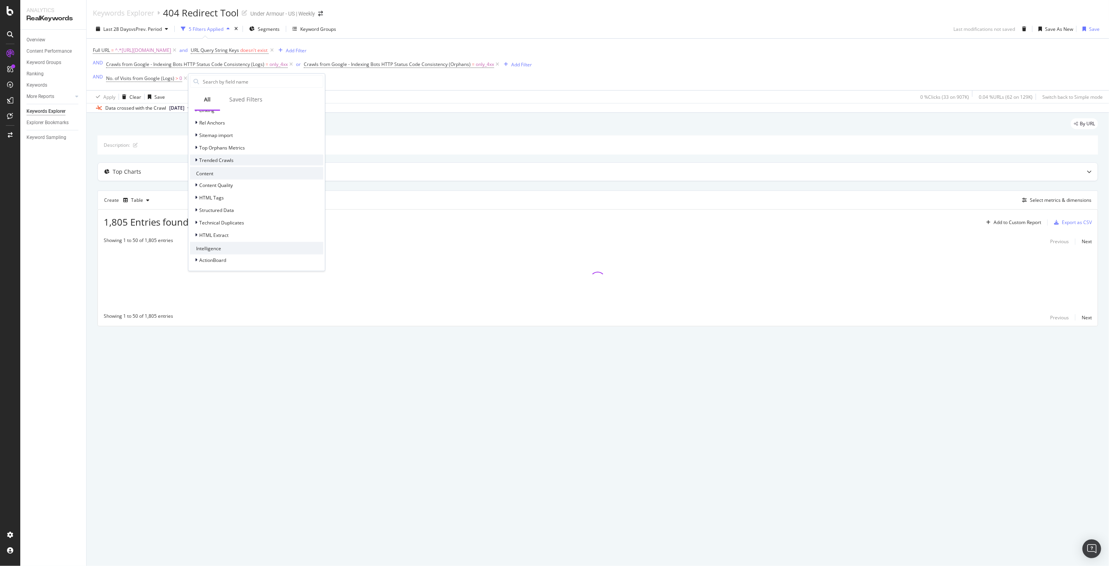
click at [202, 162] on span "Trended Crawls" at bounding box center [216, 159] width 34 height 7
click at [197, 146] on div at bounding box center [197, 148] width 5 height 8
click at [228, 170] on span "Search Engines Orphans: Visits" at bounding box center [237, 170] width 67 height 7
click at [248, 218] on span "No. of Visits (Orphans)" at bounding box center [244, 219] width 48 height 7
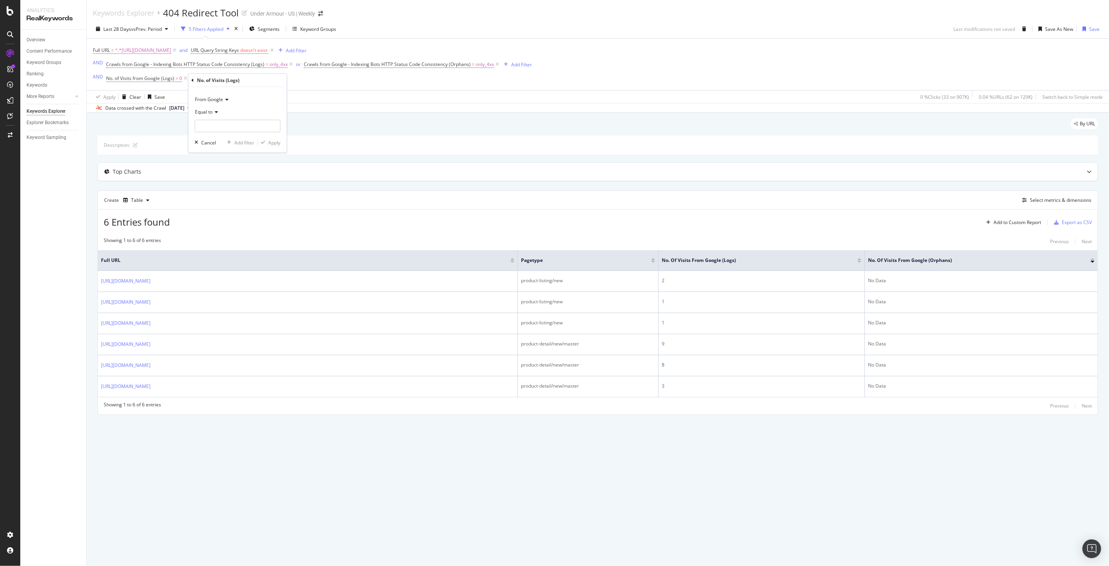
click at [204, 115] on div "Equal to" at bounding box center [238, 112] width 86 height 12
click at [231, 167] on div "Greater than" at bounding box center [238, 168] width 83 height 10
click at [202, 123] on input "number" at bounding box center [238, 126] width 86 height 12
type input "0"
click at [272, 141] on div "Apply" at bounding box center [274, 142] width 12 height 7
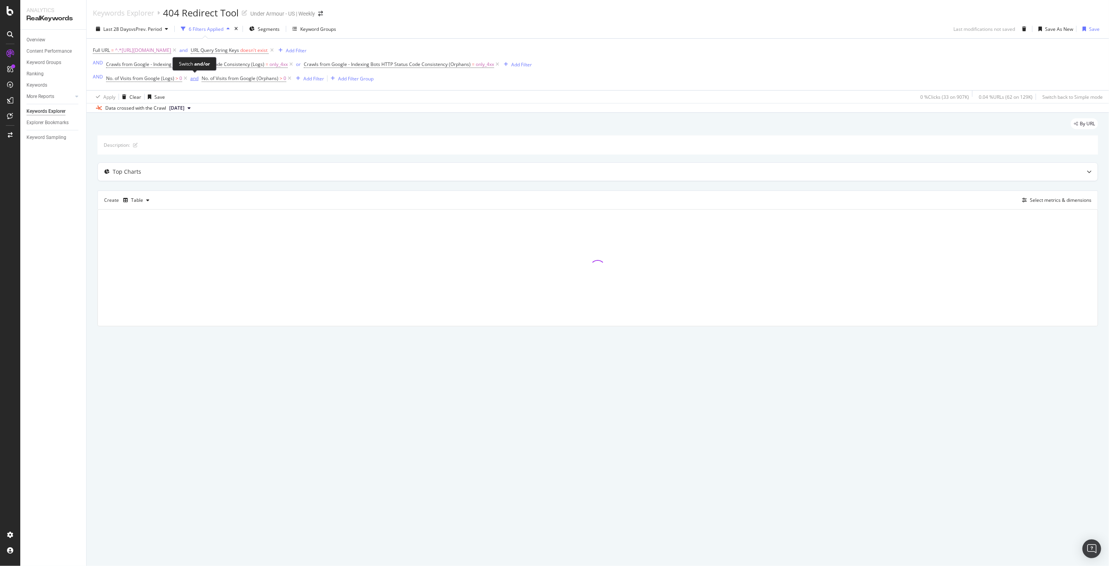
click at [193, 80] on div "and" at bounding box center [194, 78] width 8 height 7
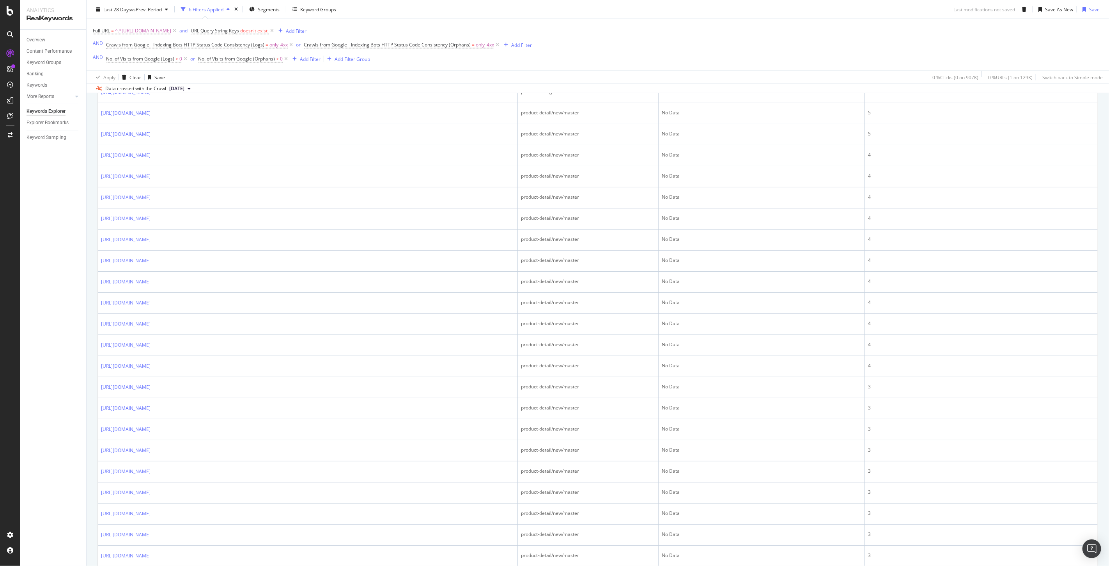
scroll to position [806, 0]
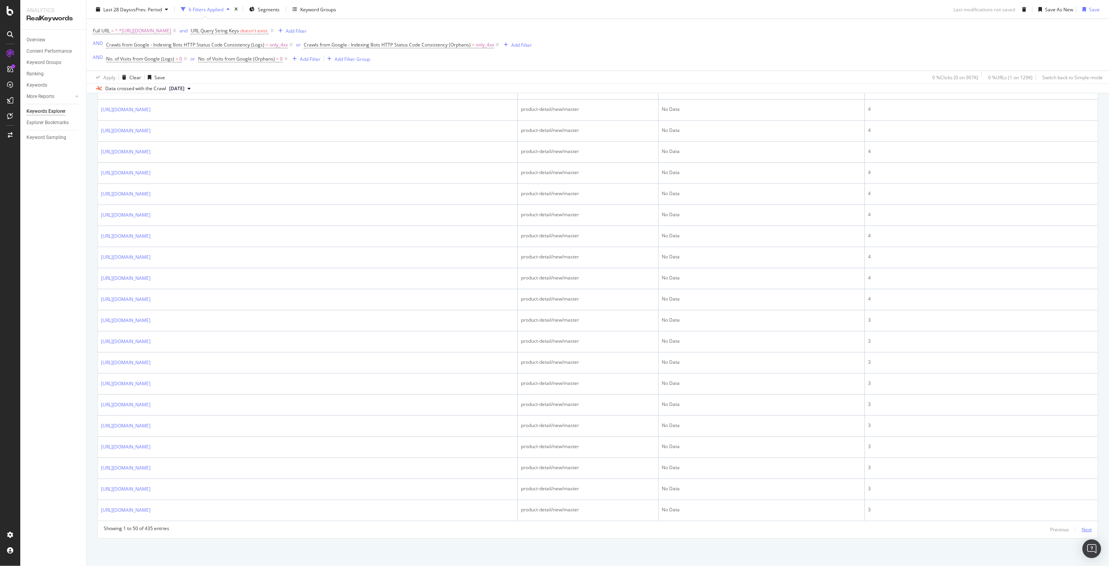
click at [1082, 531] on div "Next" at bounding box center [1087, 529] width 10 height 7
click at [1082, 527] on div "Next" at bounding box center [1087, 529] width 10 height 7
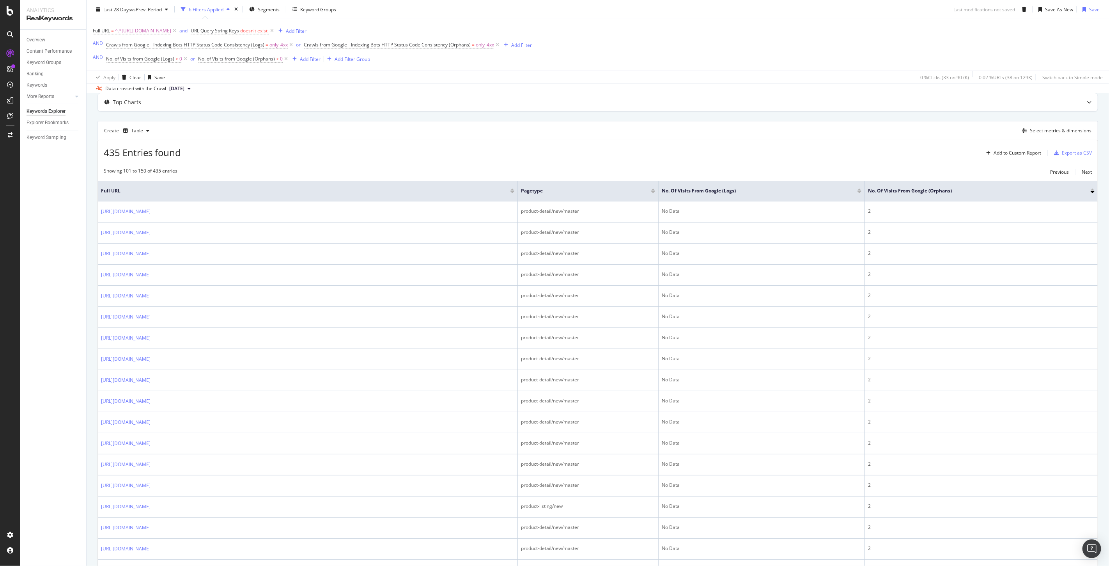
scroll to position [0, 0]
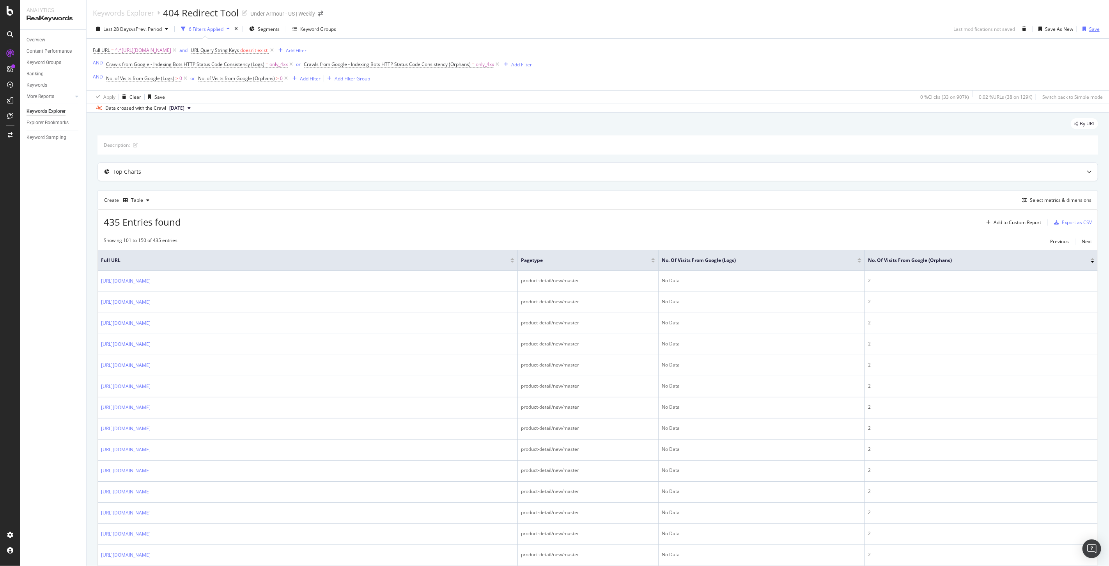
click at [1089, 28] on div "Save" at bounding box center [1094, 29] width 11 height 7
click at [48, 119] on div "Explorer Bookmarks" at bounding box center [48, 123] width 42 height 8
click at [1082, 29] on div "button" at bounding box center [1085, 29] width 10 height 5
click at [515, 67] on div "Add Filter" at bounding box center [521, 64] width 21 height 7
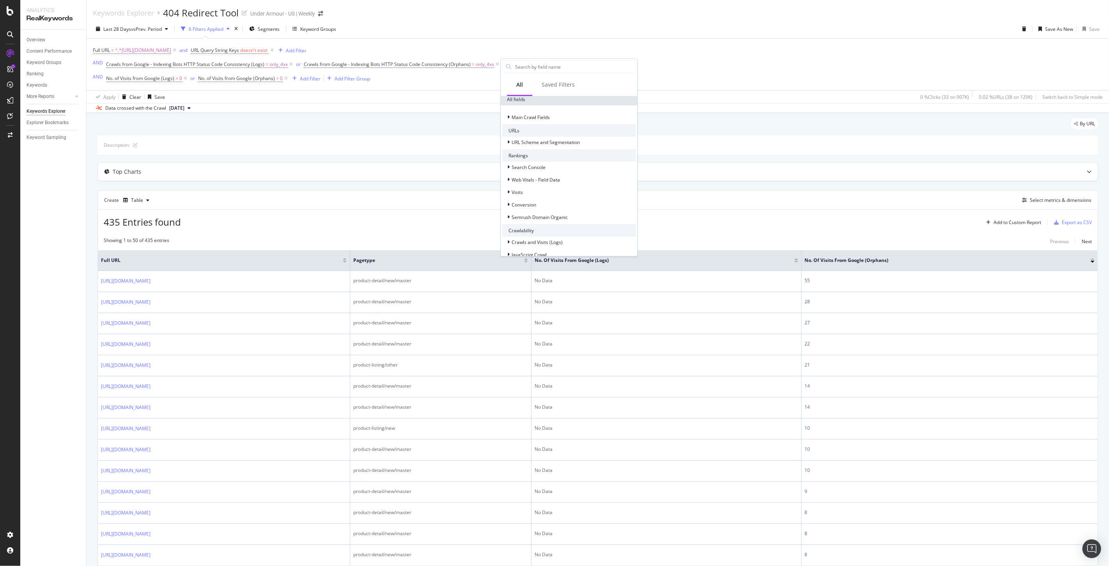
scroll to position [216, 0]
click at [517, 157] on span "Crawls and Visits (Logs)" at bounding box center [537, 155] width 51 height 7
click at [529, 176] on span "Visits (Logs)" at bounding box center [529, 179] width 26 height 7
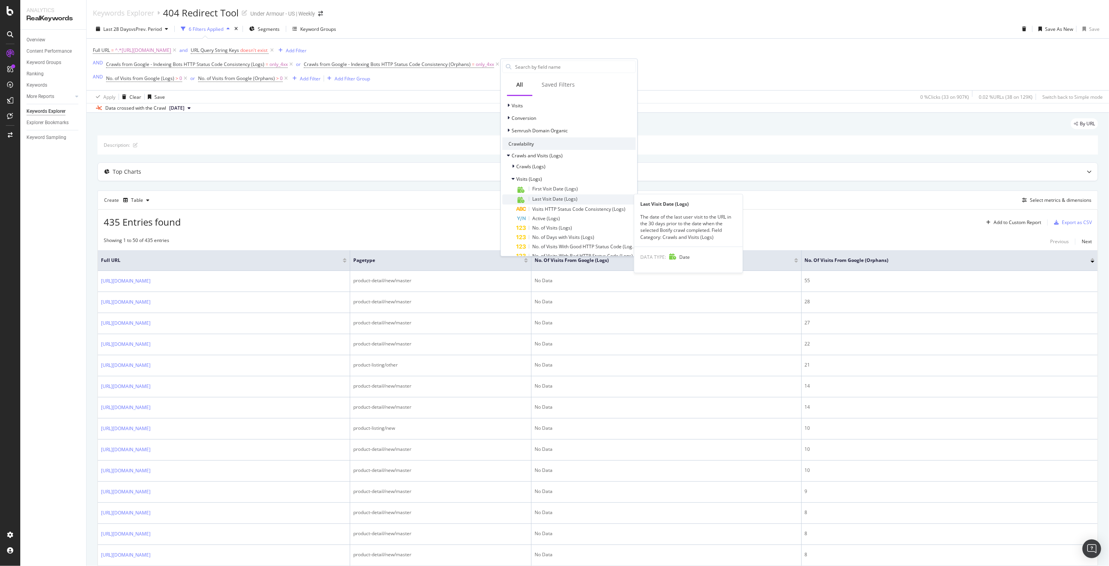
scroll to position [260, 0]
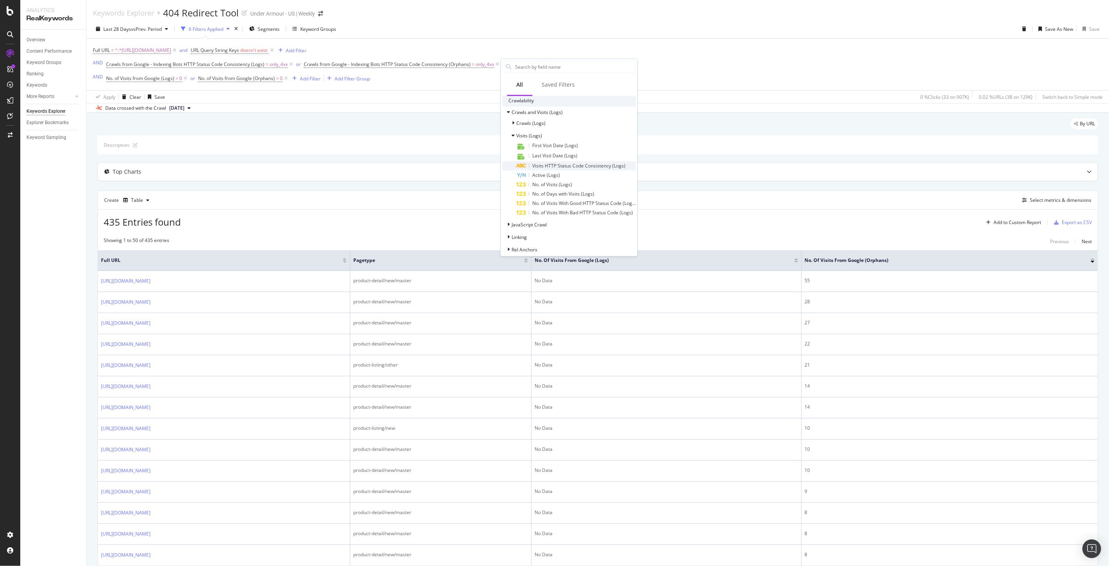
click at [575, 166] on span "Visits HTTP Status Code Consistency (Logs)" at bounding box center [578, 165] width 93 height 7
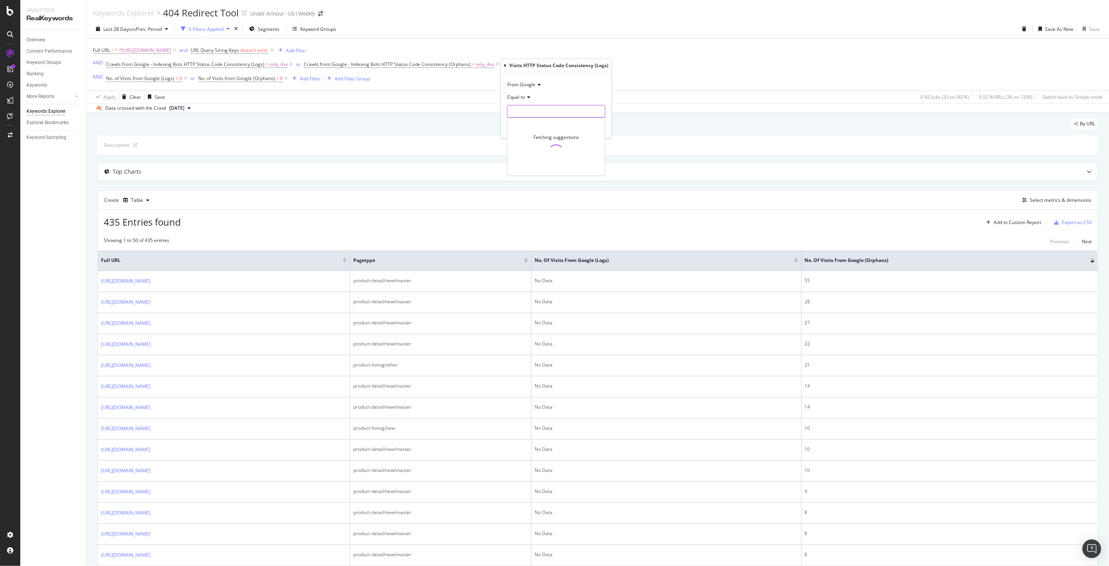
click at [530, 116] on input "text" at bounding box center [556, 111] width 98 height 12
click at [529, 156] on span "only_4xx" at bounding box center [541, 154] width 64 height 7
type input "only_4xx"
click at [596, 129] on div "Apply" at bounding box center [599, 127] width 12 height 7
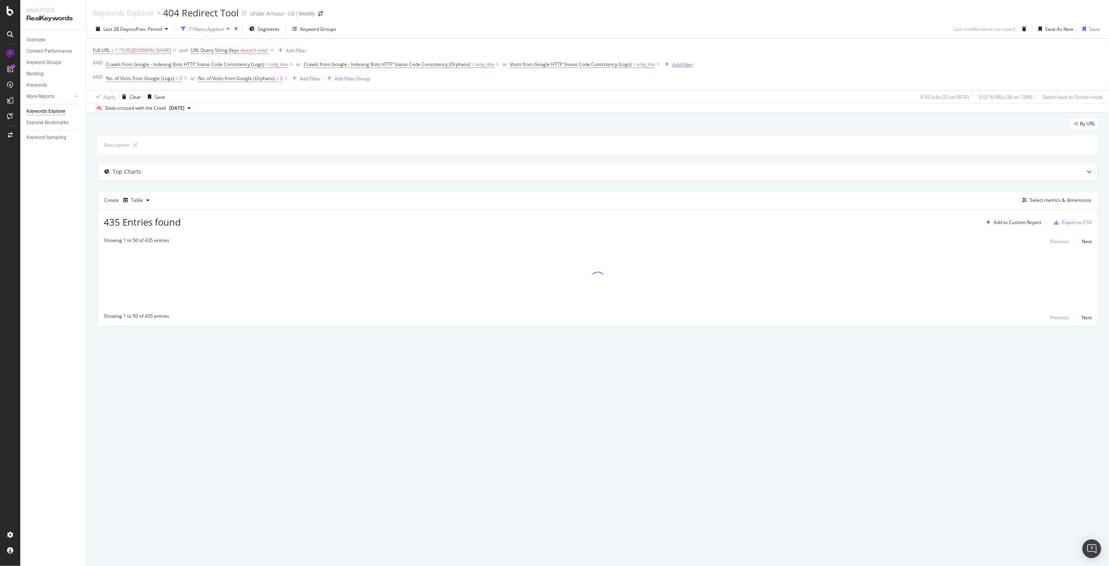
click at [679, 65] on div "Add Filter" at bounding box center [682, 64] width 21 height 7
click at [682, 127] on div "Top Orphans Metrics" at bounding box center [729, 132] width 133 height 11
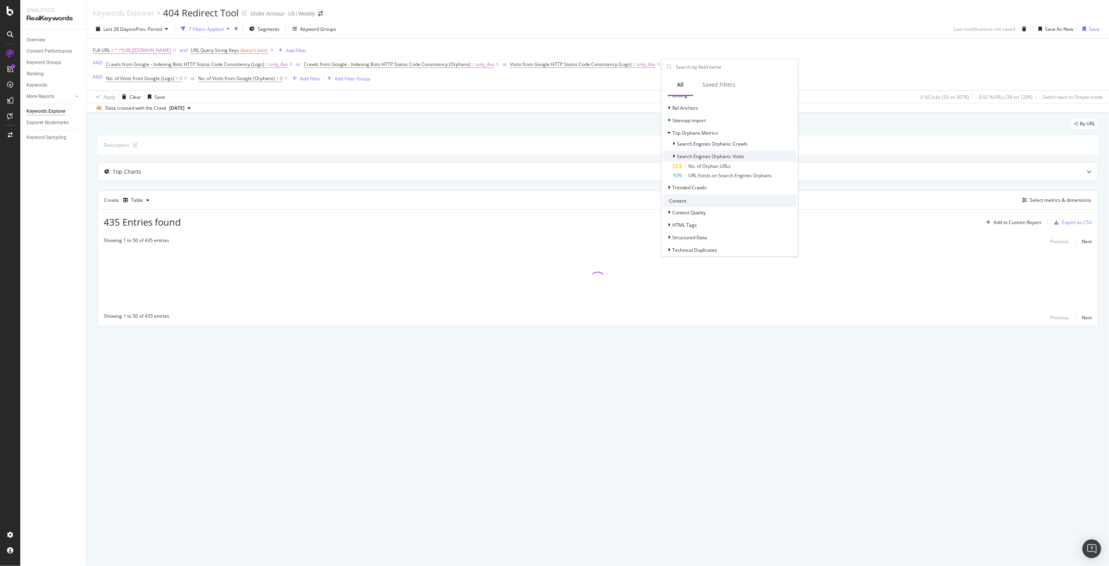
click at [682, 153] on span "Search Engines Orphans: Visits" at bounding box center [710, 156] width 67 height 7
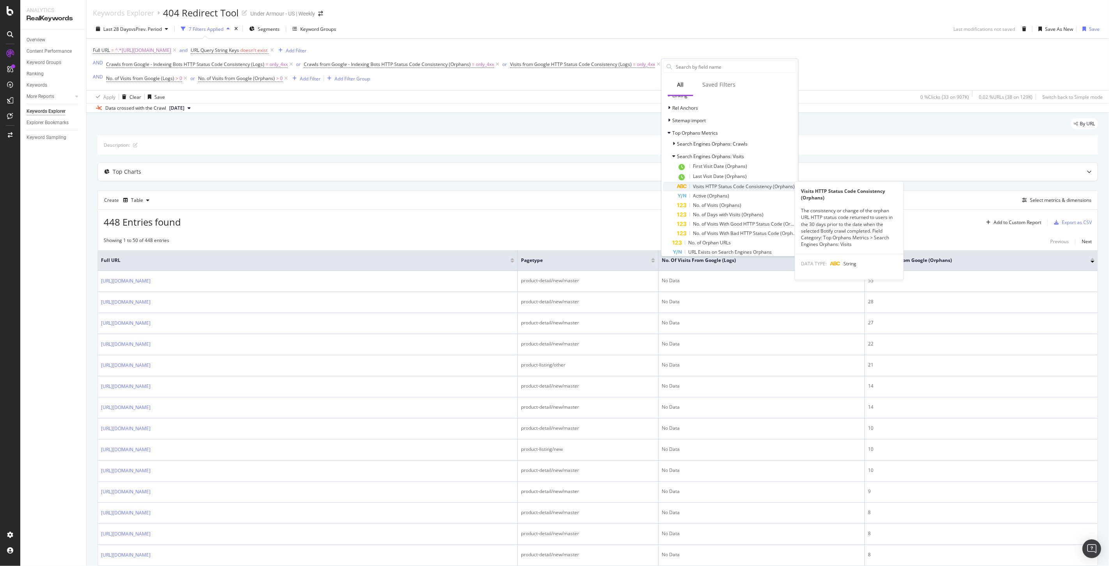
scroll to position [345, 0]
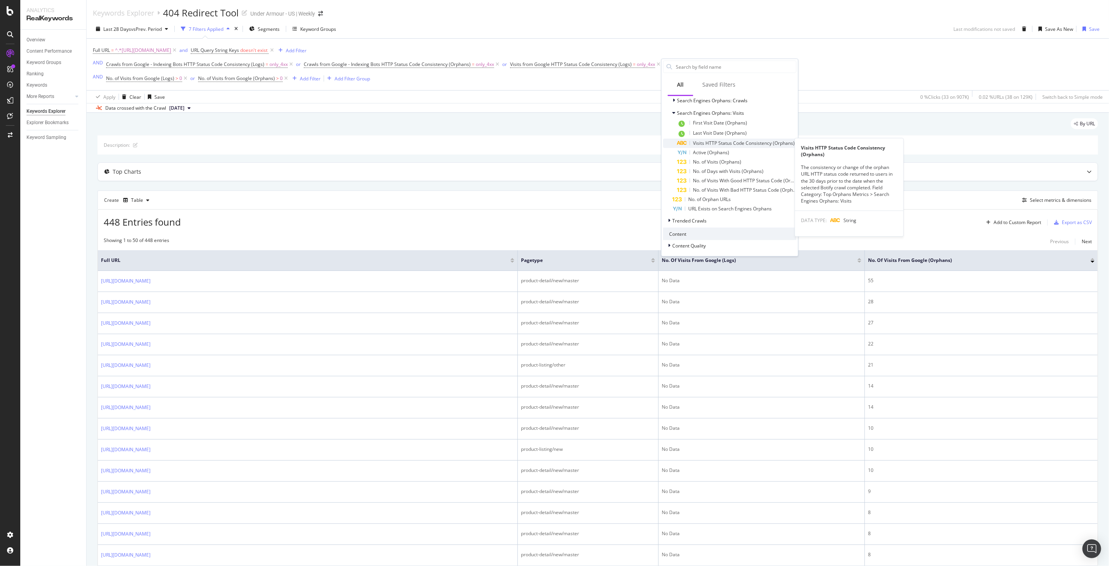
click at [727, 142] on span "Visits HTTP Status Code Consistency (Orphans)" at bounding box center [744, 143] width 102 height 7
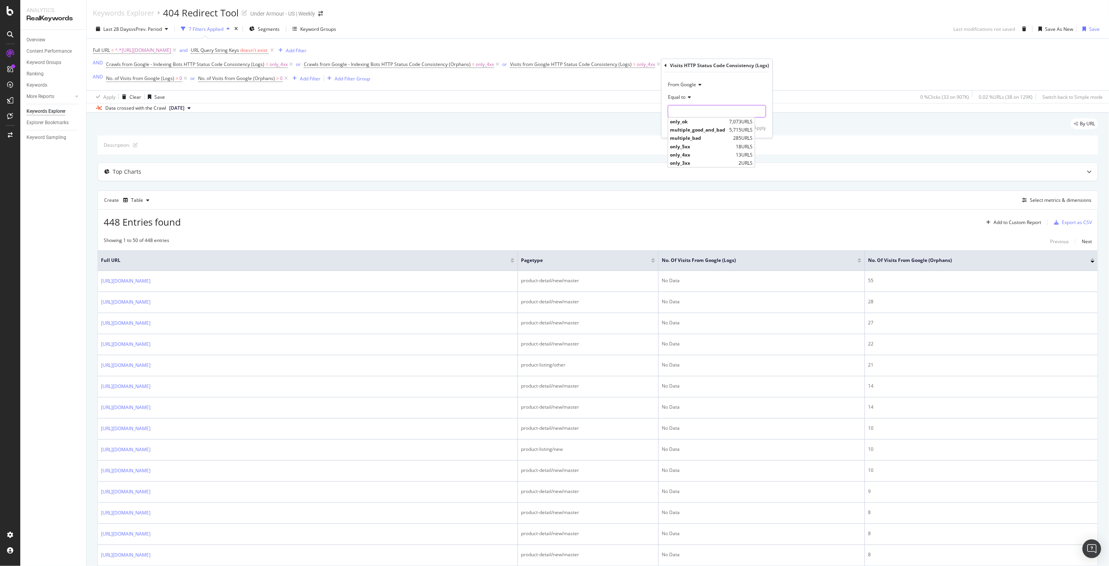
click at [687, 111] on input "text" at bounding box center [718, 111] width 98 height 12
click at [683, 156] on span "only_4xx" at bounding box center [702, 154] width 64 height 7
type input "only_4xx"
click at [757, 130] on div "Apply" at bounding box center [760, 127] width 12 height 7
click at [1089, 30] on div "Save" at bounding box center [1094, 29] width 11 height 7
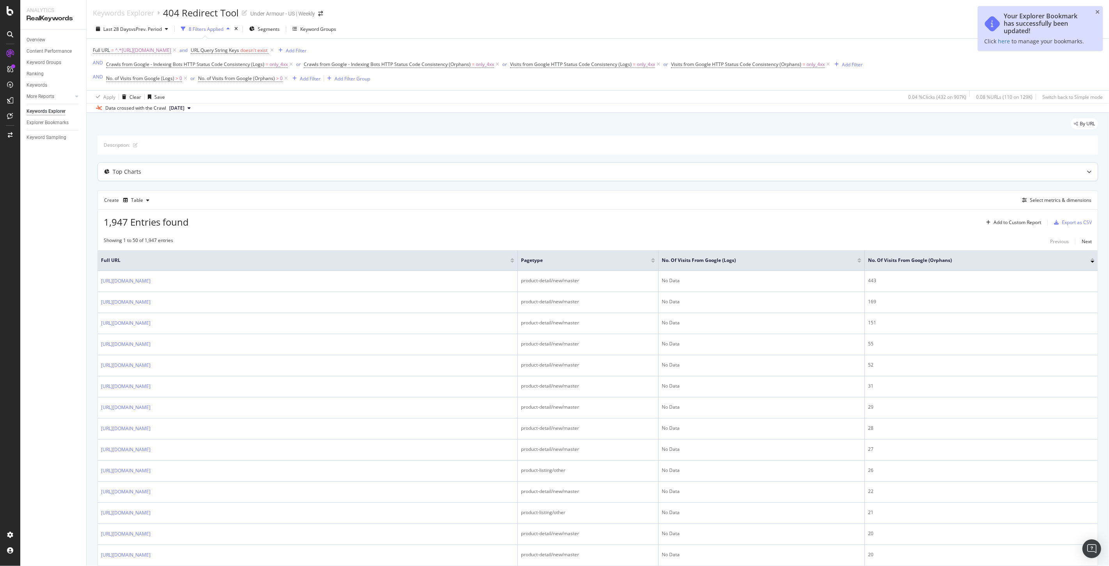
click at [716, 176] on div "Top Charts" at bounding box center [582, 172] width 969 height 8
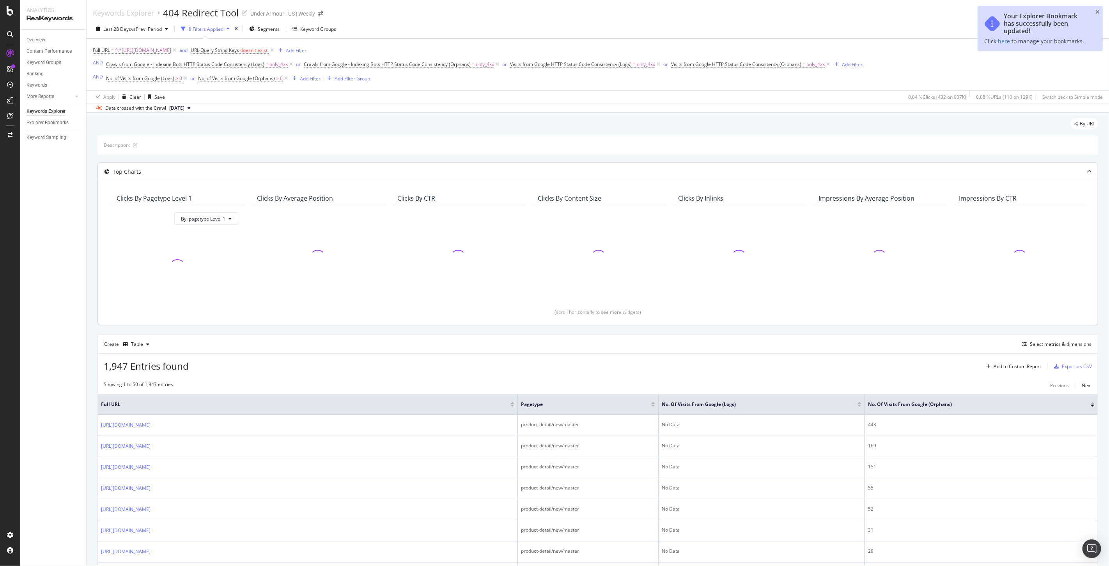
click at [1084, 167] on div at bounding box center [1089, 172] width 17 height 18
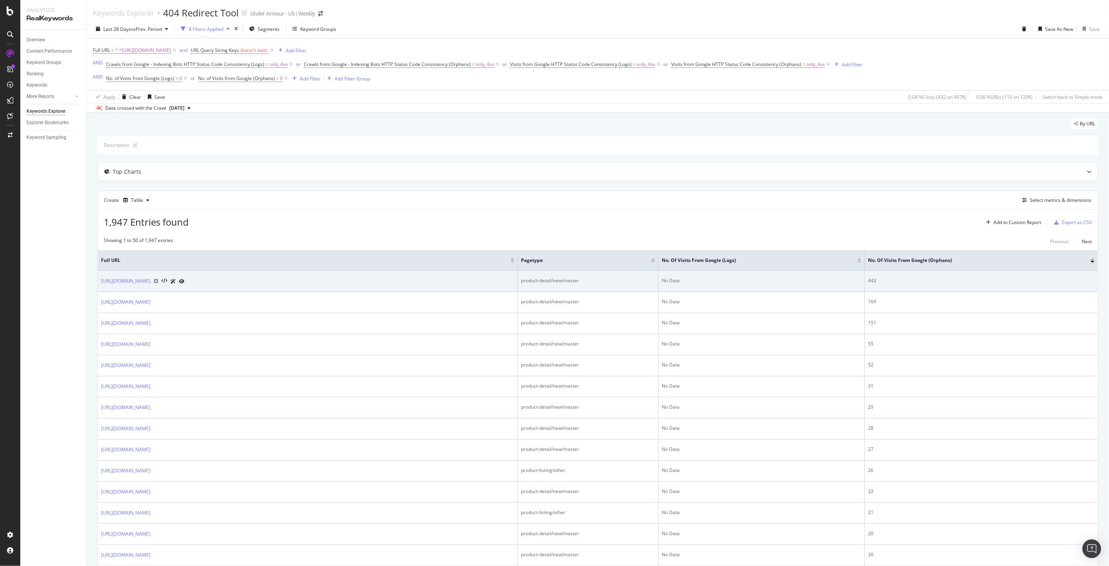
click at [158, 281] on icon at bounding box center [156, 280] width 5 height 5
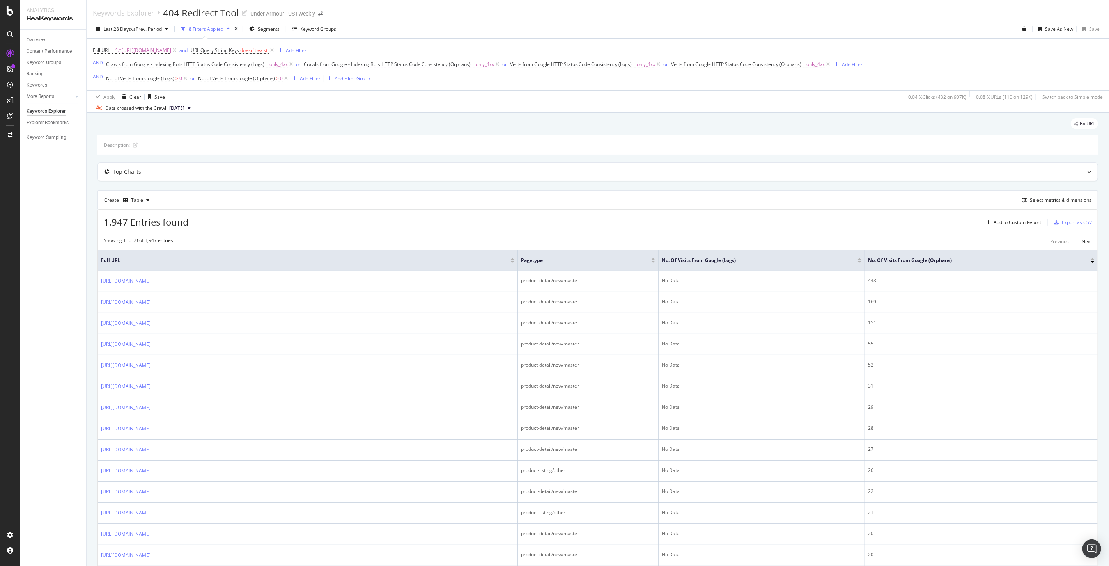
click at [472, 65] on span "=" at bounding box center [473, 64] width 3 height 7
click at [356, 107] on input "only_4xx" at bounding box center [354, 110] width 89 height 12
drag, startPoint x: 633, startPoint y: 172, endPoint x: 641, endPoint y: 172, distance: 8.2
click at [633, 172] on div "Top Charts" at bounding box center [582, 172] width 969 height 8
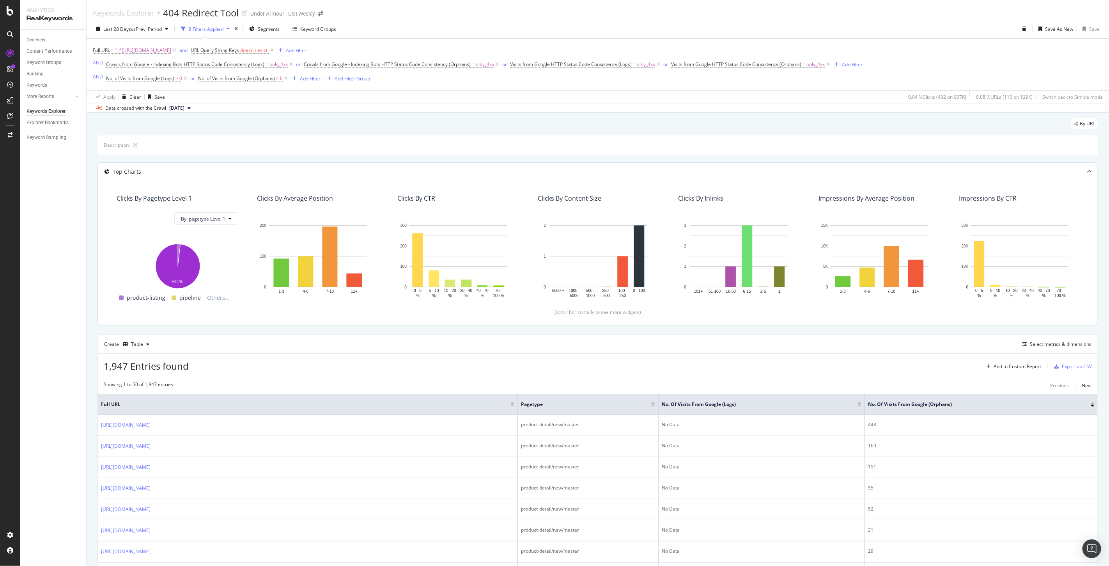
click at [1087, 172] on icon at bounding box center [1089, 171] width 5 height 5
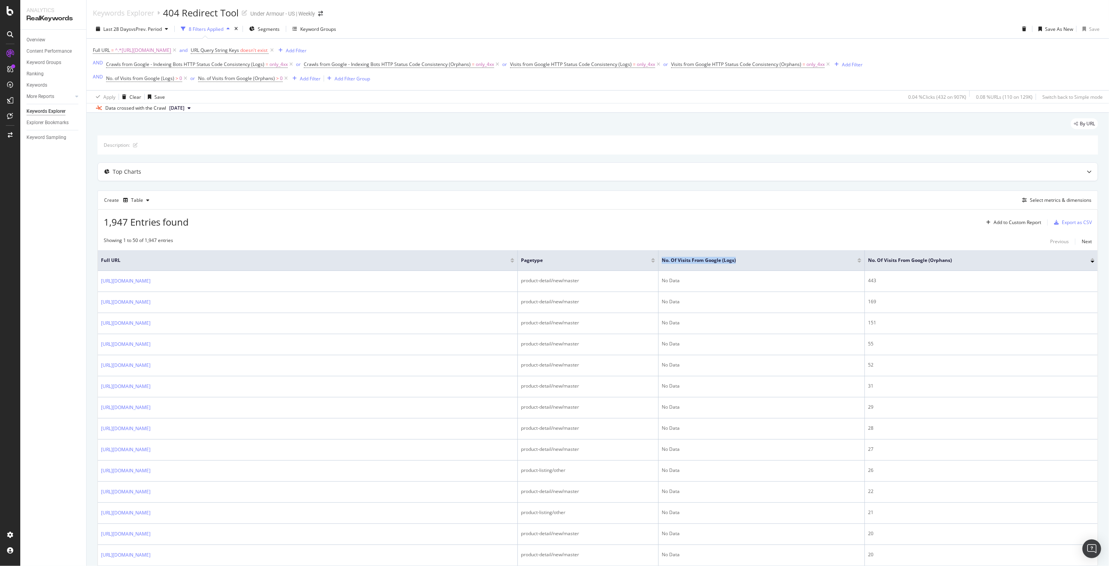
drag, startPoint x: 762, startPoint y: 264, endPoint x: 649, endPoint y: 267, distance: 113.2
click at [649, 267] on tr "Full URL pagetype No. of Visits from Google (Logs) No. of Visits from Google (O…" at bounding box center [598, 260] width 1000 height 21
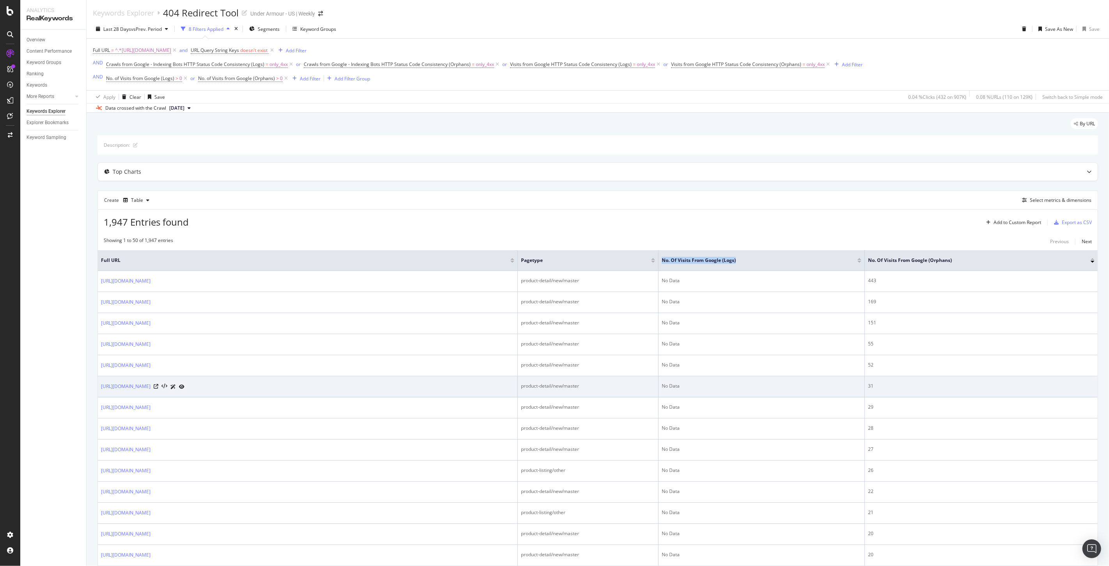
copy tr "No. of Visits from Google (Logs)"
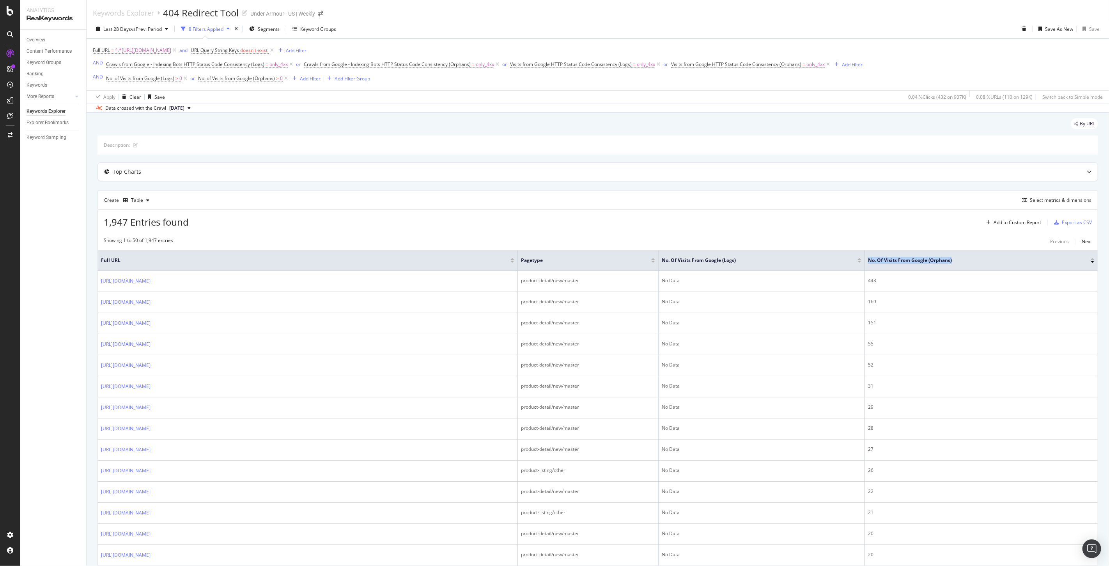
drag, startPoint x: 961, startPoint y: 261, endPoint x: 864, endPoint y: 263, distance: 96.7
click at [864, 263] on tr "Full URL pagetype No. of Visits from Google (Logs) No. of Visits from Google (O…" at bounding box center [598, 260] width 1000 height 21
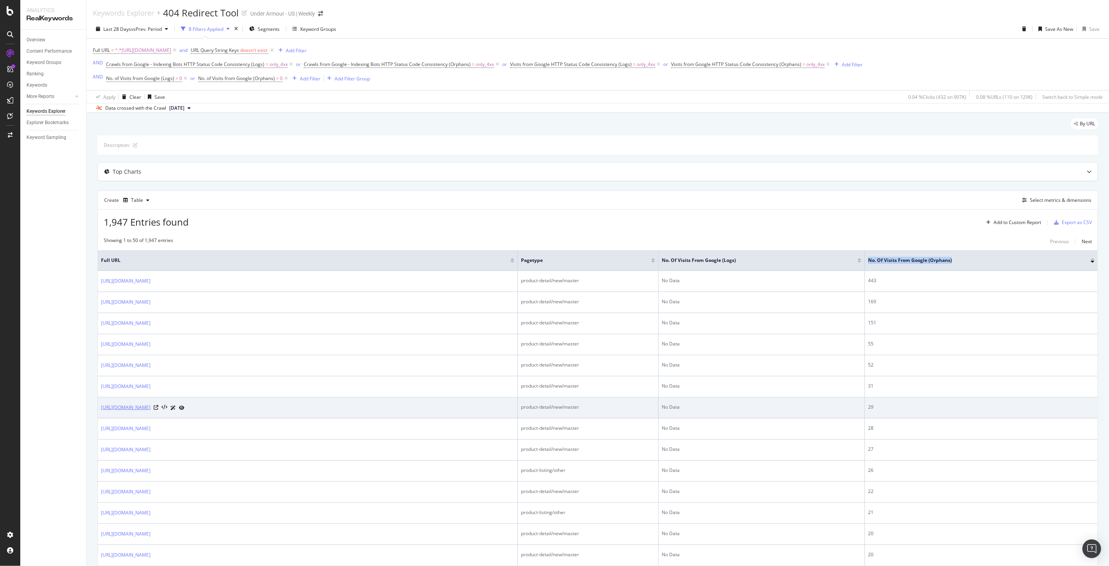
copy tr "No. of Visits from Google (Orphans)"
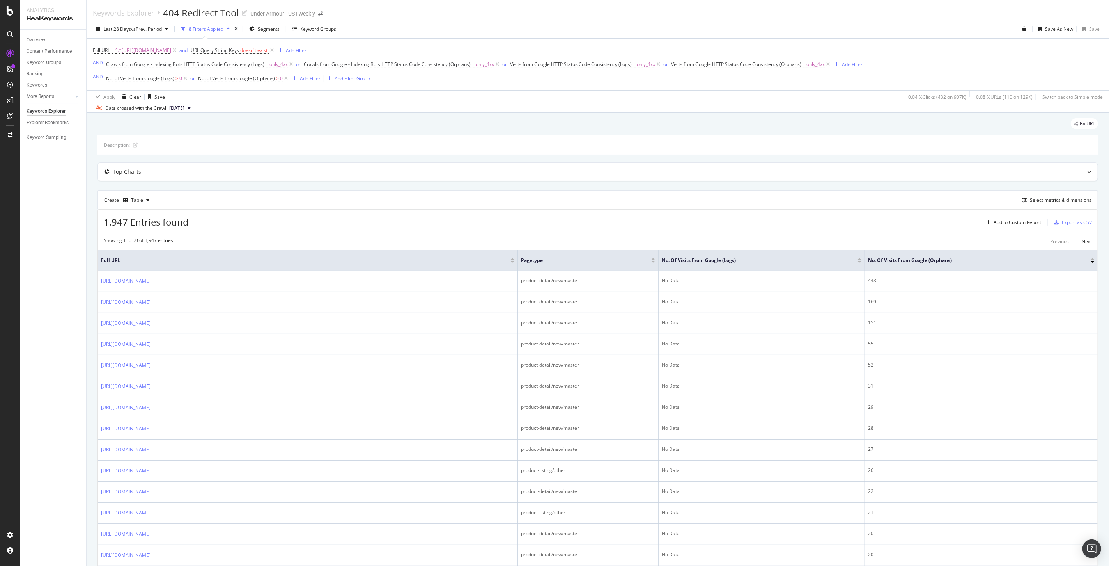
click at [869, 208] on div "Create Table Select metrics & dimensions" at bounding box center [598, 199] width 1001 height 19
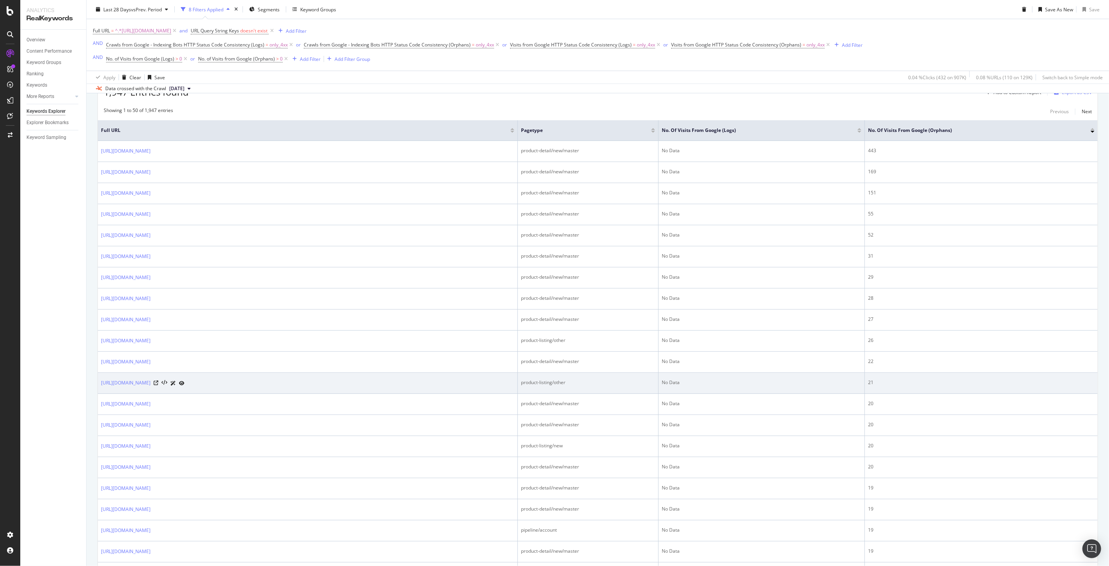
scroll to position [87, 0]
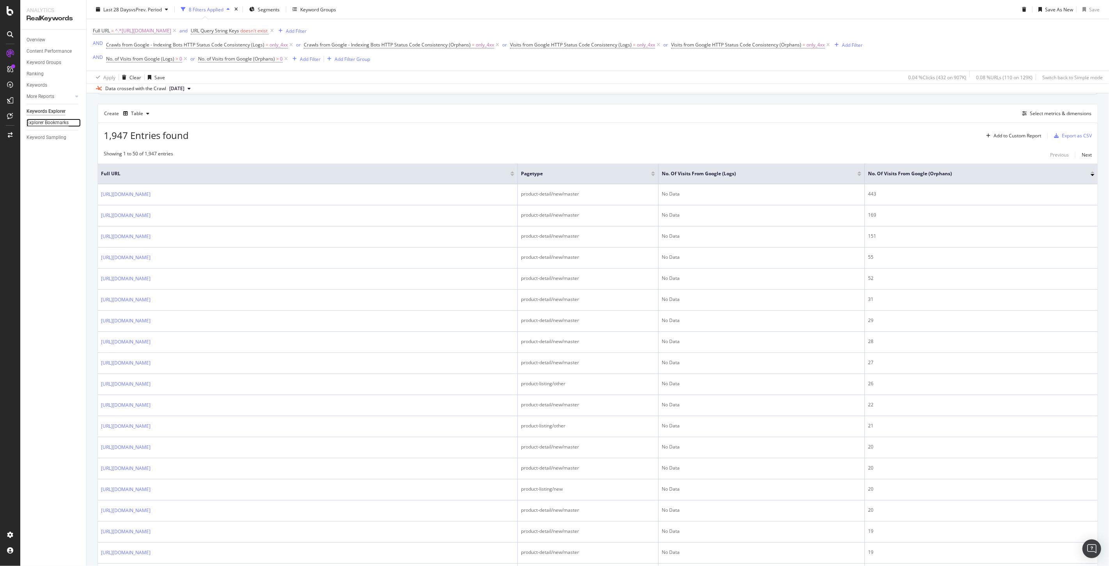
click at [50, 126] on div "Explorer Bookmarks" at bounding box center [48, 123] width 42 height 8
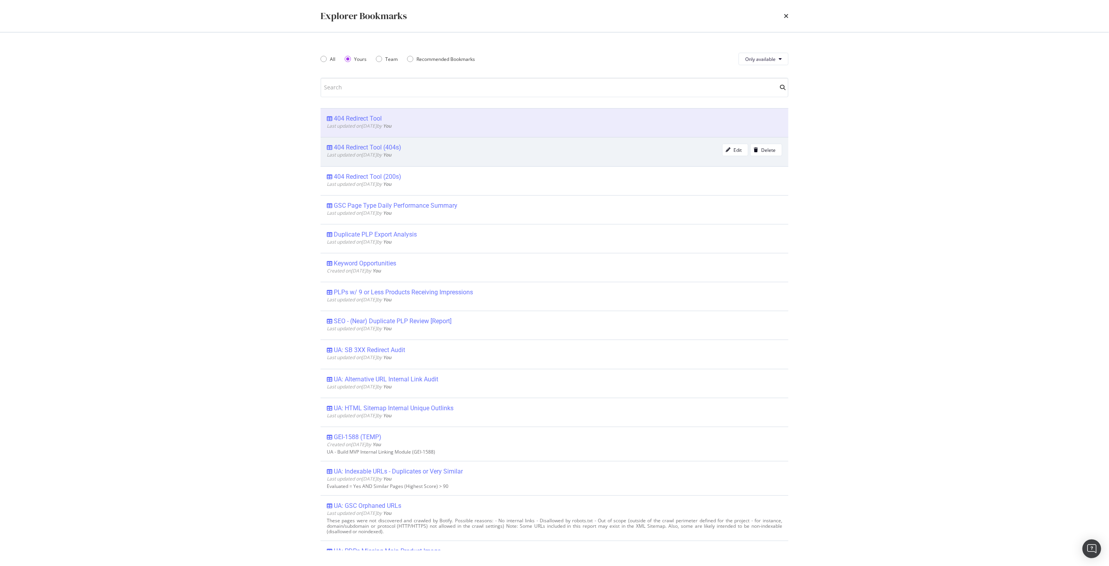
click at [376, 144] on div "404 Redirect Tool (404s)" at bounding box center [367, 148] width 67 height 8
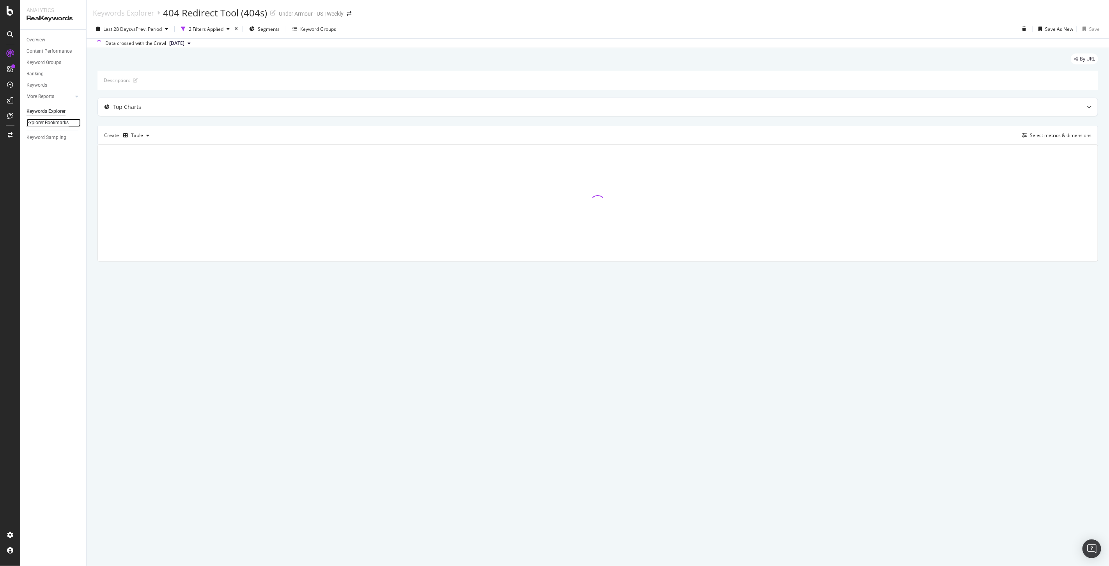
click at [45, 126] on div "Explorer Bookmarks" at bounding box center [48, 123] width 42 height 8
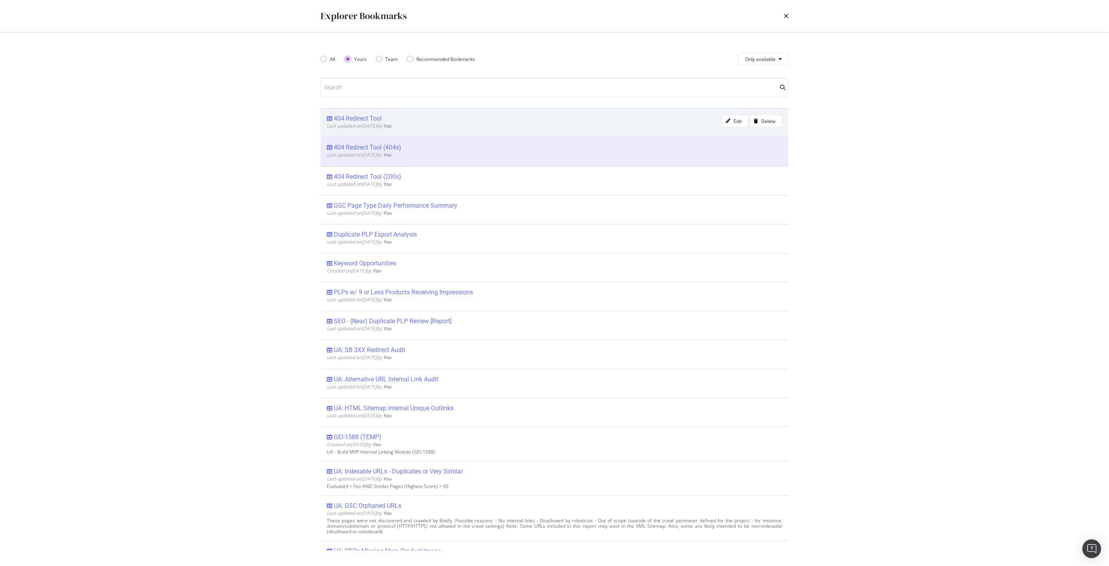
click at [351, 117] on div "404 Redirect Tool" at bounding box center [358, 119] width 48 height 8
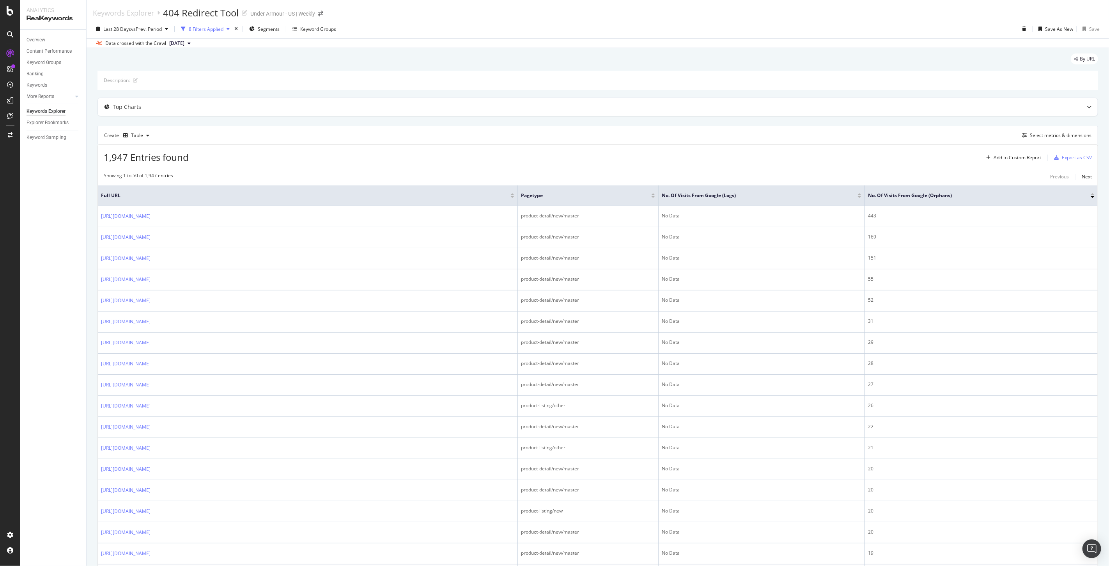
click at [209, 28] on div "8 Filters Applied" at bounding box center [206, 29] width 35 height 7
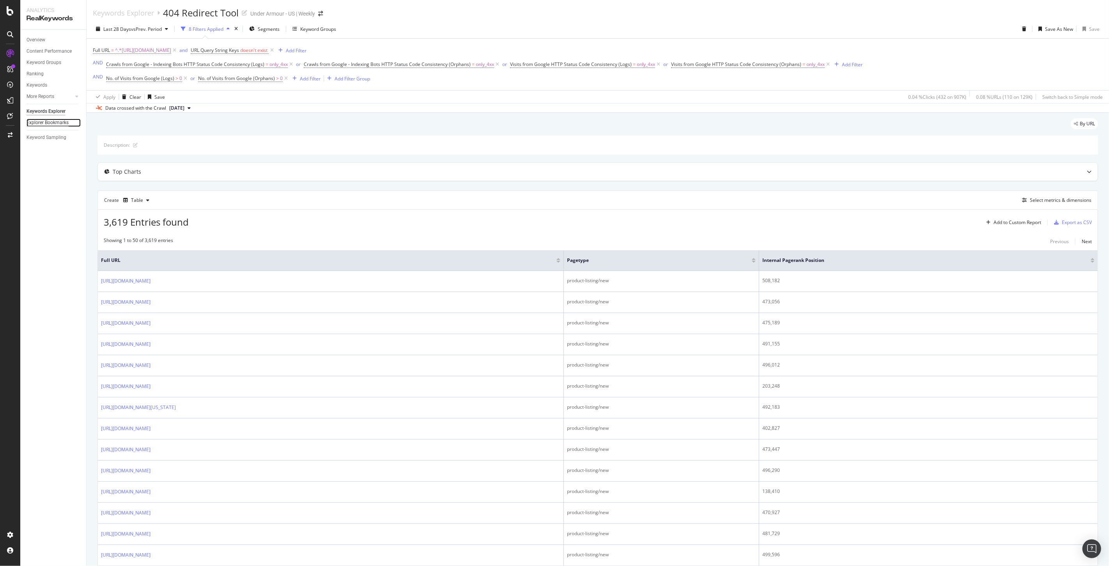
click at [37, 126] on div "Explorer Bookmarks" at bounding box center [48, 123] width 42 height 8
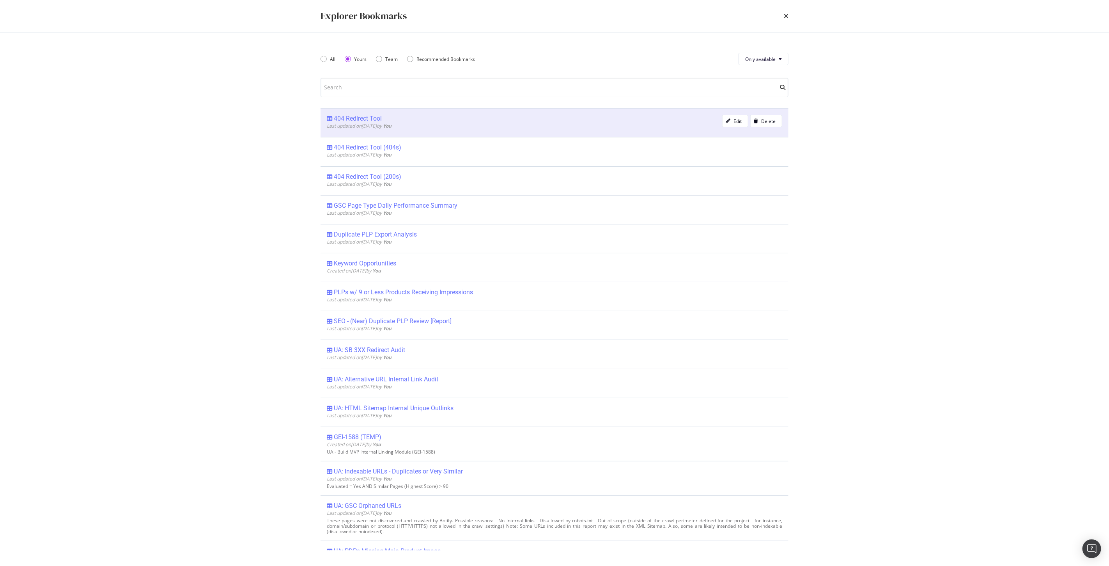
click at [349, 119] on div "404 Redirect Tool" at bounding box center [358, 119] width 48 height 8
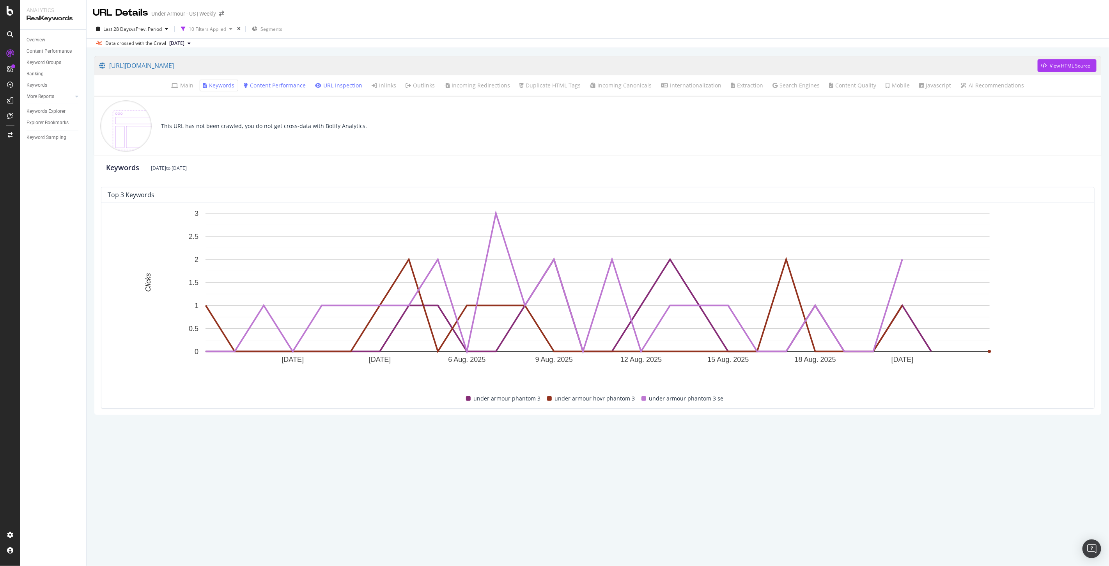
click at [341, 85] on link "URL Inspection" at bounding box center [339, 86] width 47 height 8
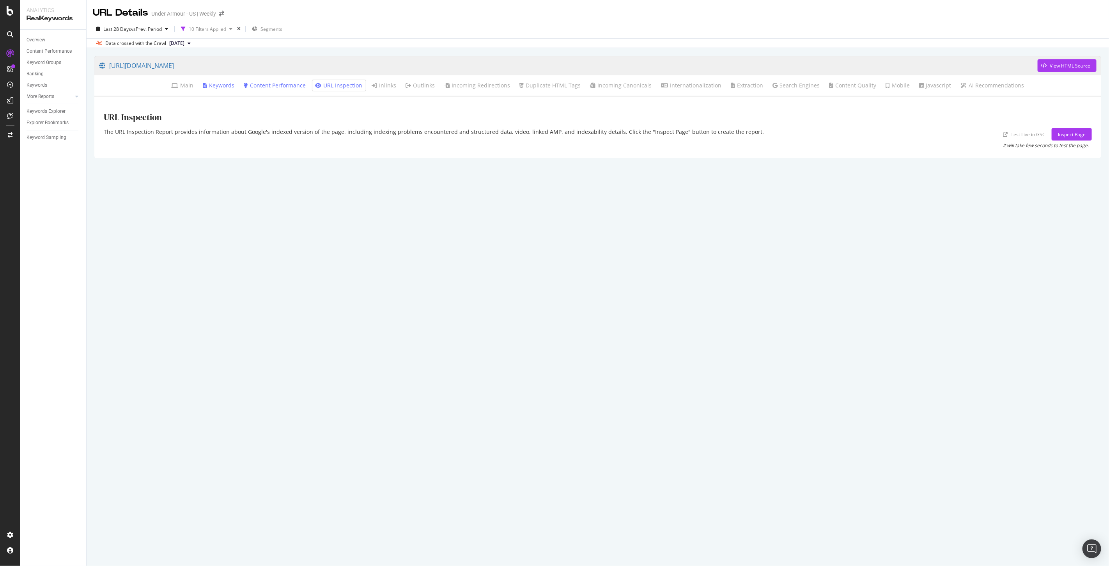
click at [270, 86] on link "Content Performance" at bounding box center [275, 86] width 62 height 8
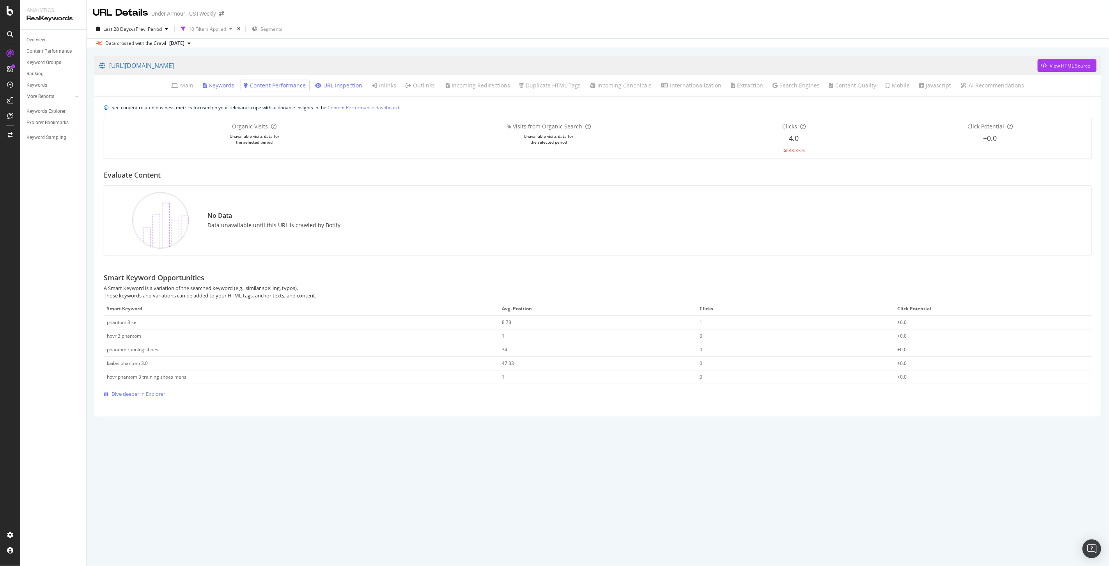
click at [232, 83] on link "Keywords" at bounding box center [219, 86] width 32 height 8
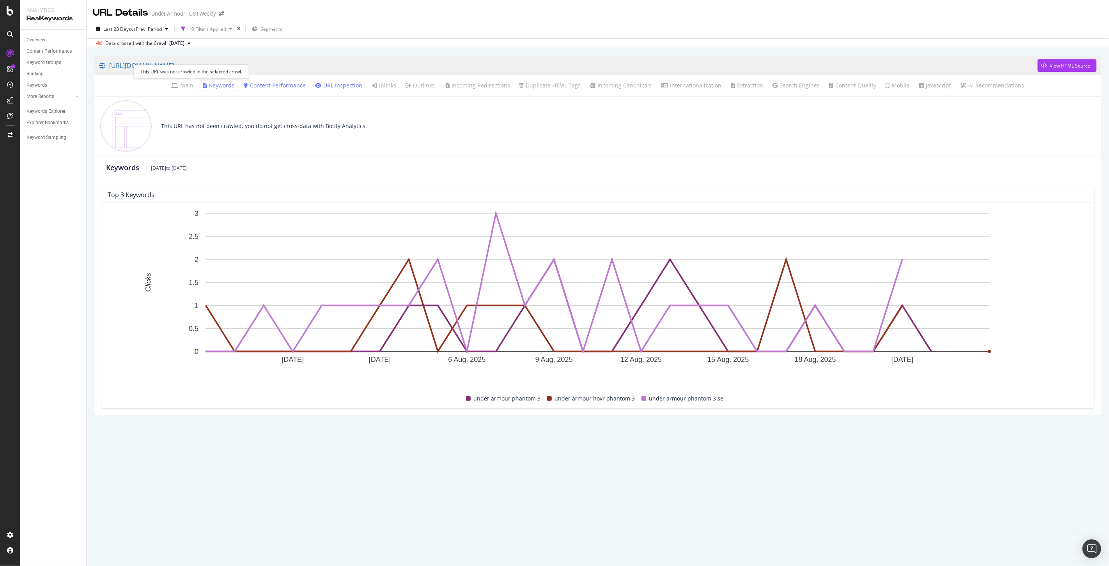
click at [194, 87] on link "Main" at bounding box center [183, 86] width 22 height 8
click at [780, 85] on link "Search Engines" at bounding box center [796, 86] width 47 height 8
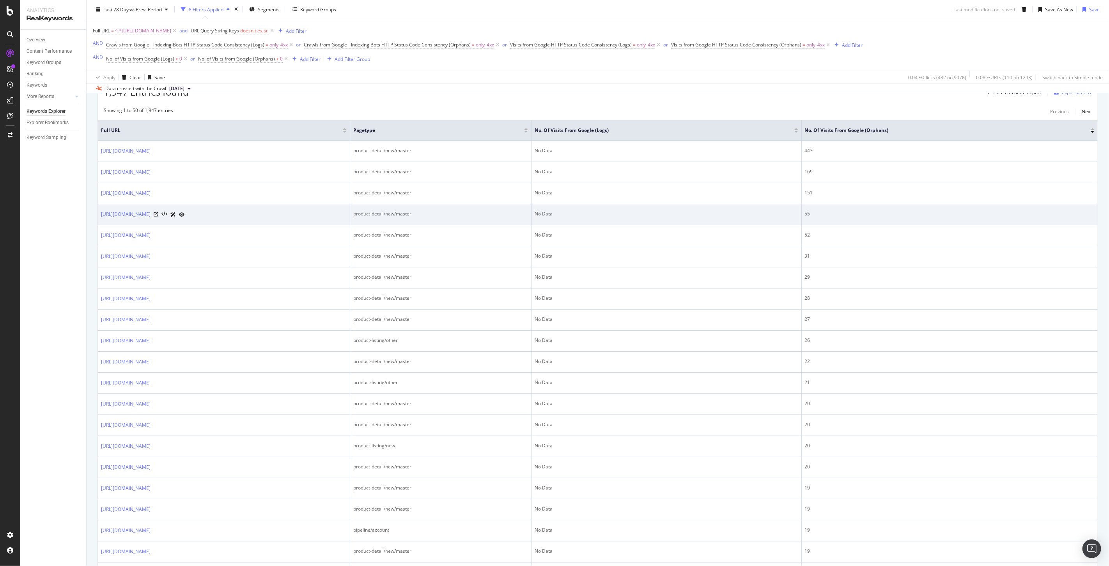
scroll to position [216, 0]
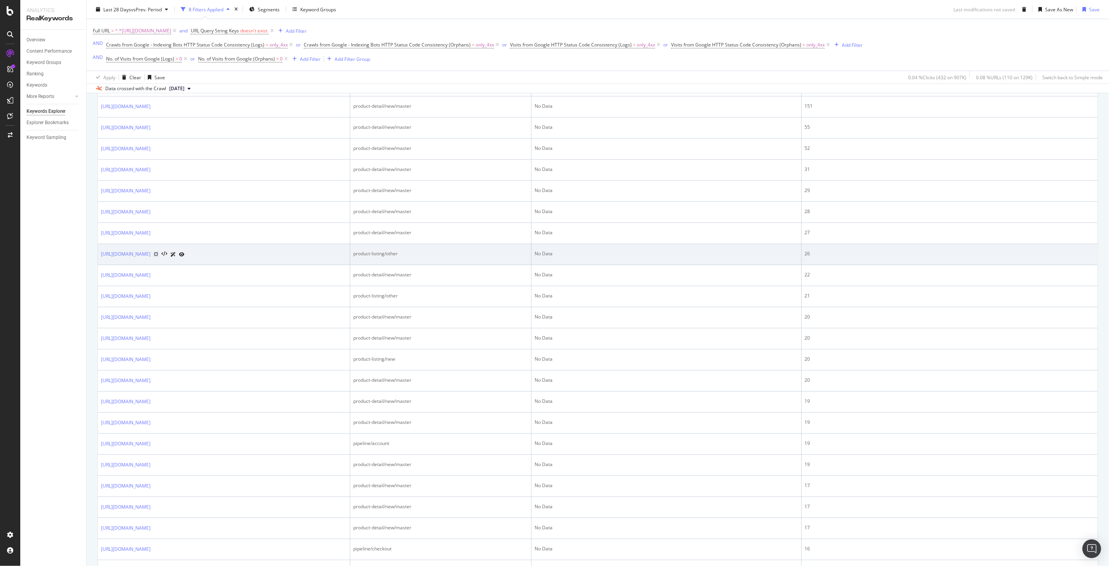
click at [158, 256] on icon at bounding box center [156, 254] width 5 height 5
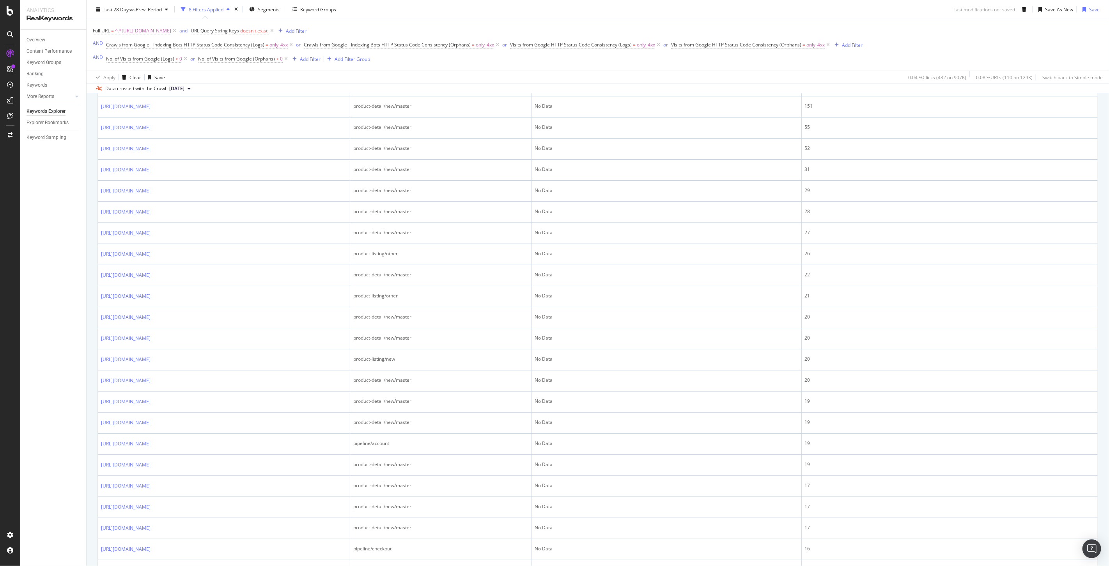
scroll to position [0, 0]
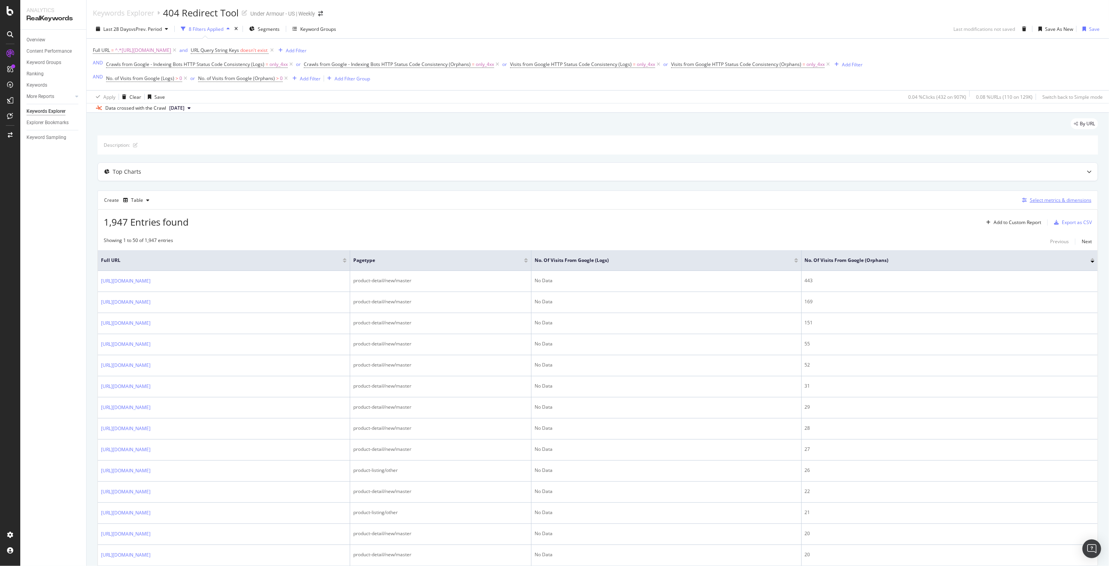
click at [1030, 199] on div "Select metrics & dimensions" at bounding box center [1061, 200] width 62 height 7
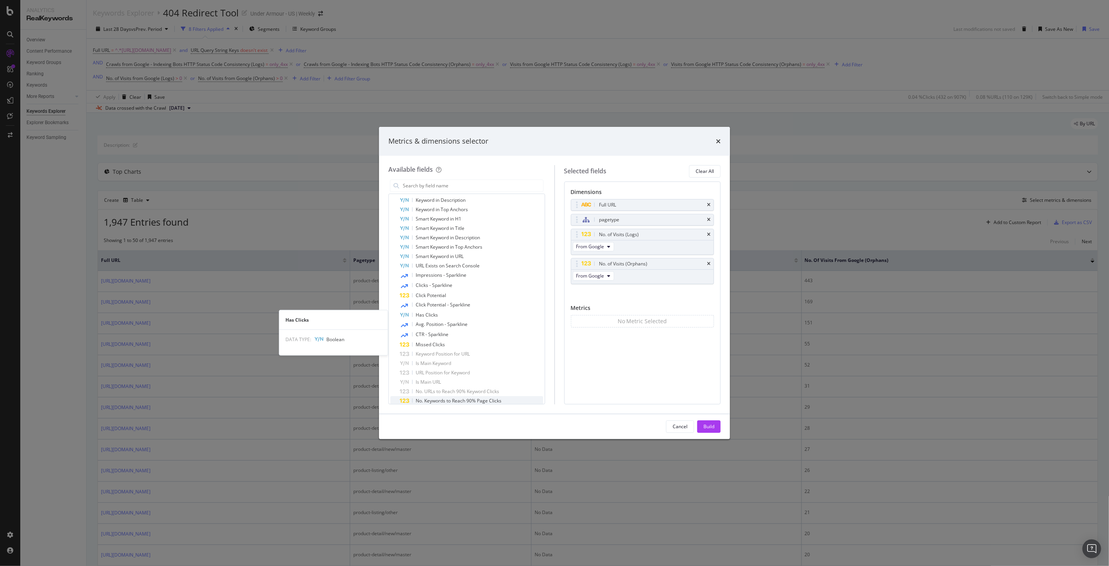
scroll to position [303, 0]
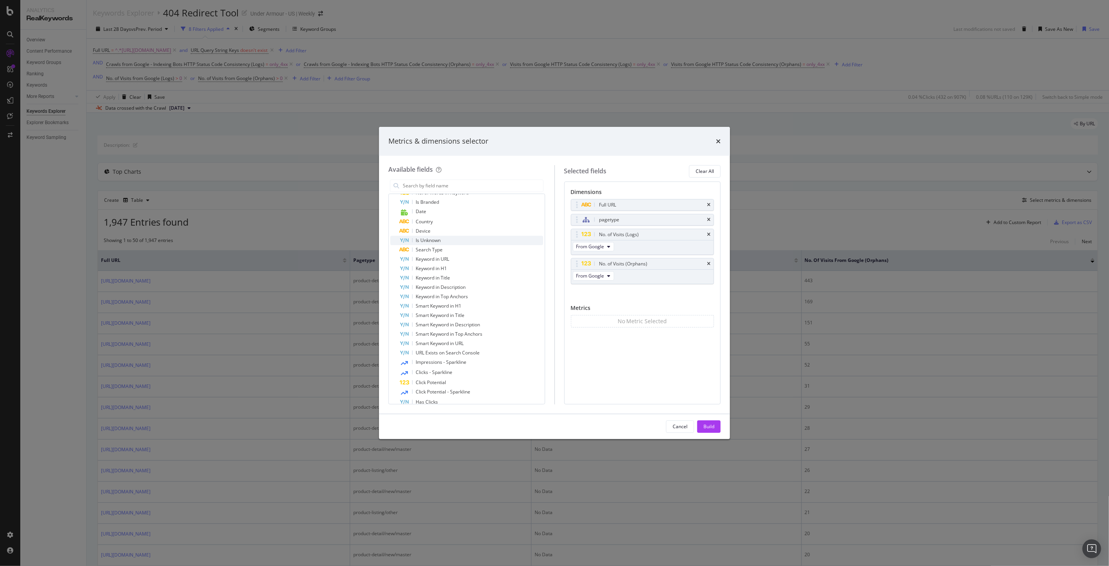
click at [432, 237] on span "Is Unknown" at bounding box center [428, 240] width 25 height 7
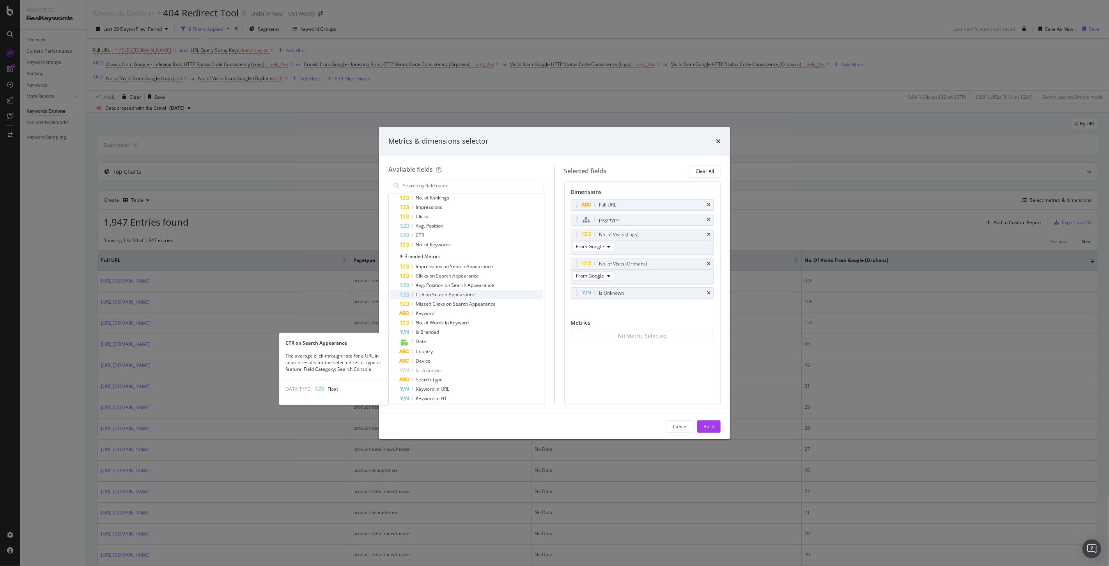
scroll to position [130, 0]
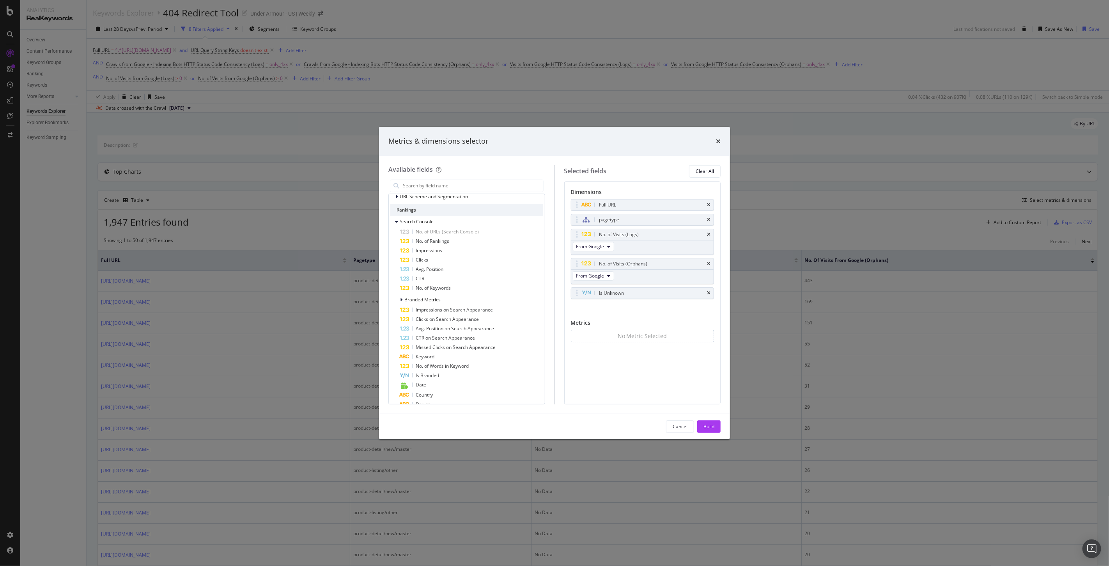
click at [710, 423] on div "Build" at bounding box center [709, 426] width 11 height 7
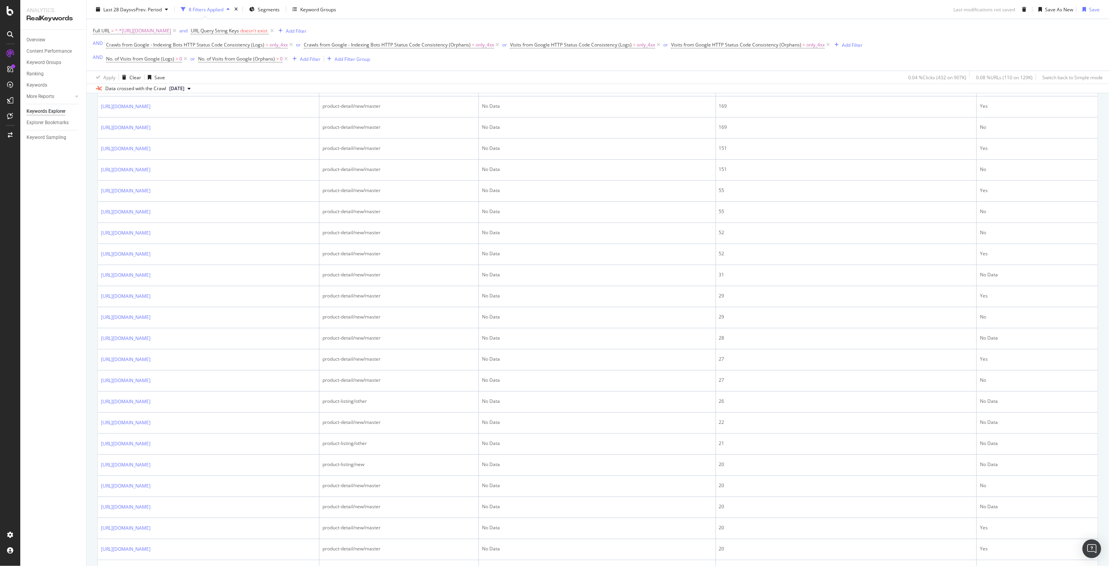
scroll to position [130, 0]
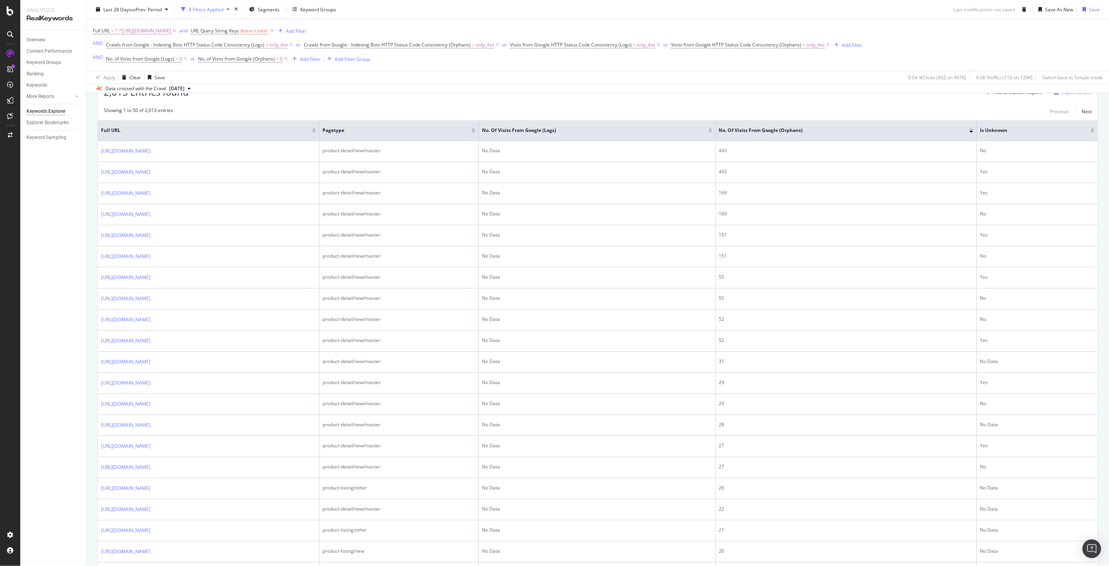
click at [0, 0] on icon at bounding box center [0, 0] width 0 height 0
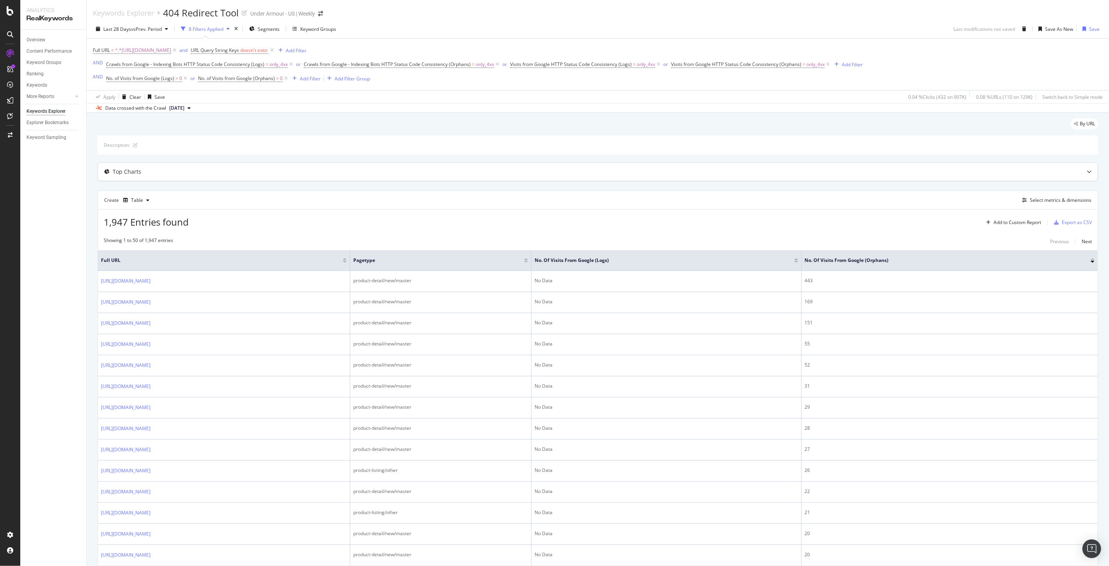
click at [1087, 174] on icon at bounding box center [1089, 171] width 5 height 5
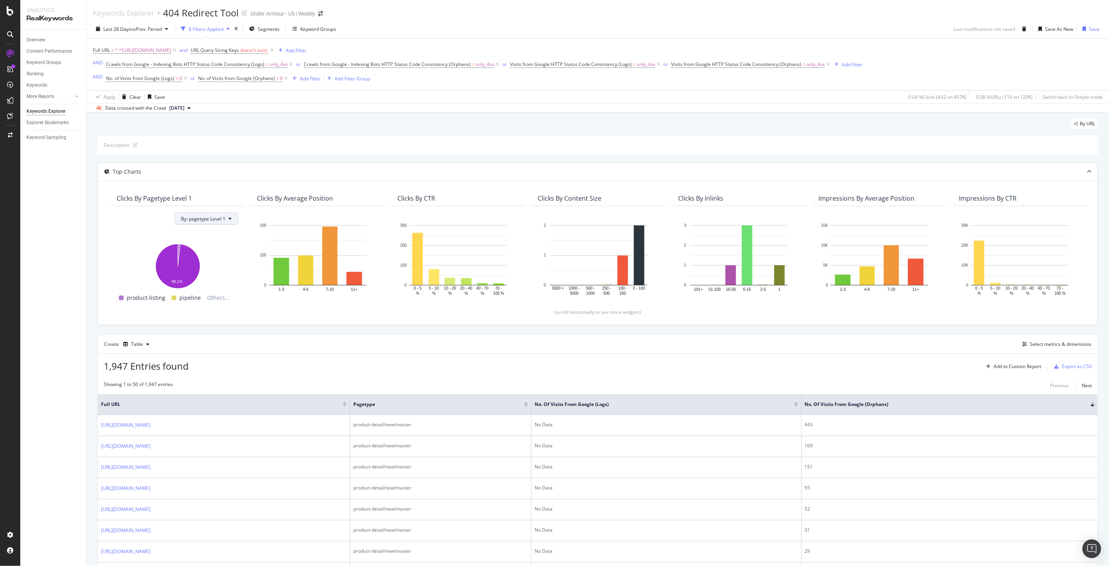
click at [208, 222] on span "By: pagetype Level 1" at bounding box center [203, 218] width 44 height 7
click at [127, 243] on rect "A chart." at bounding box center [178, 265] width 122 height 50
click at [352, 195] on div "Clicks By Average Position" at bounding box center [316, 198] width 118 height 8
click at [146, 346] on icon "button" at bounding box center [147, 344] width 3 height 5
click at [148, 369] on div "Trend" at bounding box center [145, 371] width 13 height 7
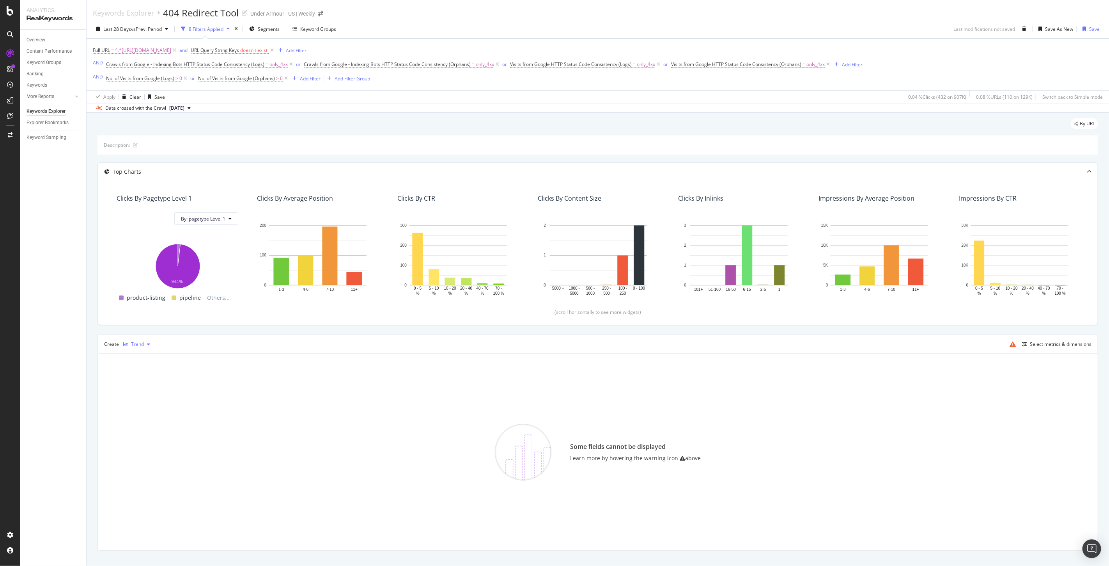
click at [139, 343] on div "Trend" at bounding box center [137, 344] width 13 height 5
click at [135, 383] on icon at bounding box center [132, 384] width 6 height 5
click at [135, 346] on div "Series" at bounding box center [139, 344] width 14 height 5
click at [139, 360] on div "Table" at bounding box center [145, 358] width 12 height 7
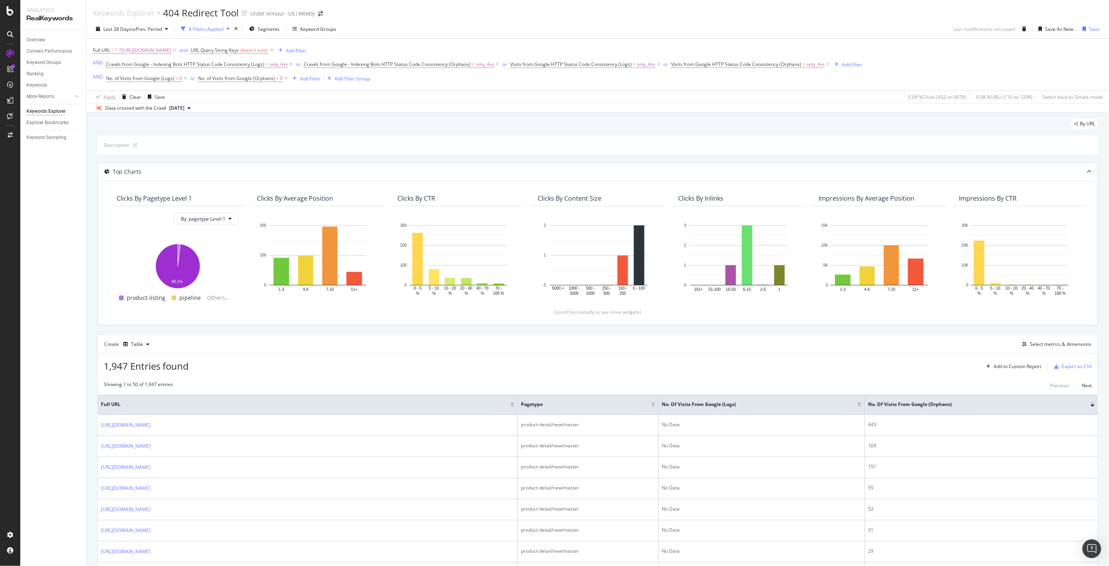
click at [218, 227] on div "By: pagetype Level 1 Hold CTRL while clicking to filter the report. 98.1% paget…" at bounding box center [177, 257] width 134 height 103
click at [216, 220] on span "By: pagetype Level 1" at bounding box center [203, 218] width 44 height 7
click at [250, 248] on div "Select a Segment" at bounding box center [223, 247] width 97 height 13
click at [306, 309] on div "(scroll horizontally to see more widgets)" at bounding box center [597, 312] width 981 height 7
click at [1087, 174] on icon at bounding box center [1089, 171] width 5 height 5
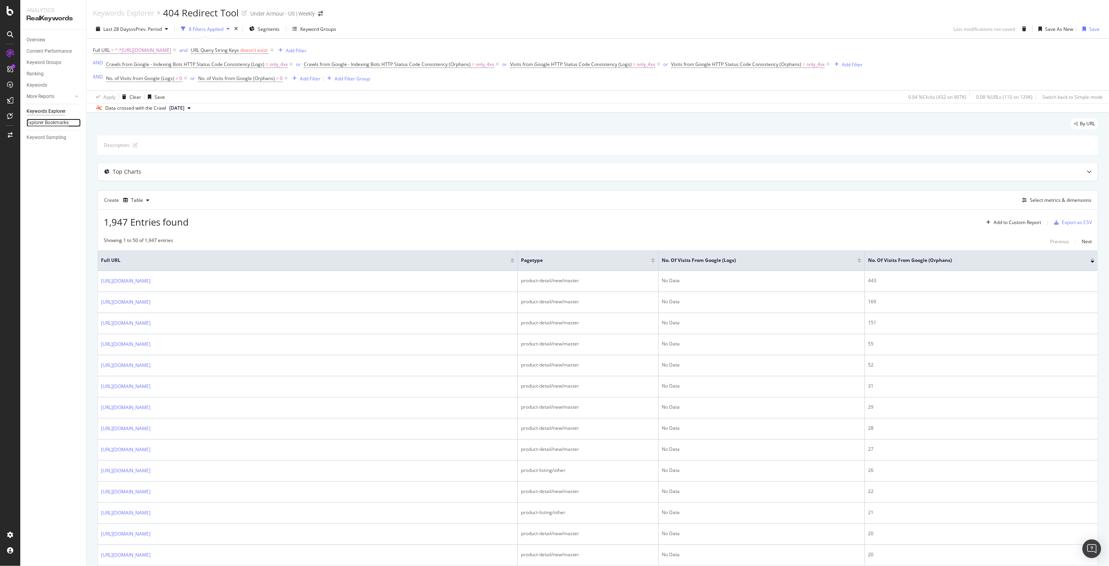
click at [43, 119] on div "Explorer Bookmarks" at bounding box center [48, 123] width 42 height 8
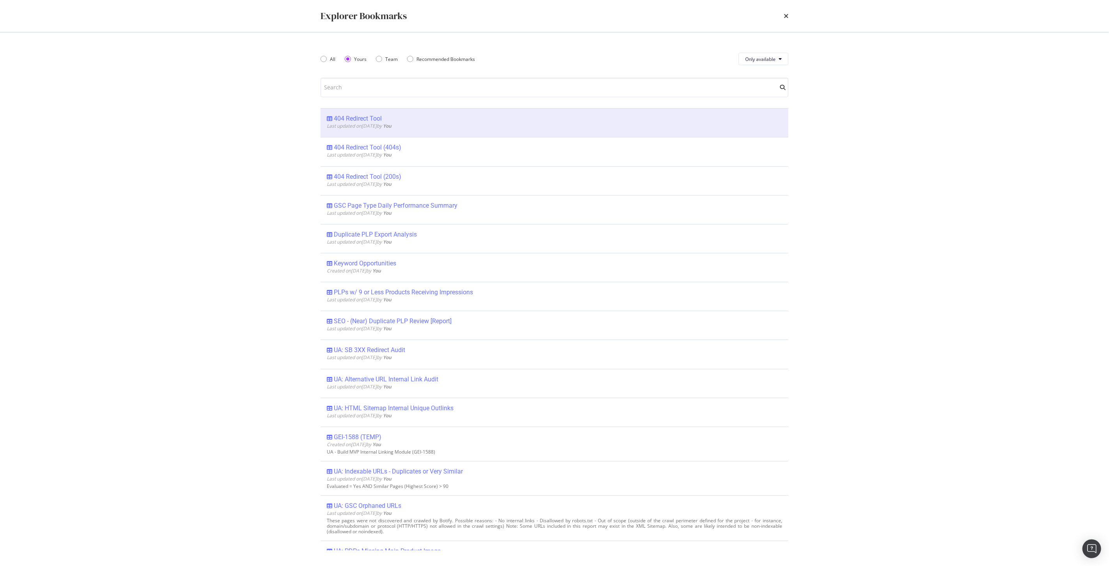
drag, startPoint x: 376, startPoint y: 125, endPoint x: 372, endPoint y: 124, distance: 4.9
click at [376, 125] on span "Last updated on 2025 Aug 27th by You" at bounding box center [359, 125] width 65 height 7
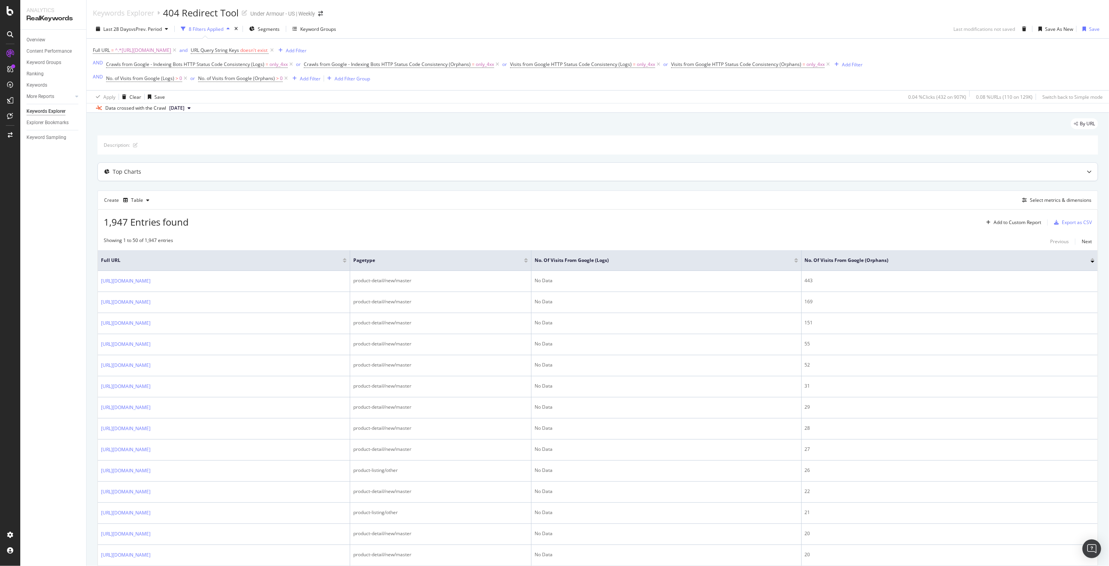
click at [1081, 173] on div at bounding box center [1089, 172] width 17 height 18
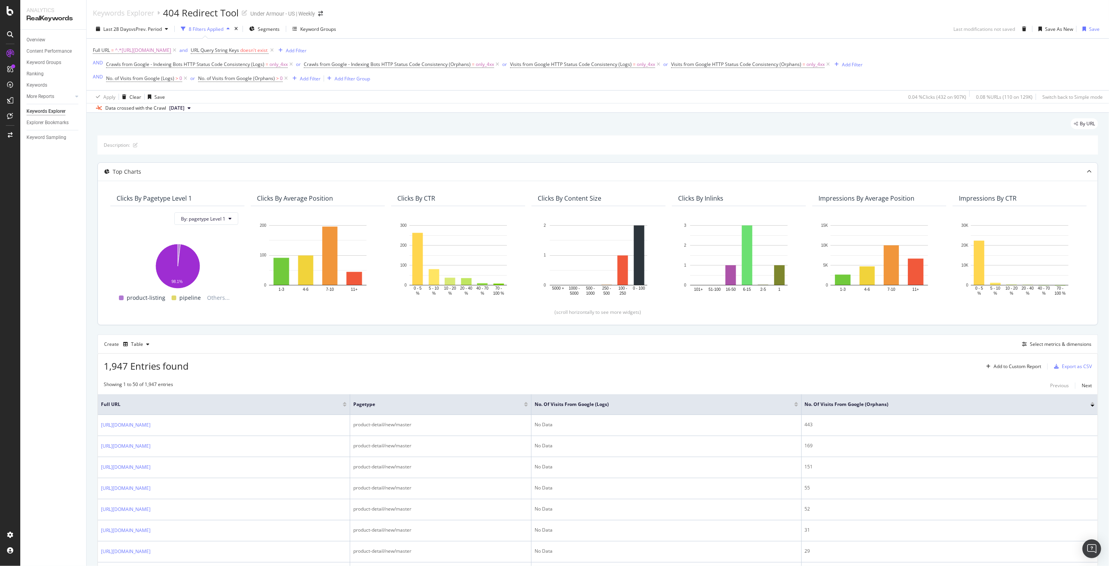
click at [1087, 173] on icon at bounding box center [1089, 171] width 5 height 5
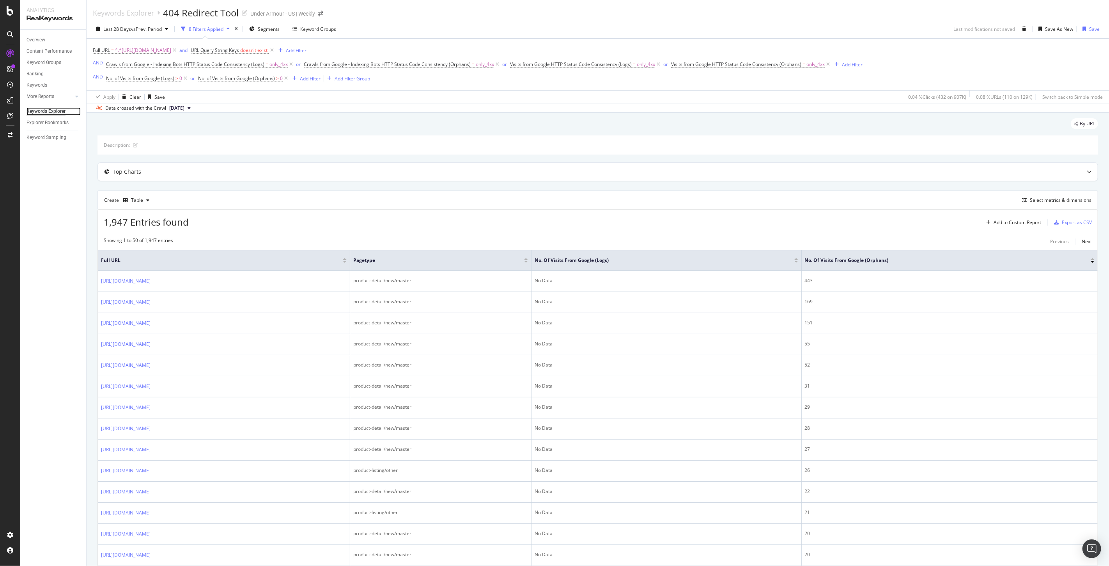
click at [38, 110] on div "Keywords Explorer" at bounding box center [46, 111] width 39 height 8
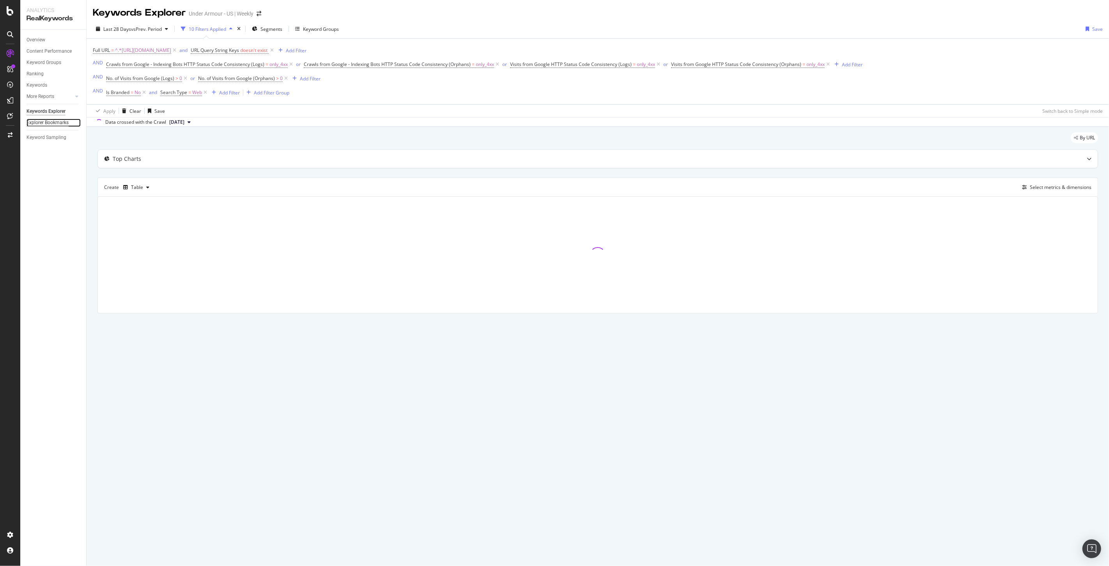
click at [59, 124] on div "Explorer Bookmarks" at bounding box center [48, 123] width 42 height 8
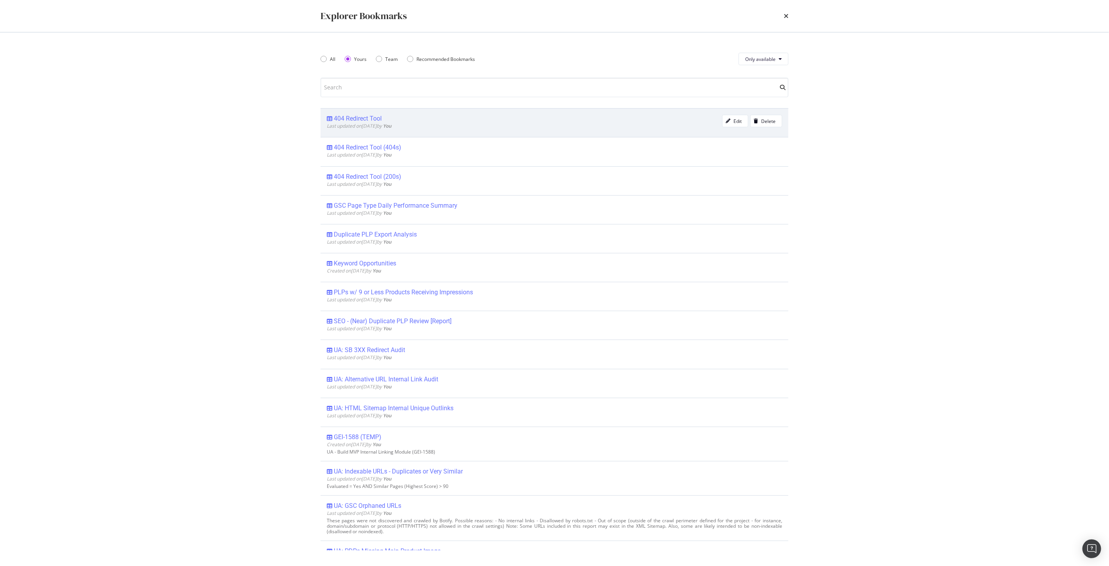
click at [368, 124] on span "Last updated on [DATE] by You" at bounding box center [359, 125] width 65 height 7
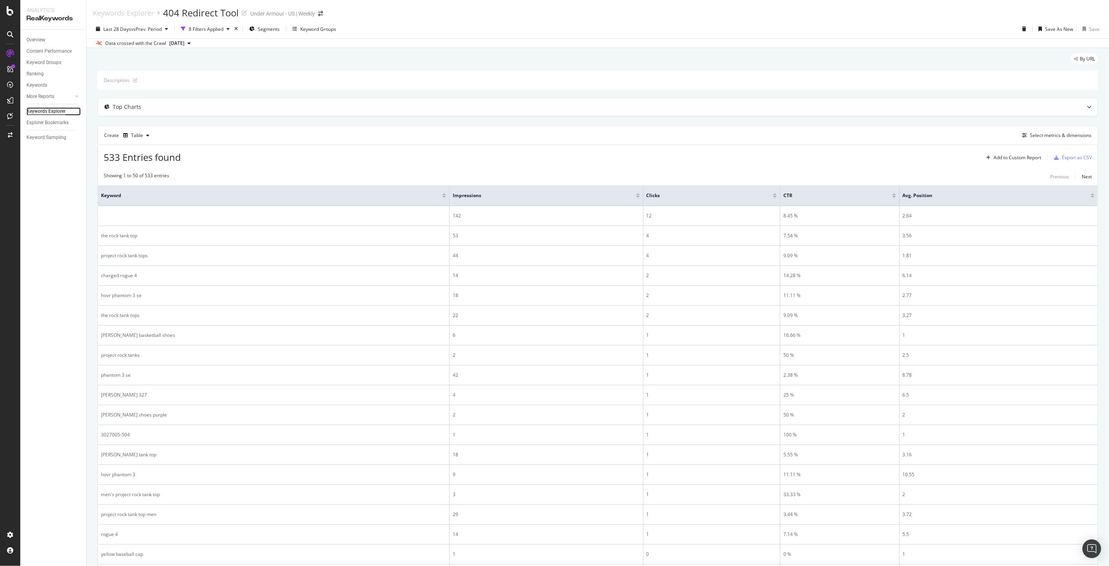
click at [46, 107] on div "Keywords Explorer" at bounding box center [46, 111] width 39 height 8
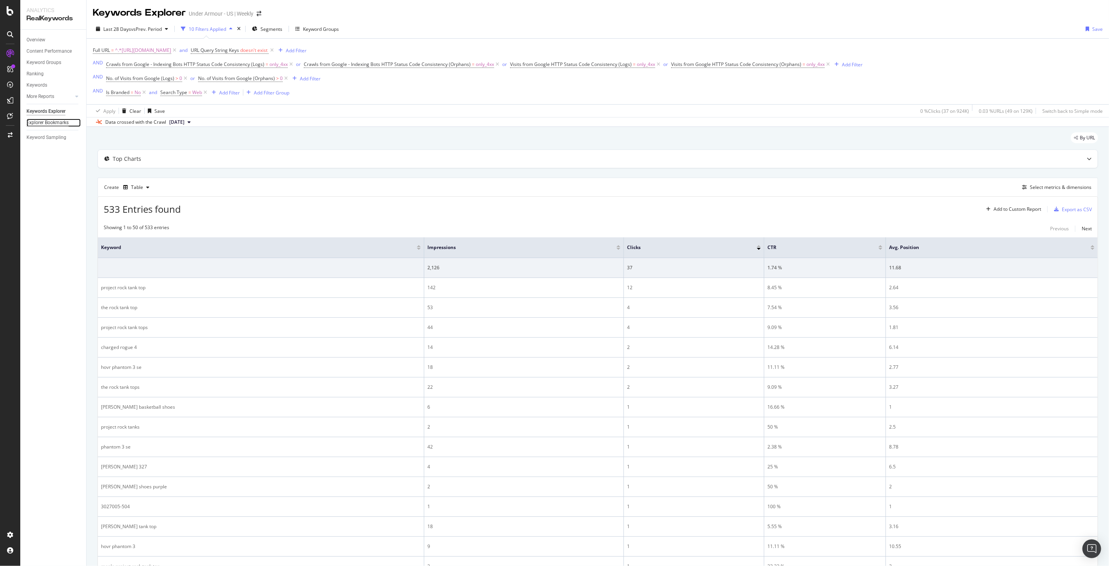
click at [60, 119] on div "Explorer Bookmarks" at bounding box center [48, 123] width 42 height 8
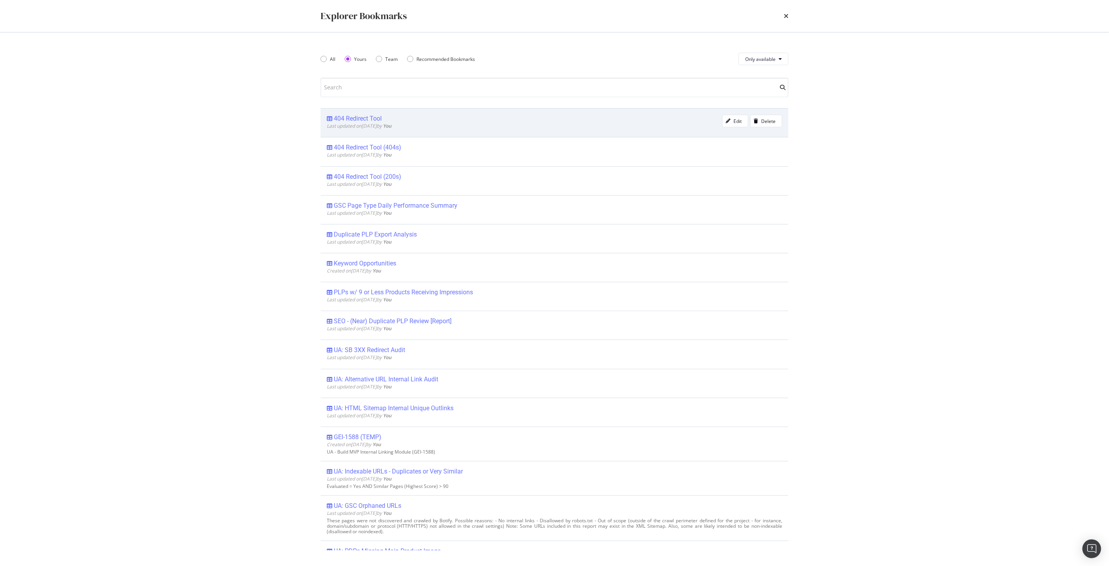
click at [364, 120] on div "404 Redirect Tool" at bounding box center [358, 119] width 48 height 8
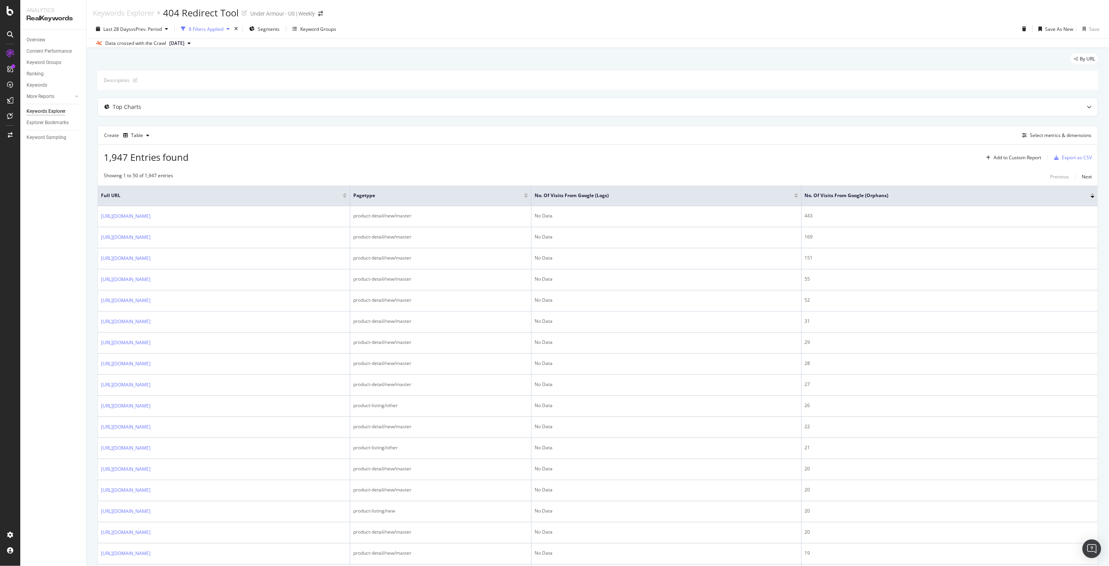
click at [205, 26] on div "8 Filters Applied" at bounding box center [206, 29] width 35 height 7
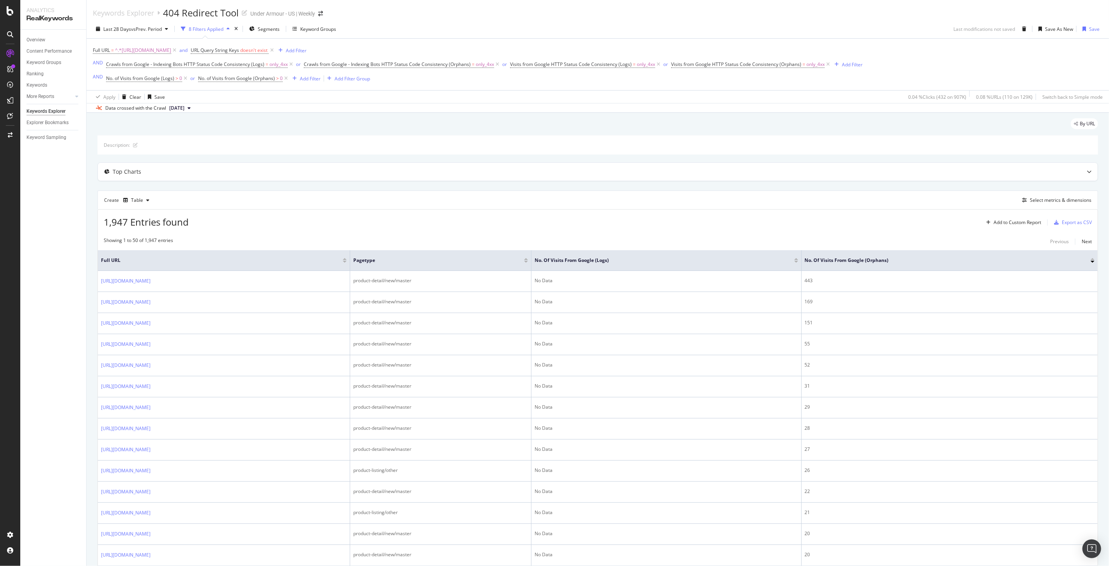
click at [798, 262] on div at bounding box center [796, 262] width 4 height 2
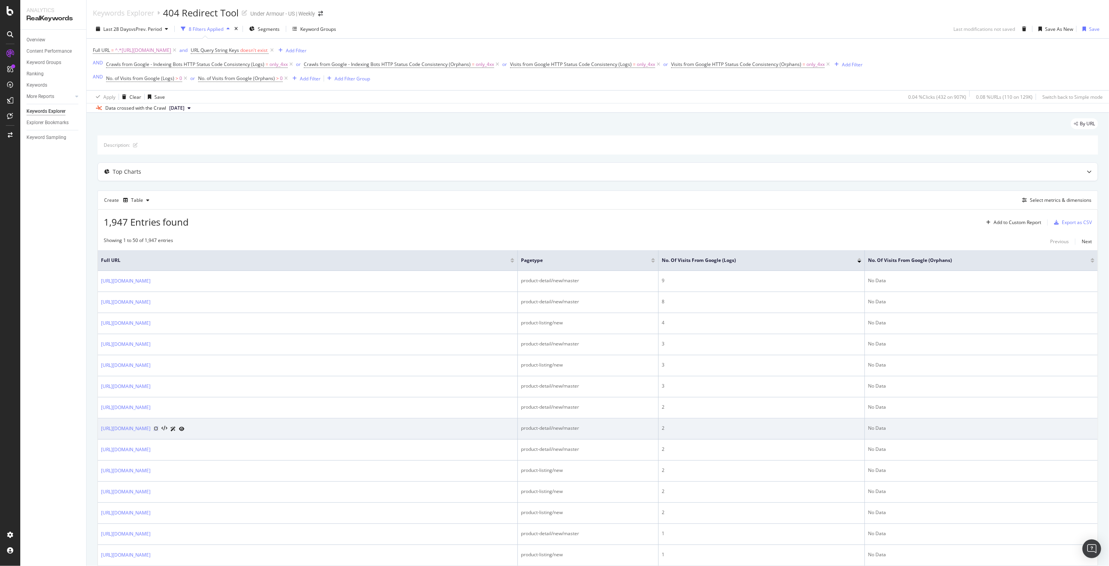
click at [158, 428] on icon at bounding box center [156, 428] width 5 height 5
